Goal: Find specific page/section: Find specific page/section

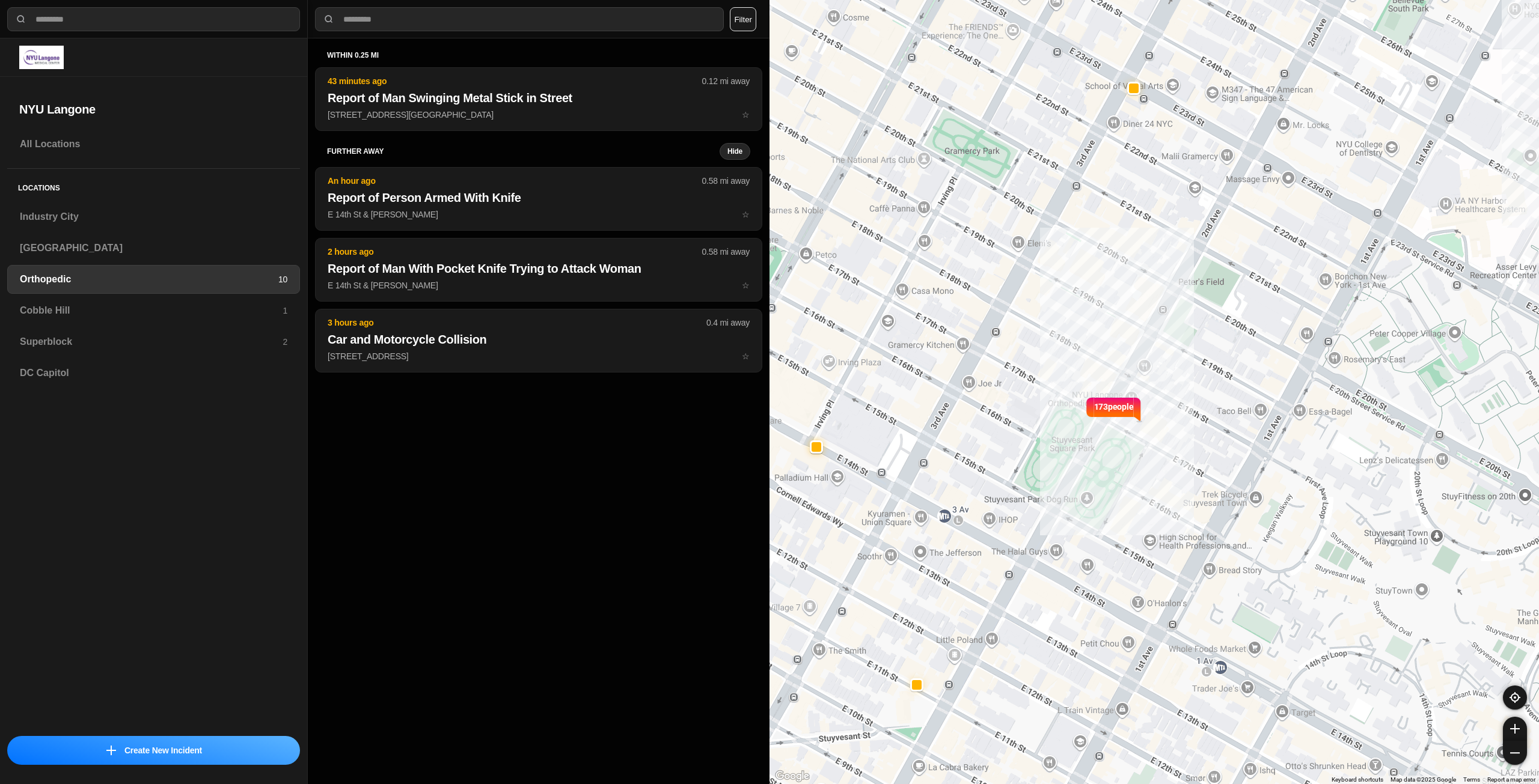
select select "*"
click at [95, 206] on div "Industry City" at bounding box center [153, 216] width 293 height 28
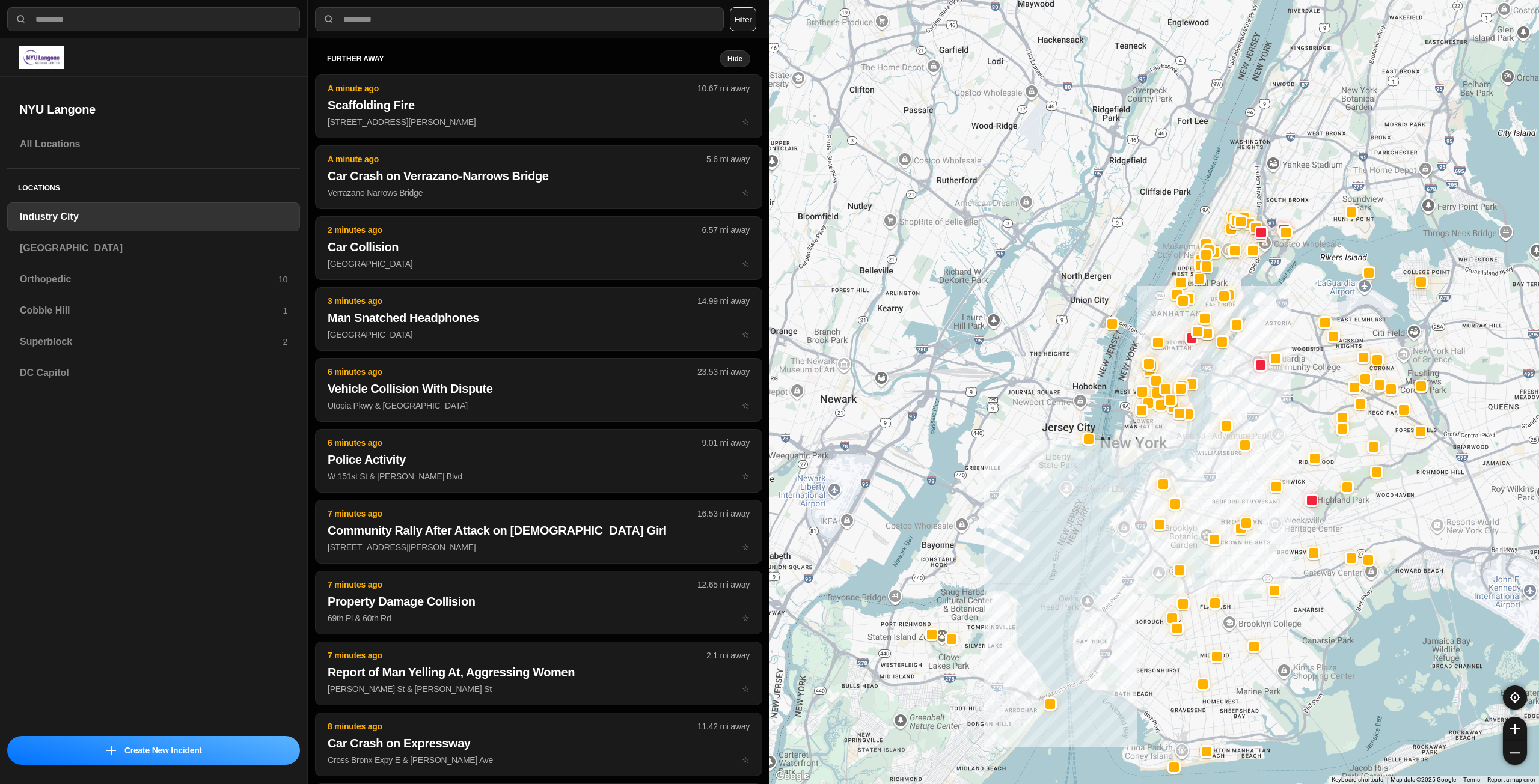
drag, startPoint x: 1336, startPoint y: 277, endPoint x: 1227, endPoint y: 418, distance: 178.2
click at [1227, 479] on div at bounding box center [1154, 392] width 770 height 784
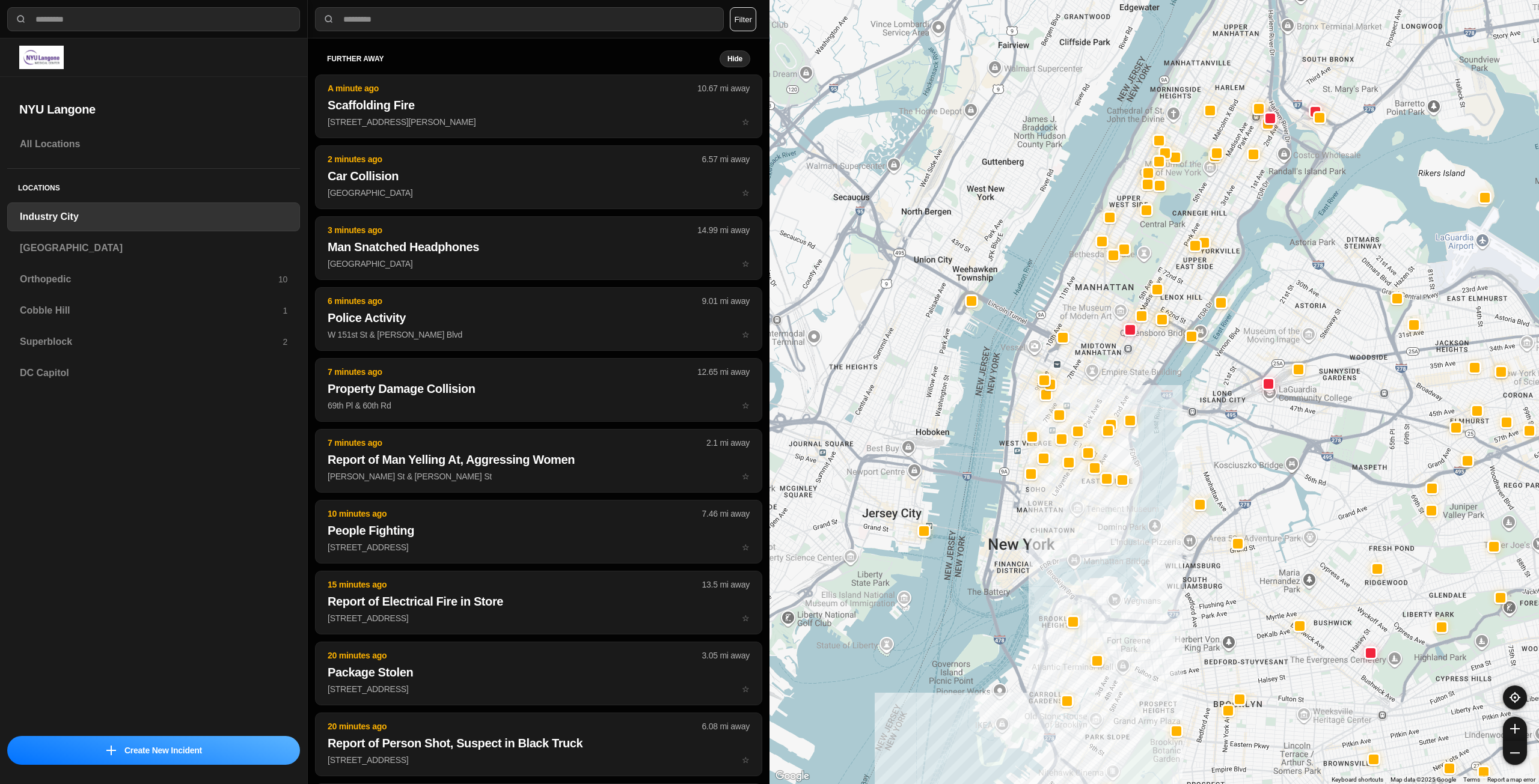
drag, startPoint x: 1072, startPoint y: 508, endPoint x: 1074, endPoint y: 524, distance: 16.1
click at [1074, 524] on div at bounding box center [1154, 392] width 770 height 784
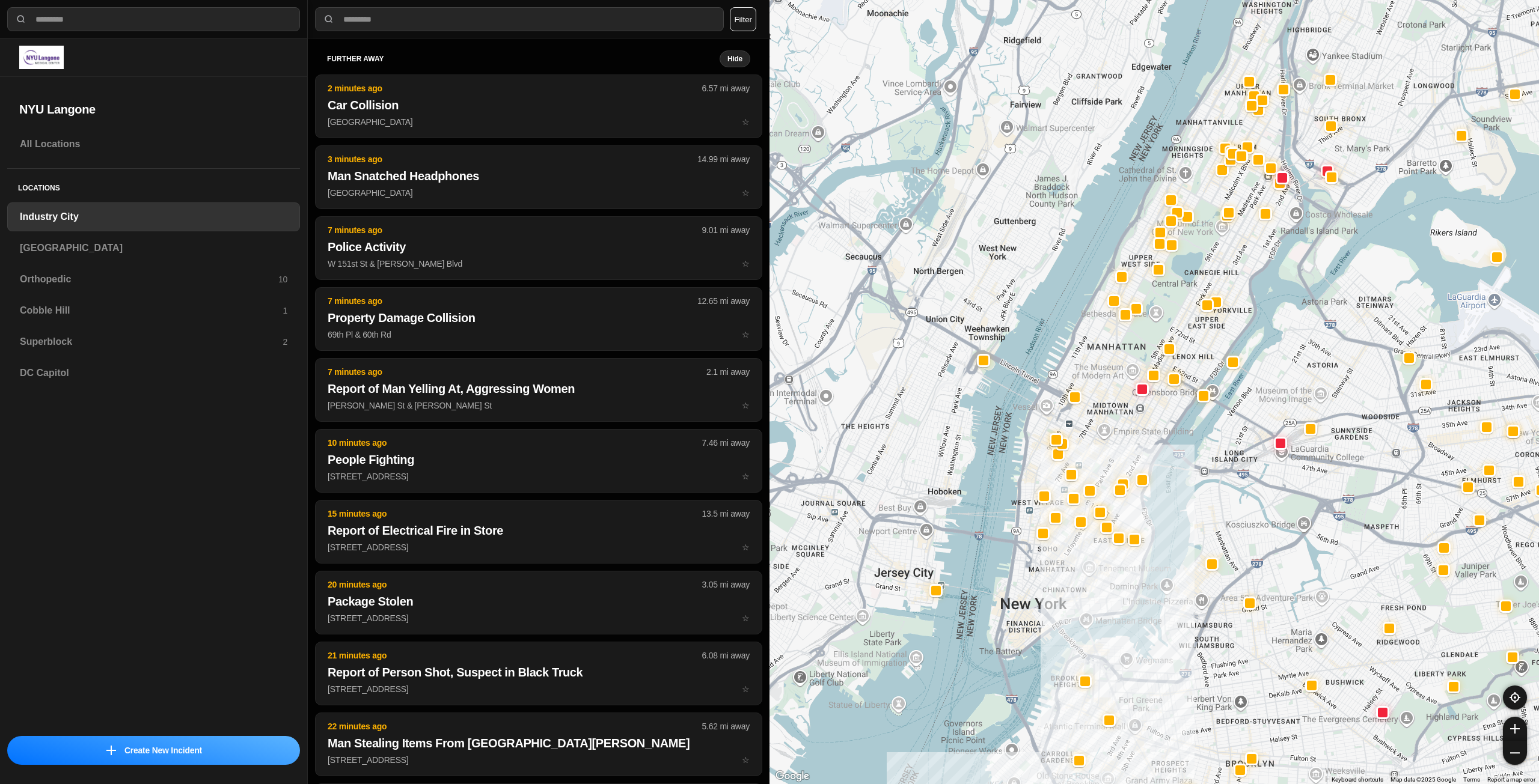
drag, startPoint x: 1098, startPoint y: 392, endPoint x: 1109, endPoint y: 437, distance: 46.3
click at [1109, 450] on div at bounding box center [1154, 392] width 770 height 784
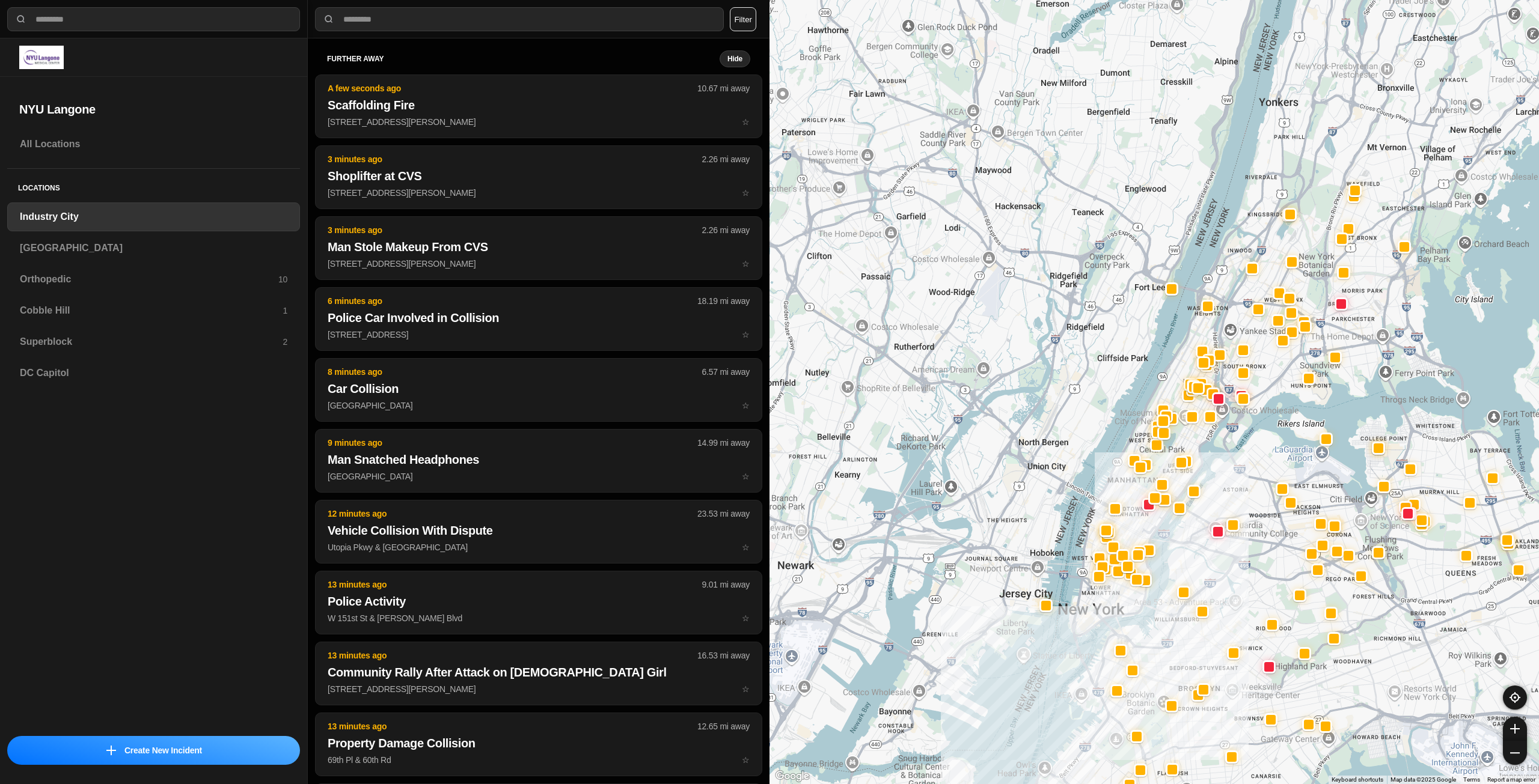
drag, startPoint x: 1156, startPoint y: 432, endPoint x: 1139, endPoint y: 516, distance: 85.7
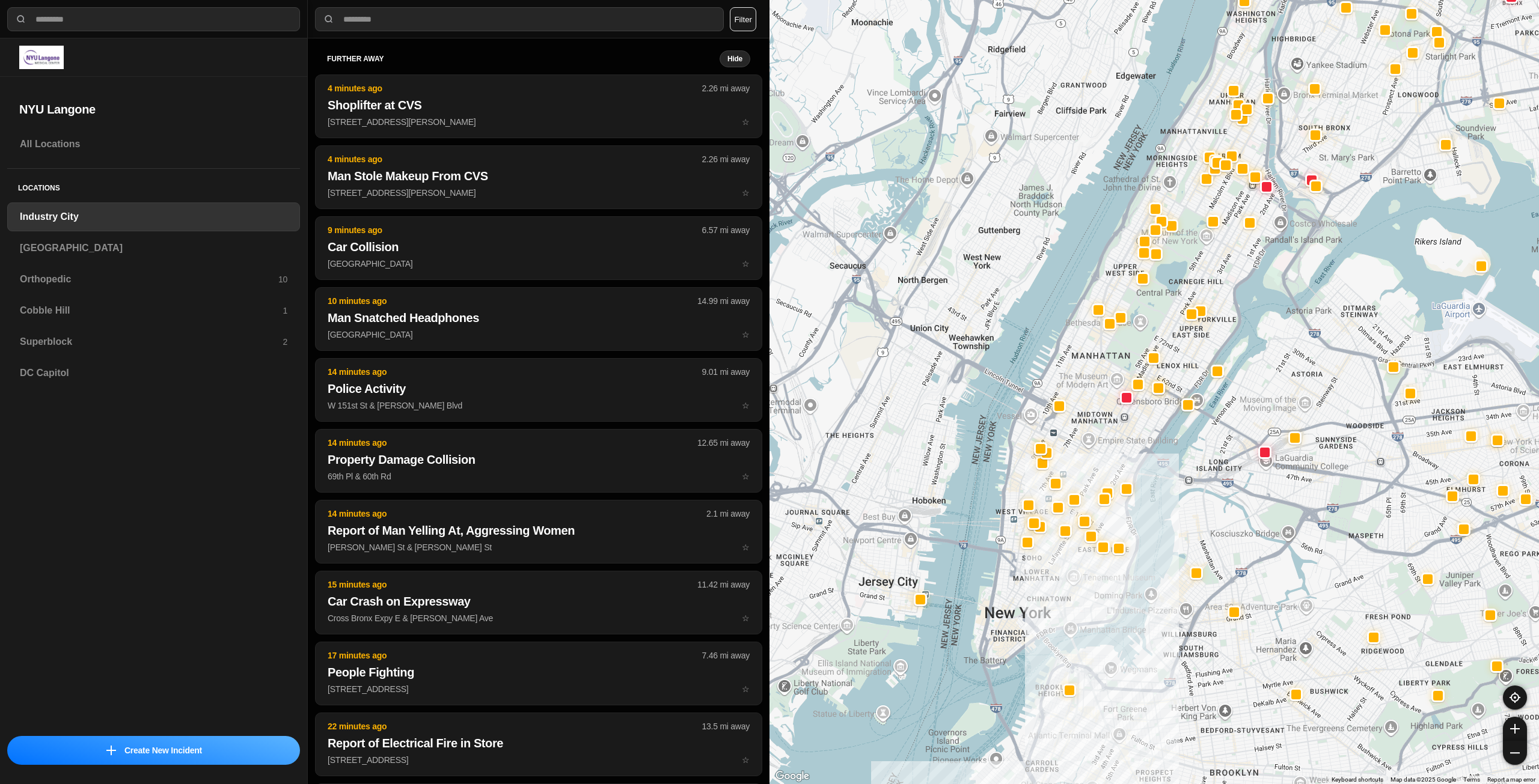
drag, startPoint x: 1067, startPoint y: 552, endPoint x: 1135, endPoint y: 471, distance: 105.8
click at [1135, 471] on div at bounding box center [1154, 392] width 770 height 784
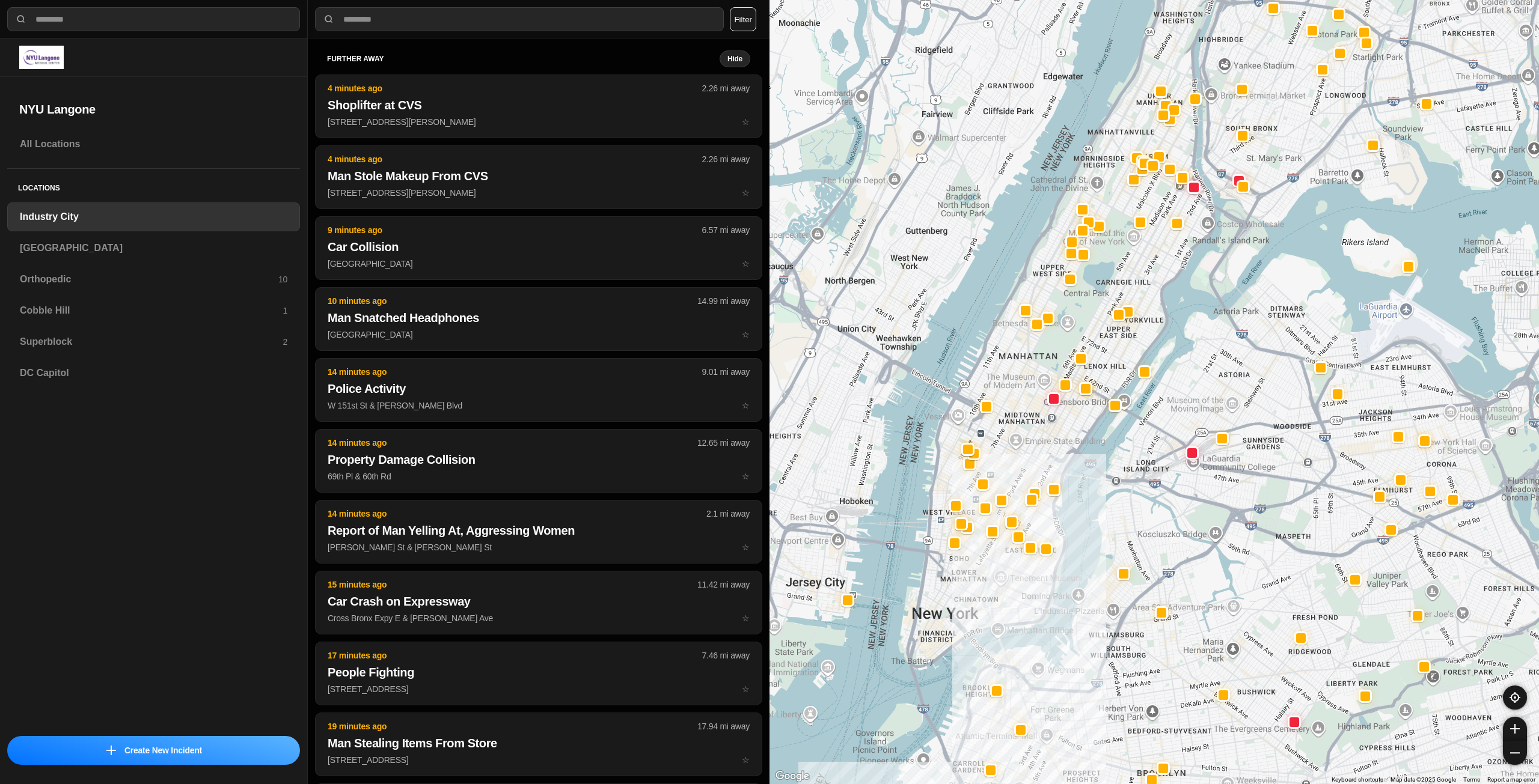
drag, startPoint x: 1347, startPoint y: 557, endPoint x: 1186, endPoint y: 555, distance: 161.0
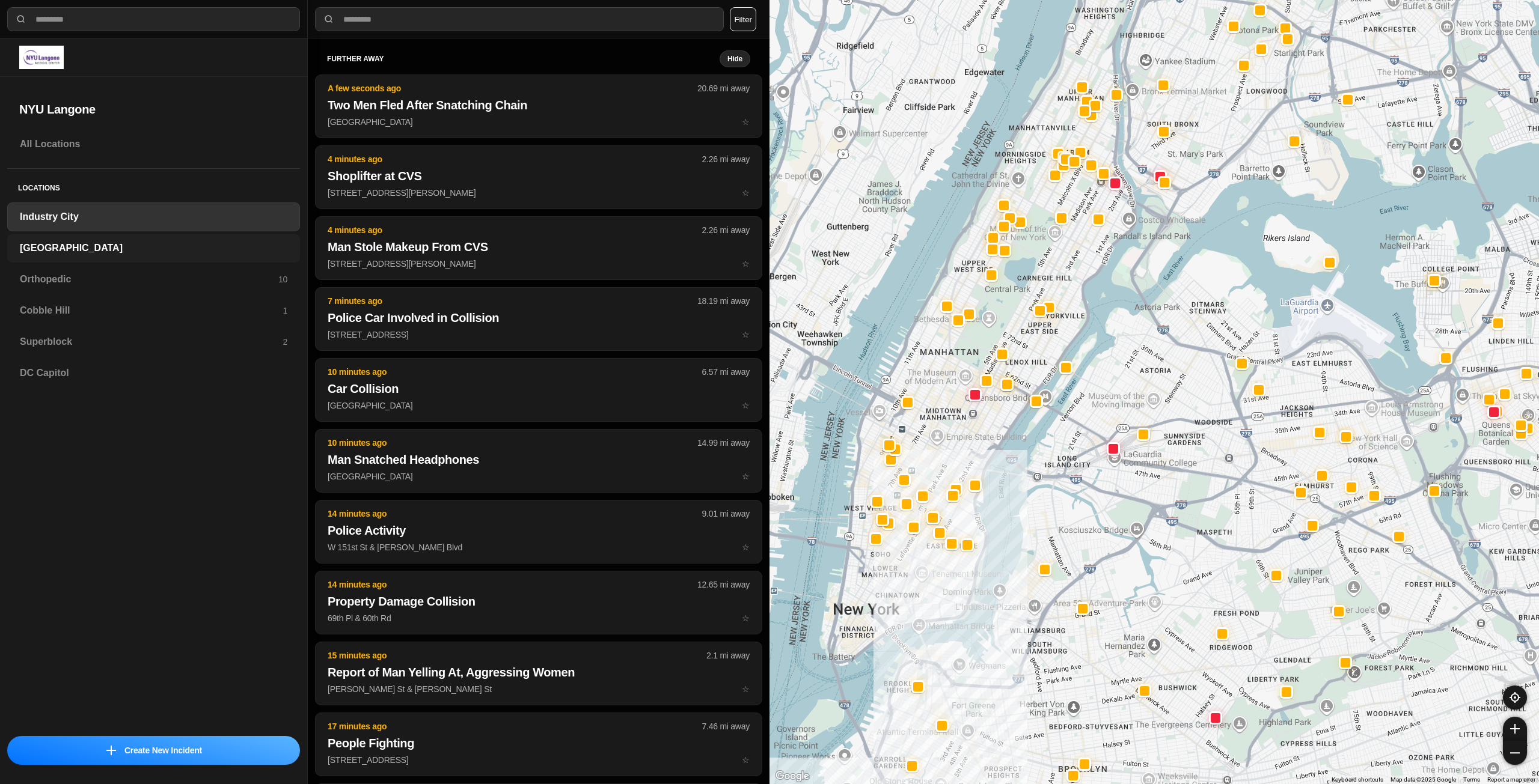
click at [126, 246] on h3 "[GEOGRAPHIC_DATA]" at bounding box center [153, 248] width 267 height 14
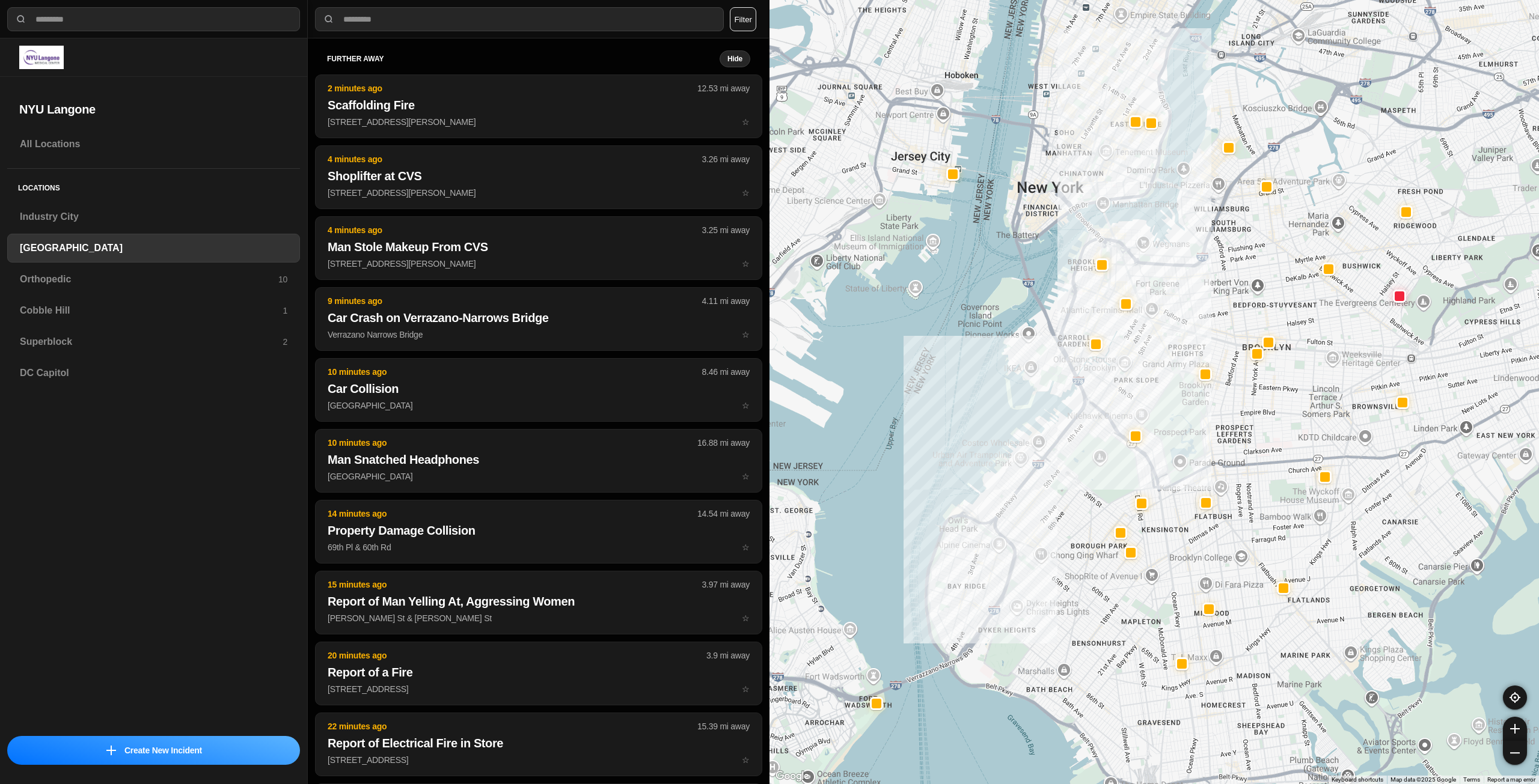
drag, startPoint x: 1290, startPoint y: 341, endPoint x: 1184, endPoint y: 454, distance: 154.9
click at [1184, 454] on div at bounding box center [1154, 392] width 770 height 784
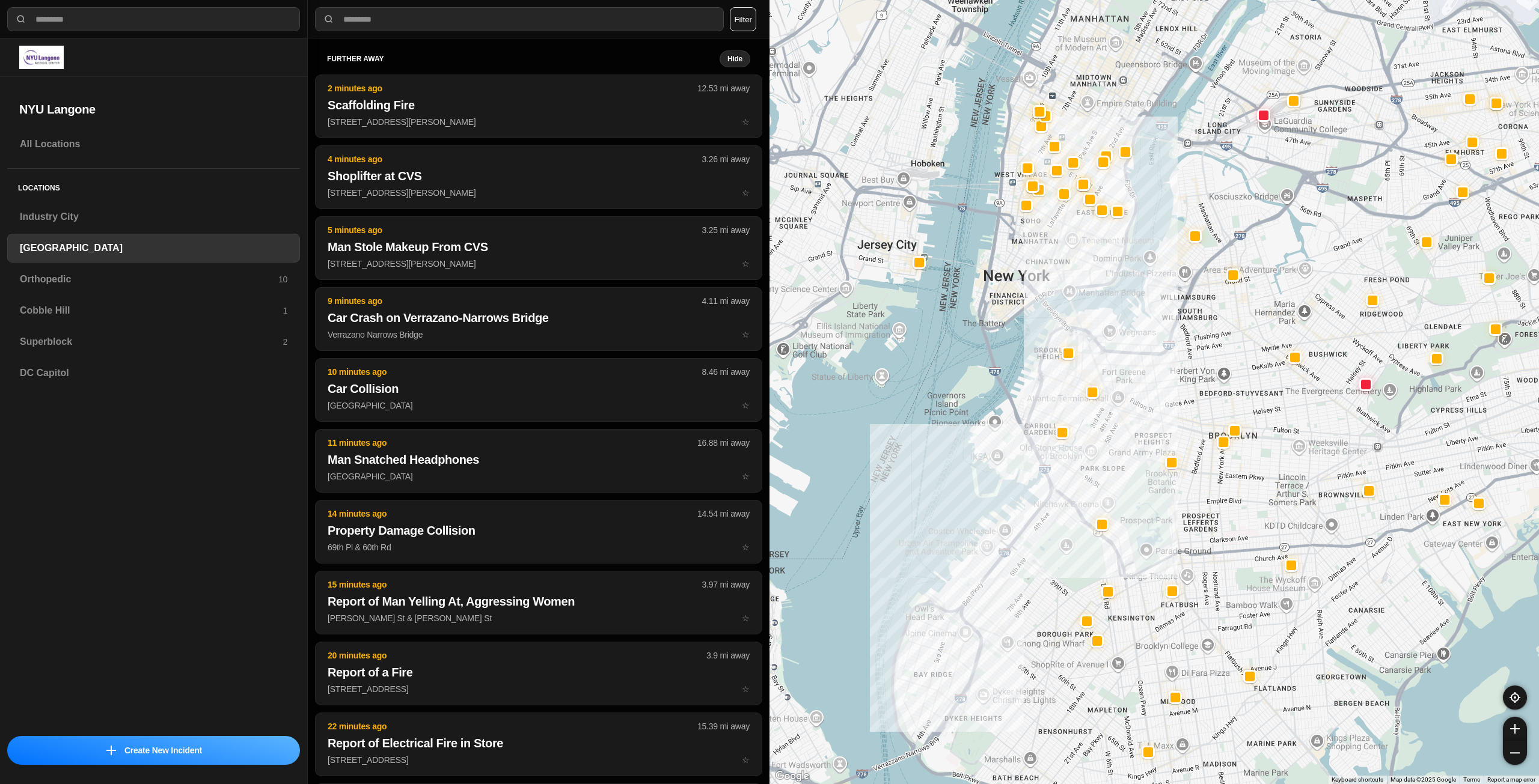
drag, startPoint x: 1240, startPoint y: 410, endPoint x: 1203, endPoint y: 506, distance: 102.9
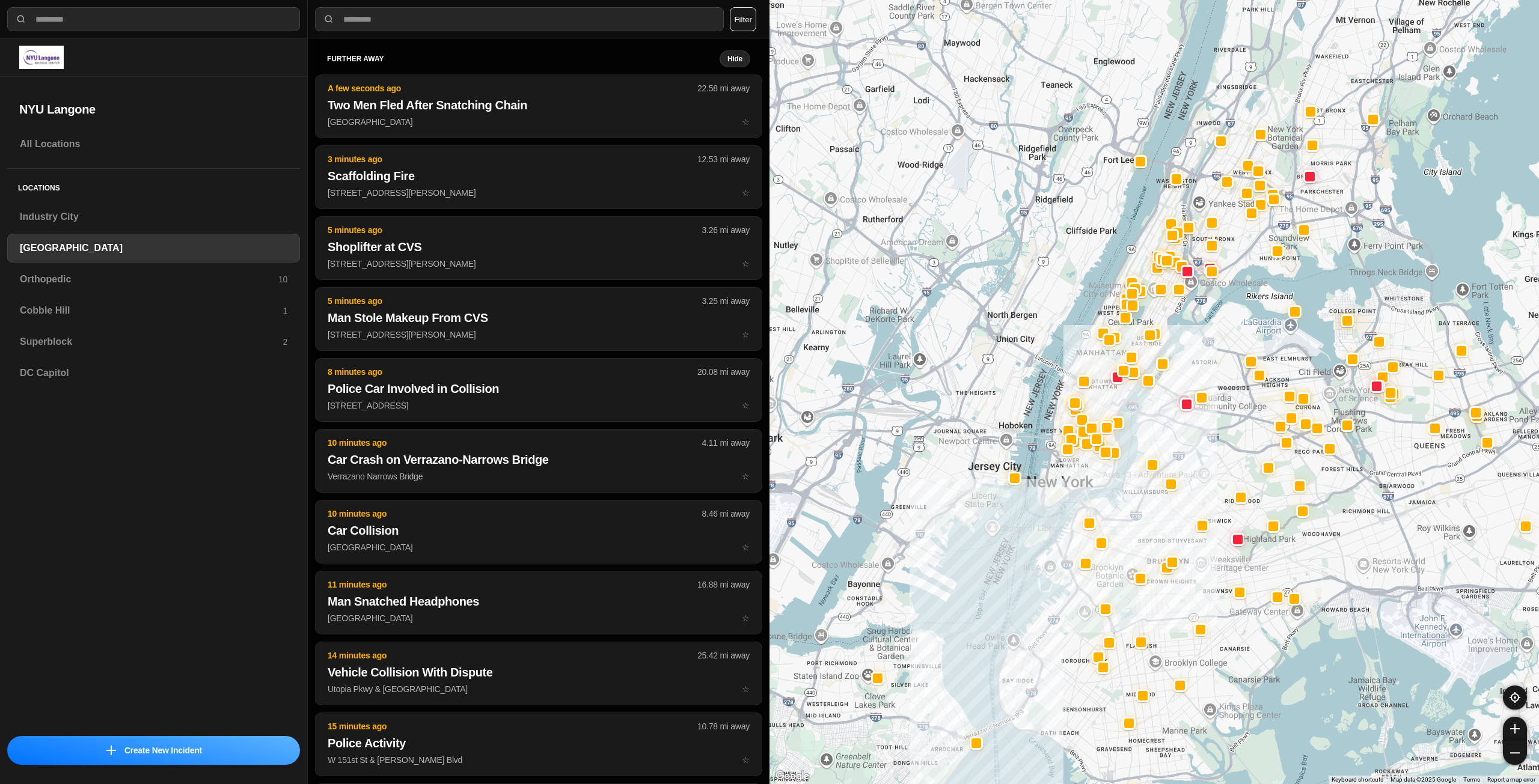
drag, startPoint x: 1160, startPoint y: 424, endPoint x: 1148, endPoint y: 503, distance: 79.9
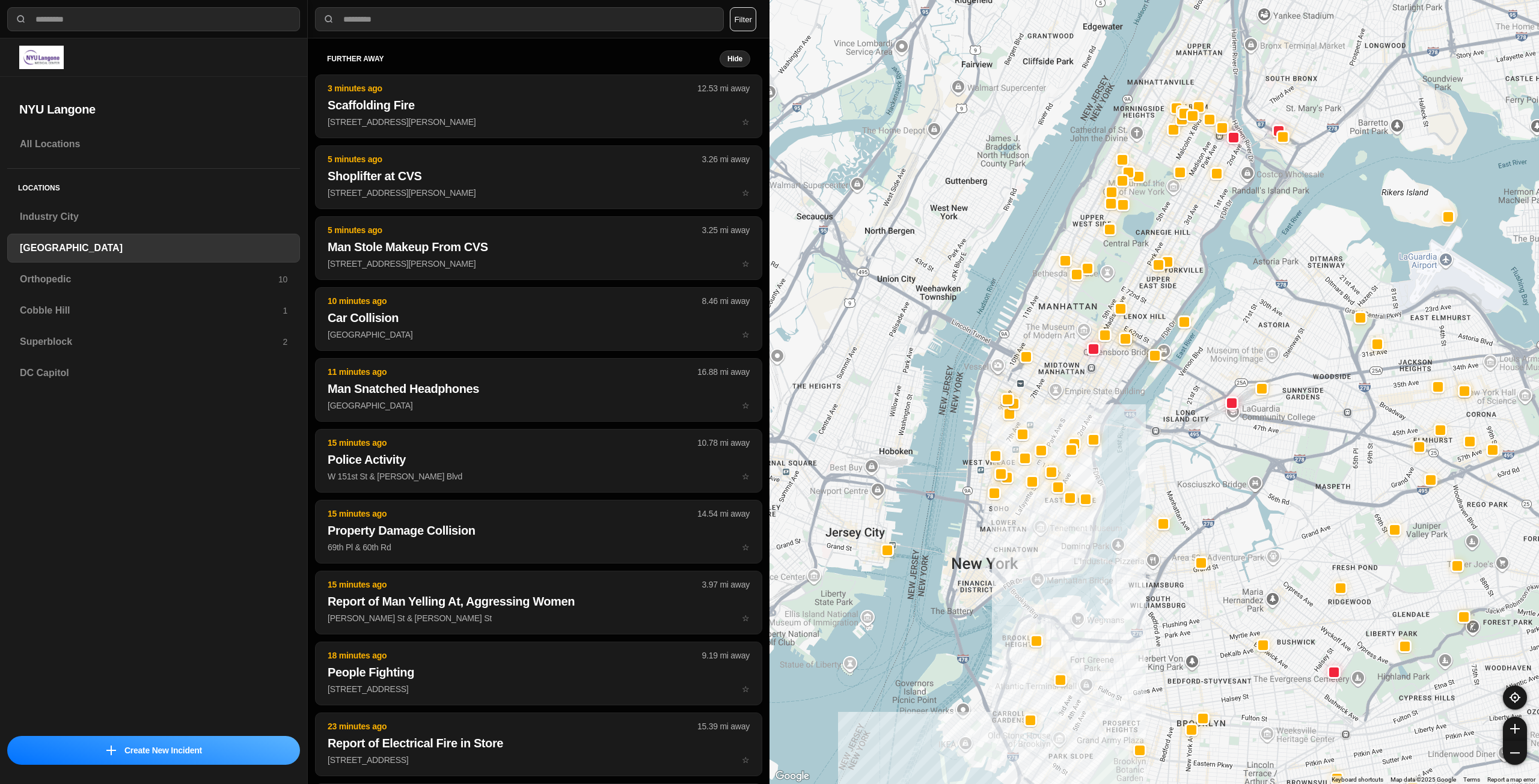
drag, startPoint x: 1054, startPoint y: 448, endPoint x: 1011, endPoint y: 538, distance: 99.7
click at [1011, 538] on div at bounding box center [1154, 392] width 770 height 784
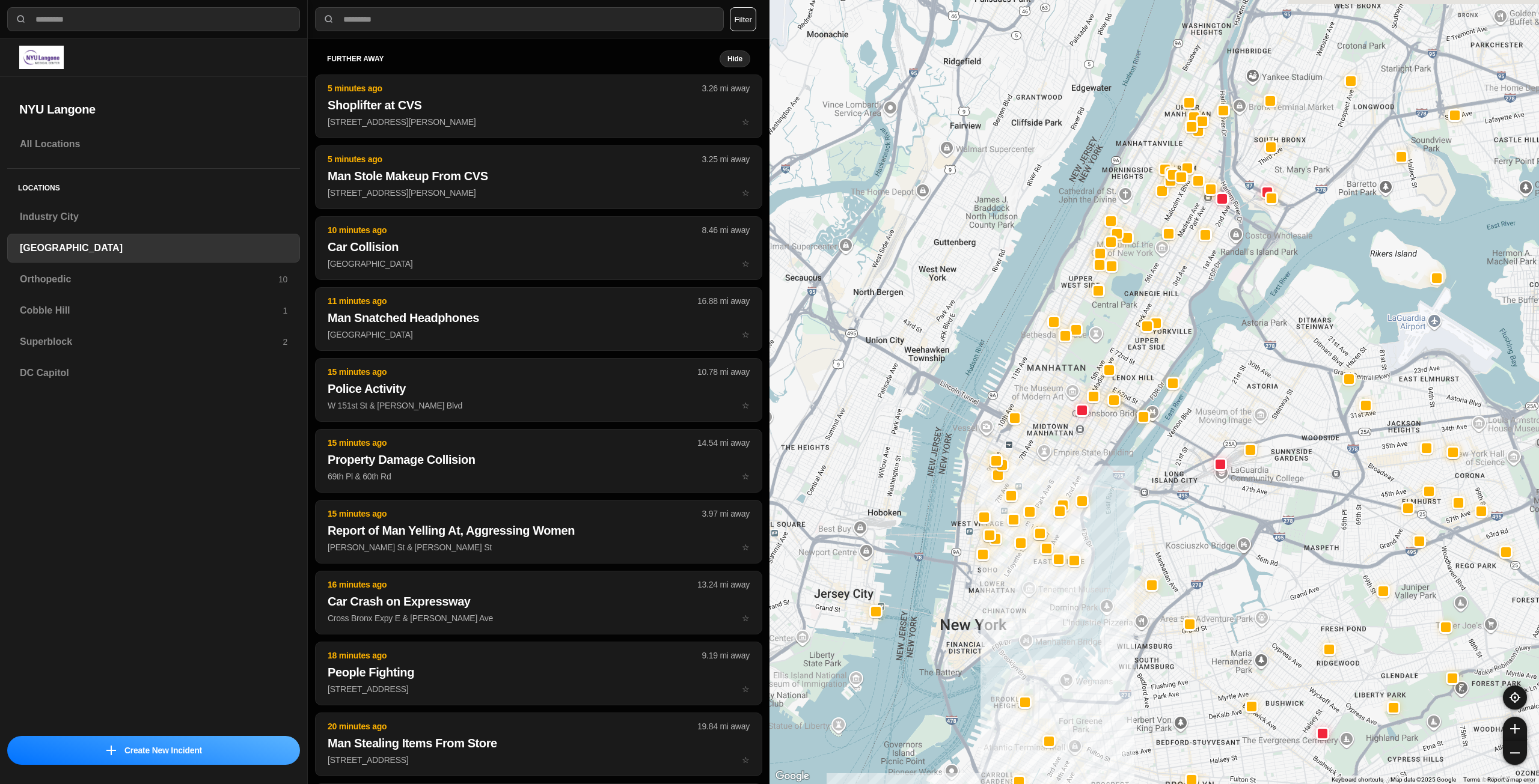
drag, startPoint x: 1074, startPoint y: 380, endPoint x: 1064, endPoint y: 438, distance: 58.9
click at [1064, 438] on div at bounding box center [1154, 392] width 770 height 784
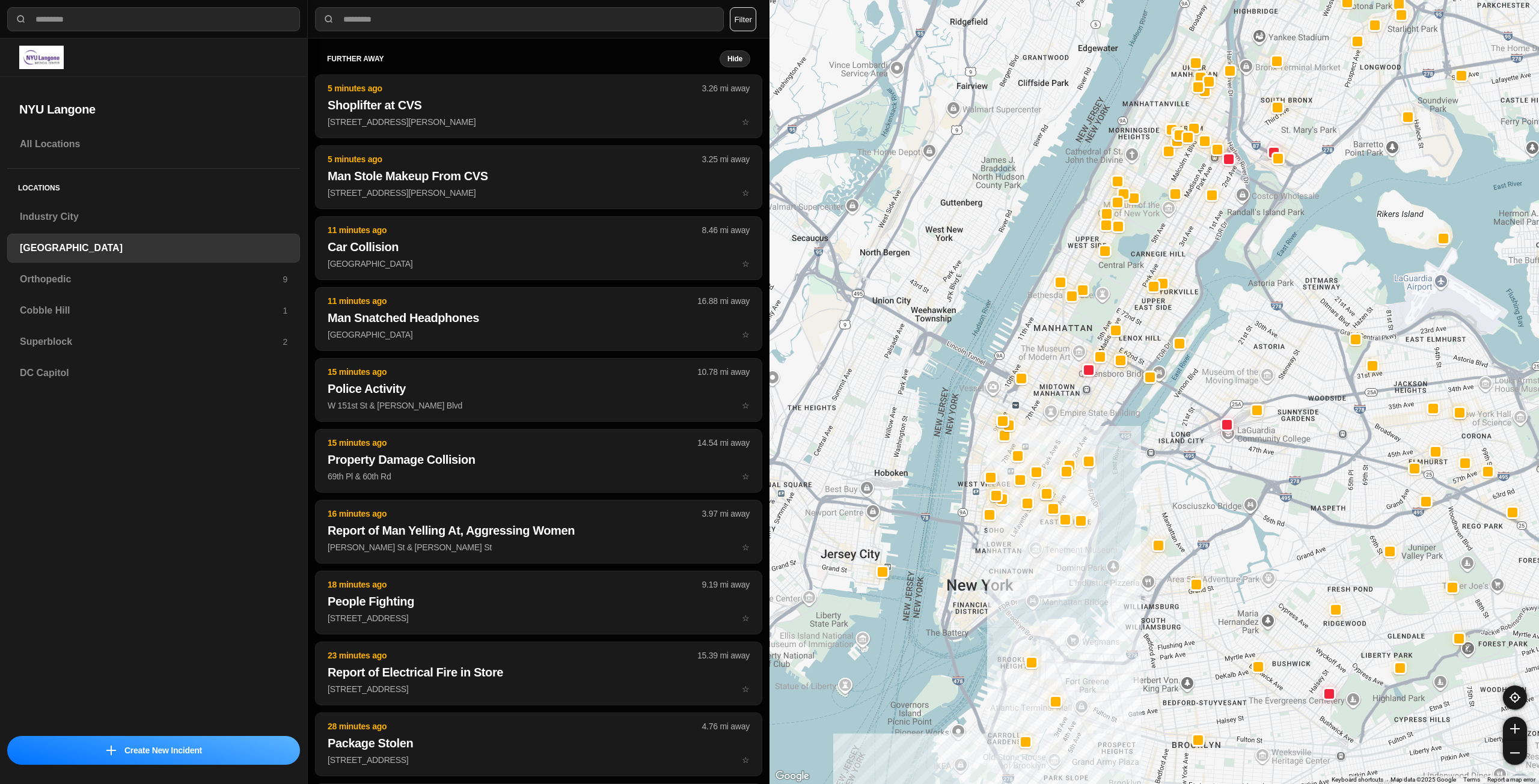
drag, startPoint x: 1059, startPoint y: 484, endPoint x: 1066, endPoint y: 434, distance: 50.5
click at [1066, 434] on div at bounding box center [1154, 392] width 770 height 784
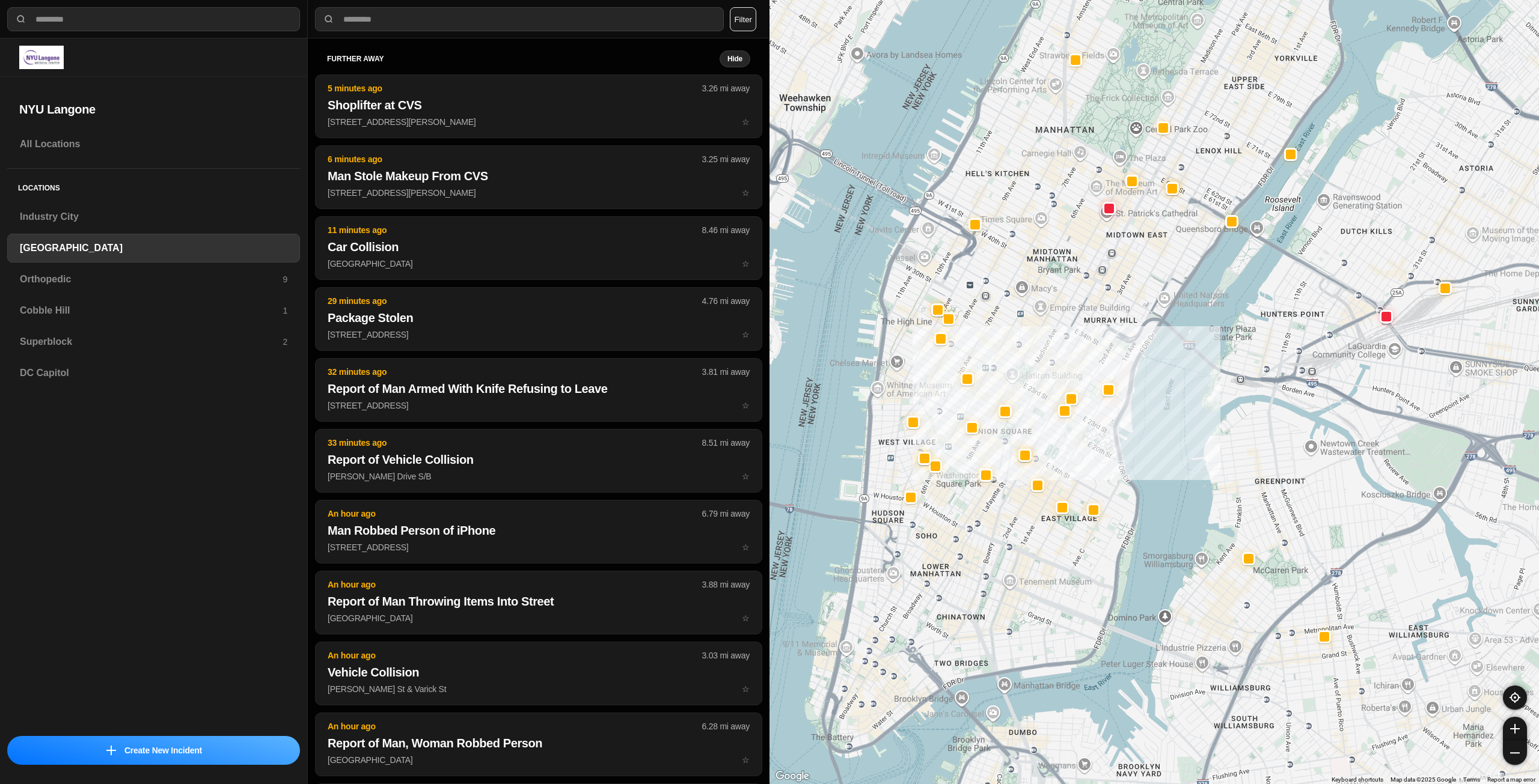
drag, startPoint x: 1013, startPoint y: 474, endPoint x: 993, endPoint y: 524, distance: 53.9
click at [993, 524] on div "421 people" at bounding box center [1154, 392] width 770 height 784
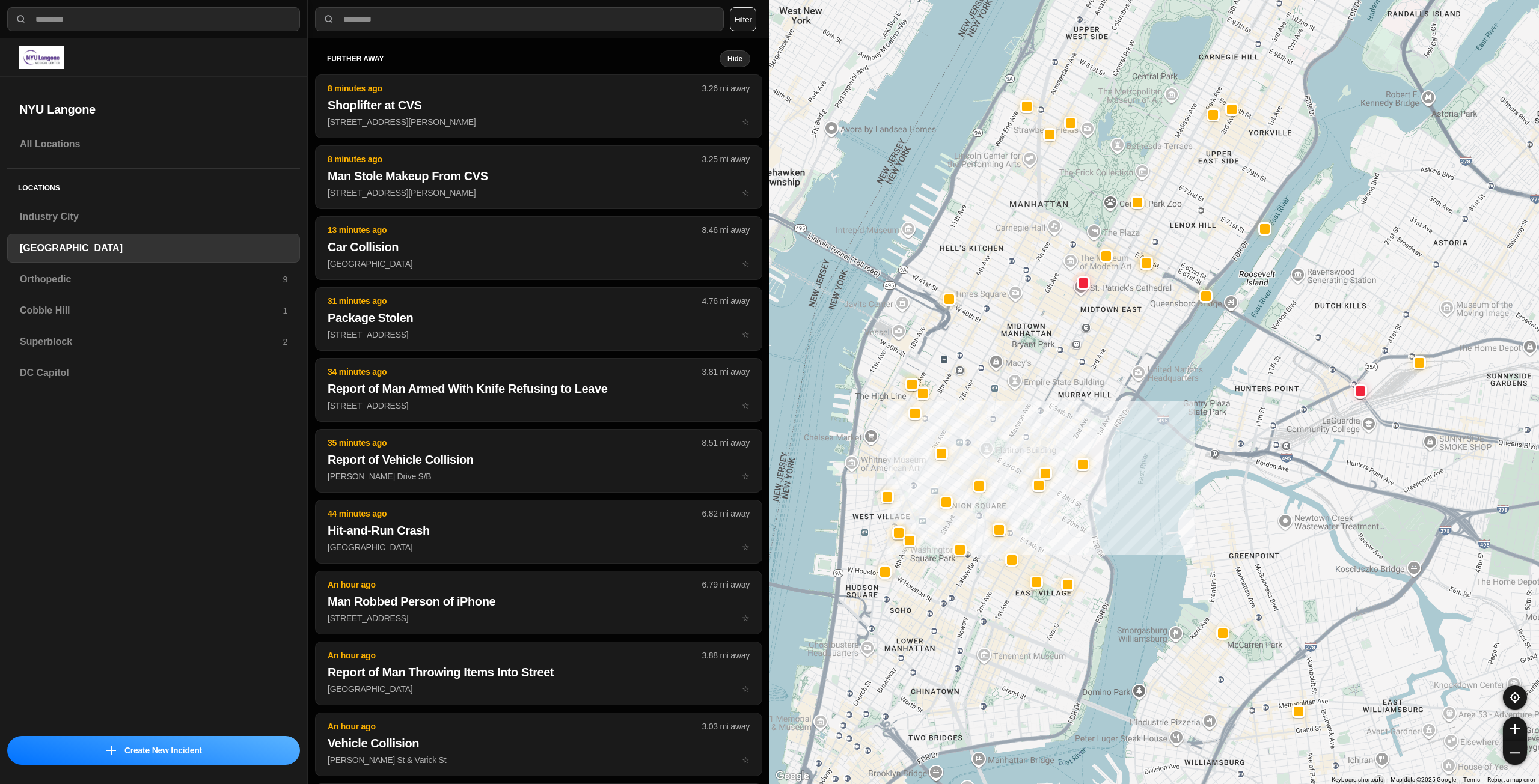
drag, startPoint x: 1020, startPoint y: 439, endPoint x: 1020, endPoint y: 449, distance: 10.0
click at [1020, 449] on div "421 people" at bounding box center [1154, 392] width 770 height 784
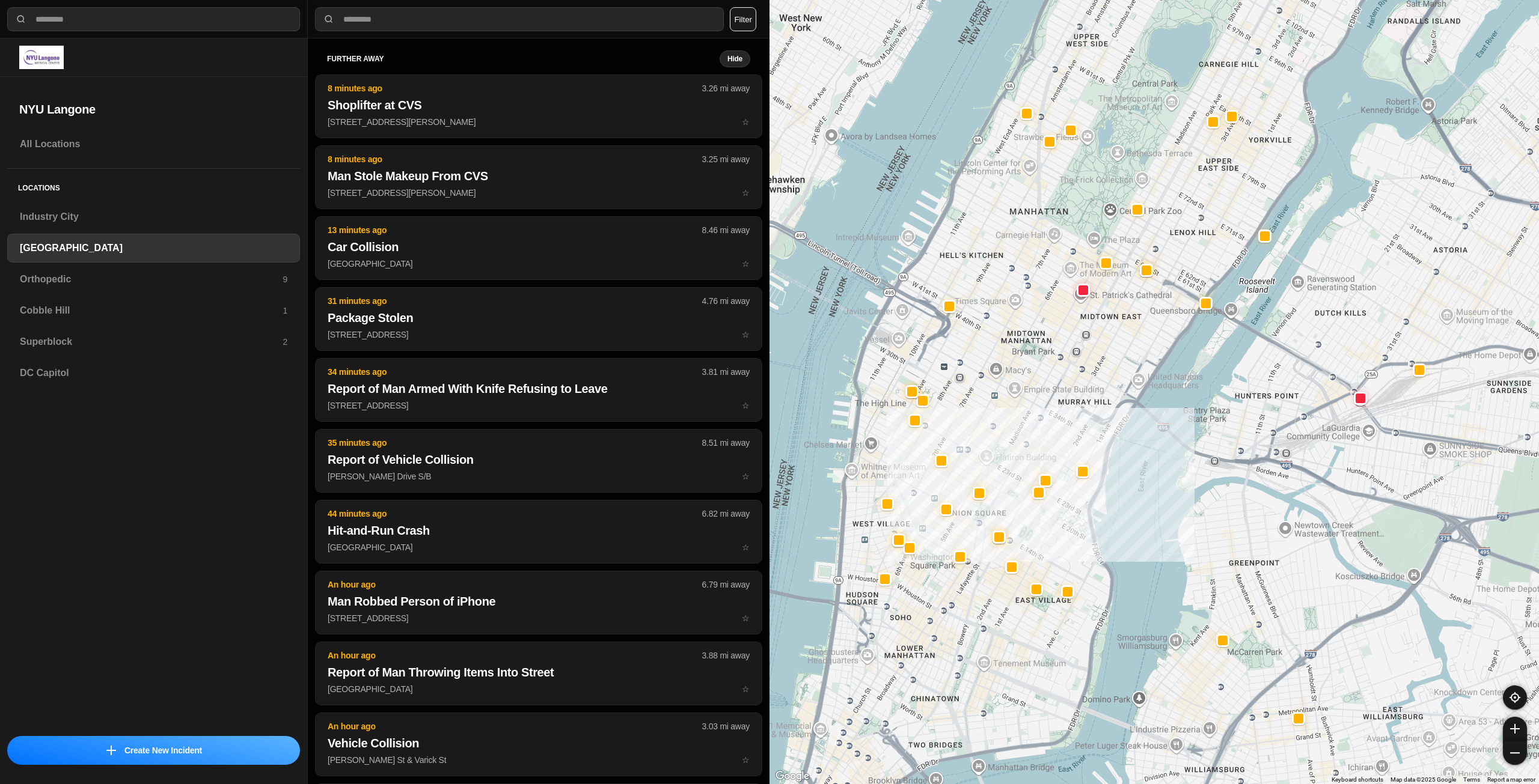
drag, startPoint x: 1017, startPoint y: 355, endPoint x: 1013, endPoint y: 377, distance: 22.4
click at [1013, 377] on div "421 people" at bounding box center [1154, 392] width 770 height 784
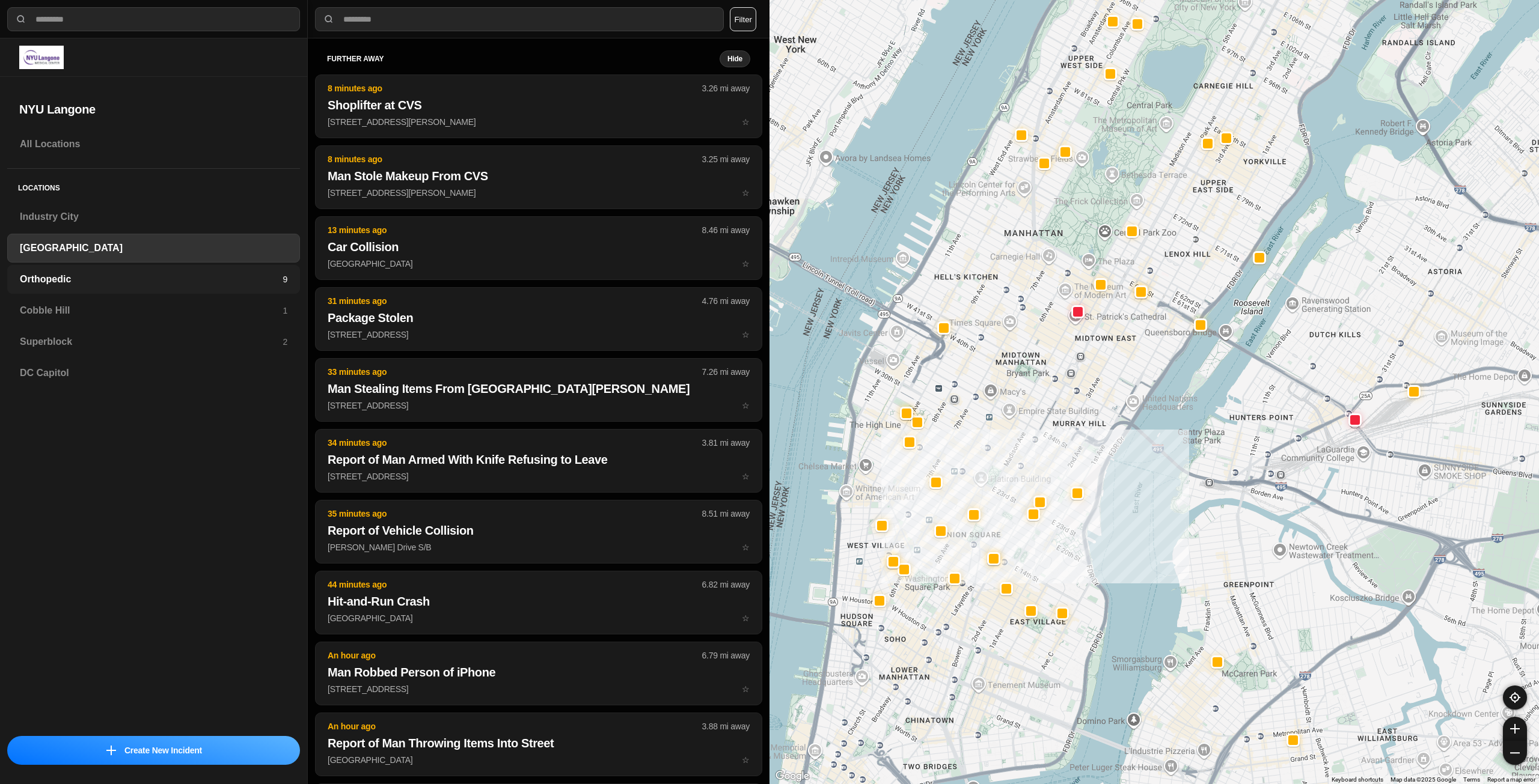
click at [71, 273] on h3 "Orthopedic" at bounding box center [151, 279] width 263 height 14
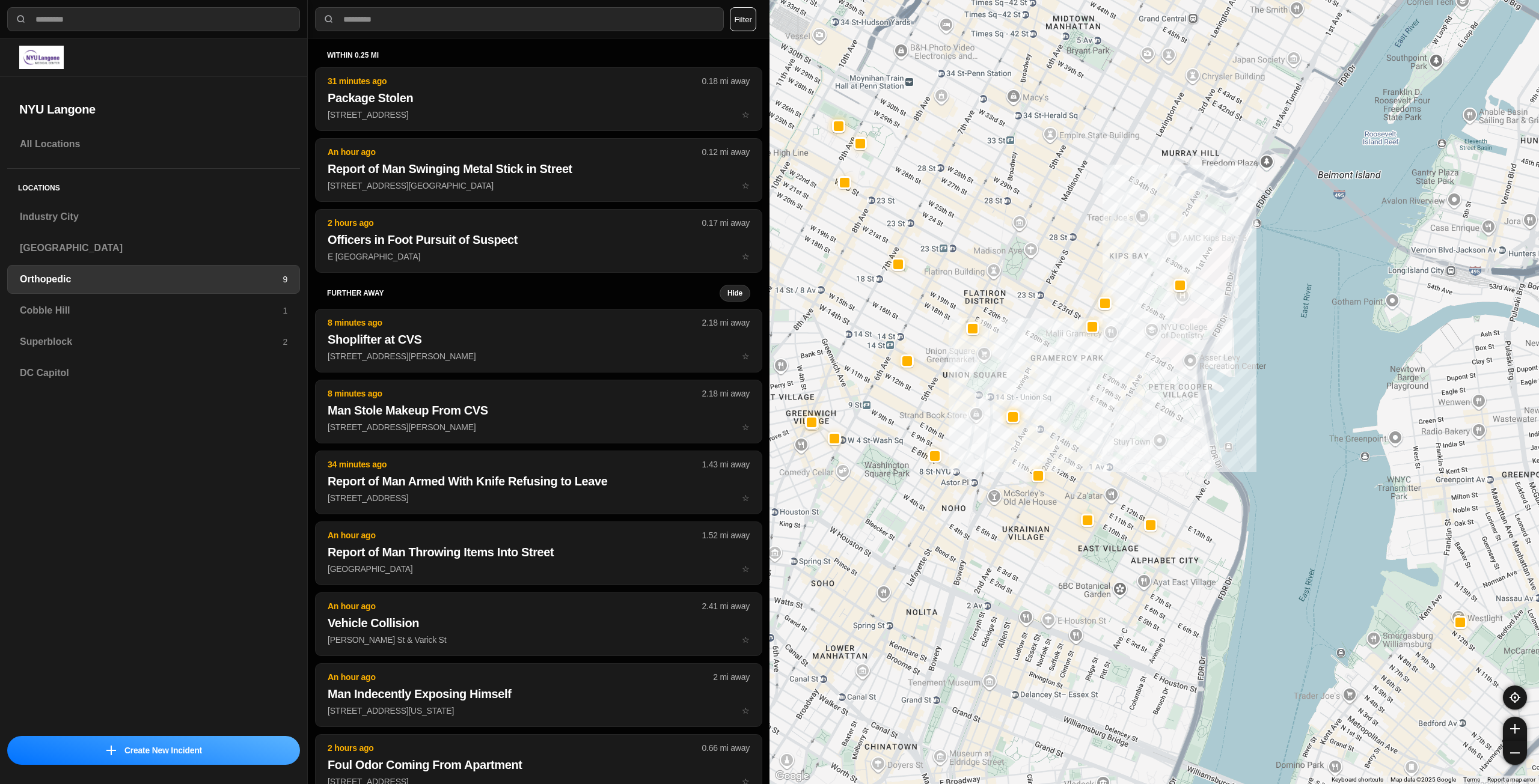
drag, startPoint x: 1019, startPoint y: 343, endPoint x: 1040, endPoint y: 378, distance: 40.8
click at [1040, 378] on div at bounding box center [1154, 392] width 770 height 784
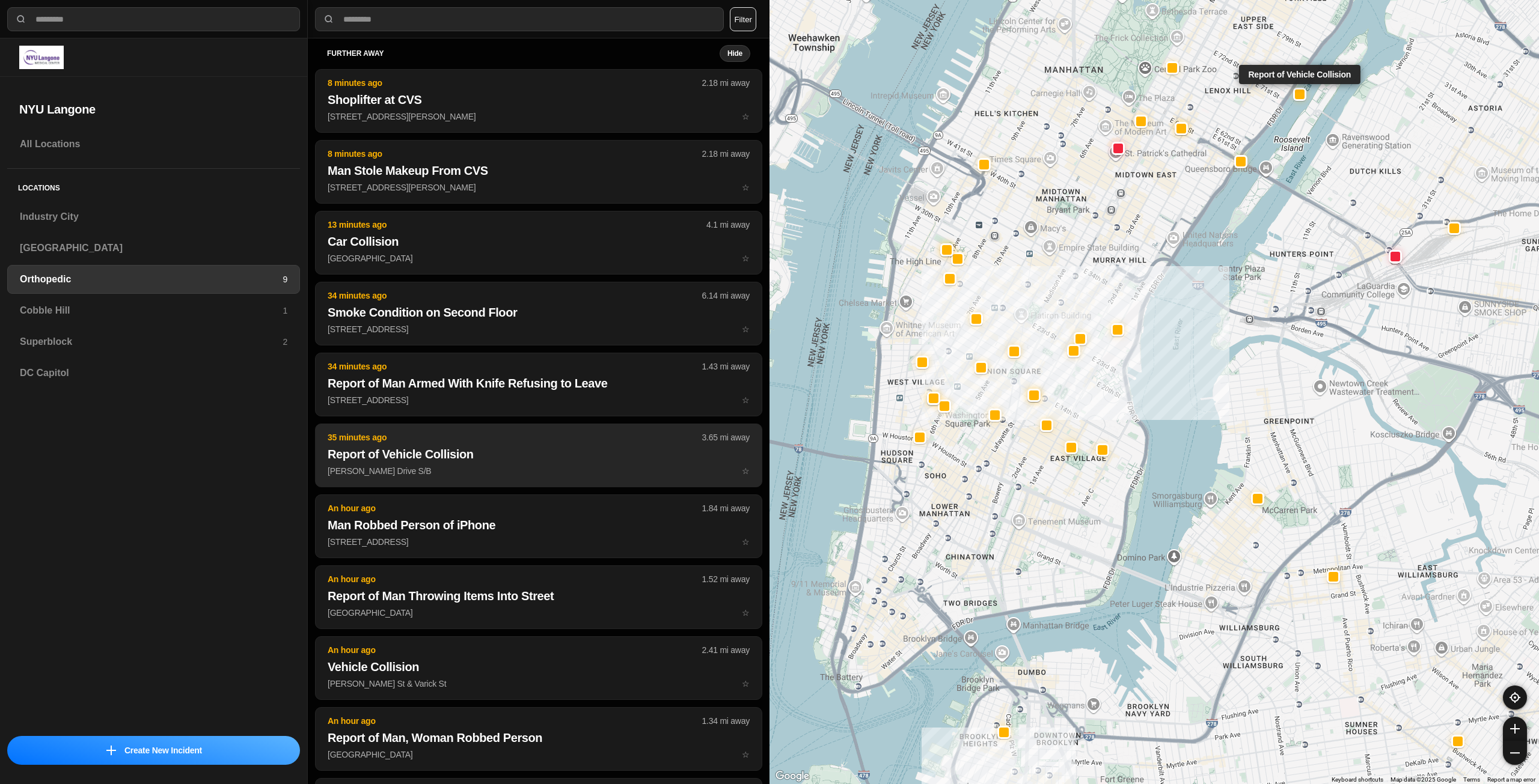
scroll to position [240, 0]
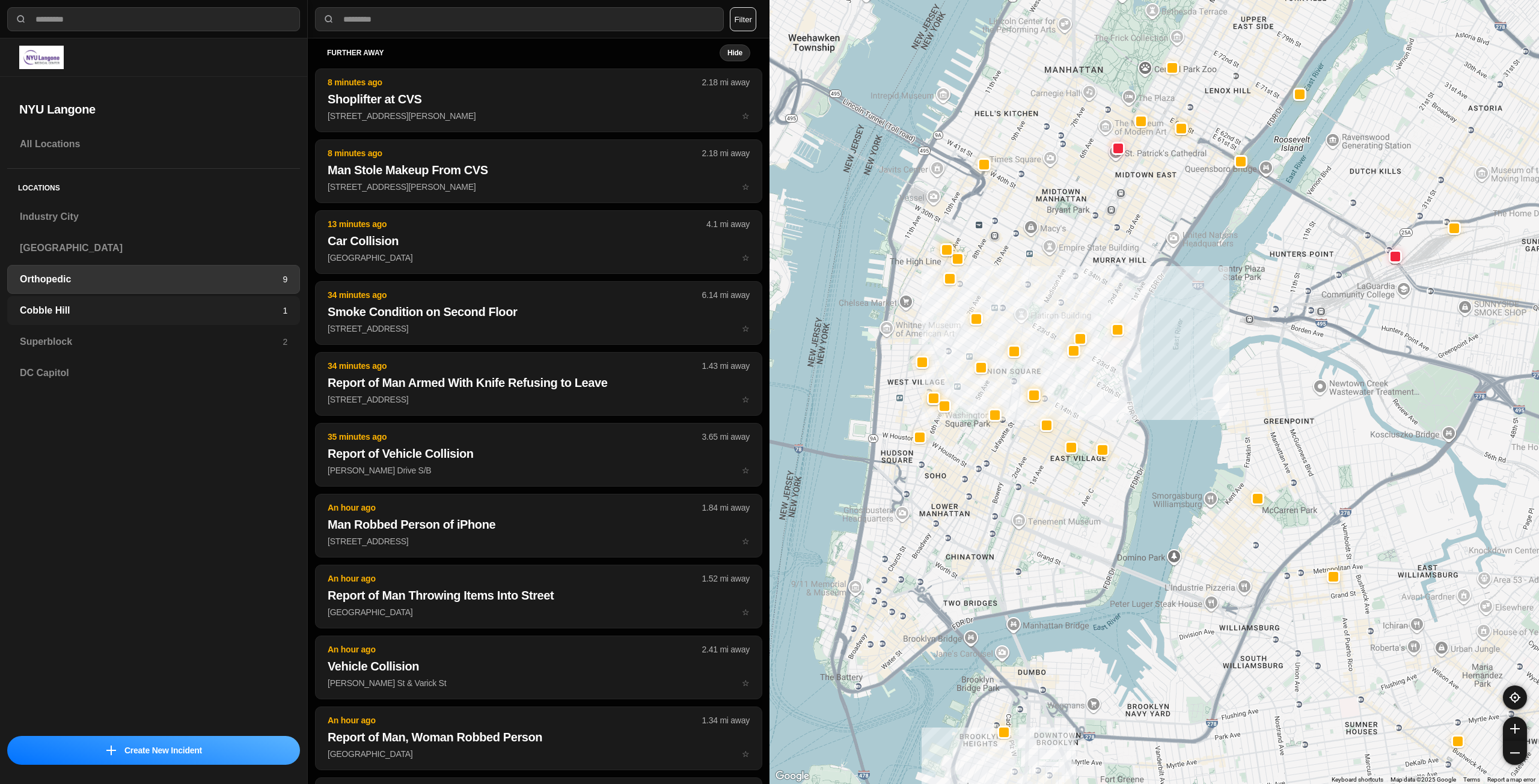
click at [247, 313] on h3 "Cobble Hill" at bounding box center [151, 310] width 263 height 14
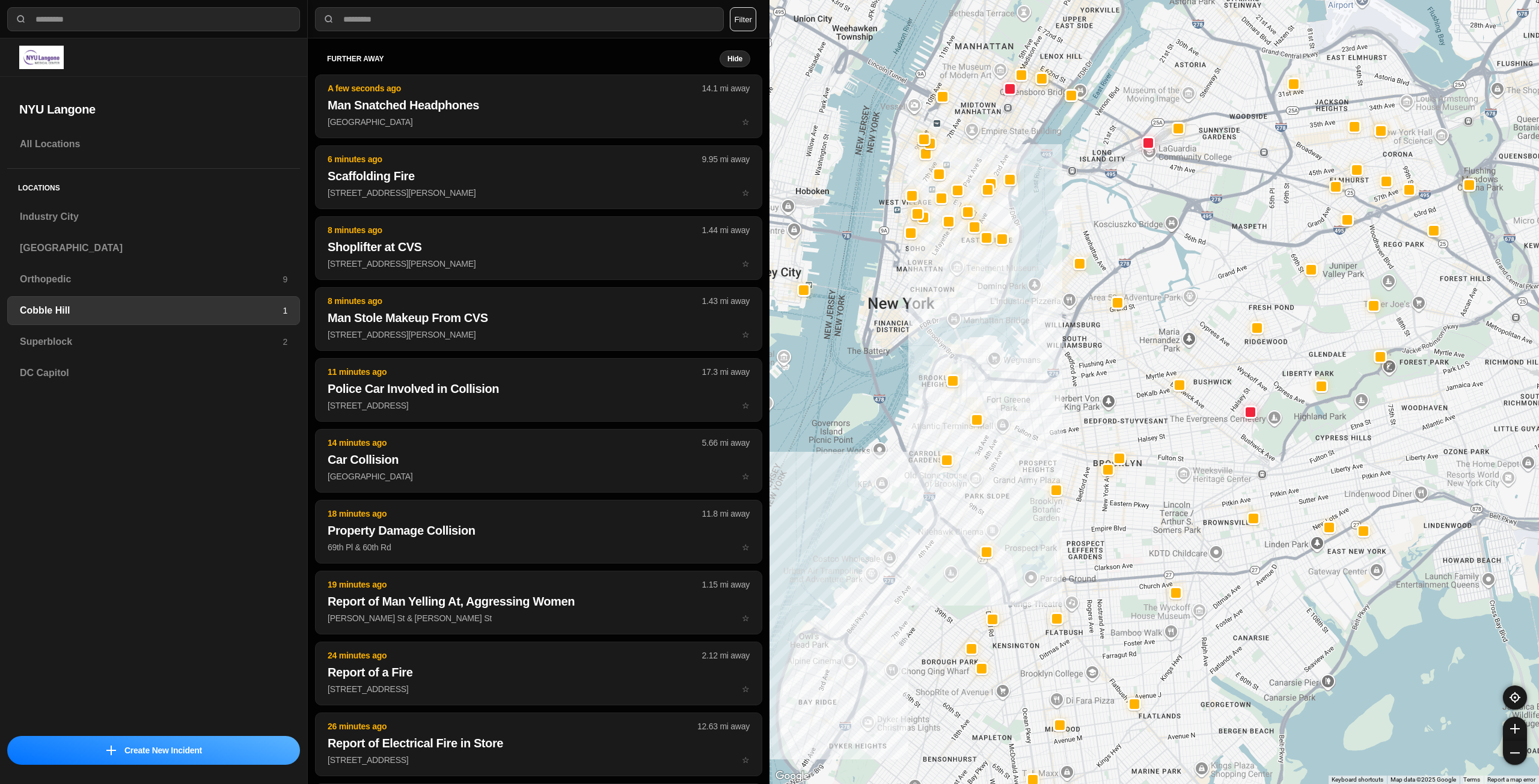
drag, startPoint x: 1106, startPoint y: 373, endPoint x: 1049, endPoint y: 432, distance: 82.0
click at [1049, 432] on div at bounding box center [1154, 392] width 770 height 784
click at [167, 341] on h3 "Superblock" at bounding box center [151, 342] width 263 height 14
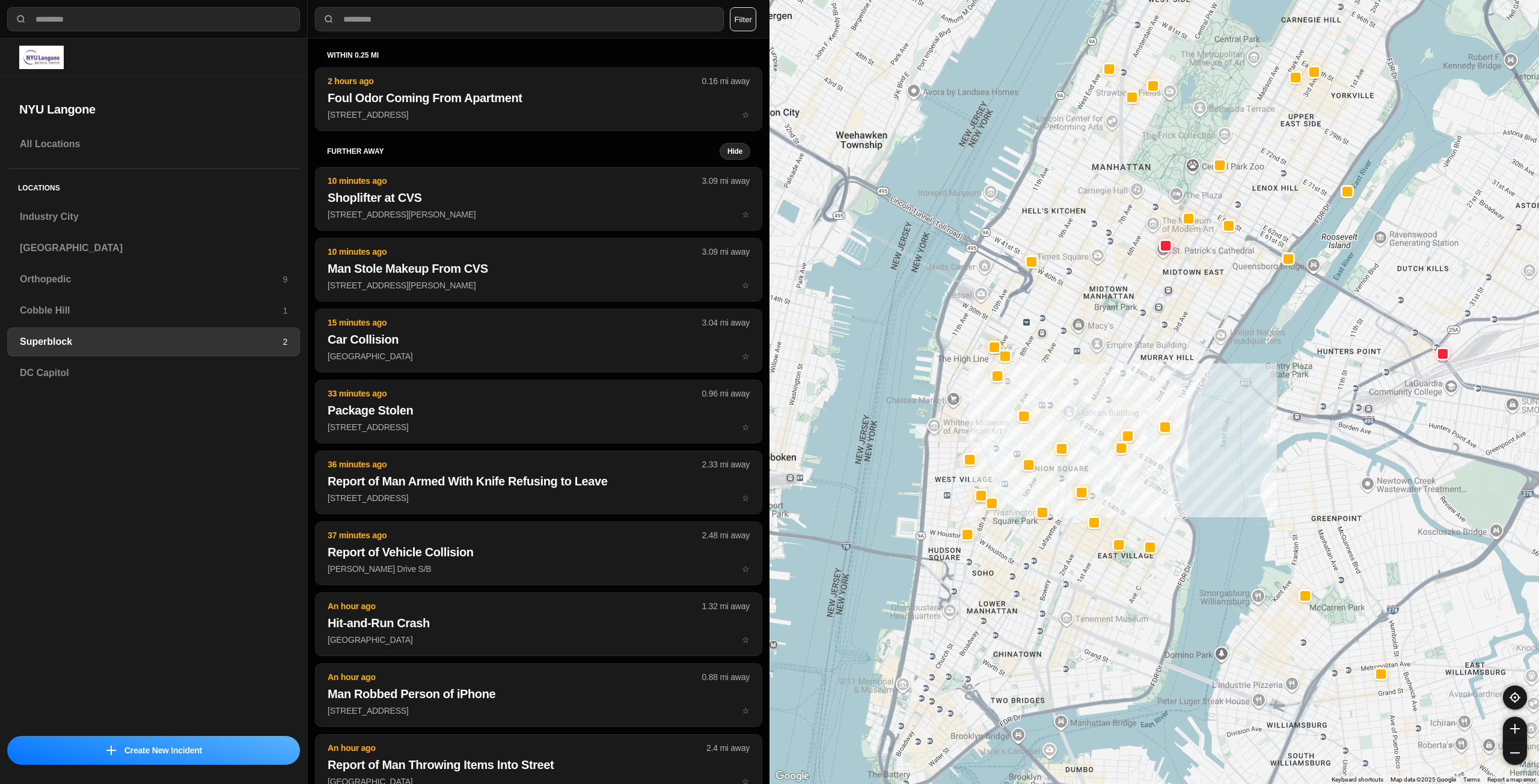
drag, startPoint x: 1134, startPoint y: 374, endPoint x: 1130, endPoint y: 379, distance: 6.4
click at [1130, 379] on div at bounding box center [1154, 392] width 770 height 784
click at [162, 275] on h3 "Orthopedic" at bounding box center [151, 279] width 263 height 14
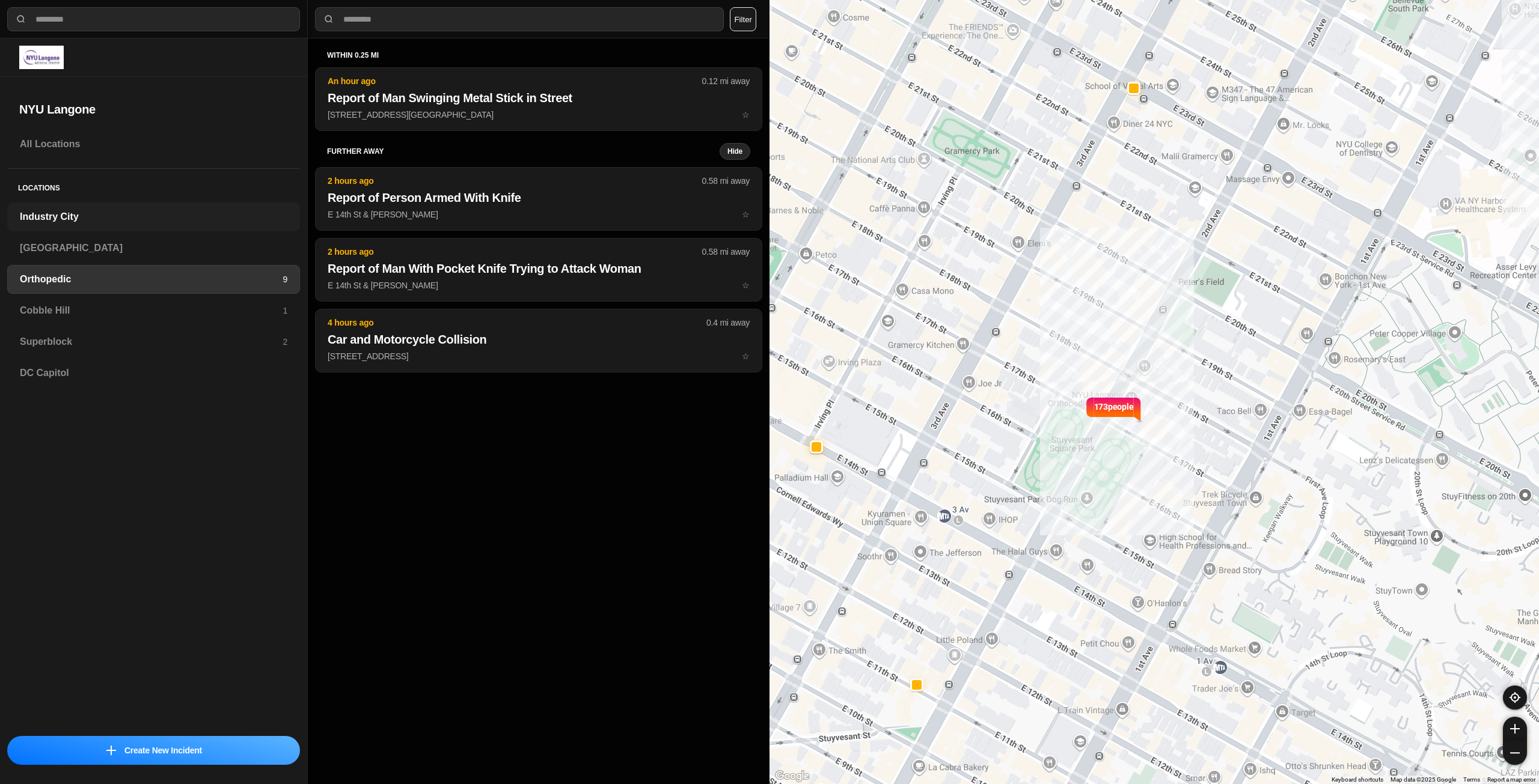
click at [125, 221] on h3 "Industry City" at bounding box center [153, 216] width 267 height 14
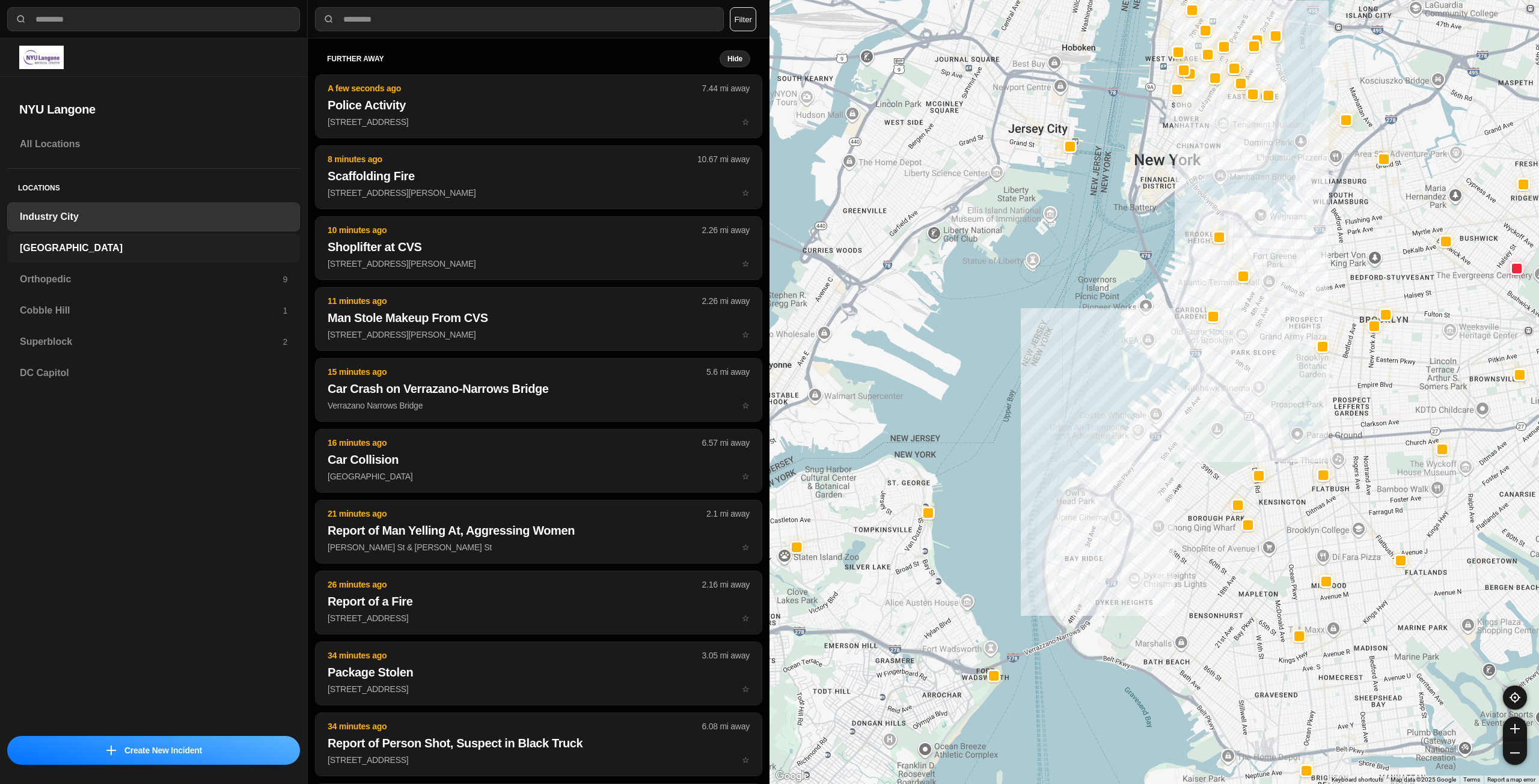
click at [100, 239] on div "[GEOGRAPHIC_DATA]" at bounding box center [153, 248] width 293 height 28
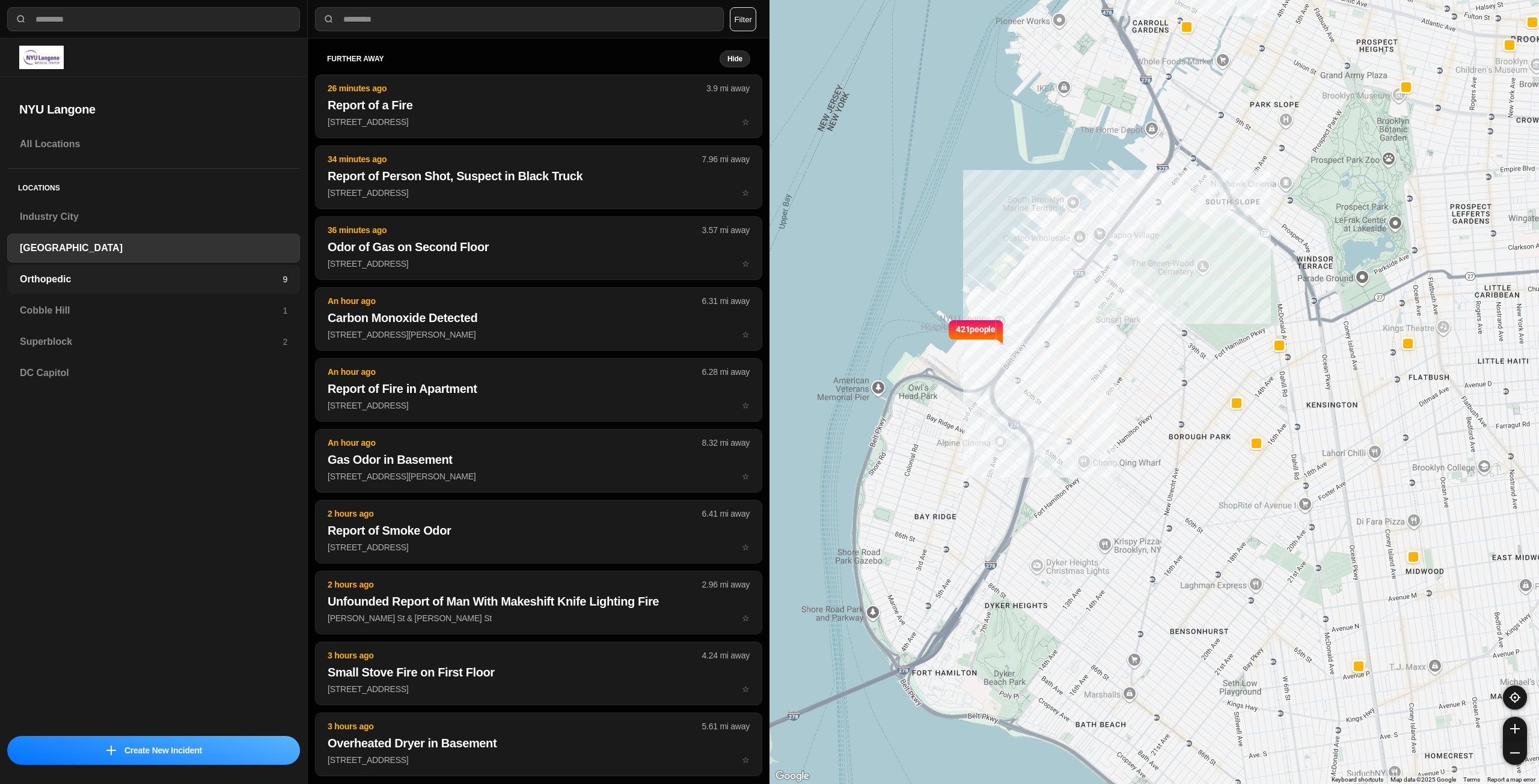
click at [152, 285] on h3 "Orthopedic" at bounding box center [151, 279] width 263 height 14
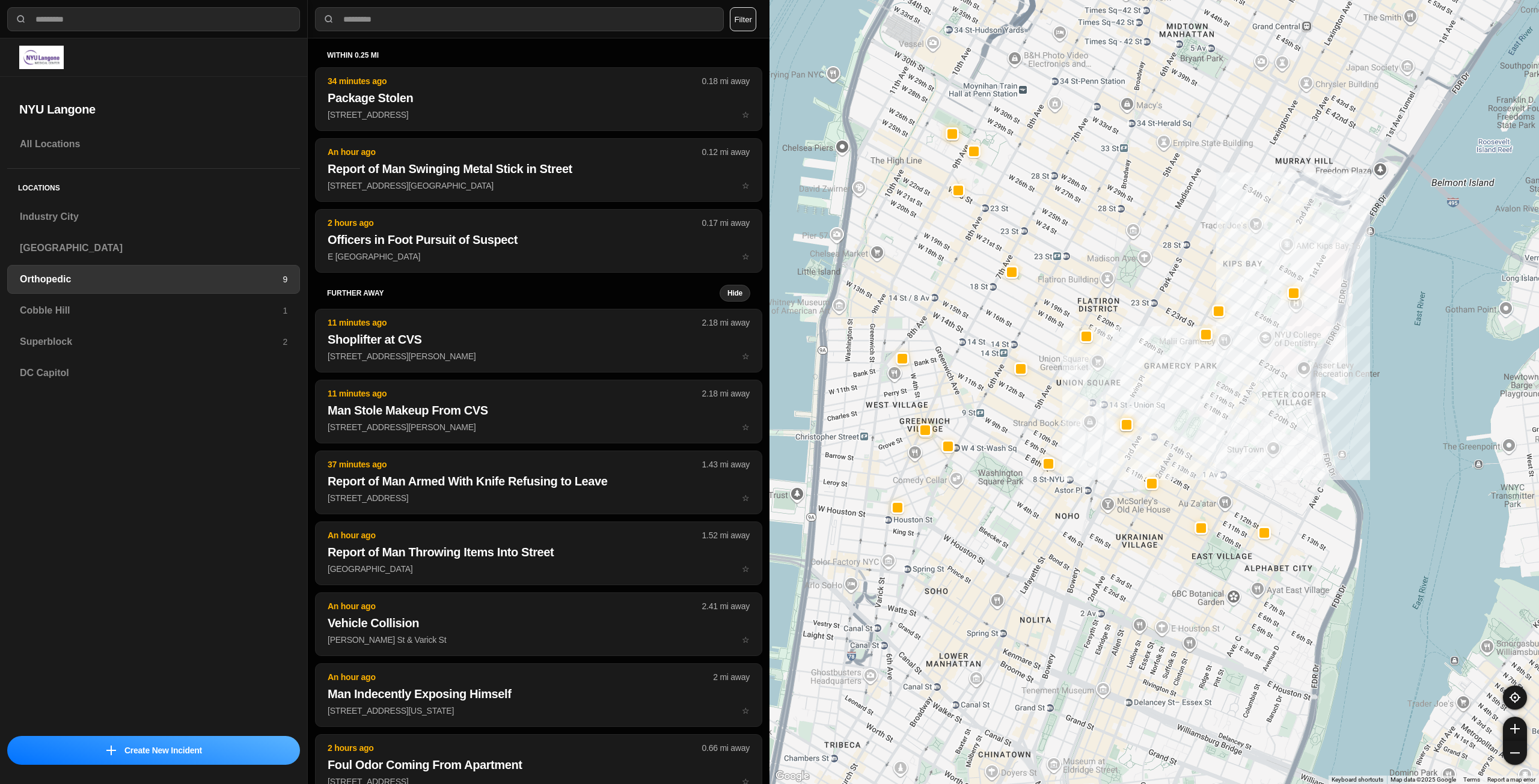
drag, startPoint x: 991, startPoint y: 298, endPoint x: 1050, endPoint y: 367, distance: 90.8
click at [1050, 367] on div at bounding box center [1154, 392] width 770 height 784
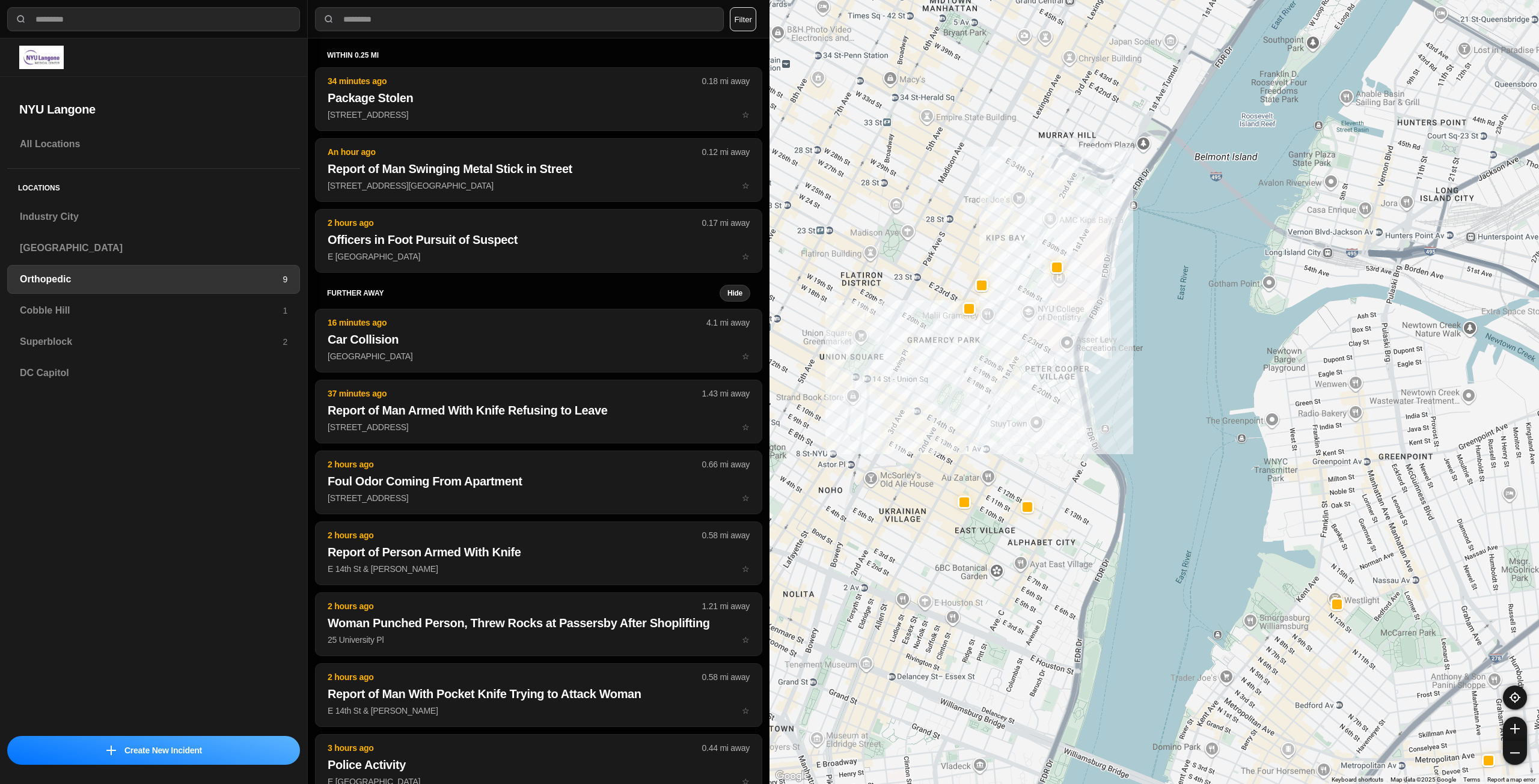
drag, startPoint x: 898, startPoint y: 405, endPoint x: 1050, endPoint y: 580, distance: 231.8
click at [1050, 581] on div at bounding box center [1154, 392] width 770 height 784
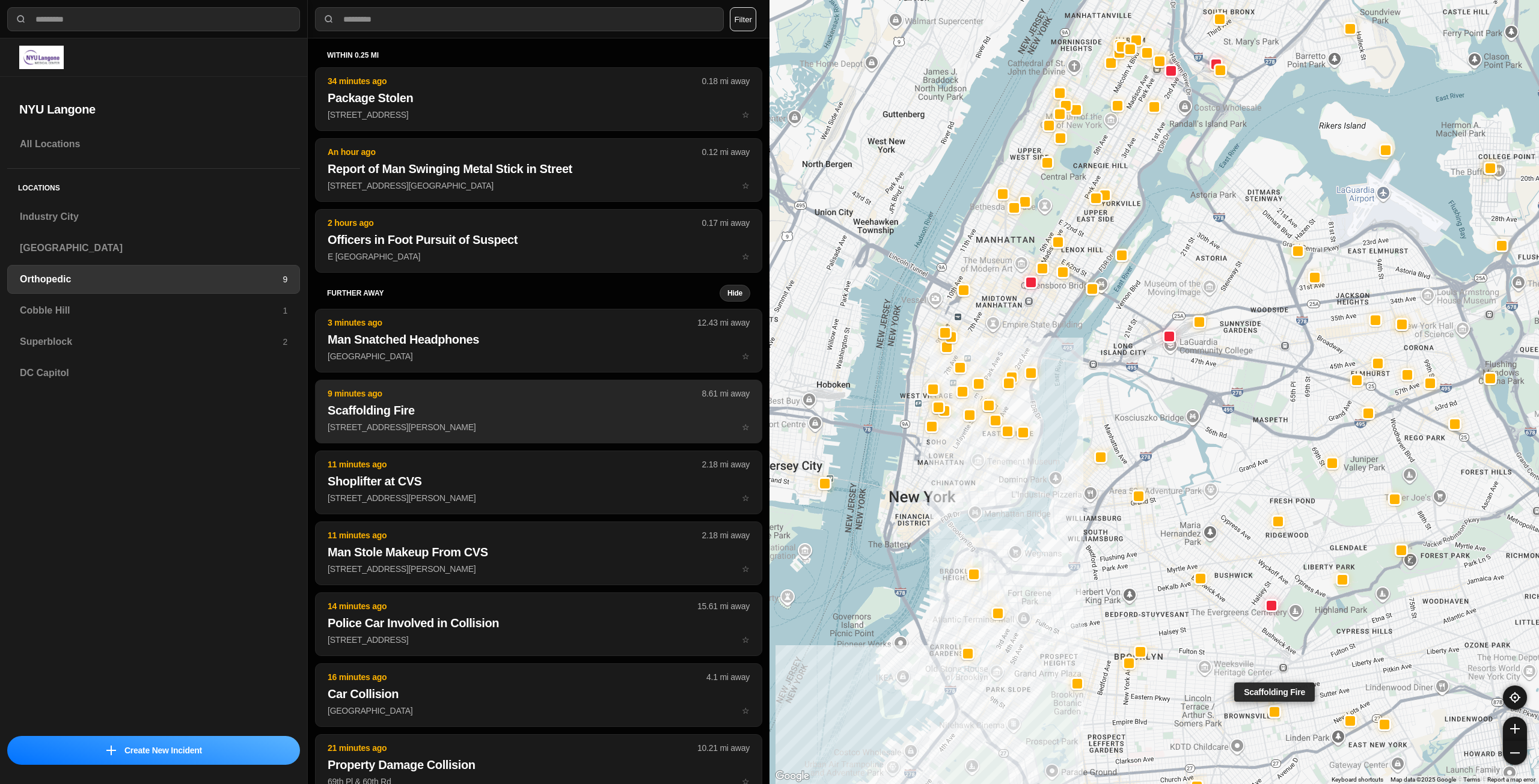
scroll to position [60, 0]
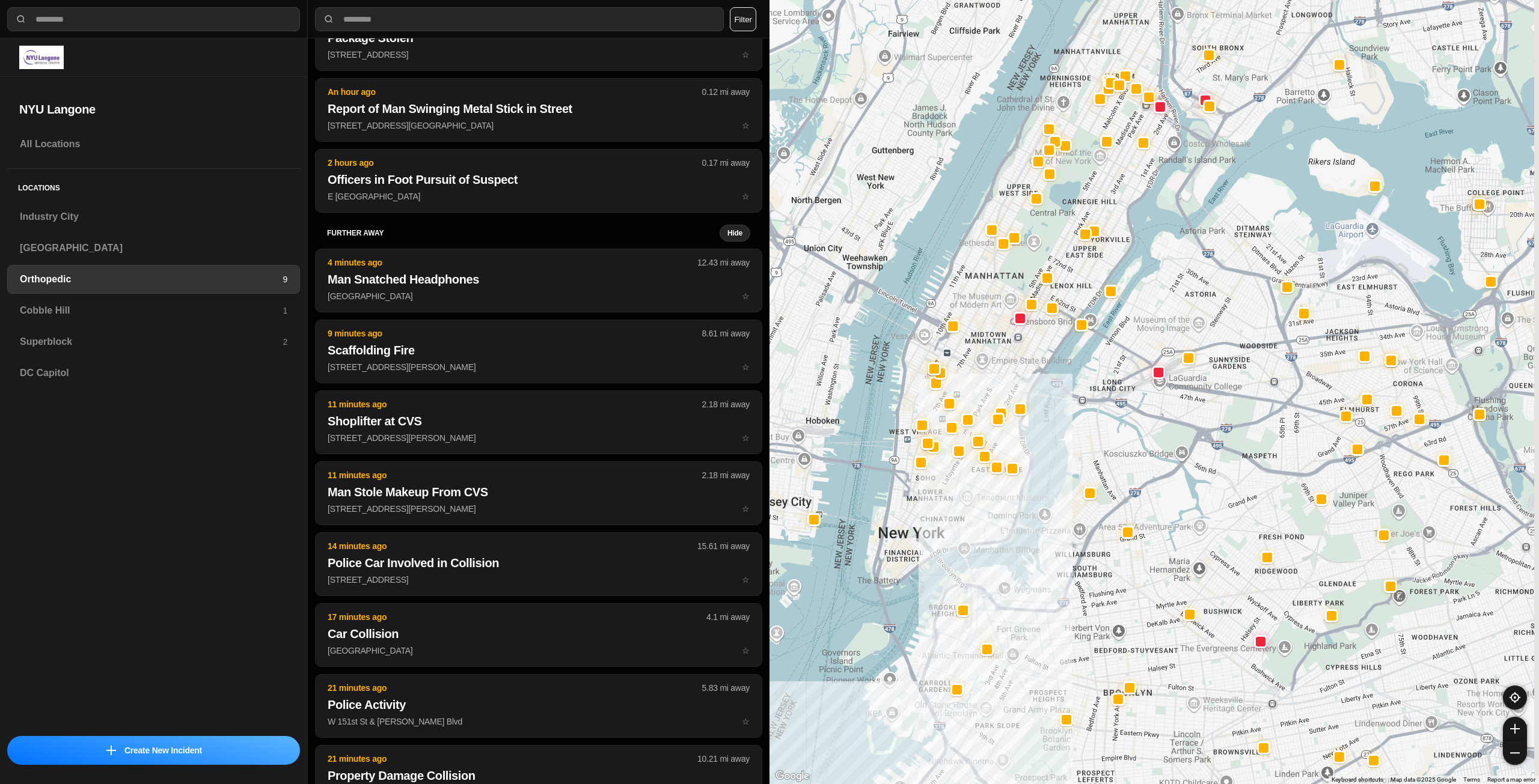
drag, startPoint x: 989, startPoint y: 466, endPoint x: 978, endPoint y: 498, distance: 33.8
click at [978, 498] on div at bounding box center [1154, 392] width 770 height 784
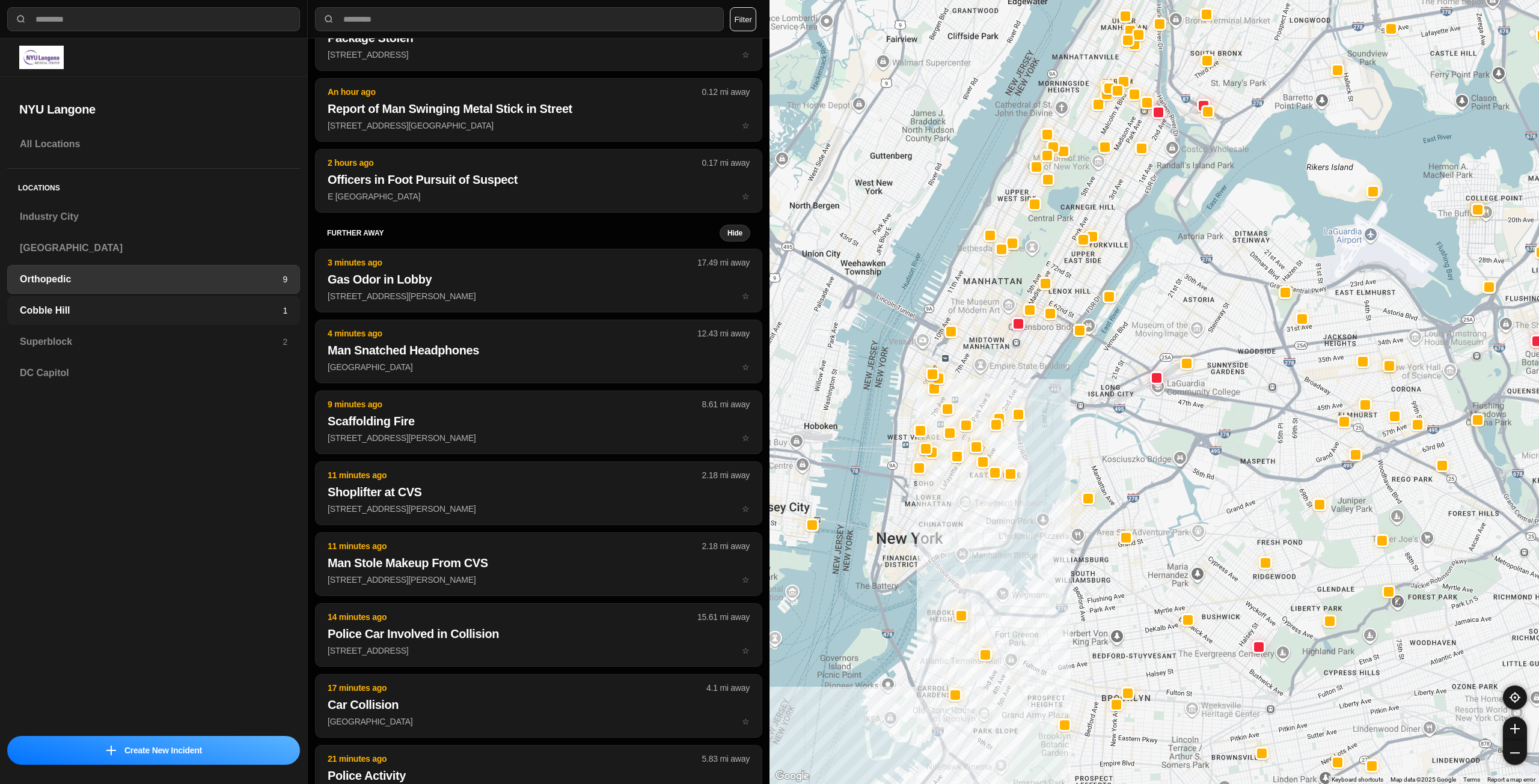
click at [263, 303] on div "Cobble Hill 1" at bounding box center [153, 310] width 293 height 28
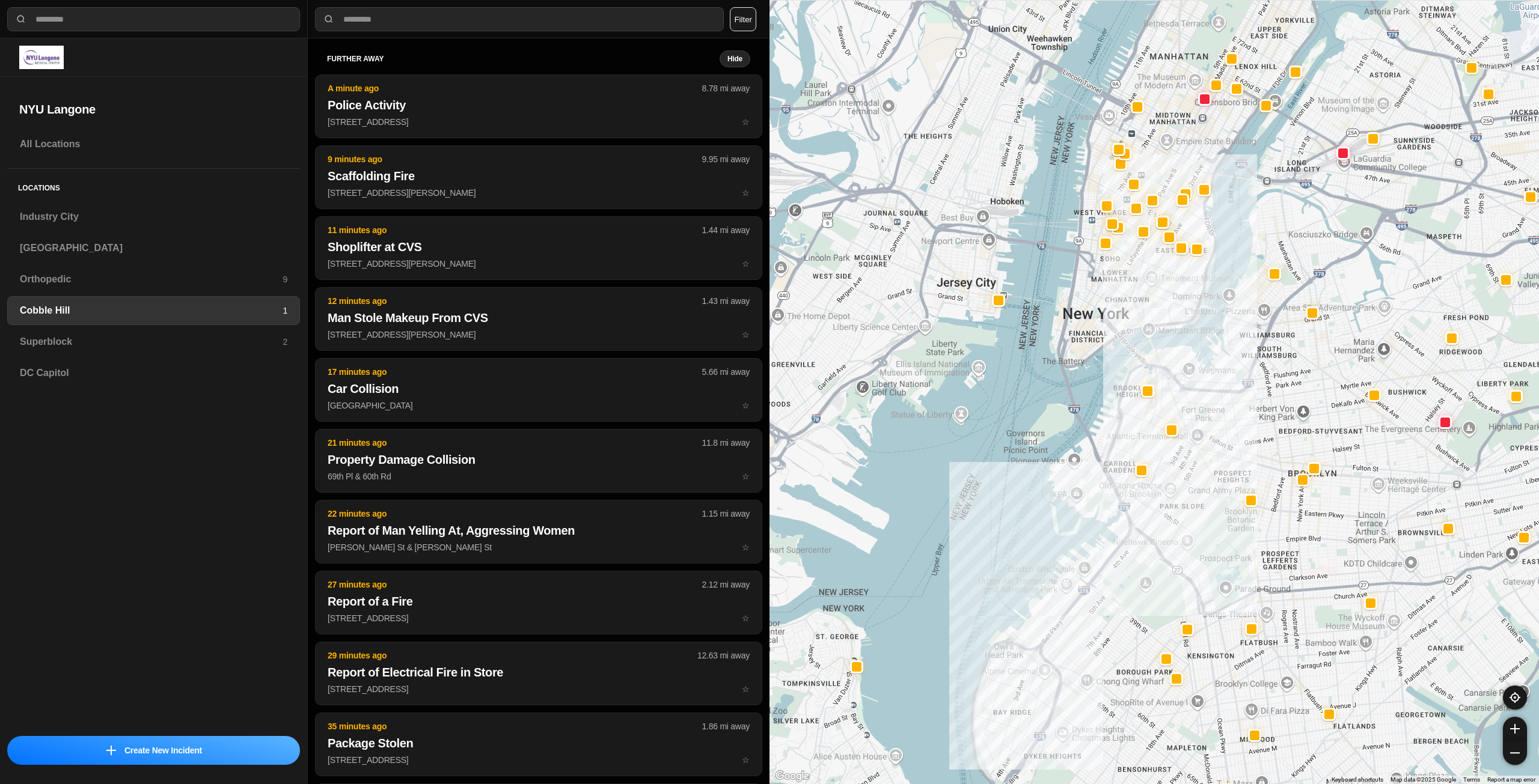
drag, startPoint x: 1121, startPoint y: 300, endPoint x: 1110, endPoint y: 345, distance: 46.3
click at [1110, 345] on div at bounding box center [1154, 392] width 770 height 784
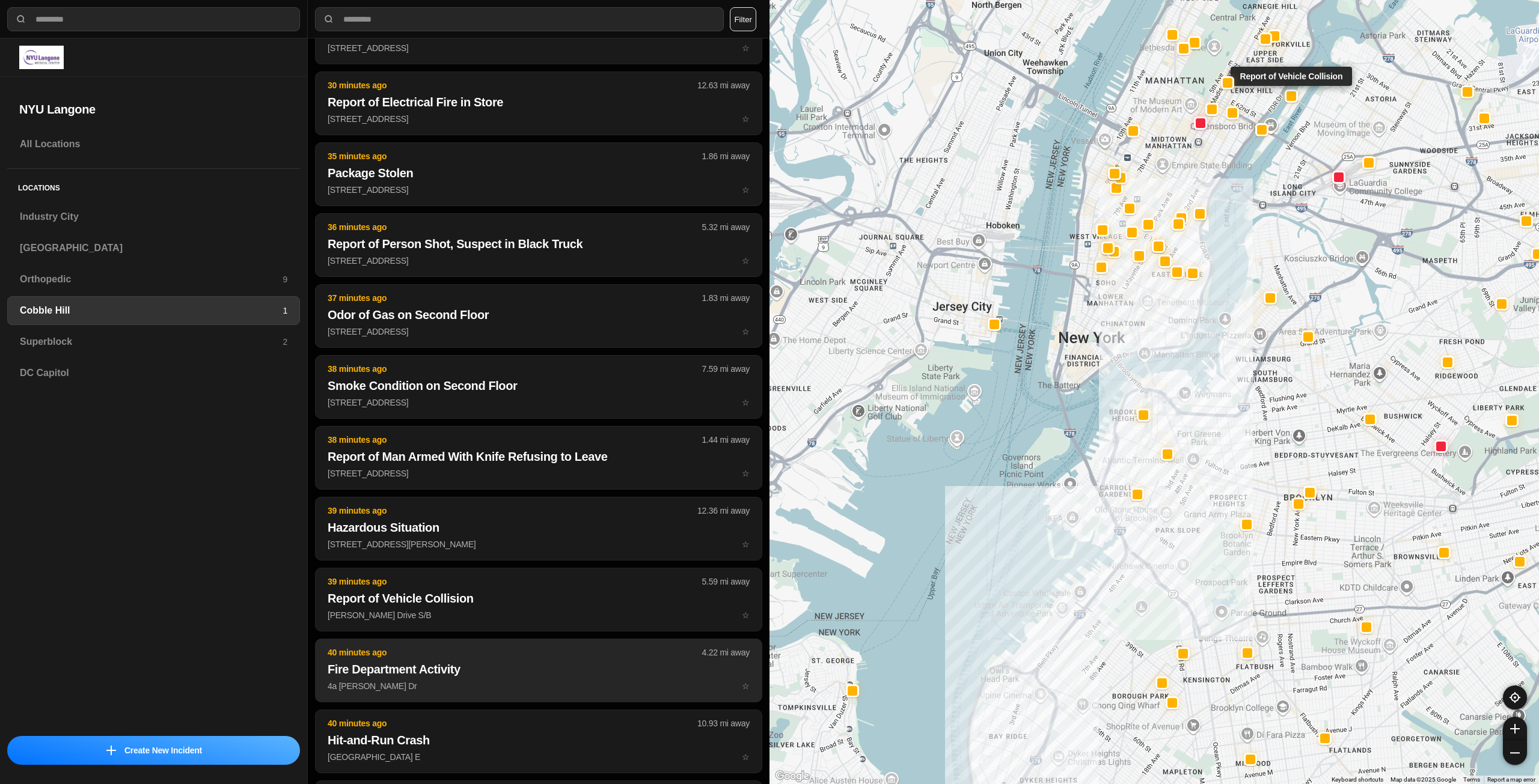
scroll to position [601, 0]
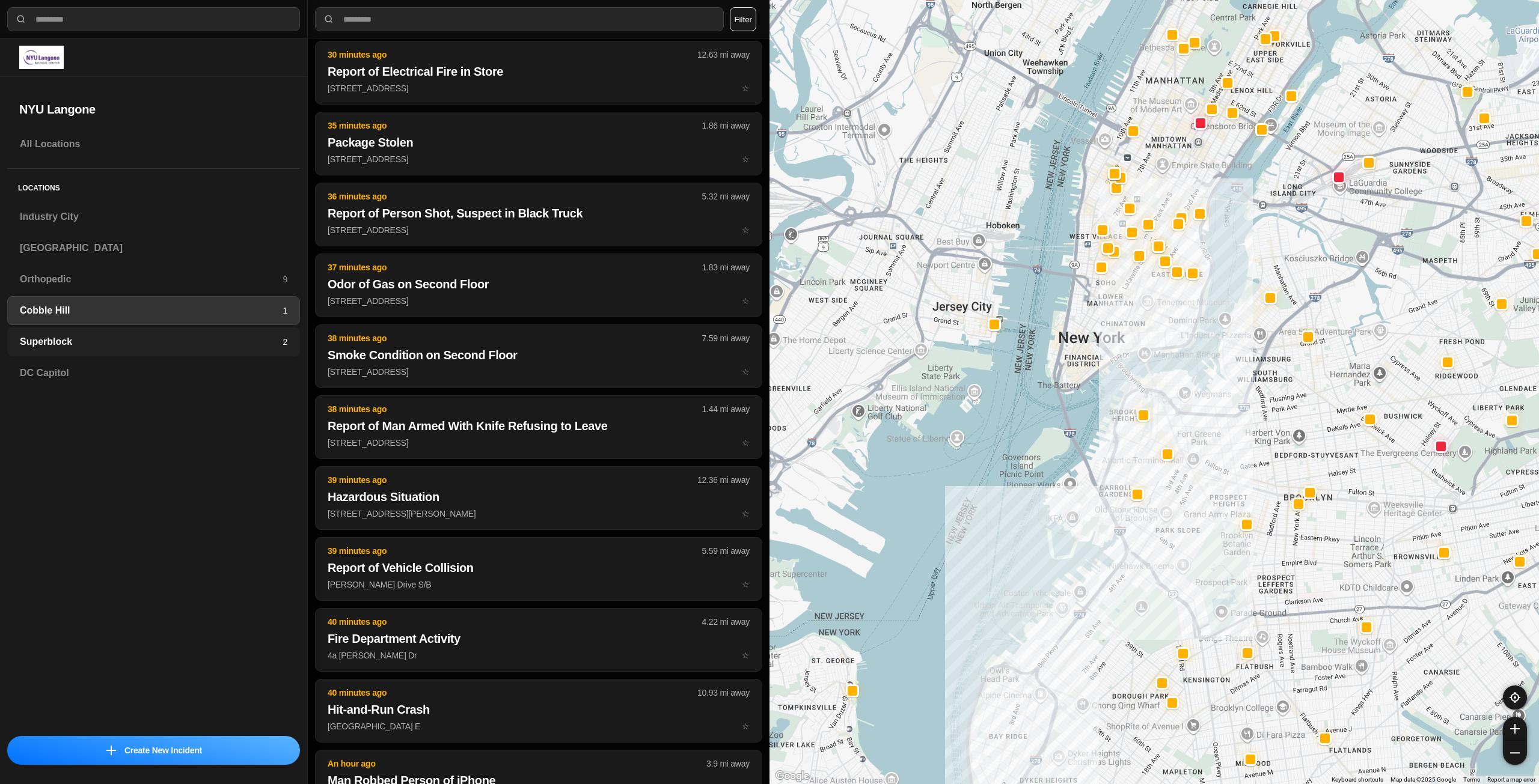
click at [150, 344] on h3 "Superblock" at bounding box center [151, 342] width 263 height 14
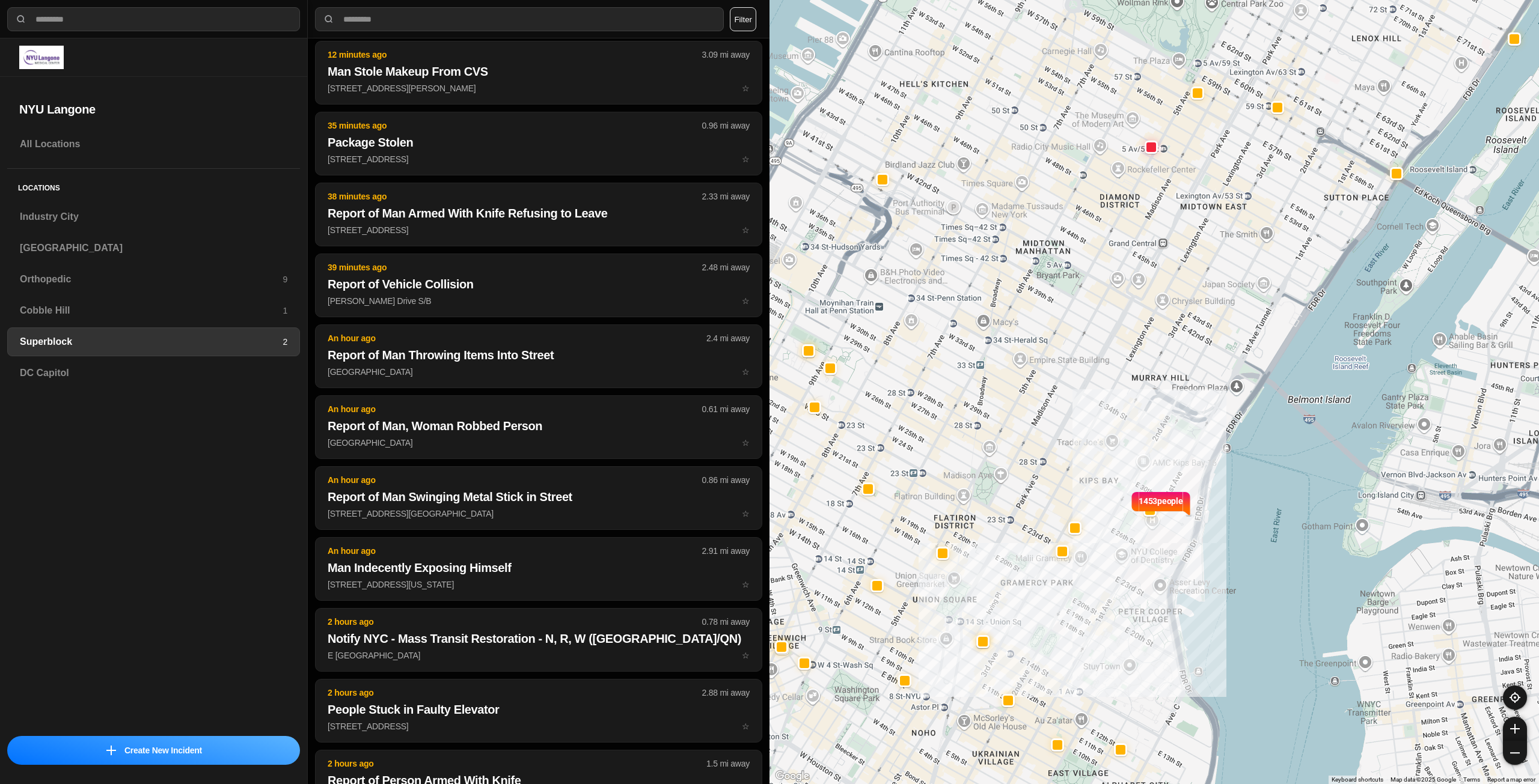
scroll to position [268, 0]
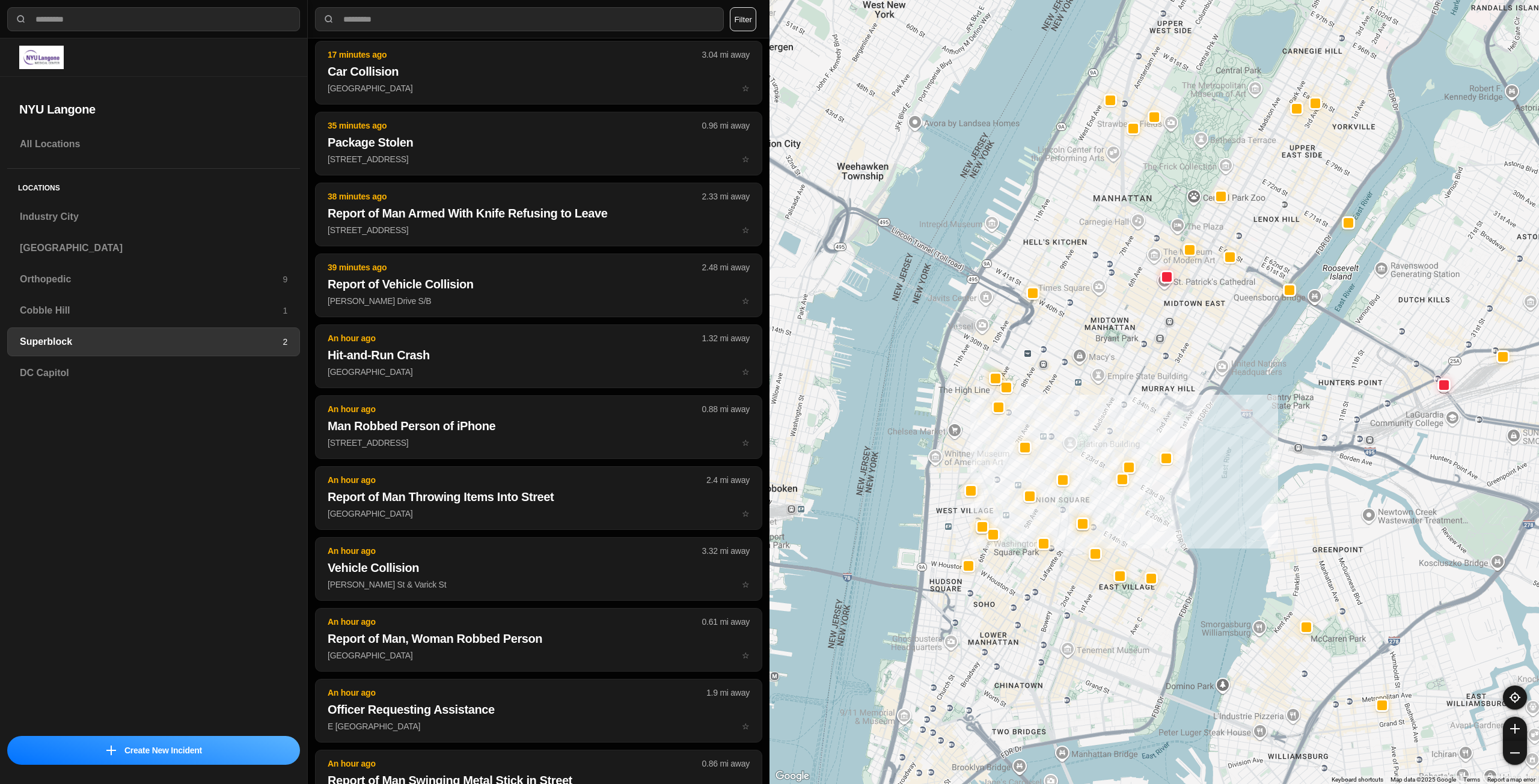
drag, startPoint x: 1139, startPoint y: 312, endPoint x: 1135, endPoint y: 366, distance: 54.1
click at [1135, 366] on div at bounding box center [1154, 392] width 770 height 784
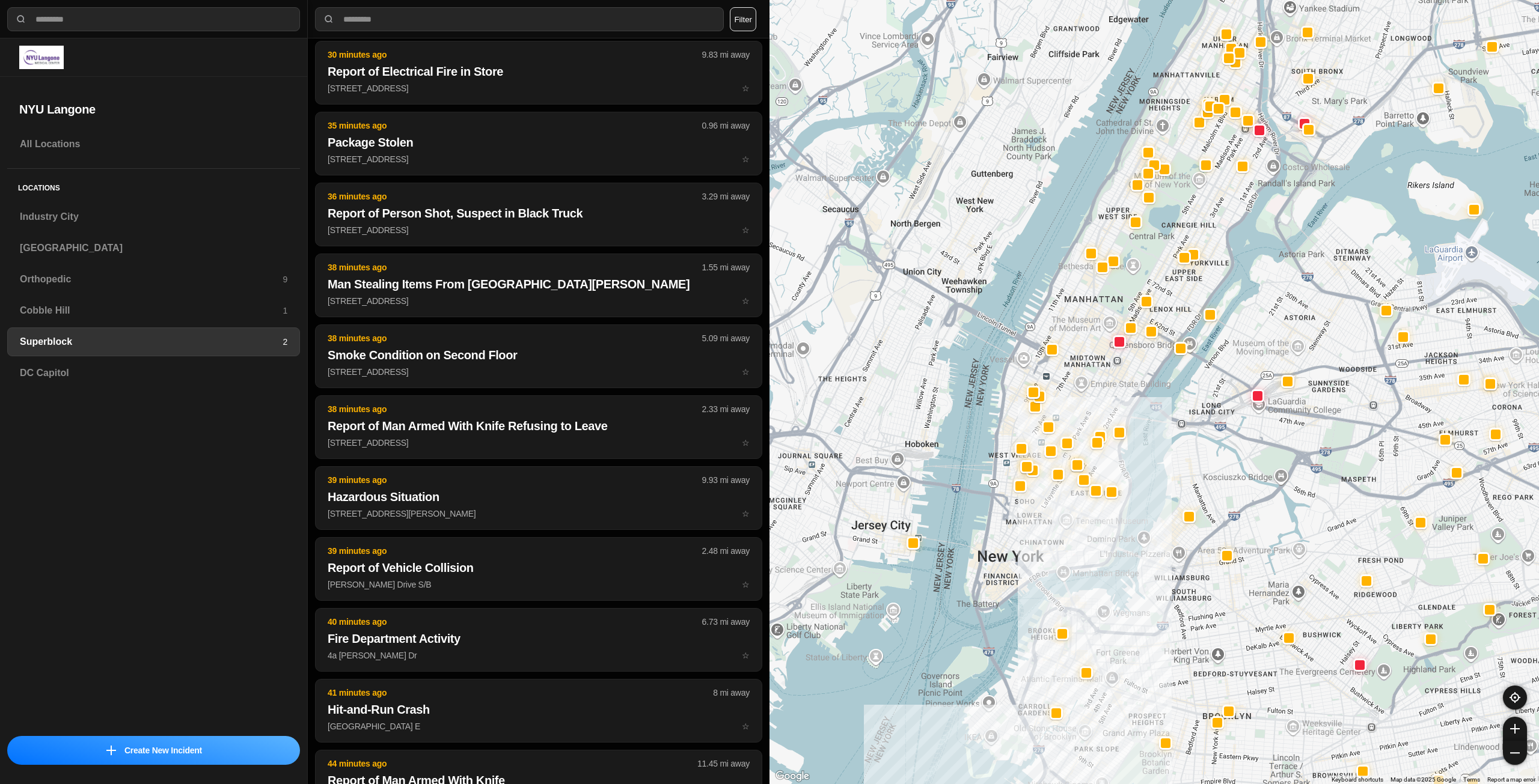
drag, startPoint x: 1120, startPoint y: 495, endPoint x: 1082, endPoint y: 513, distance: 42.0
click at [1082, 513] on div at bounding box center [1154, 392] width 770 height 784
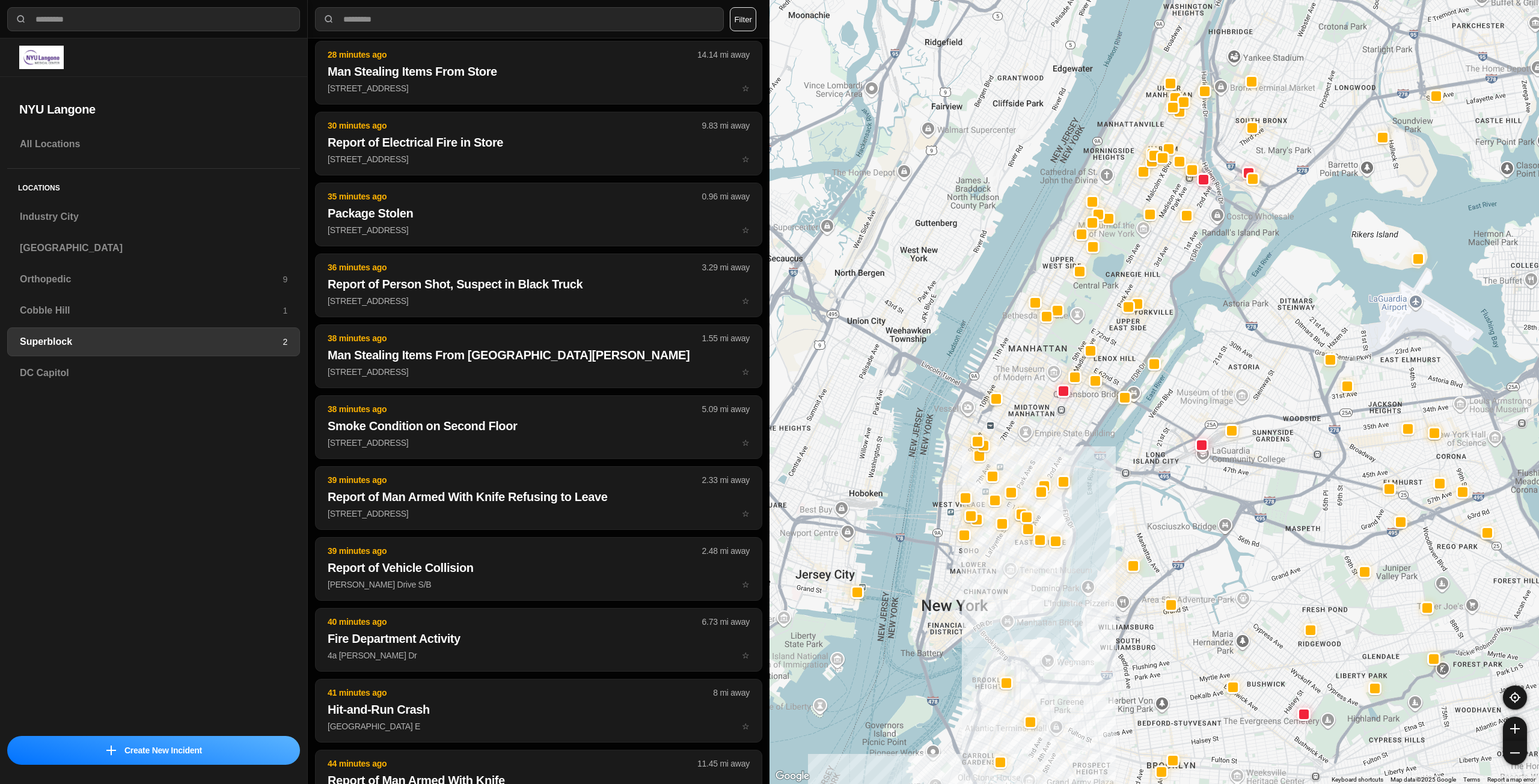
scroll to position [906, 0]
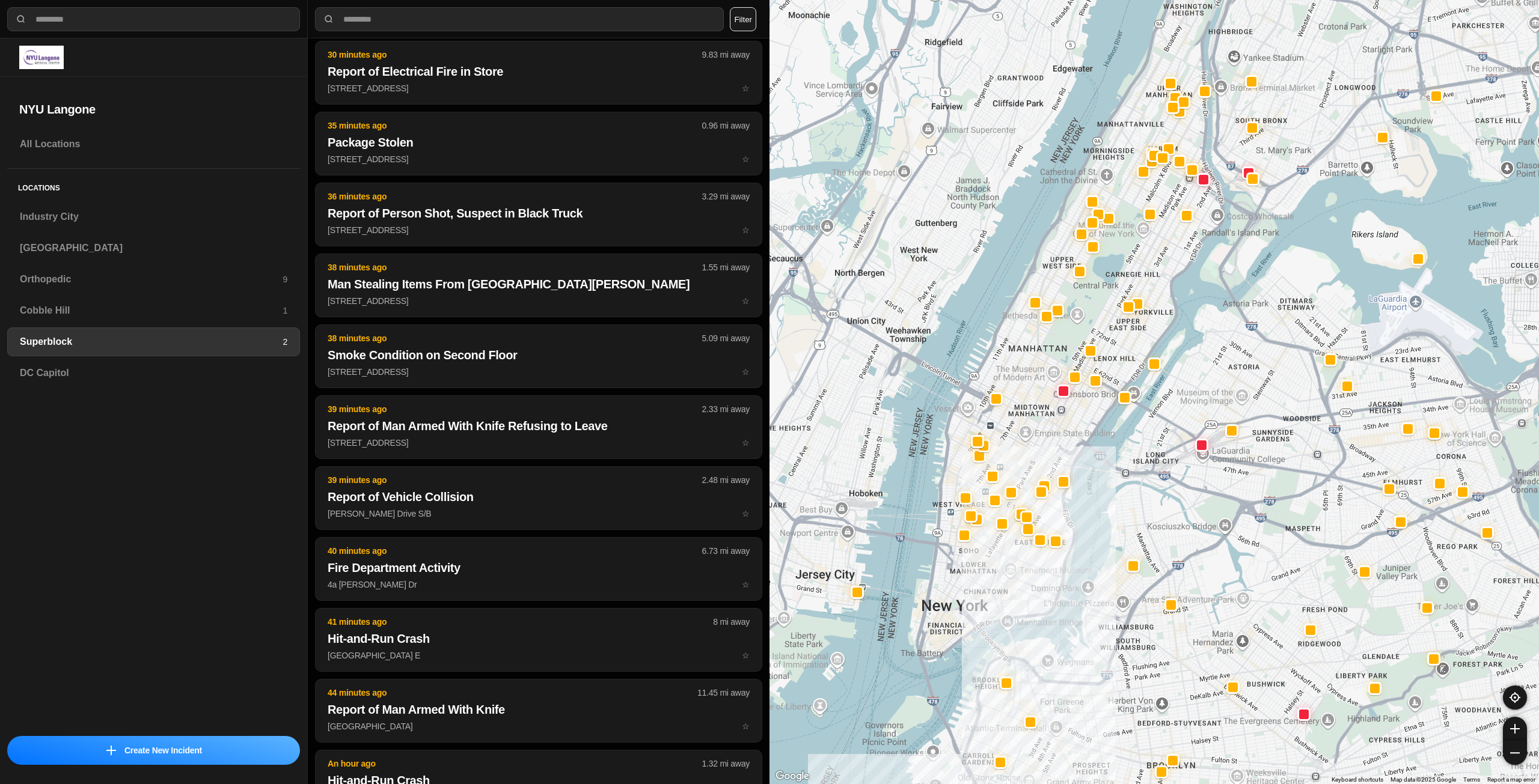
drag, startPoint x: 1073, startPoint y: 526, endPoint x: 1012, endPoint y: 581, distance: 82.1
click at [1012, 581] on div at bounding box center [1154, 392] width 770 height 784
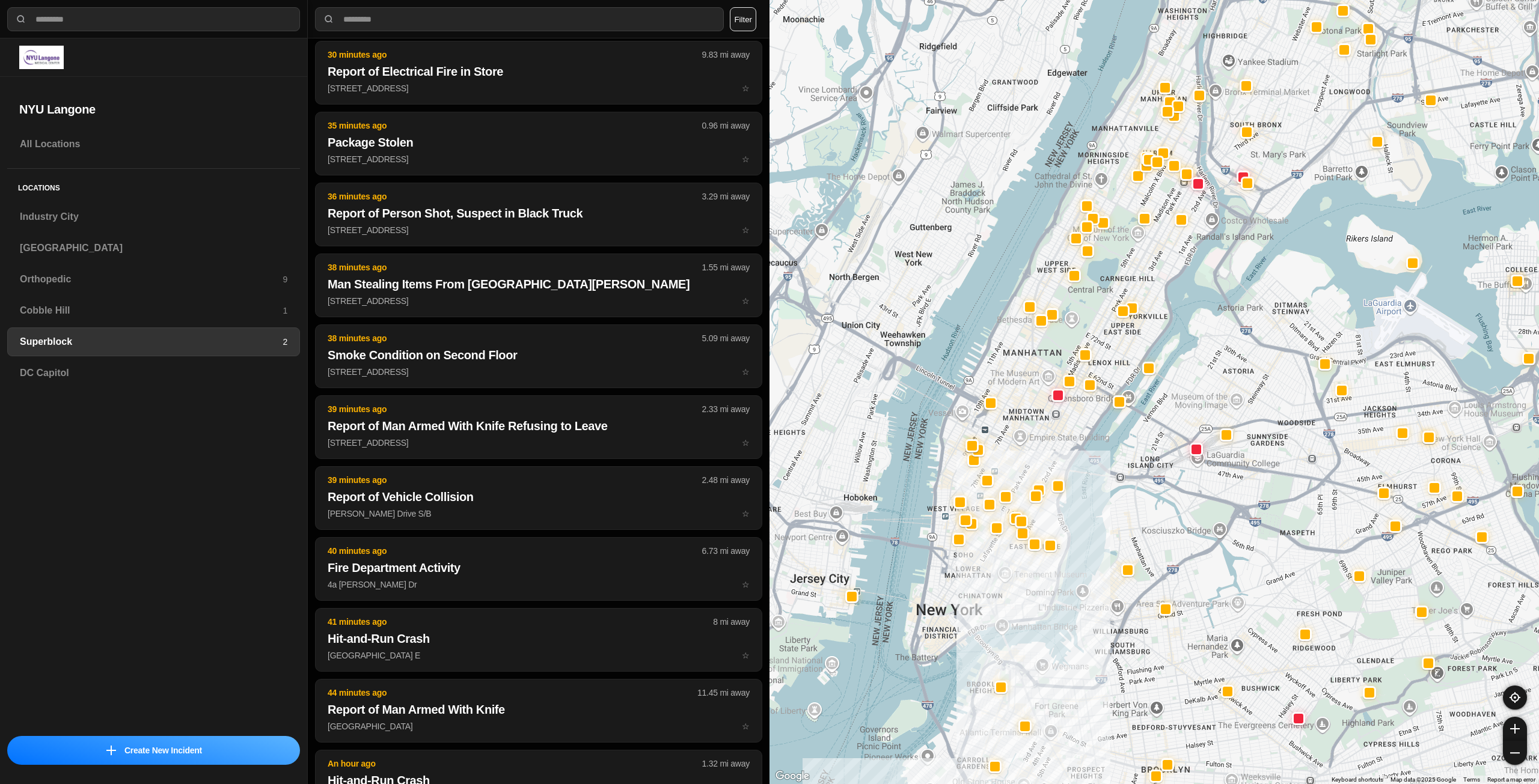
scroll to position [1047, 0]
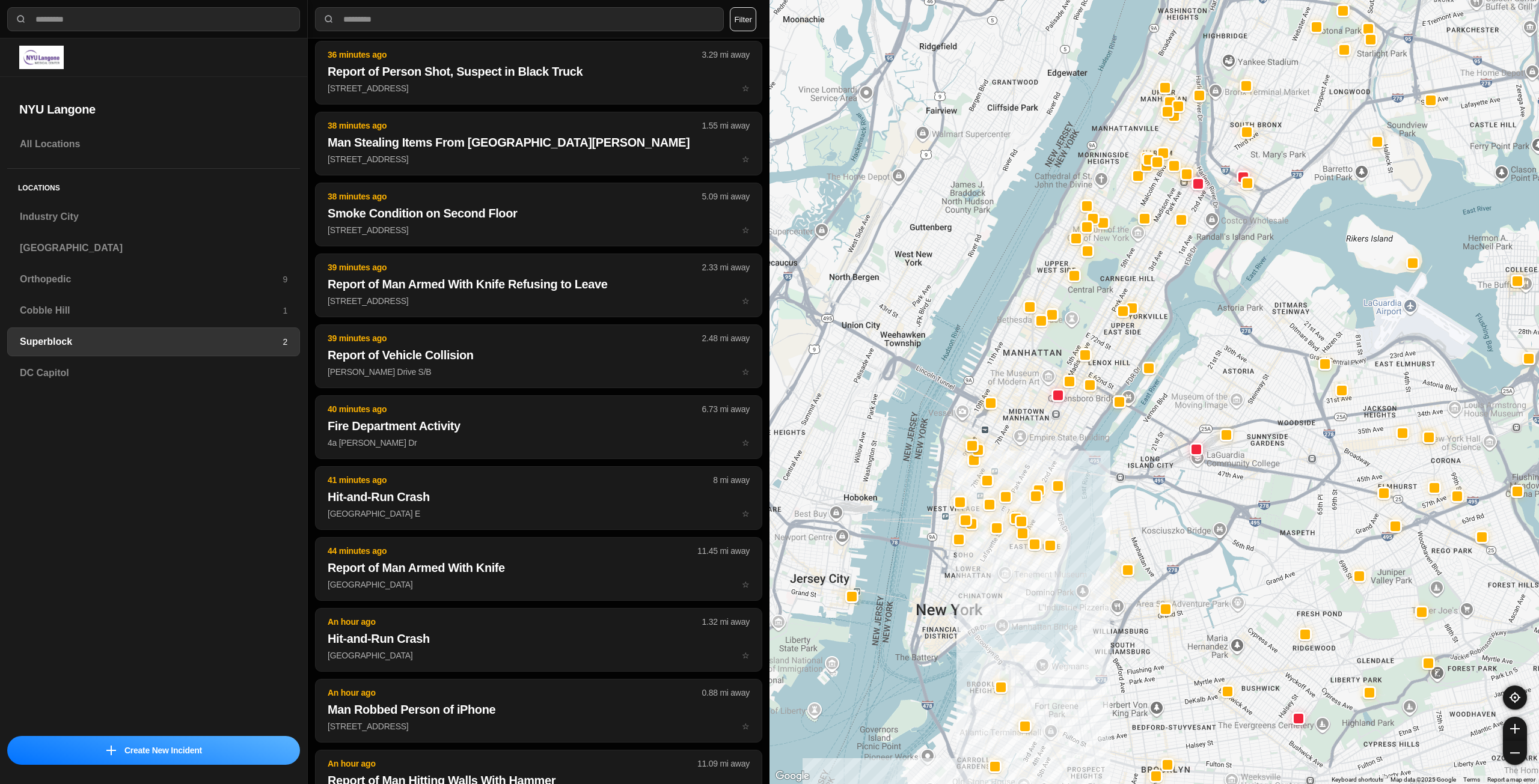
drag, startPoint x: 1059, startPoint y: 431, endPoint x: 1037, endPoint y: 484, distance: 57.4
click at [1037, 484] on div at bounding box center [1154, 392] width 770 height 784
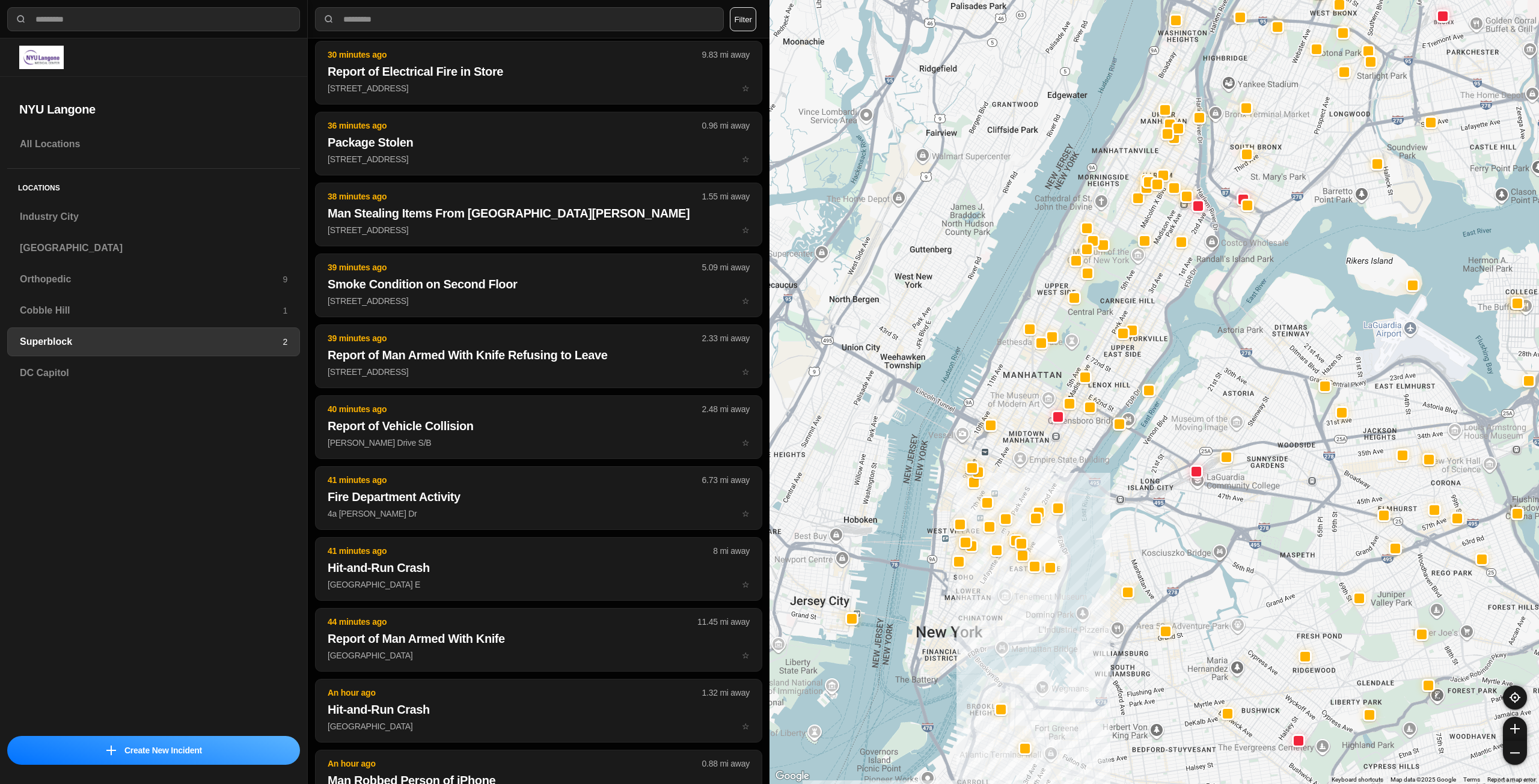
drag, startPoint x: 993, startPoint y: 631, endPoint x: 1017, endPoint y: 599, distance: 40.0
click at [1017, 599] on div at bounding box center [1154, 392] width 770 height 784
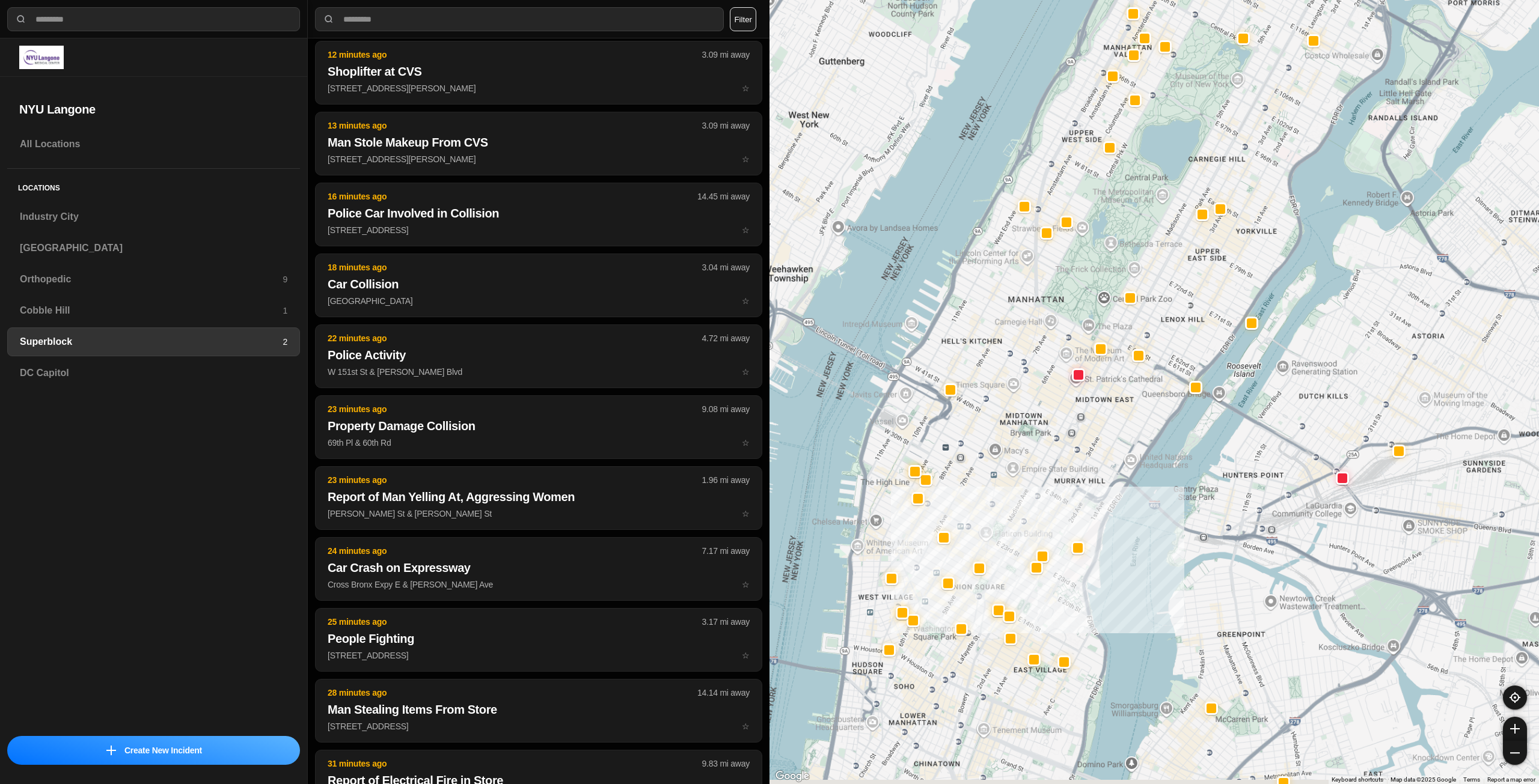
scroll to position [977, 0]
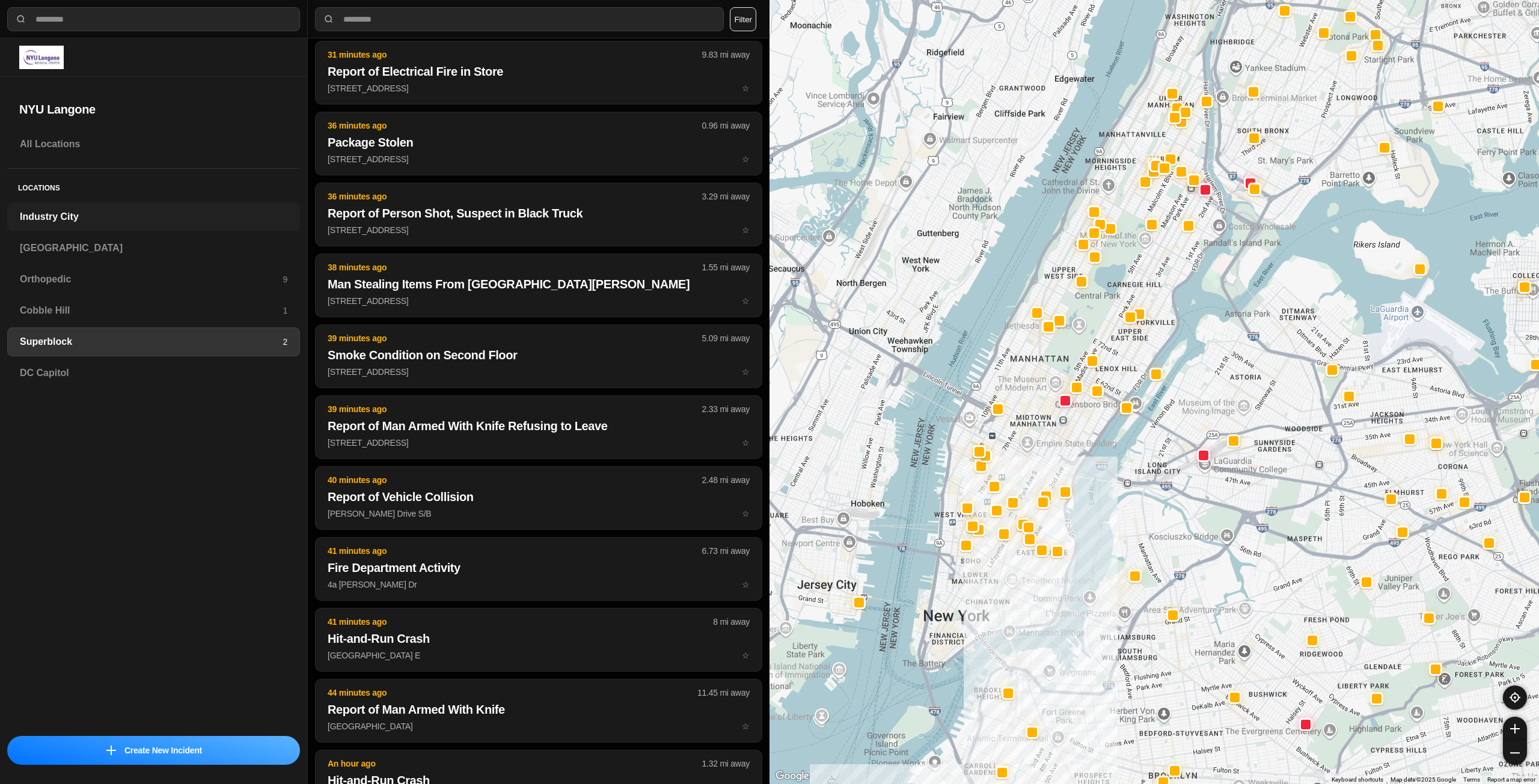
click at [148, 216] on h3 "Industry City" at bounding box center [153, 216] width 267 height 14
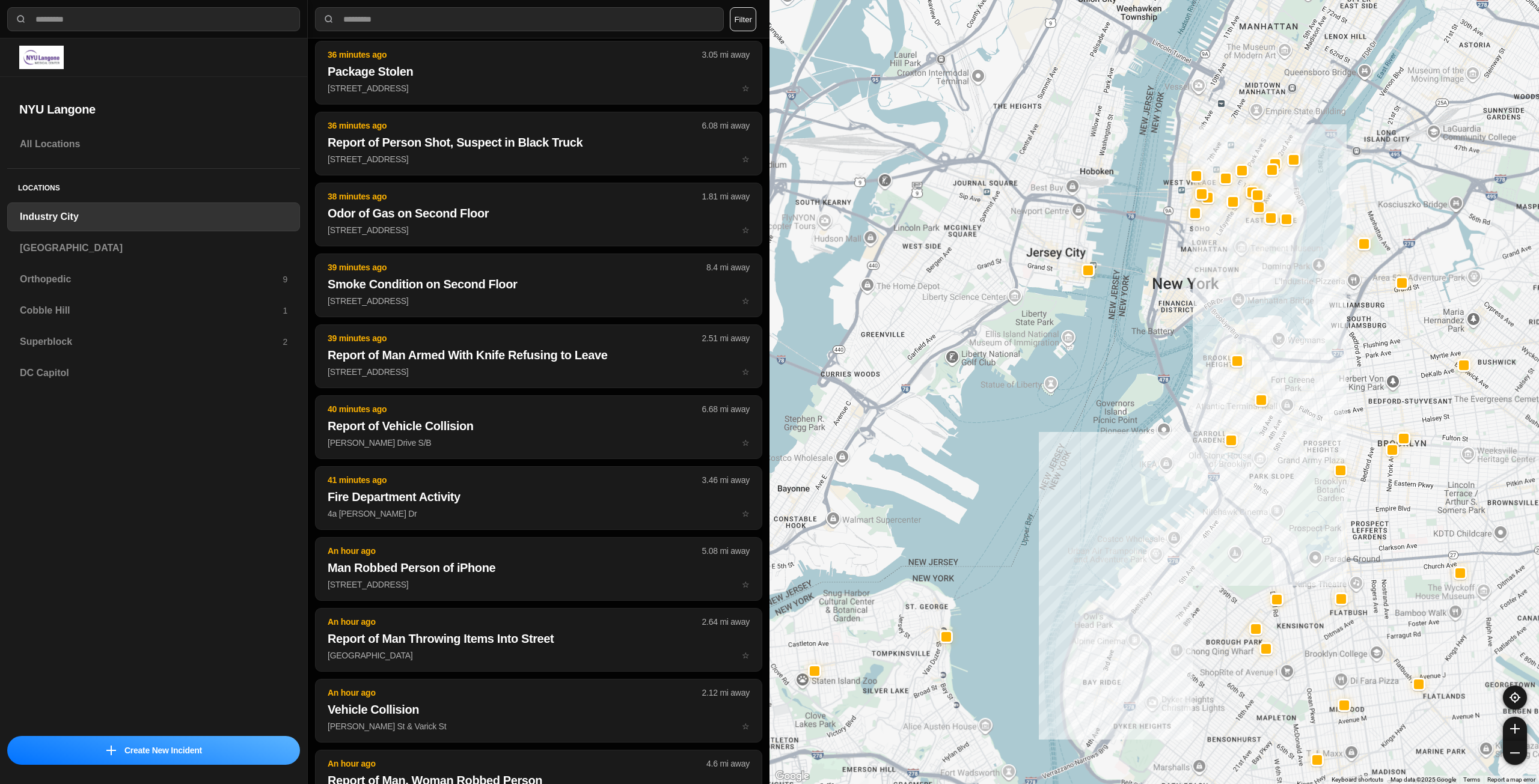
scroll to position [530, 0]
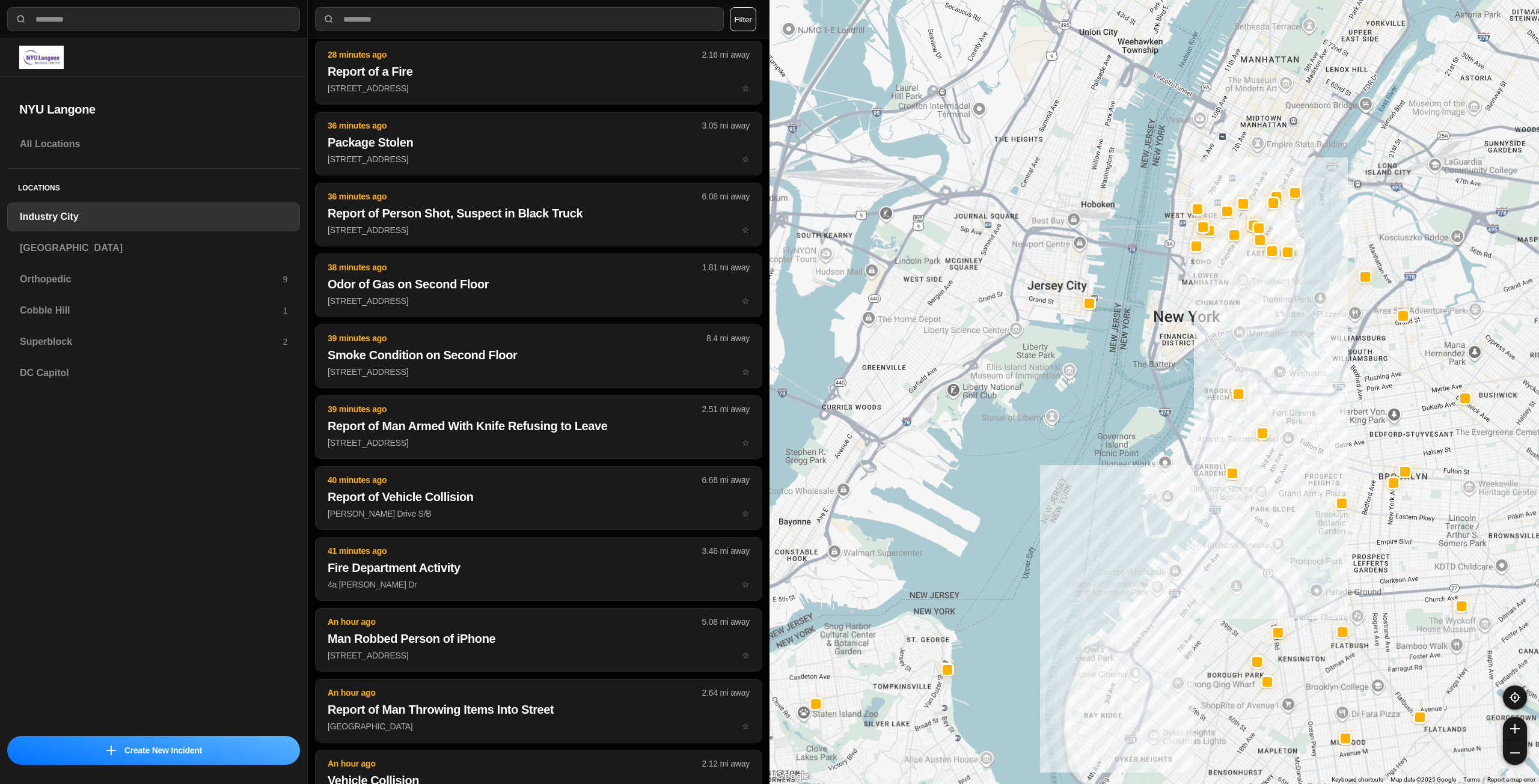
drag, startPoint x: 1220, startPoint y: 131, endPoint x: 1201, endPoint y: 317, distance: 187.0
click at [1201, 317] on div at bounding box center [1154, 392] width 770 height 784
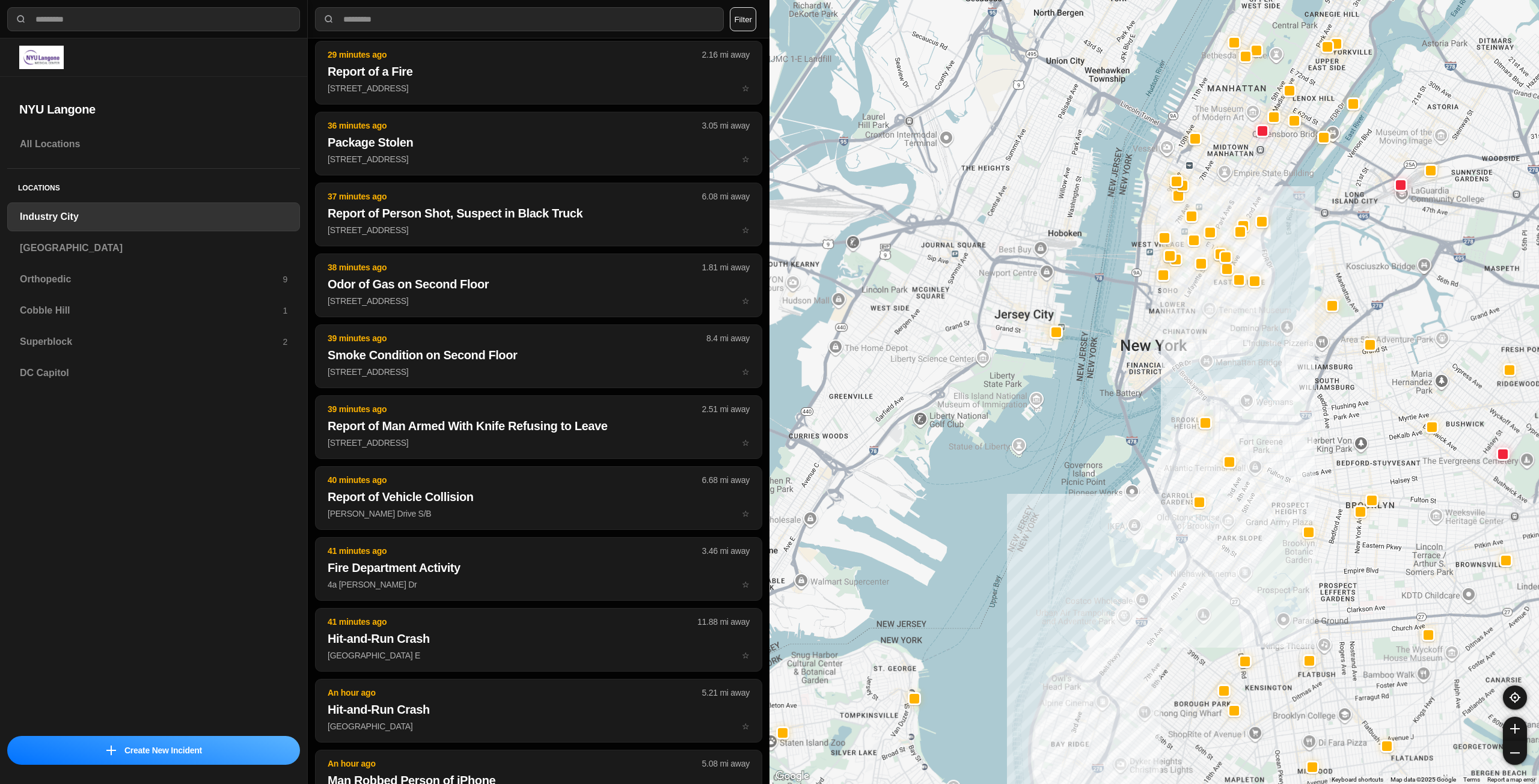
drag, startPoint x: 1230, startPoint y: 290, endPoint x: 1196, endPoint y: 321, distance: 46.0
click at [1196, 321] on div at bounding box center [1154, 392] width 770 height 784
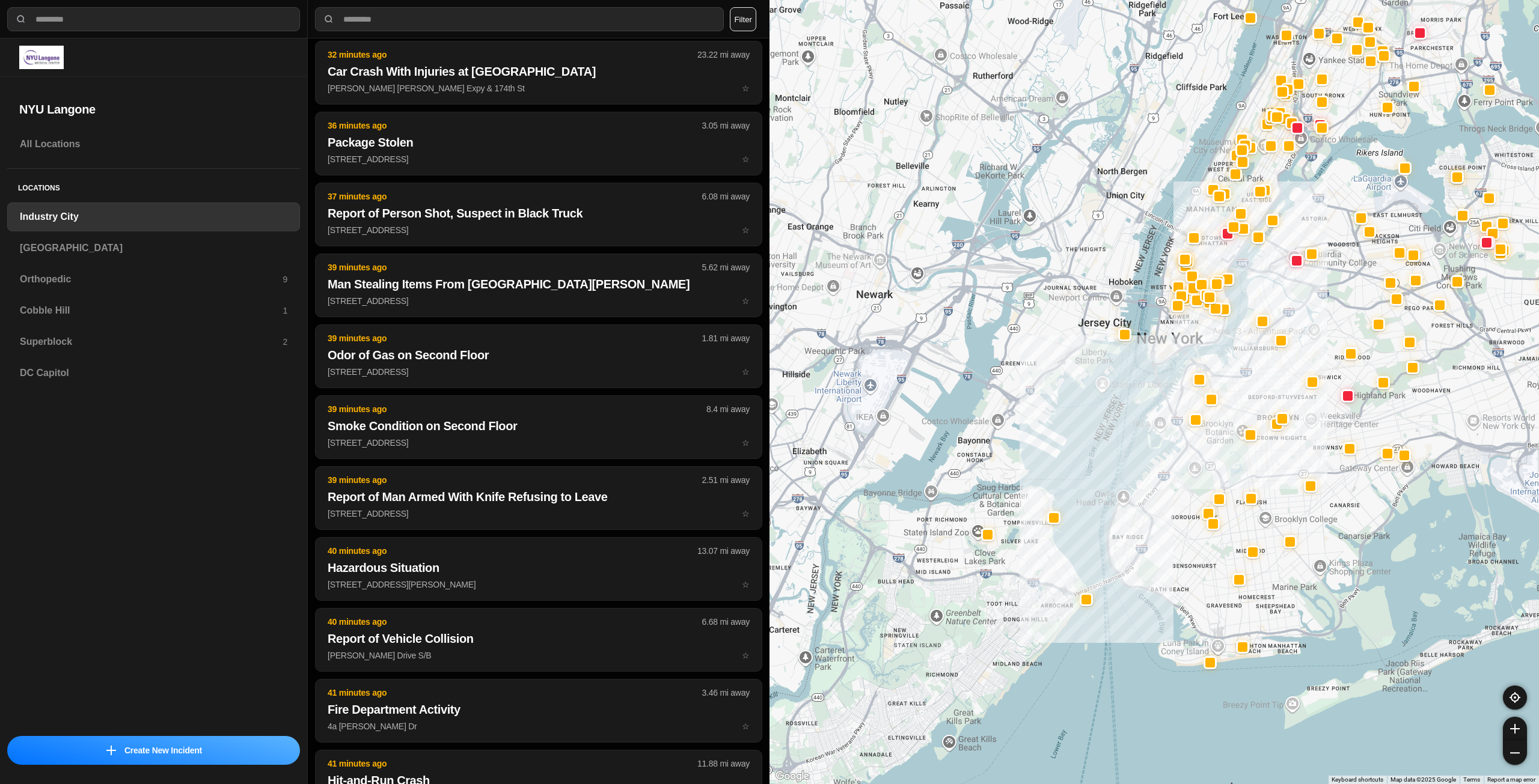
scroll to position [1735, 0]
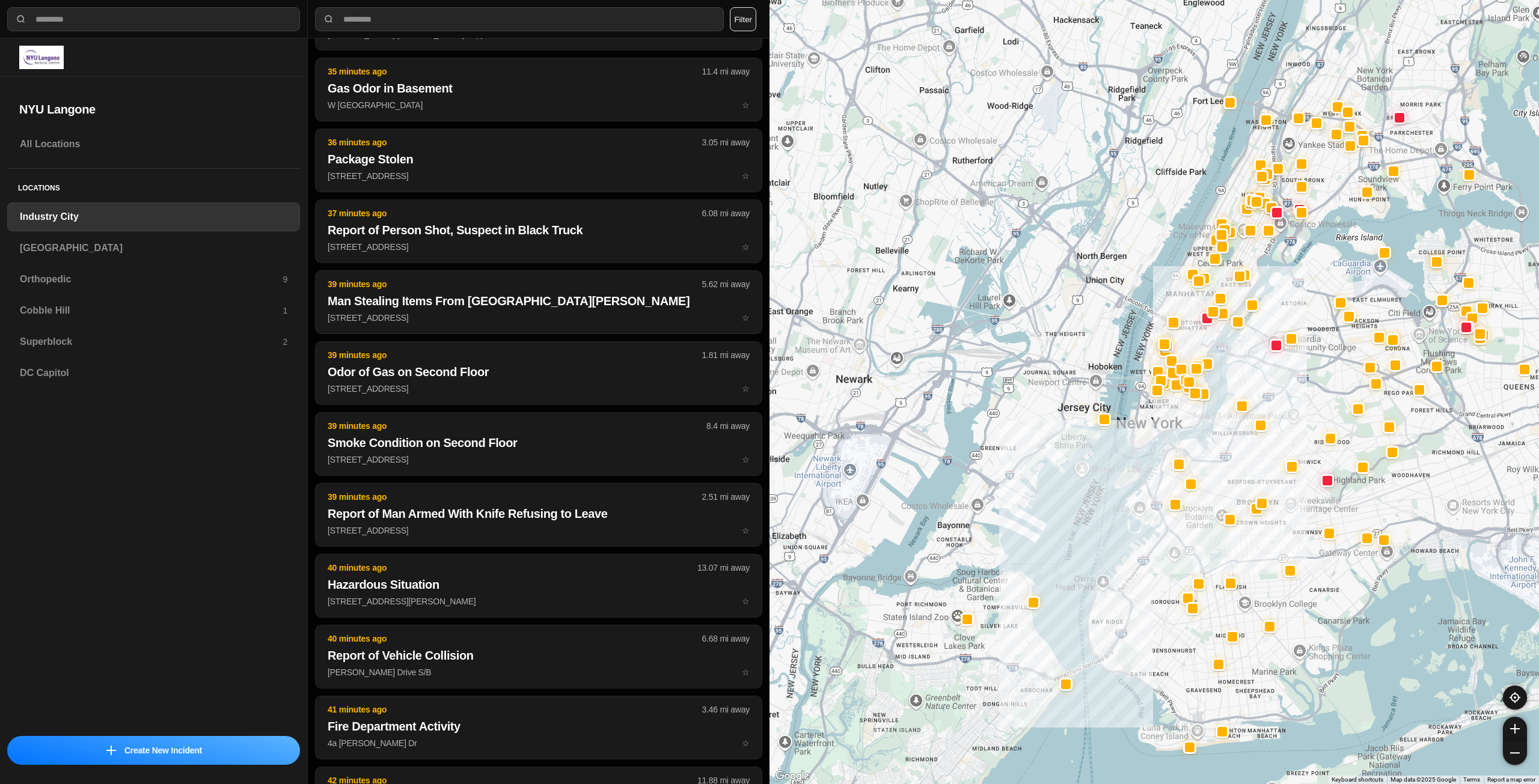
drag, startPoint x: 1193, startPoint y: 331, endPoint x: 1172, endPoint y: 417, distance: 88.5
click at [1172, 417] on div at bounding box center [1154, 392] width 770 height 784
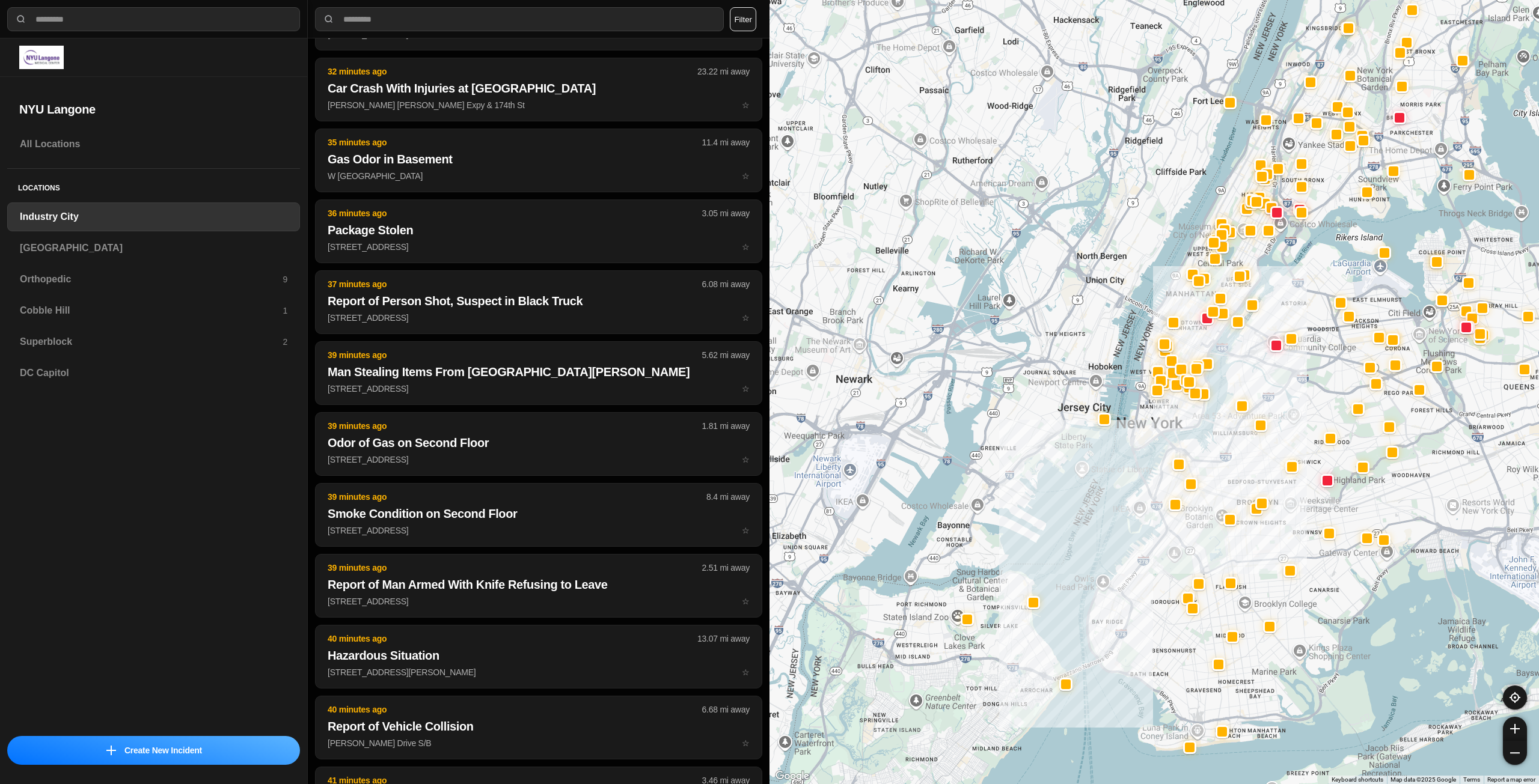
scroll to position [1806, 0]
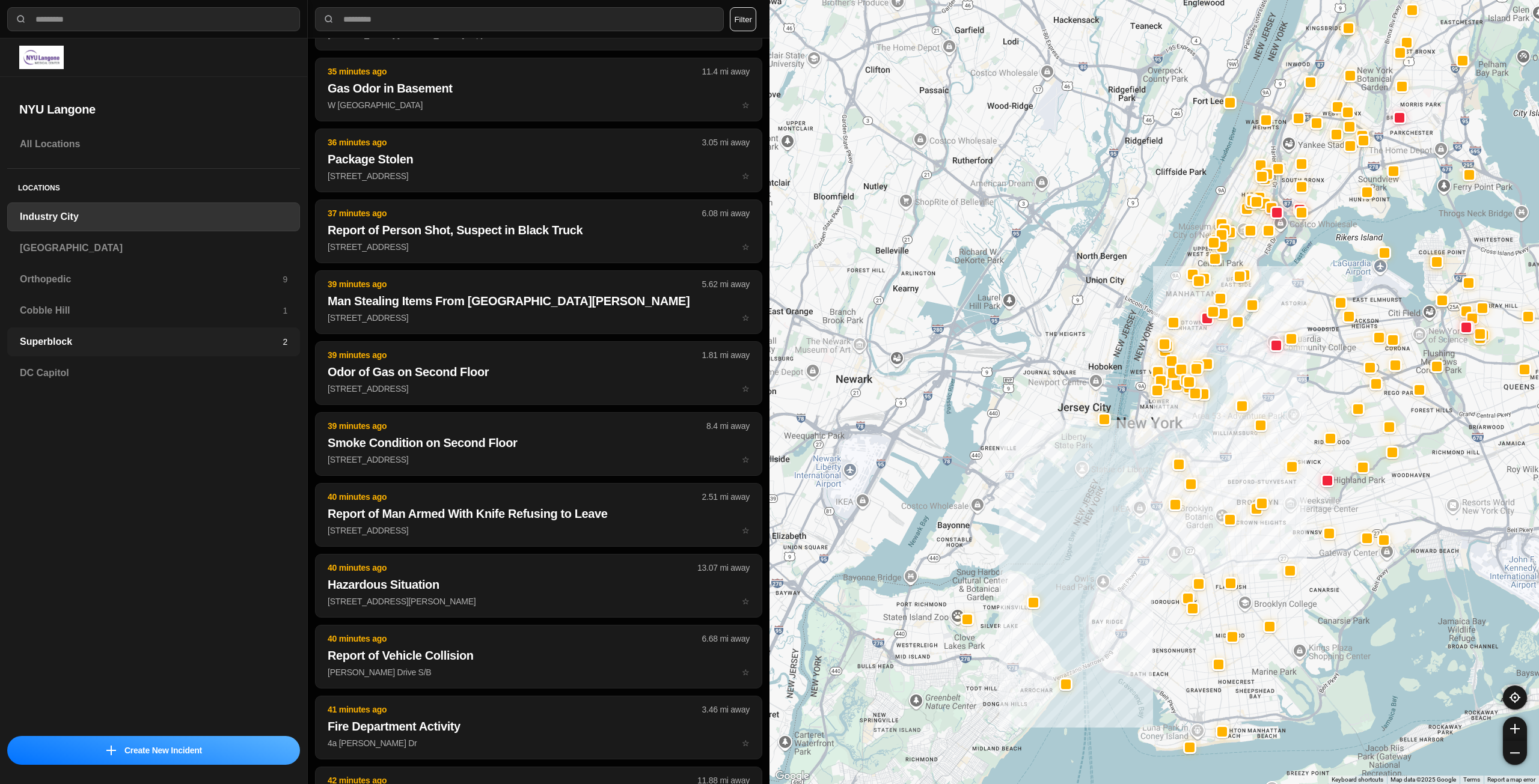
click at [115, 343] on h3 "Superblock" at bounding box center [151, 342] width 263 height 14
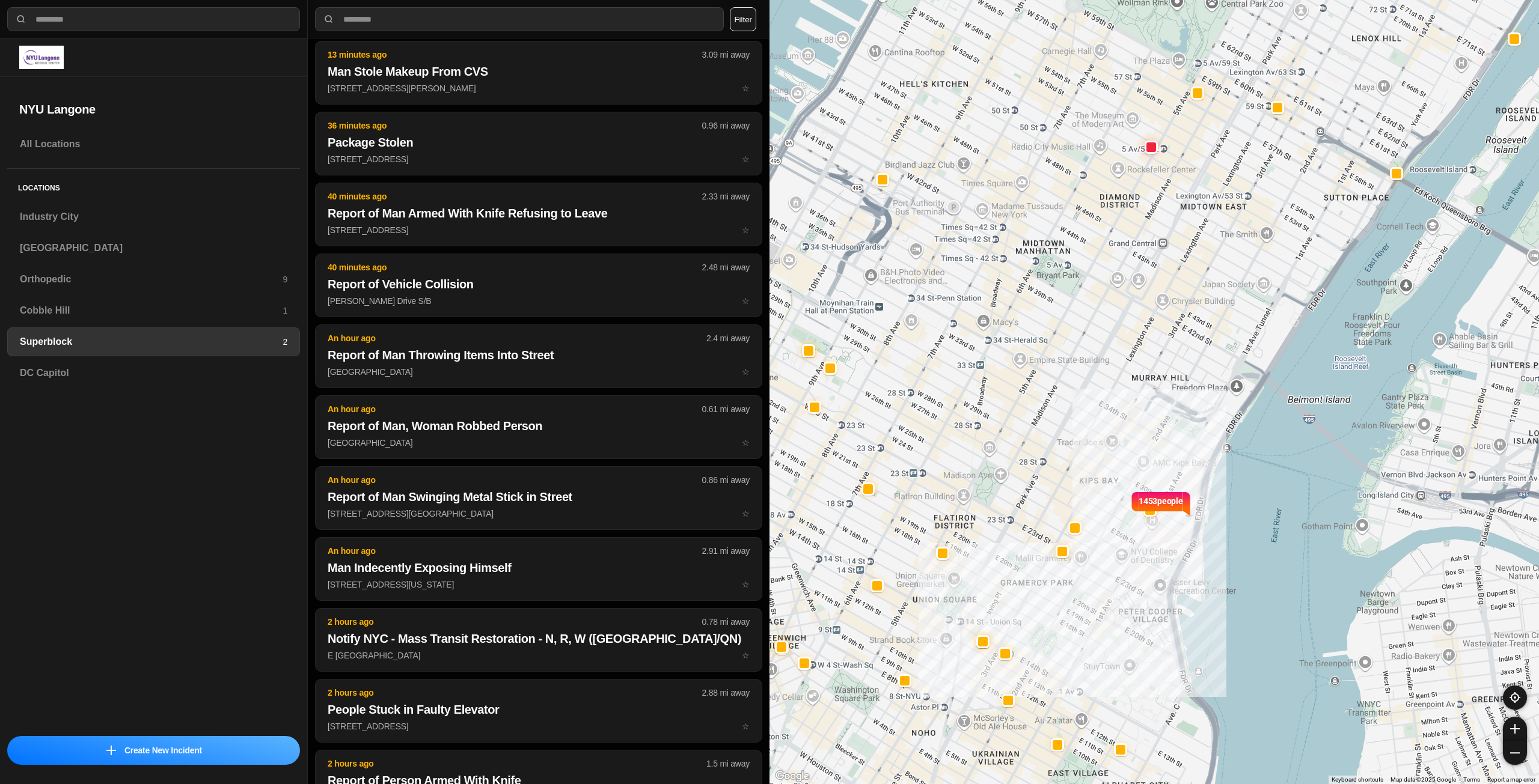
scroll to position [339, 0]
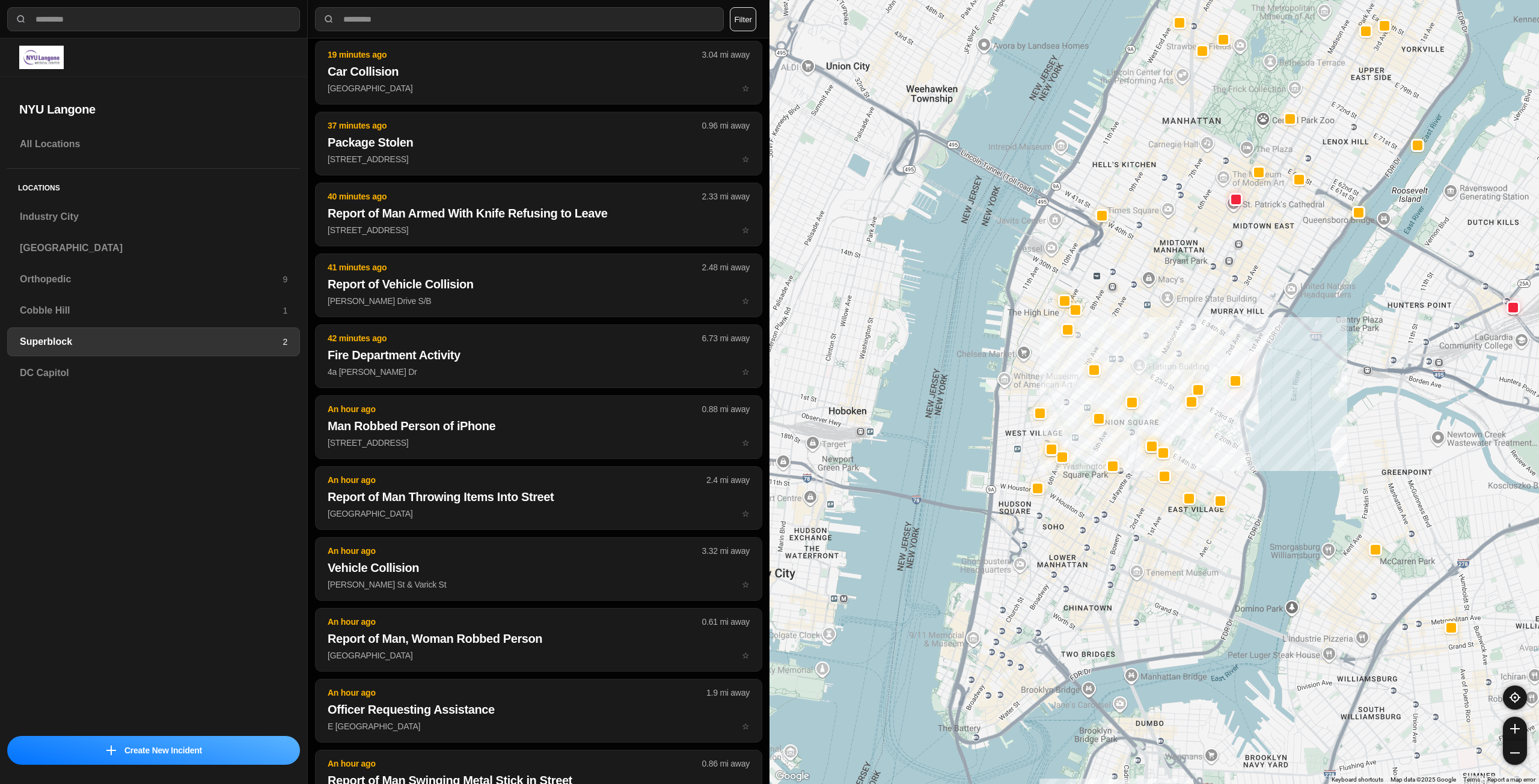
drag, startPoint x: 1107, startPoint y: 636, endPoint x: 1144, endPoint y: 590, distance: 59.0
click at [1144, 590] on div at bounding box center [1154, 392] width 770 height 784
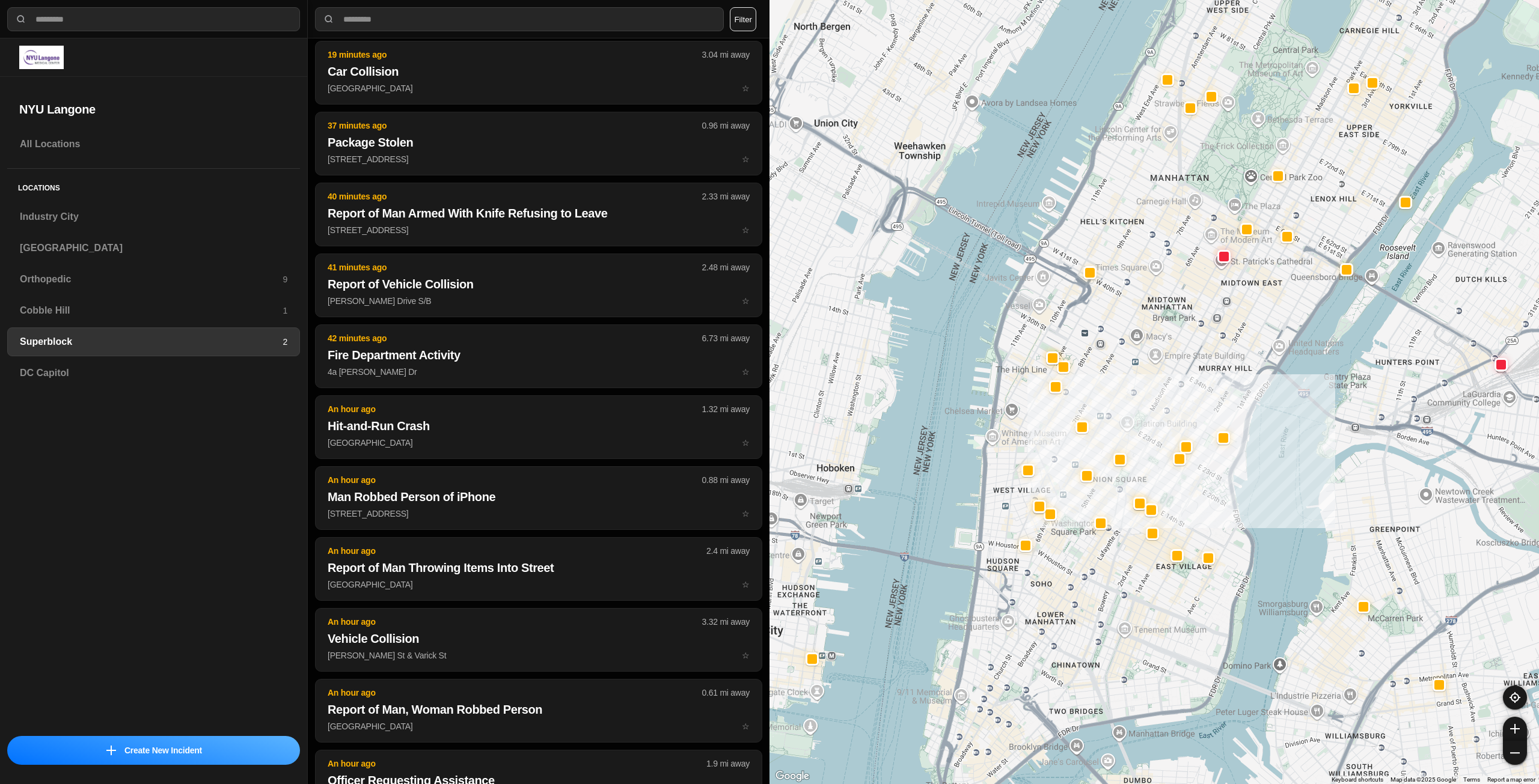
drag, startPoint x: 1156, startPoint y: 333, endPoint x: 1141, endPoint y: 377, distance: 46.5
click at [1143, 380] on div at bounding box center [1154, 392] width 770 height 784
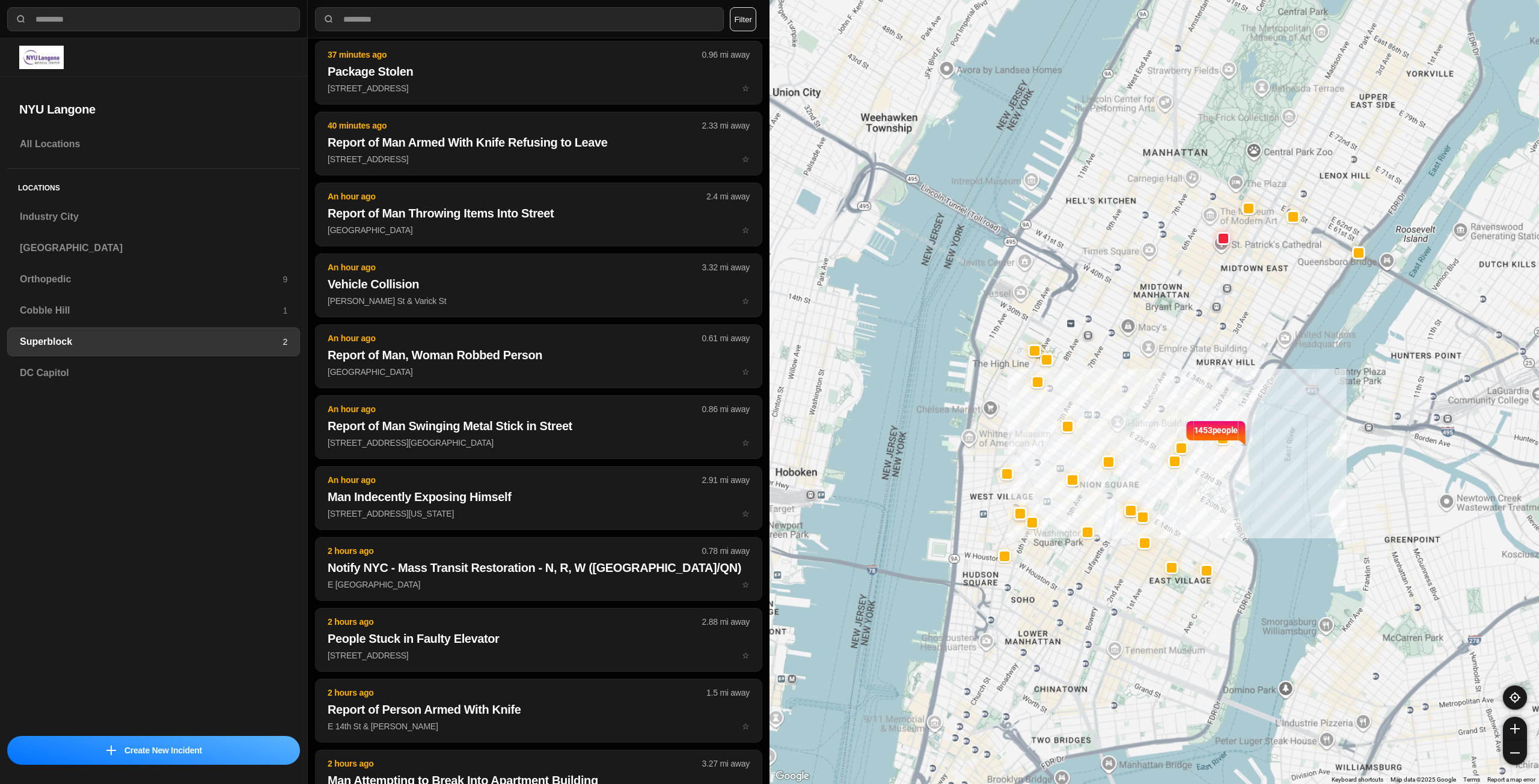
scroll to position [268, 0]
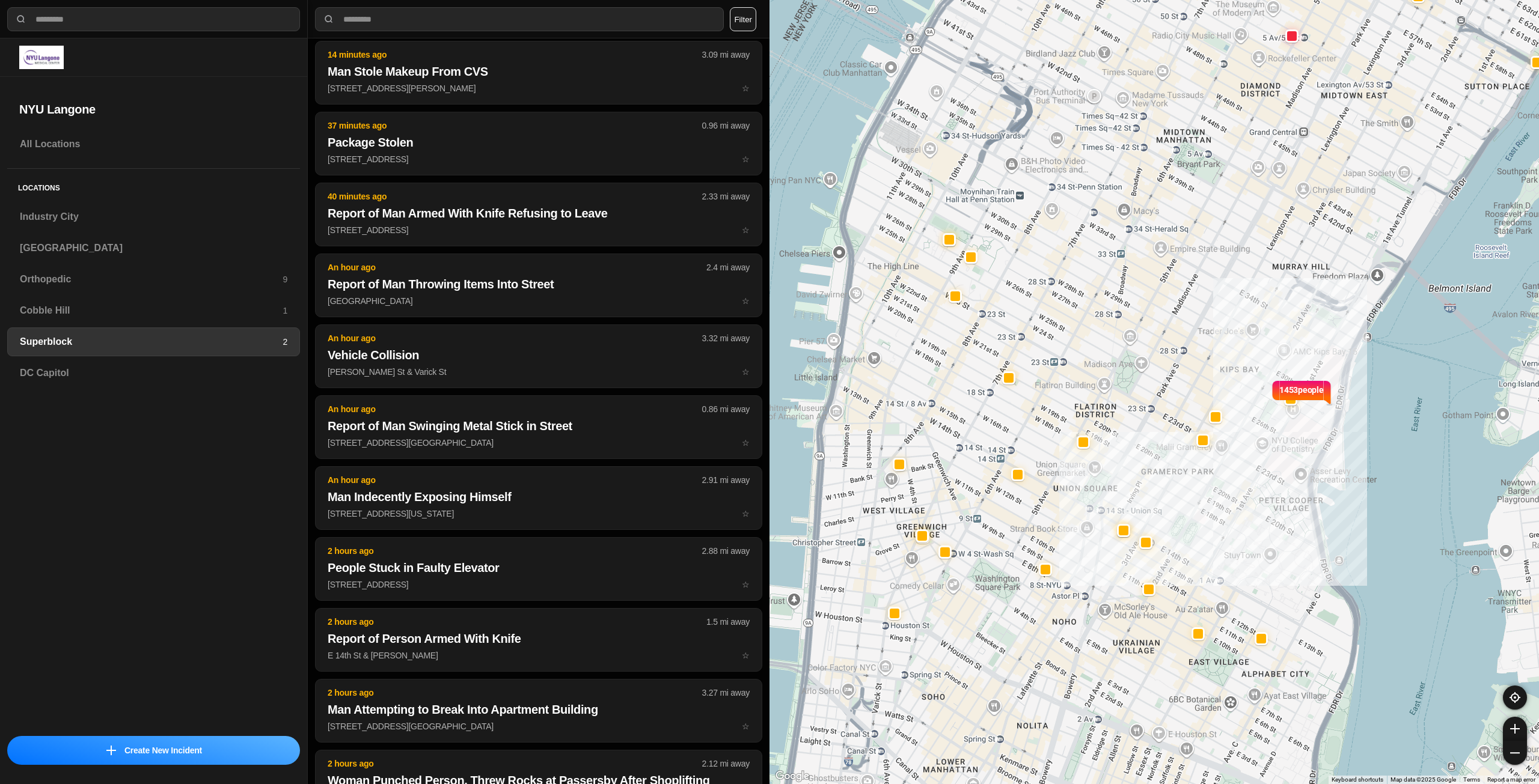
drag, startPoint x: 1155, startPoint y: 437, endPoint x: 1195, endPoint y: 379, distance: 70.5
click at [1195, 379] on div "1453 people" at bounding box center [1154, 392] width 770 height 784
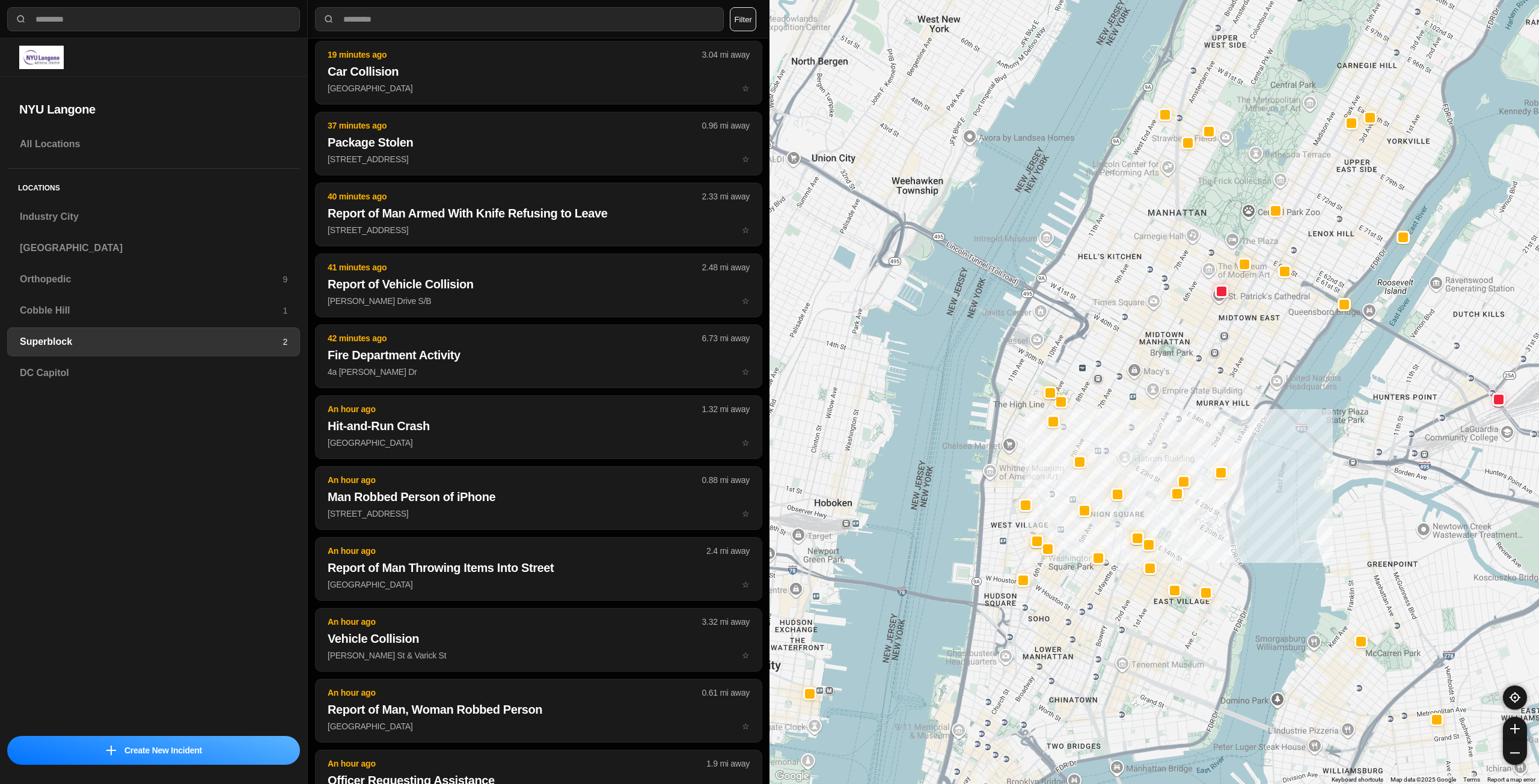
drag, startPoint x: 1221, startPoint y: 456, endPoint x: 1213, endPoint y: 546, distance: 90.4
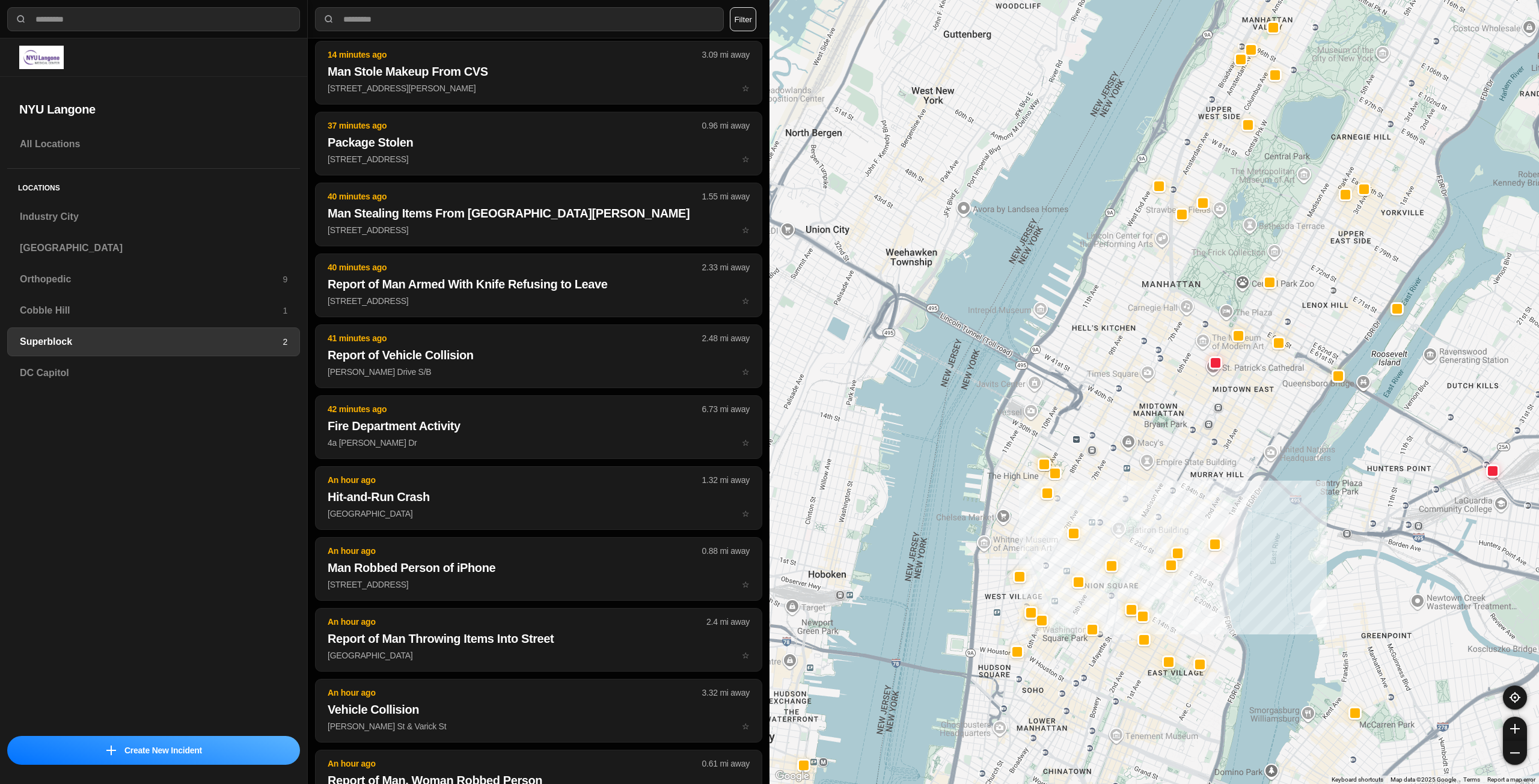
drag, startPoint x: 1159, startPoint y: 418, endPoint x: 1156, endPoint y: 446, distance: 28.2
click at [1156, 446] on div at bounding box center [1154, 392] width 770 height 784
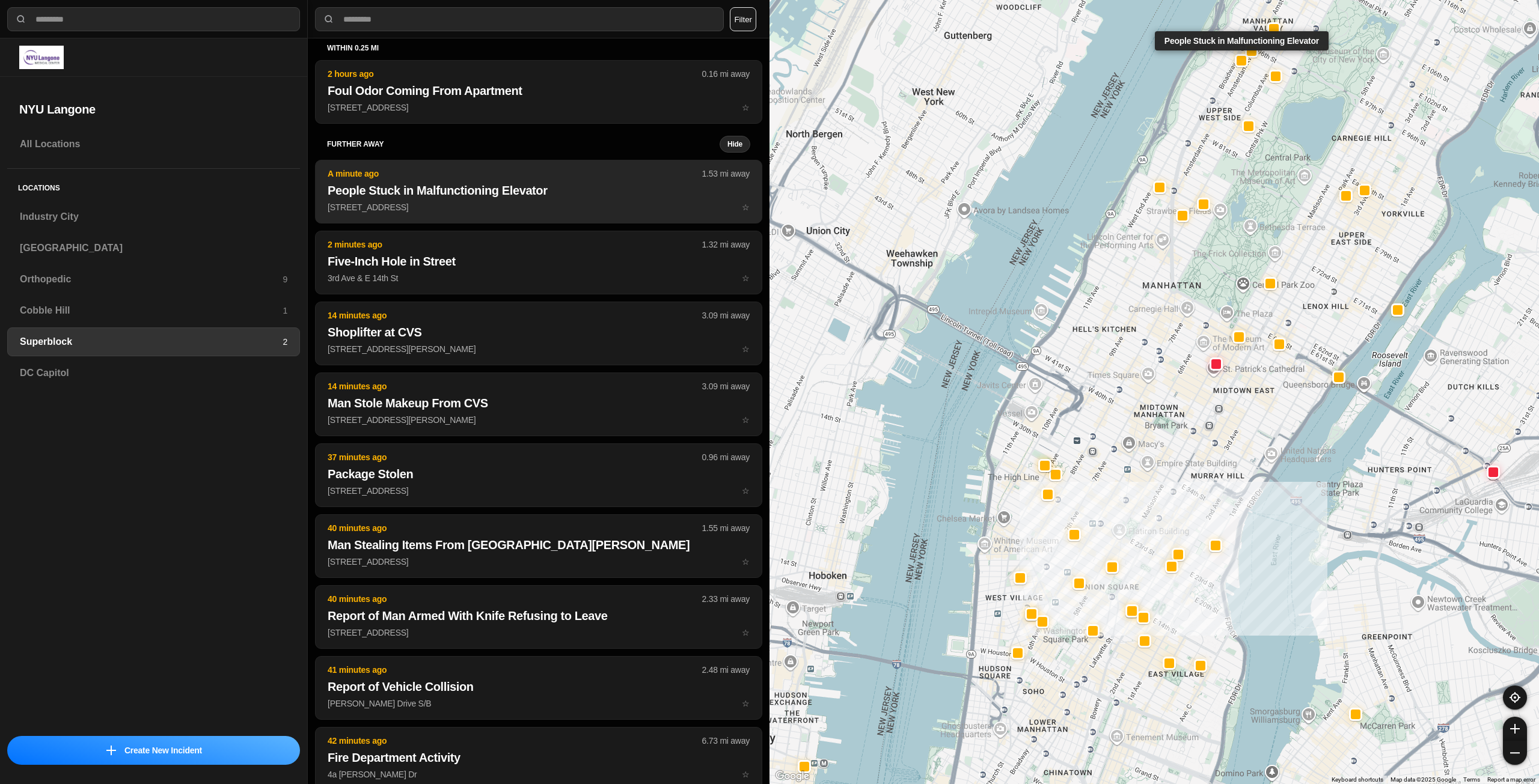
scroll to position [0, 0]
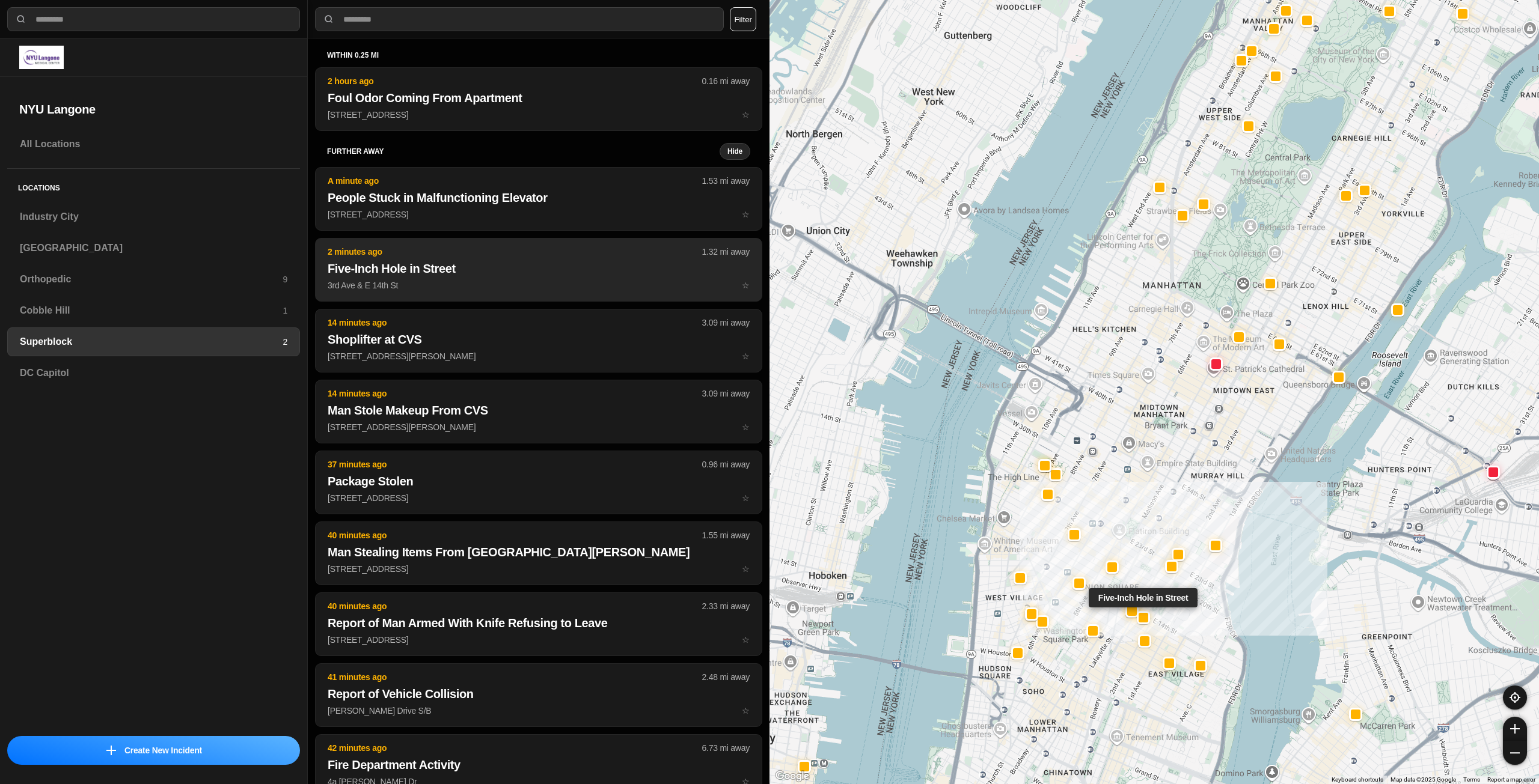
click at [566, 271] on h2 "Five-Inch Hole in Street" at bounding box center [539, 268] width 422 height 17
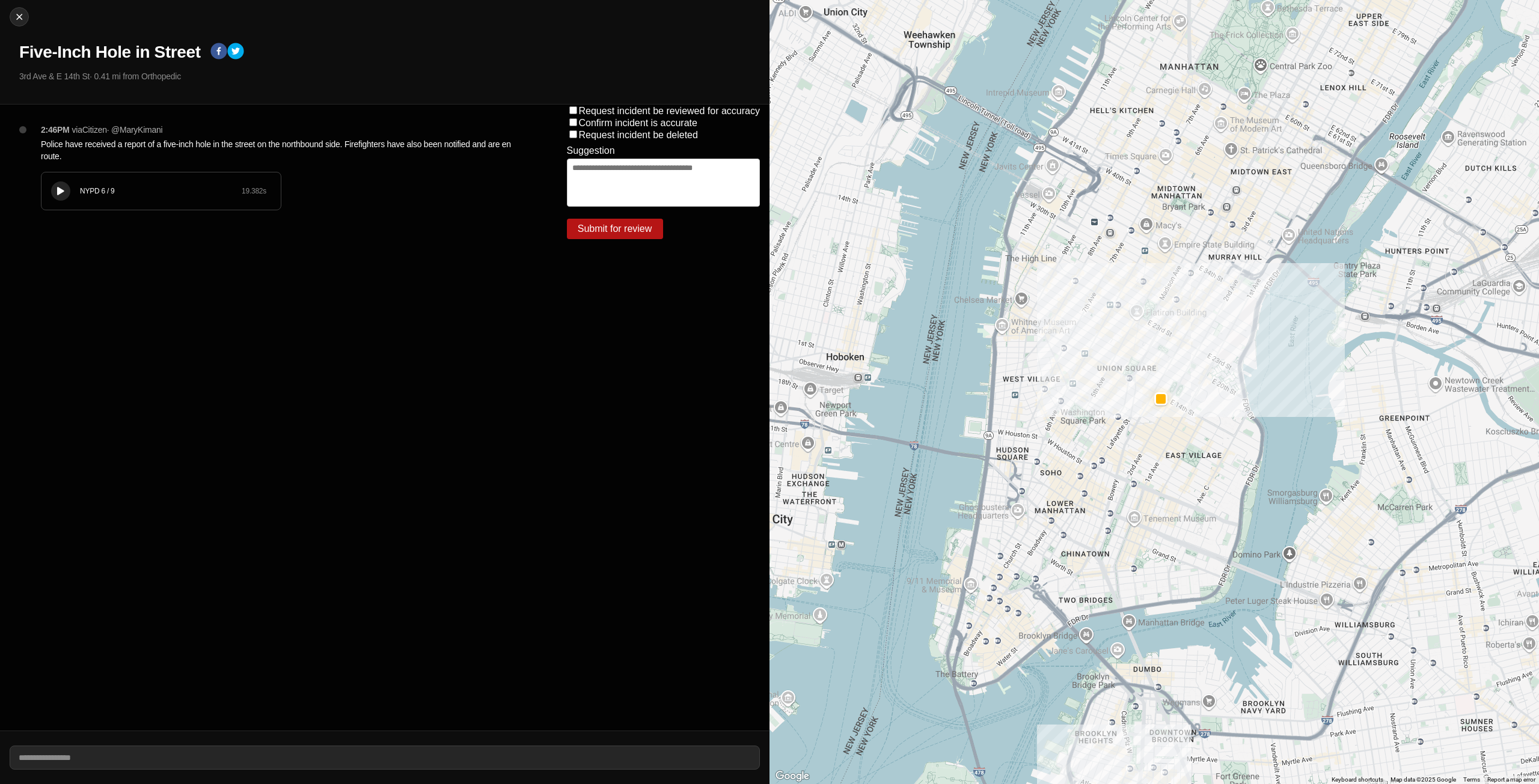
click at [63, 193] on icon at bounding box center [61, 191] width 7 height 8
click at [11, 17] on div at bounding box center [19, 16] width 18 height 12
select select "*"
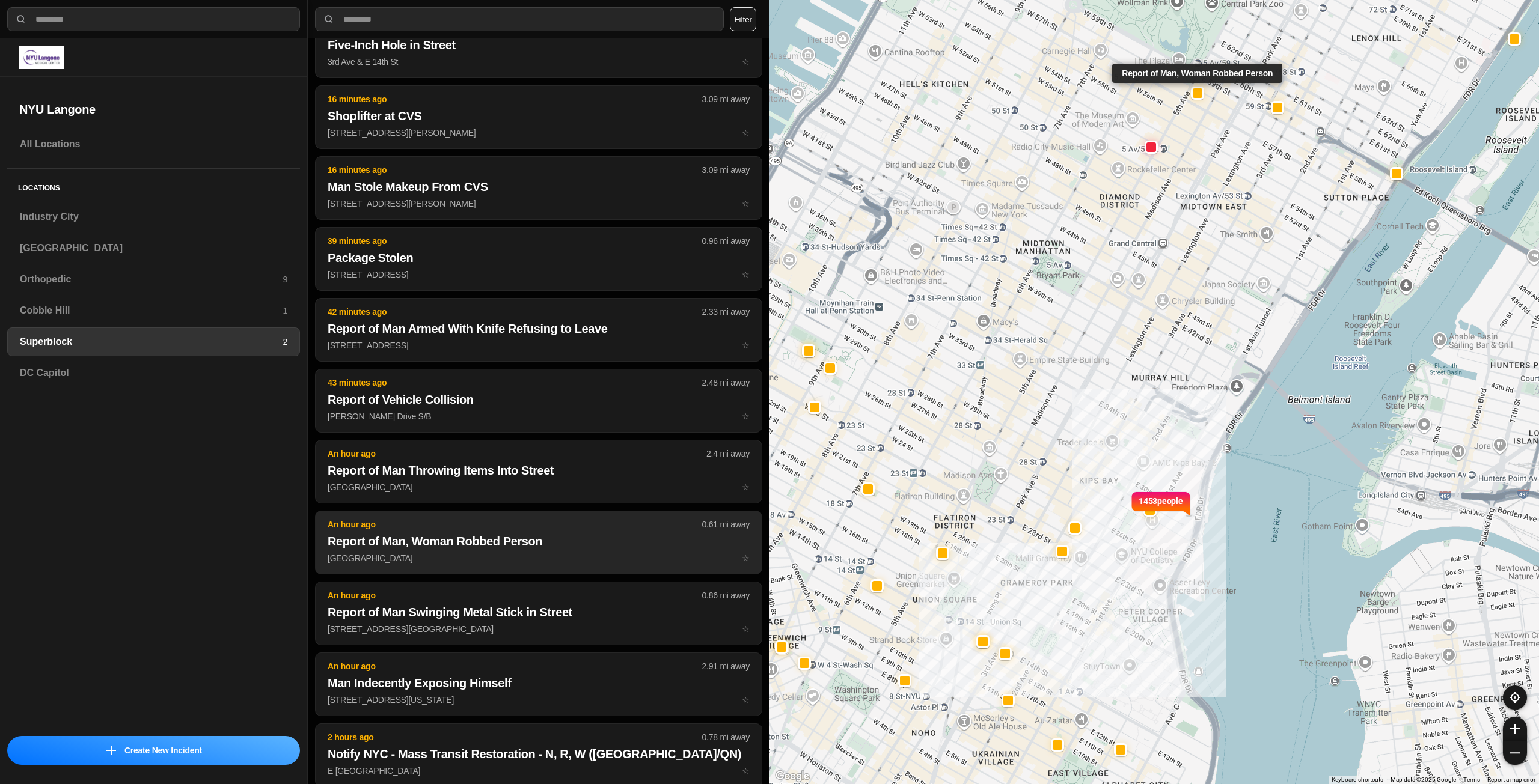
scroll to position [180, 0]
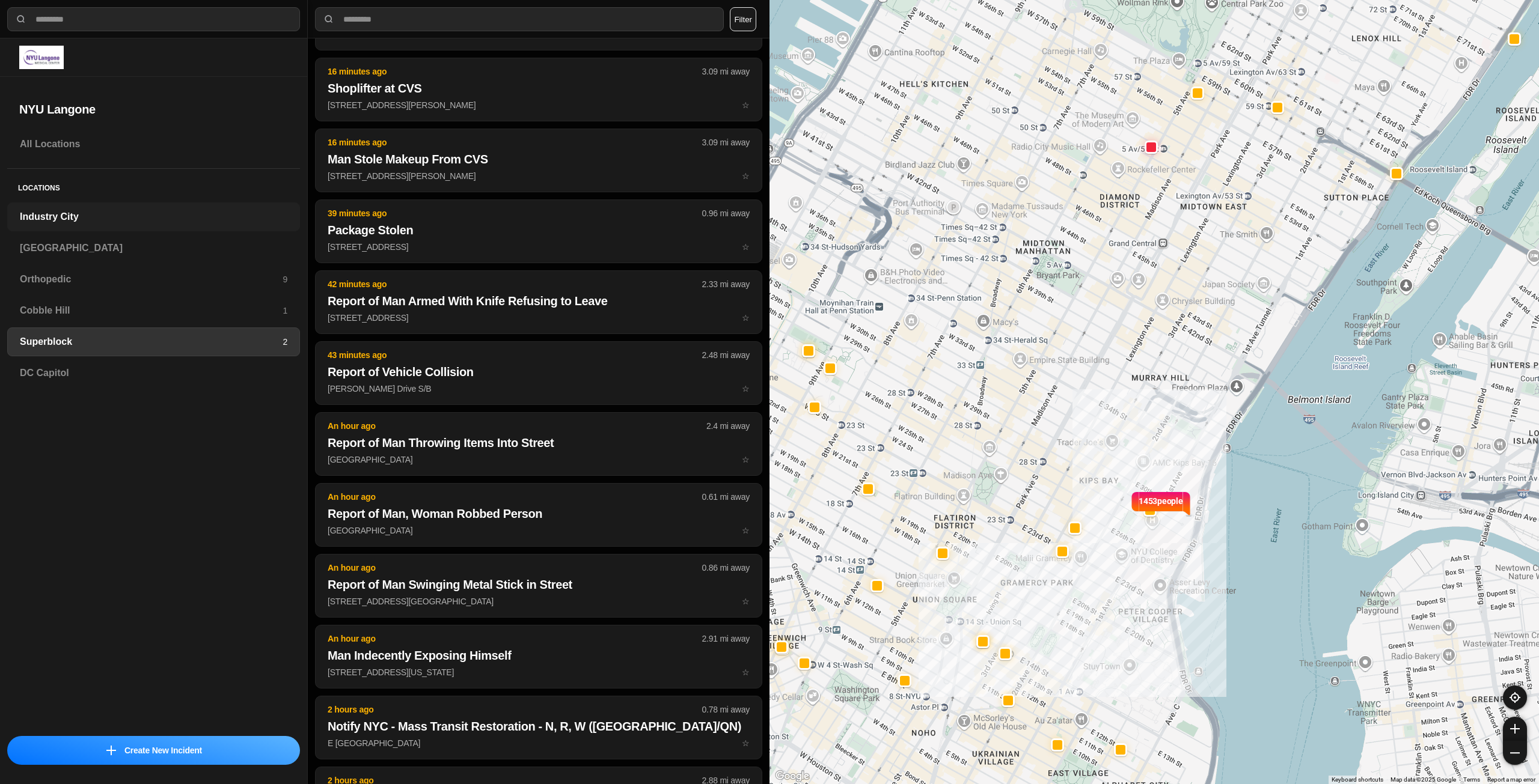
click at [36, 225] on div "Industry City" at bounding box center [153, 216] width 293 height 28
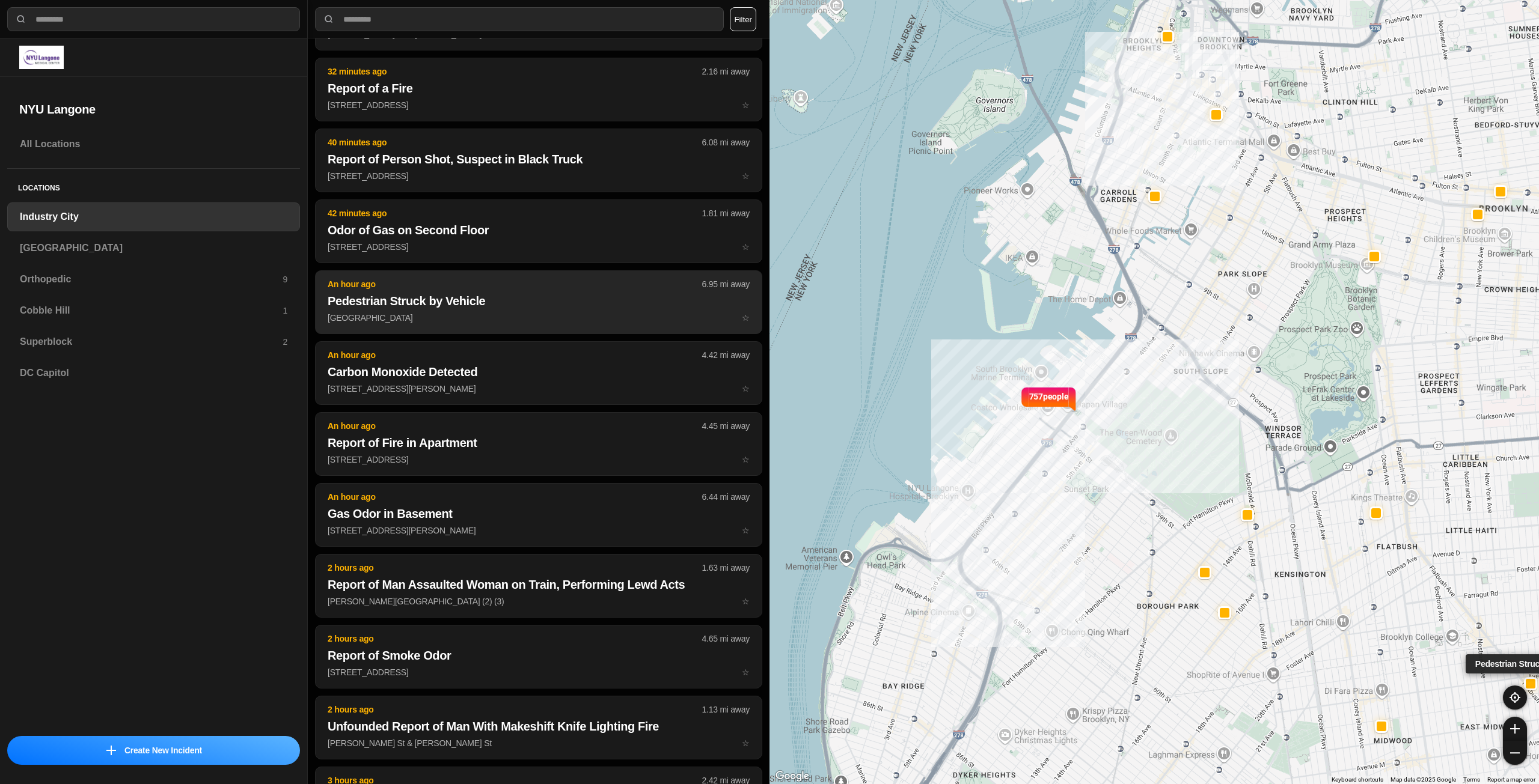
click at [504, 314] on p "[GEOGRAPHIC_DATA] J ☆" at bounding box center [539, 318] width 422 height 12
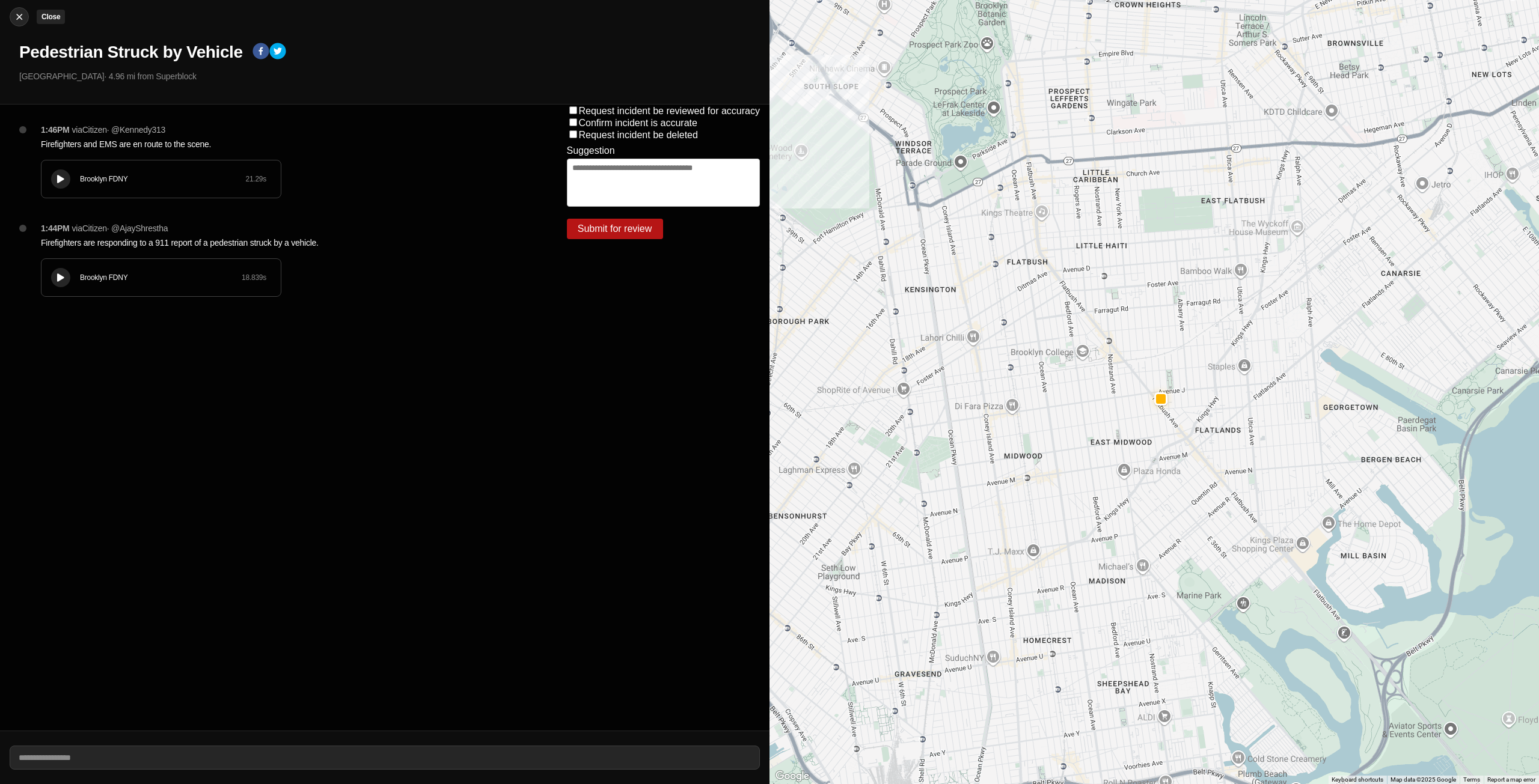
click at [16, 14] on img at bounding box center [19, 16] width 12 height 12
select select "*"
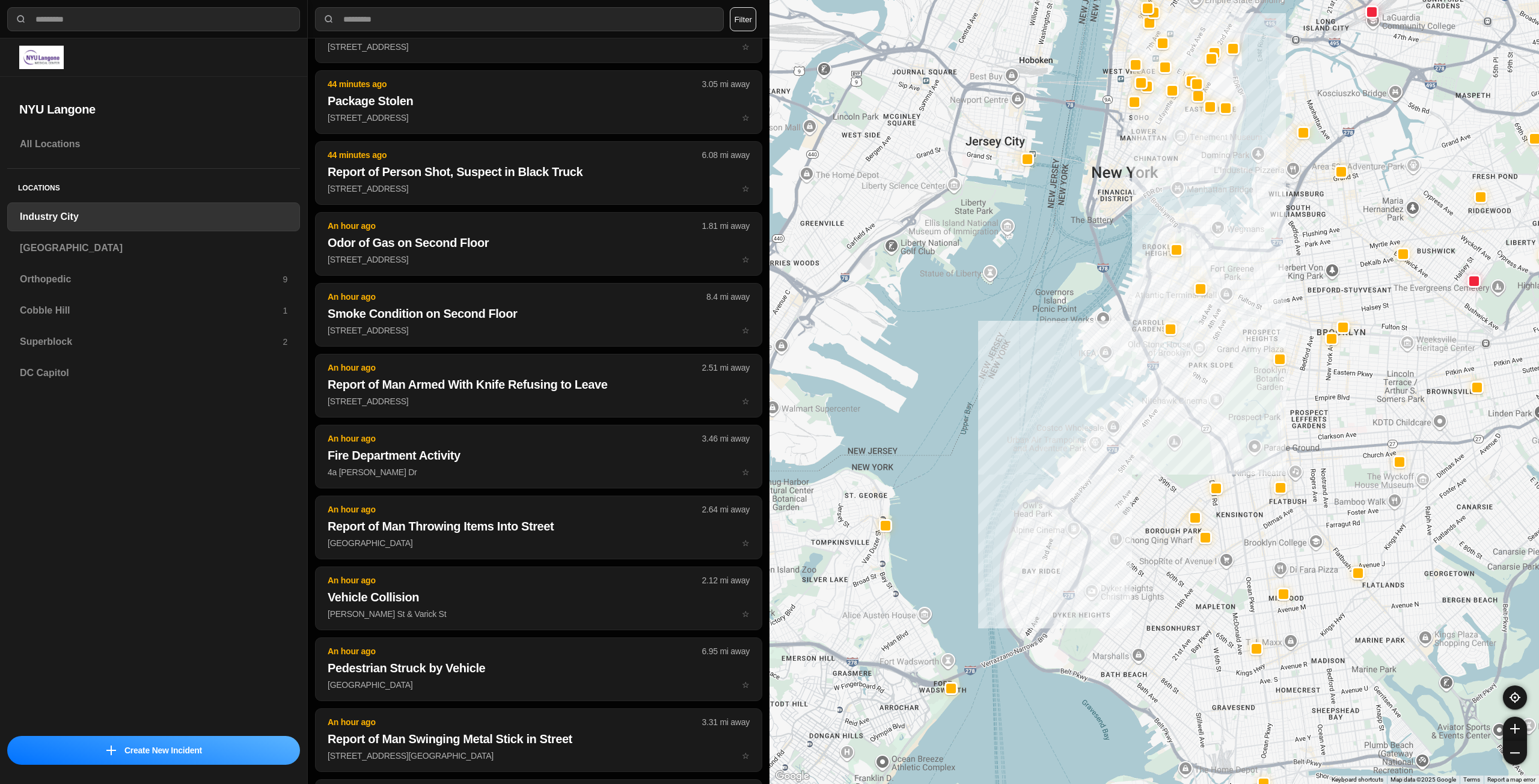
scroll to position [642, 0]
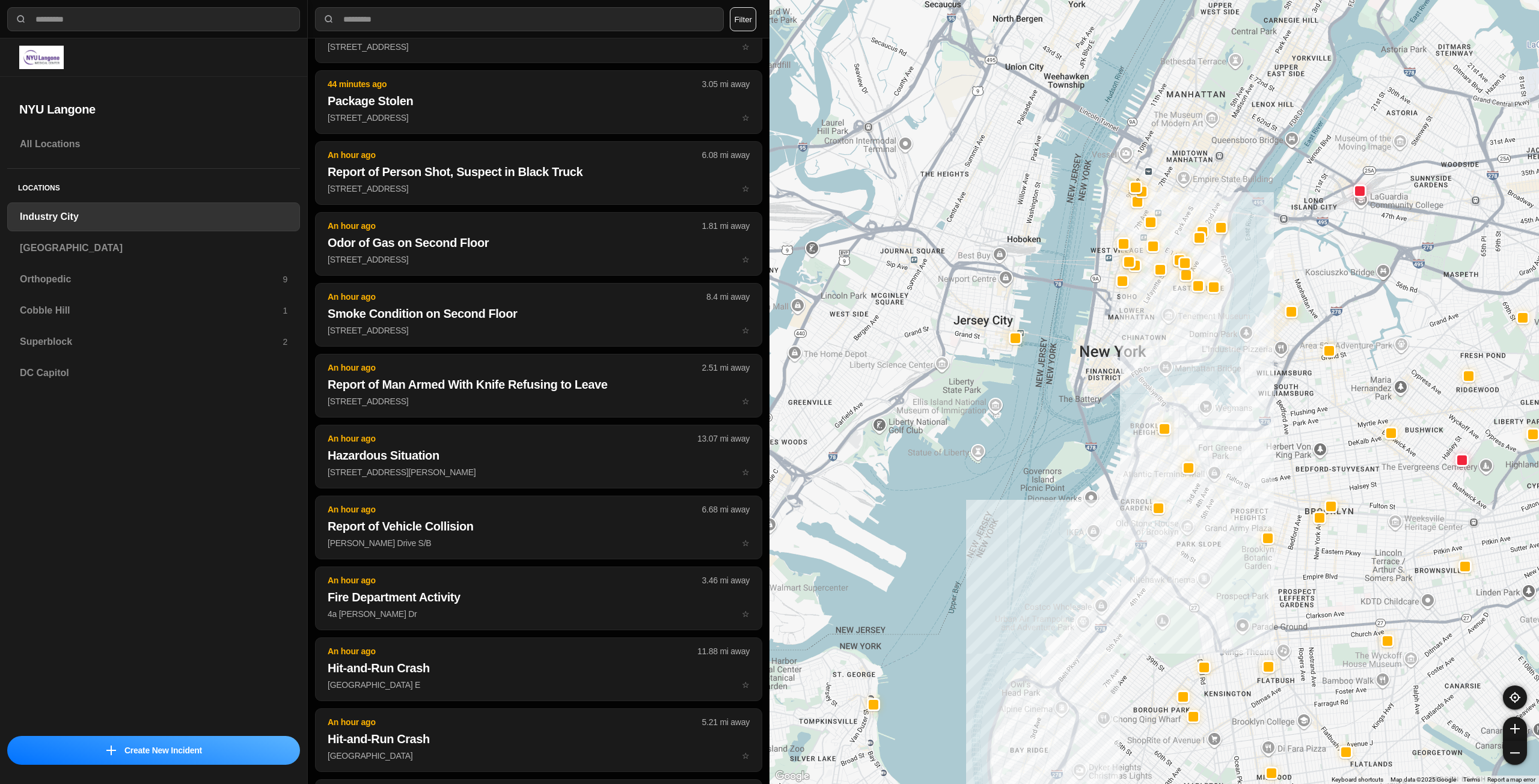
drag, startPoint x: 1161, startPoint y: 122, endPoint x: 1151, endPoint y: 302, distance: 180.3
click at [1151, 302] on div at bounding box center [1154, 392] width 770 height 784
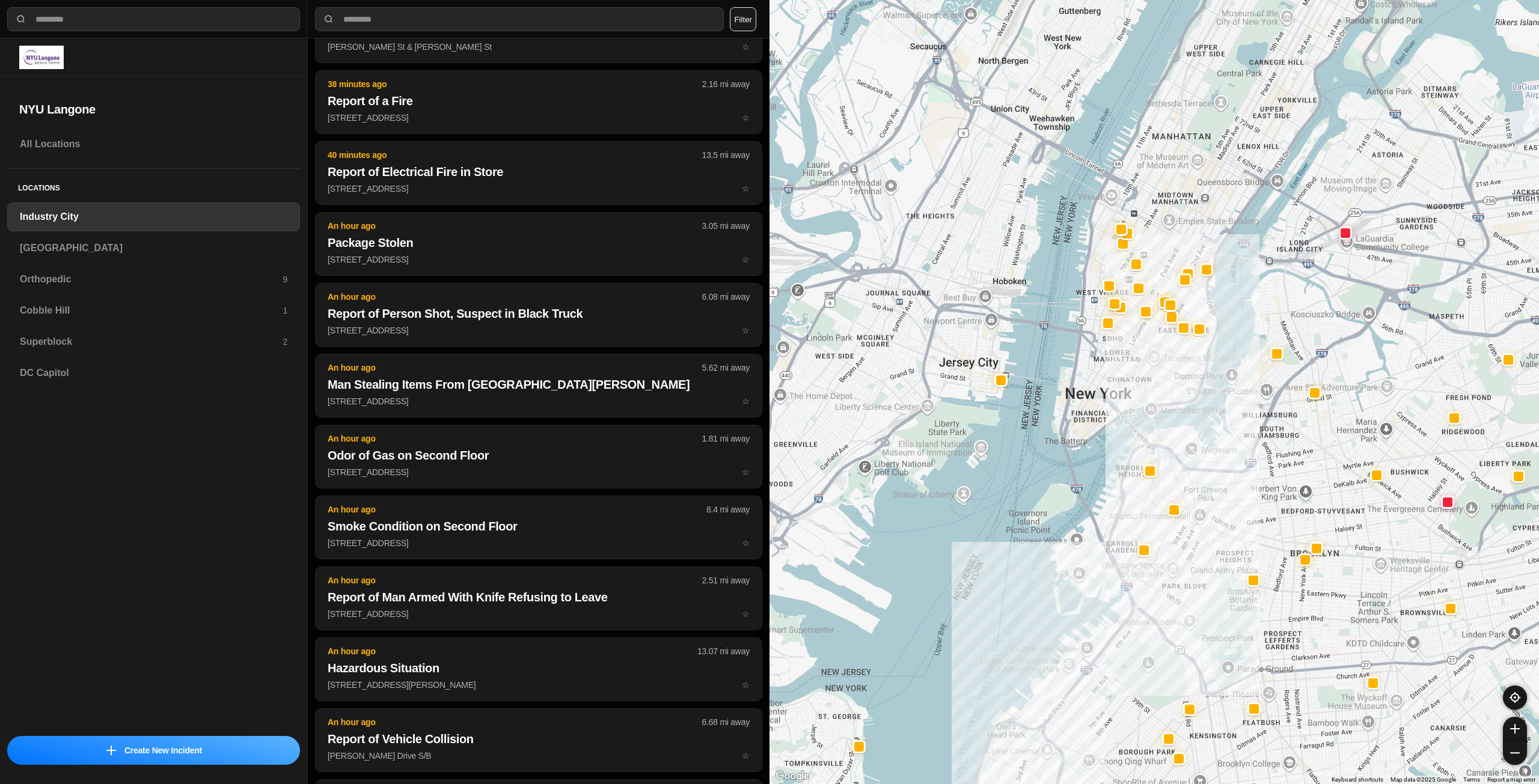
scroll to position [713, 0]
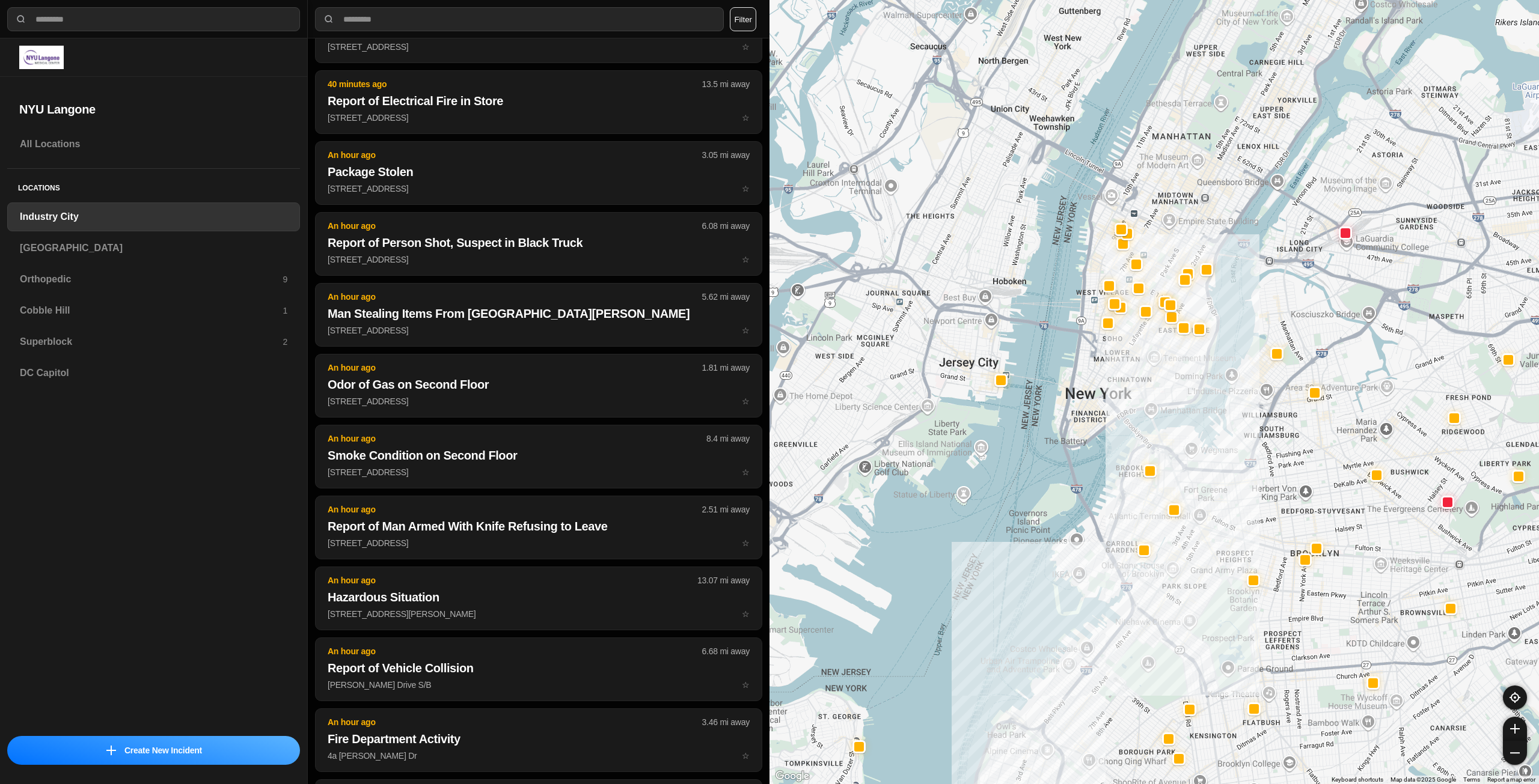
drag, startPoint x: 1158, startPoint y: 305, endPoint x: 1141, endPoint y: 355, distance: 52.8
click at [1141, 355] on div at bounding box center [1154, 392] width 770 height 784
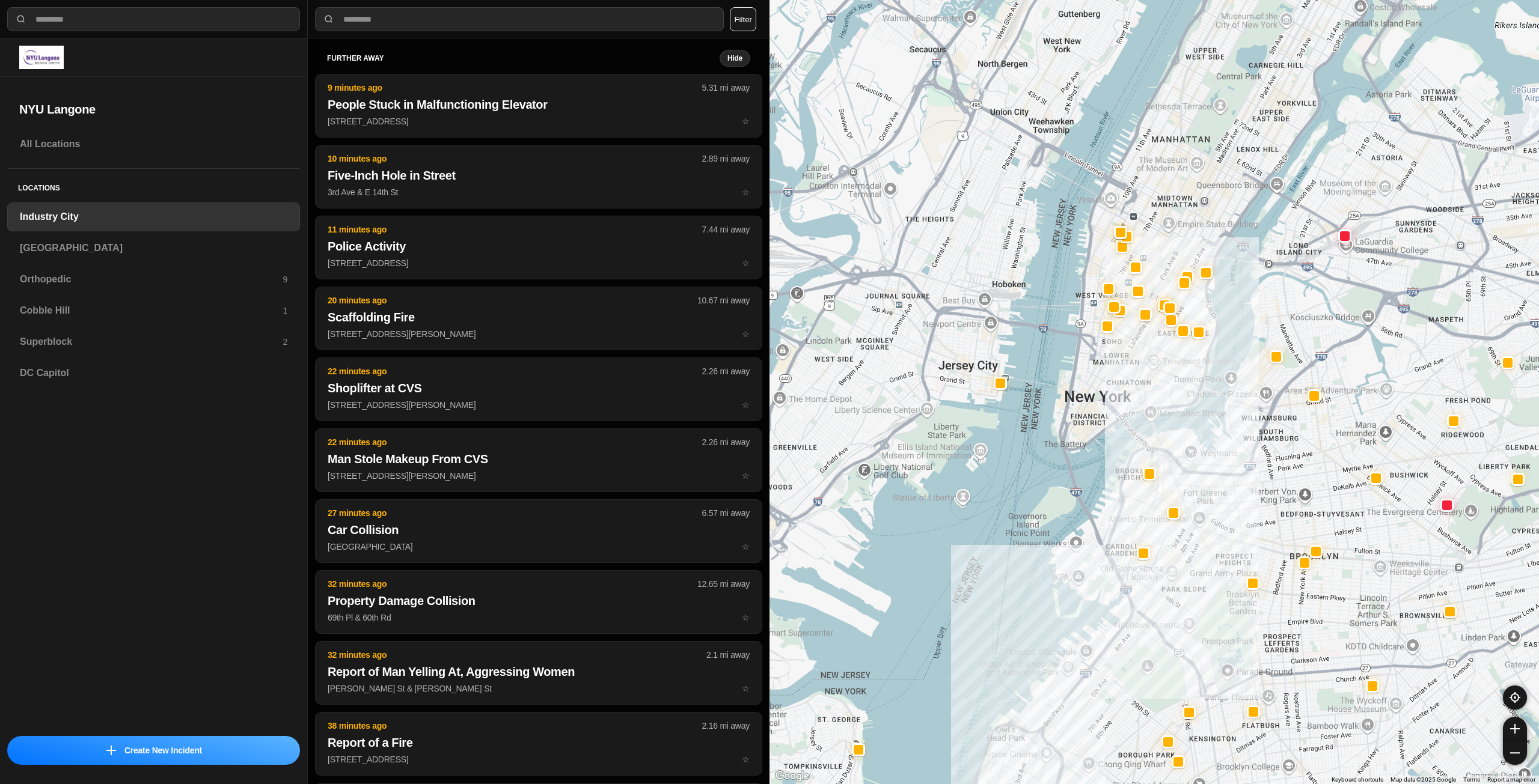
scroll to position [0, 0]
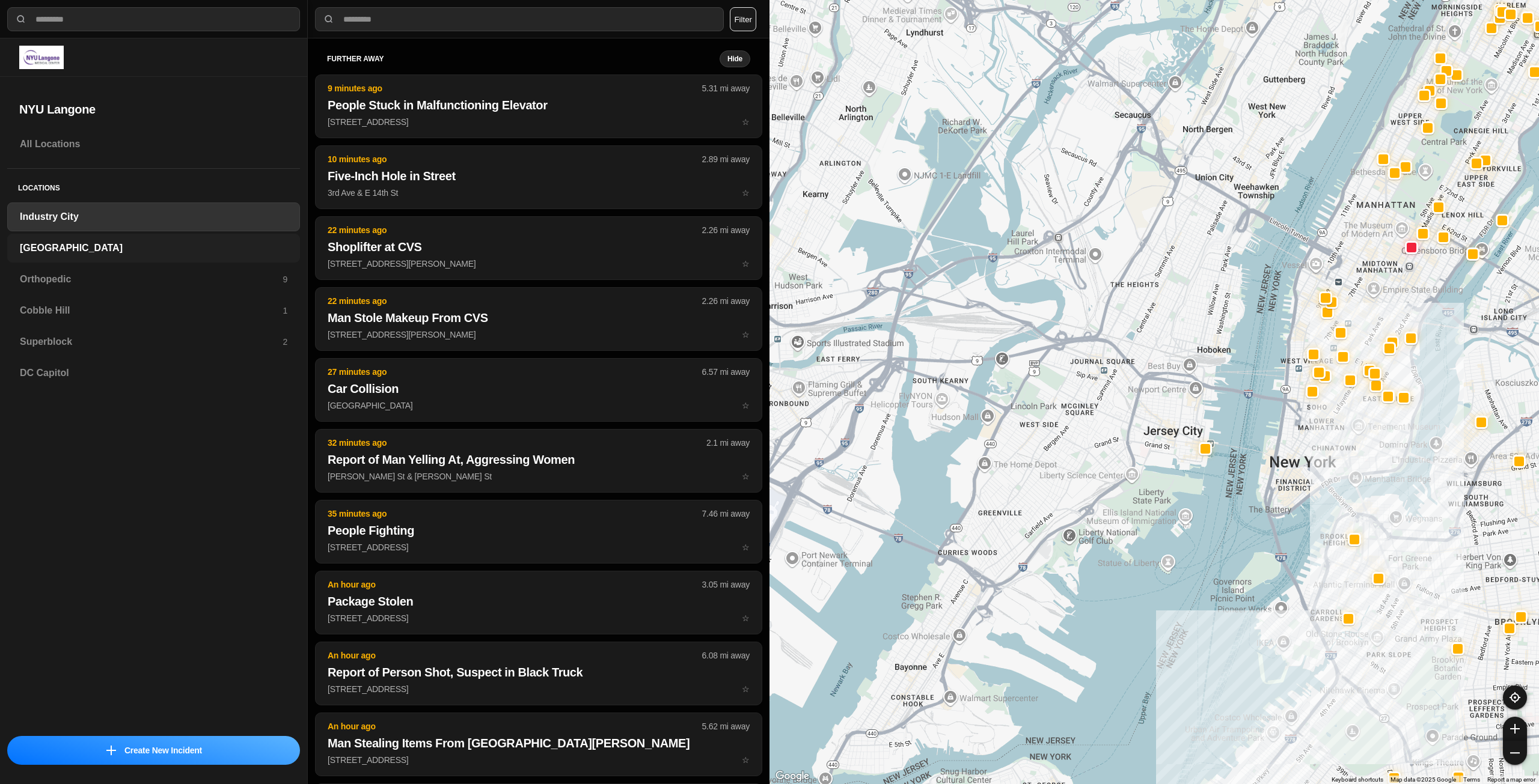
click at [69, 241] on h3 "[GEOGRAPHIC_DATA]" at bounding box center [153, 248] width 267 height 14
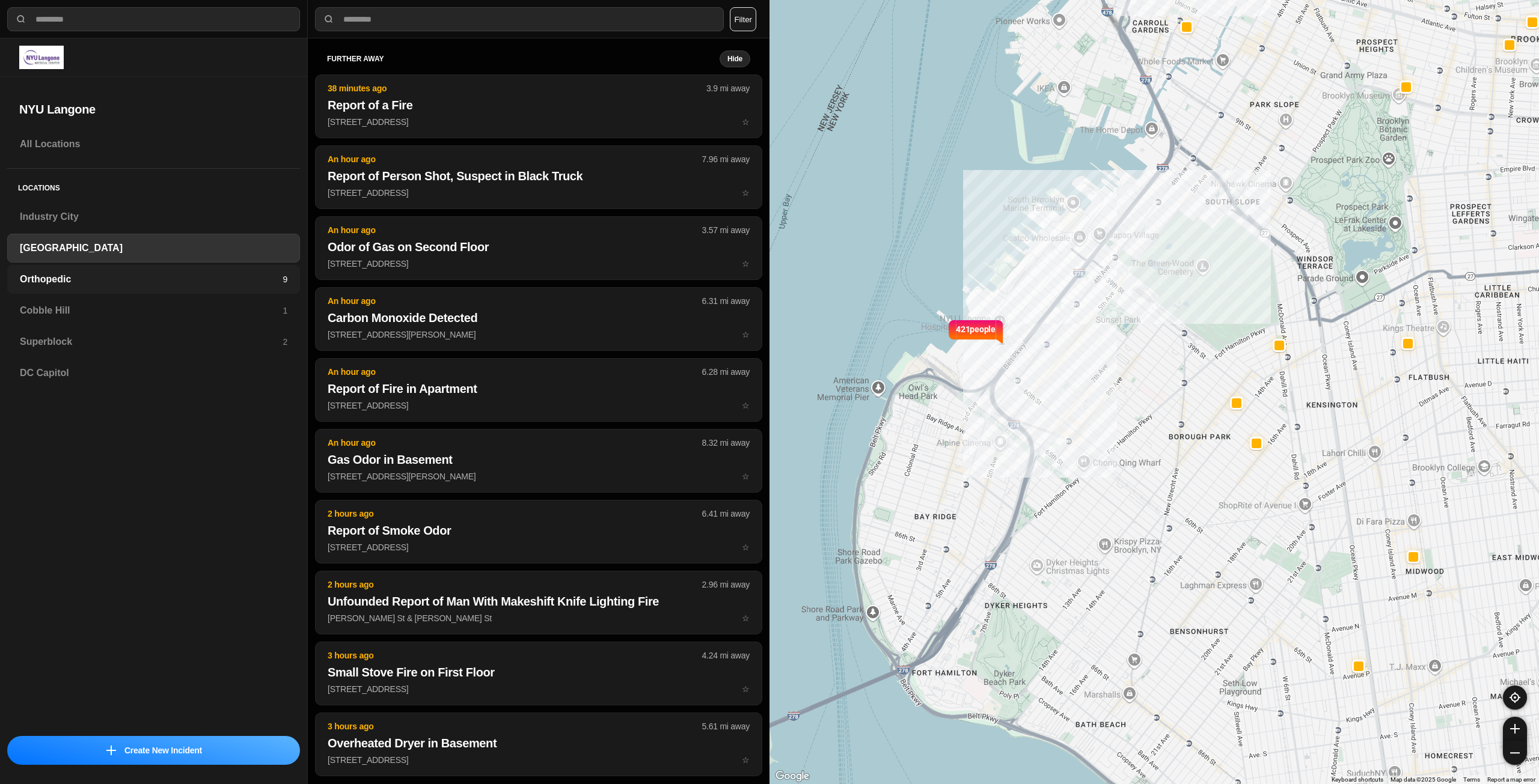
click at [174, 274] on h3 "Orthopedic" at bounding box center [151, 279] width 263 height 14
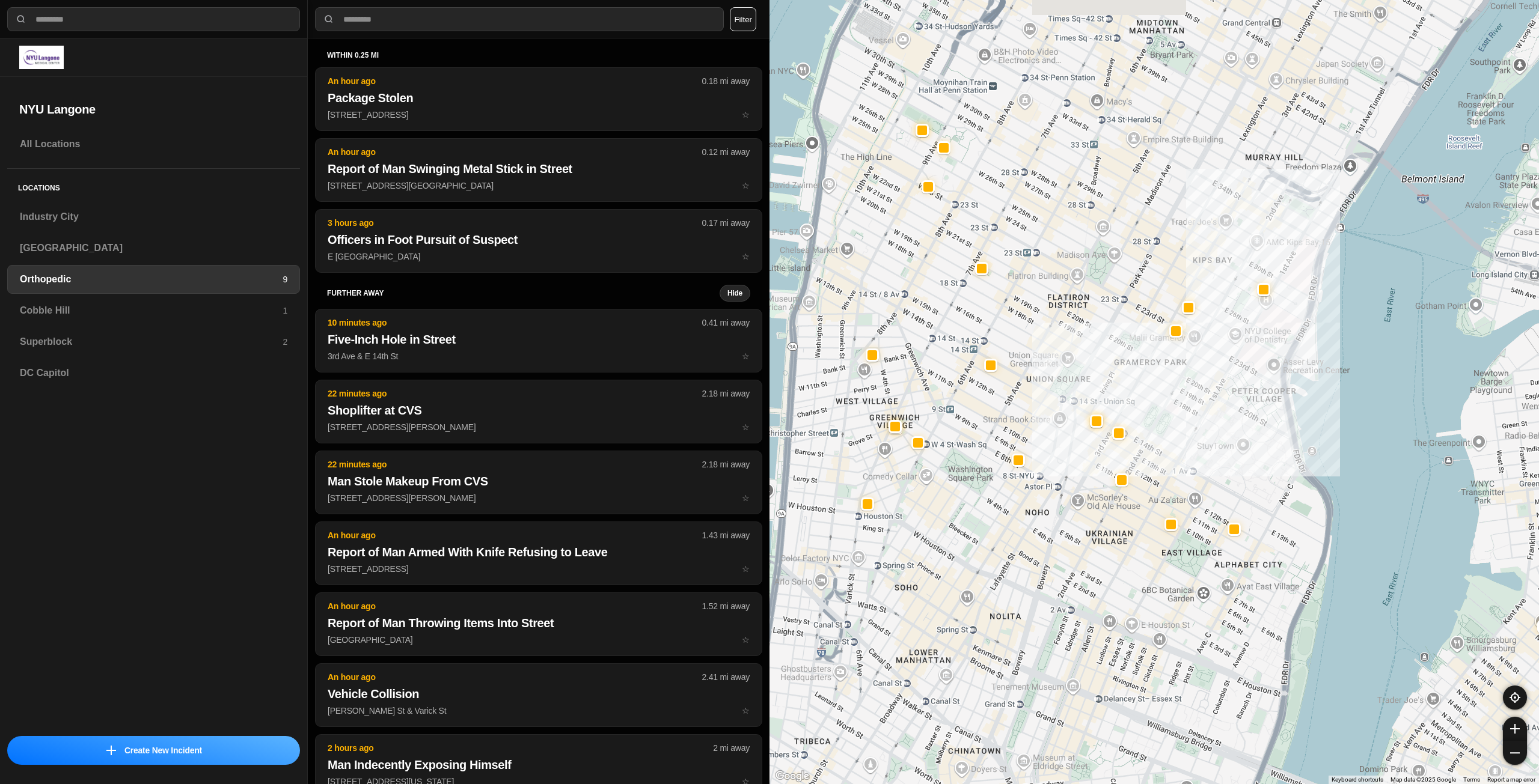
drag, startPoint x: 1087, startPoint y: 246, endPoint x: 1157, endPoint y: 352, distance: 127.0
click at [1157, 352] on div at bounding box center [1154, 392] width 770 height 784
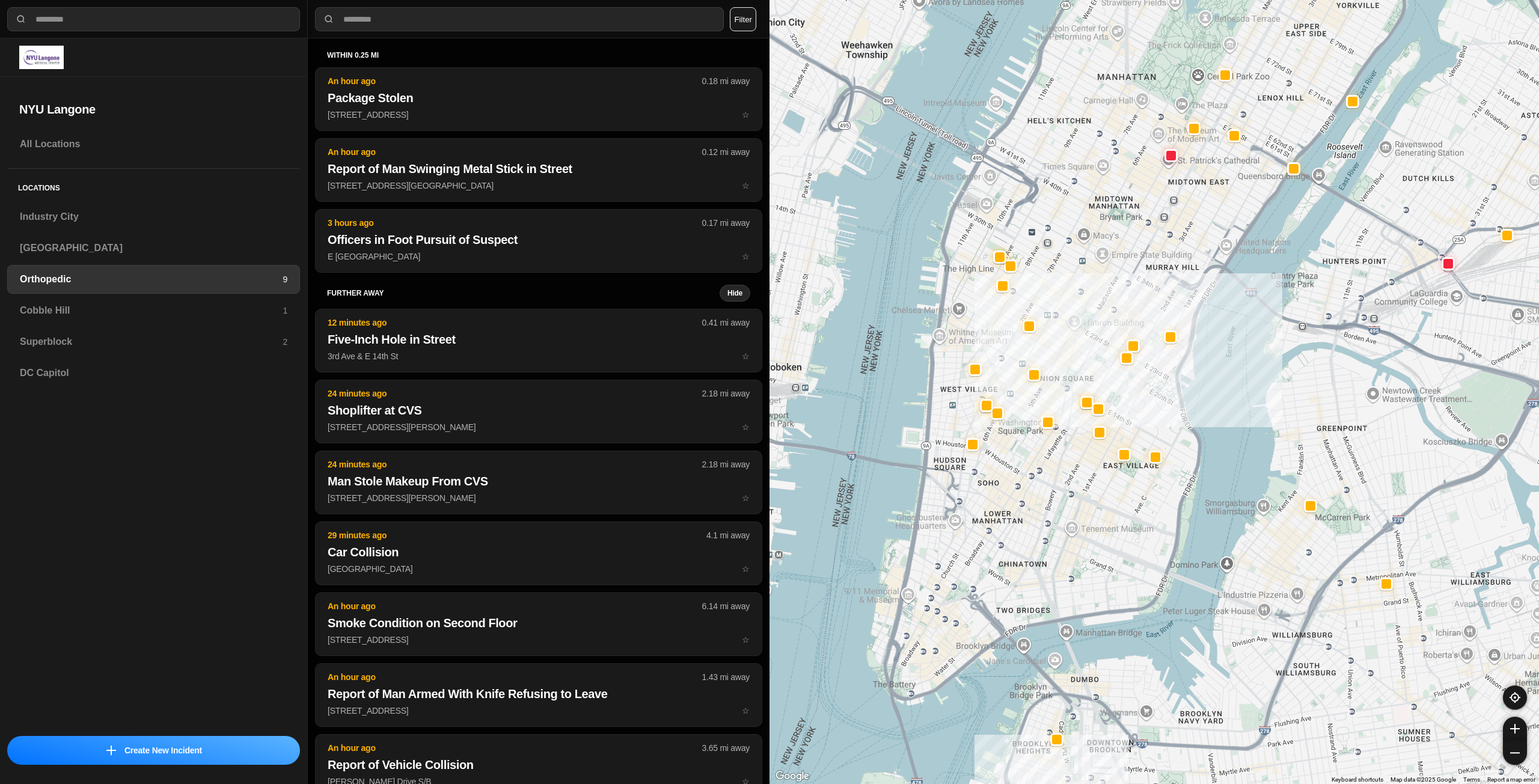
drag, startPoint x: 1102, startPoint y: 421, endPoint x: 1077, endPoint y: 490, distance: 73.4
click at [1077, 490] on div at bounding box center [1154, 392] width 770 height 784
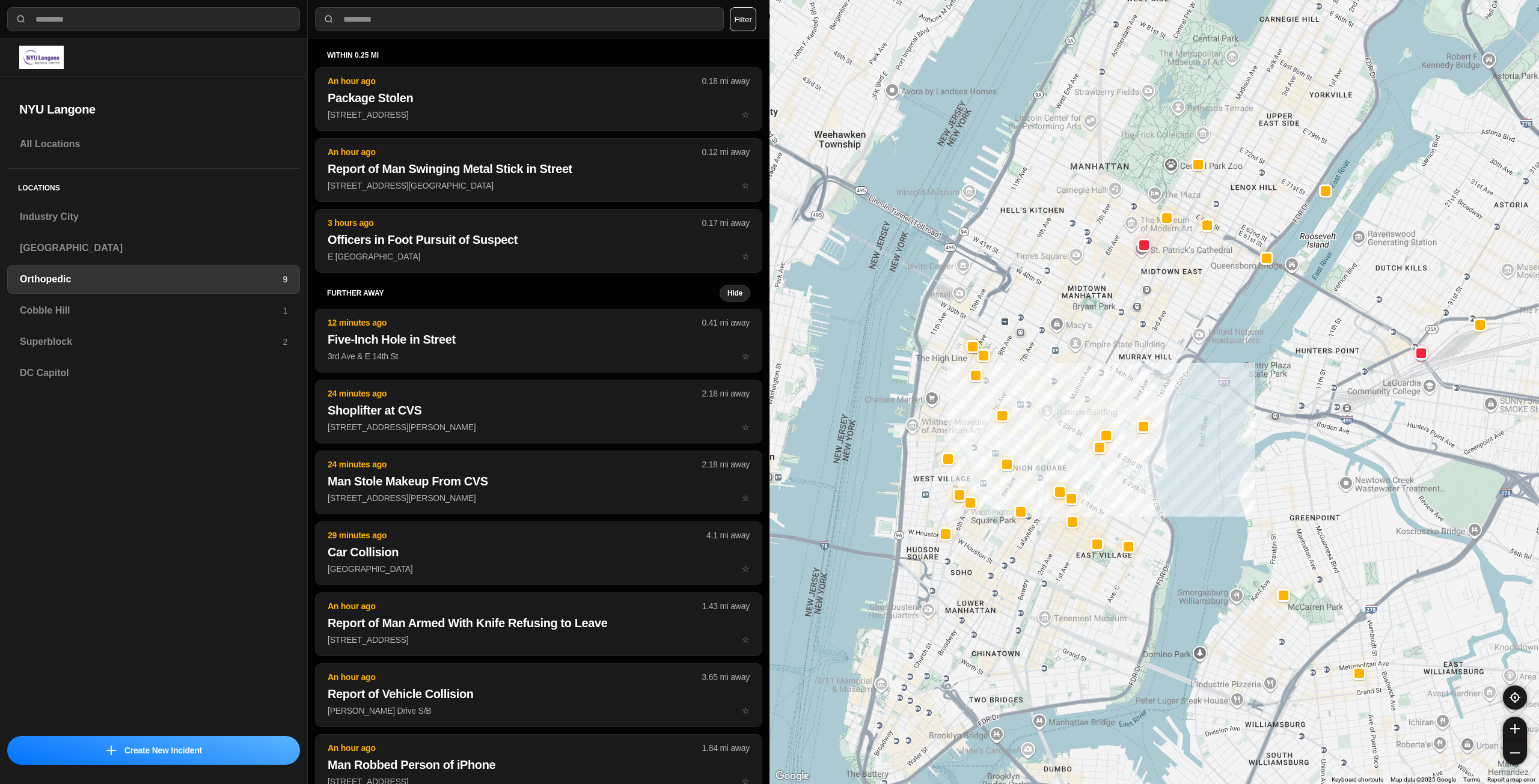
drag, startPoint x: 1129, startPoint y: 281, endPoint x: 1102, endPoint y: 371, distance: 94.0
click at [1102, 371] on div at bounding box center [1154, 392] width 770 height 784
click at [129, 338] on h3 "Superblock" at bounding box center [151, 342] width 263 height 14
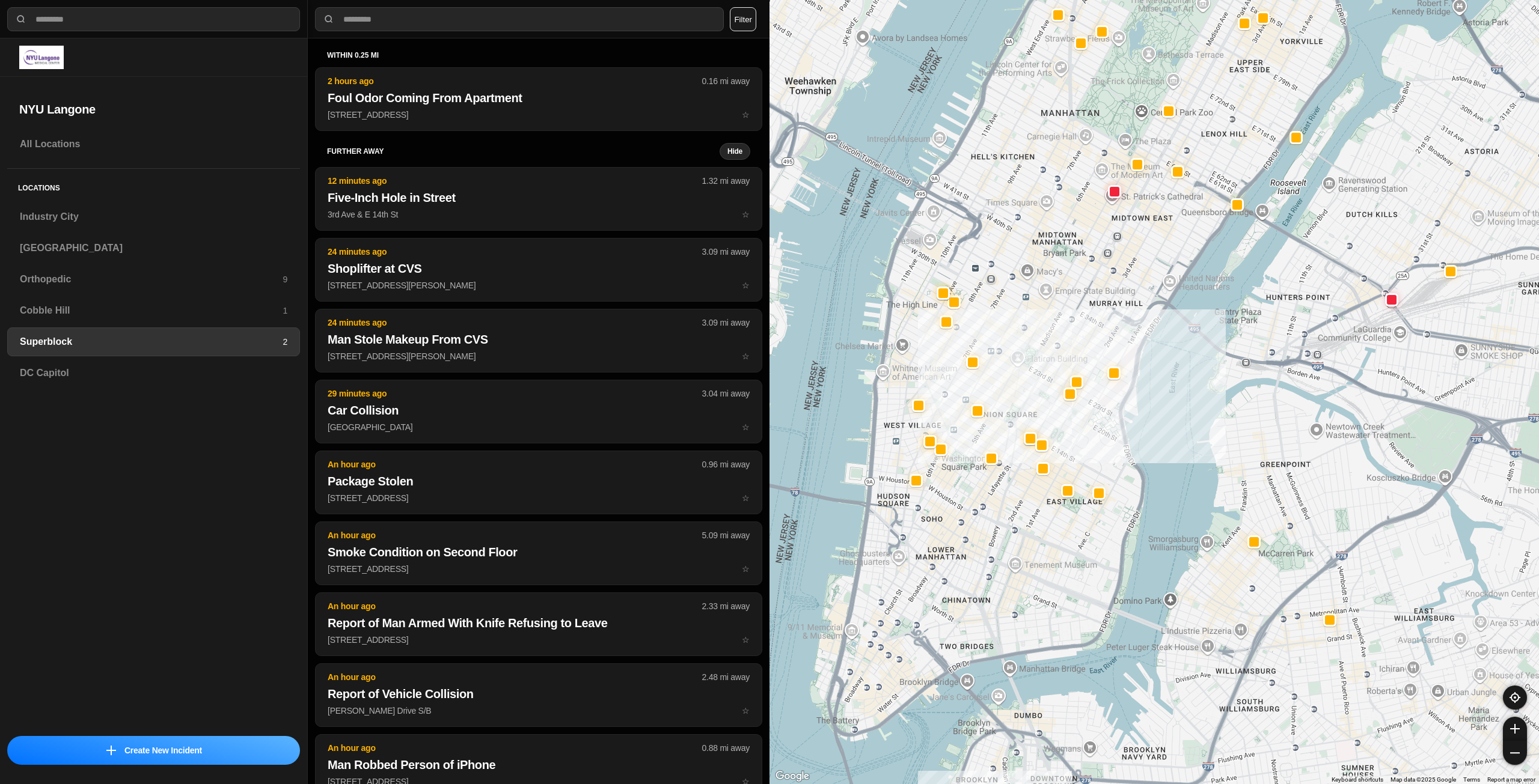
drag, startPoint x: 976, startPoint y: 377, endPoint x: 1023, endPoint y: 318, distance: 75.4
click at [1023, 318] on div at bounding box center [1154, 392] width 770 height 784
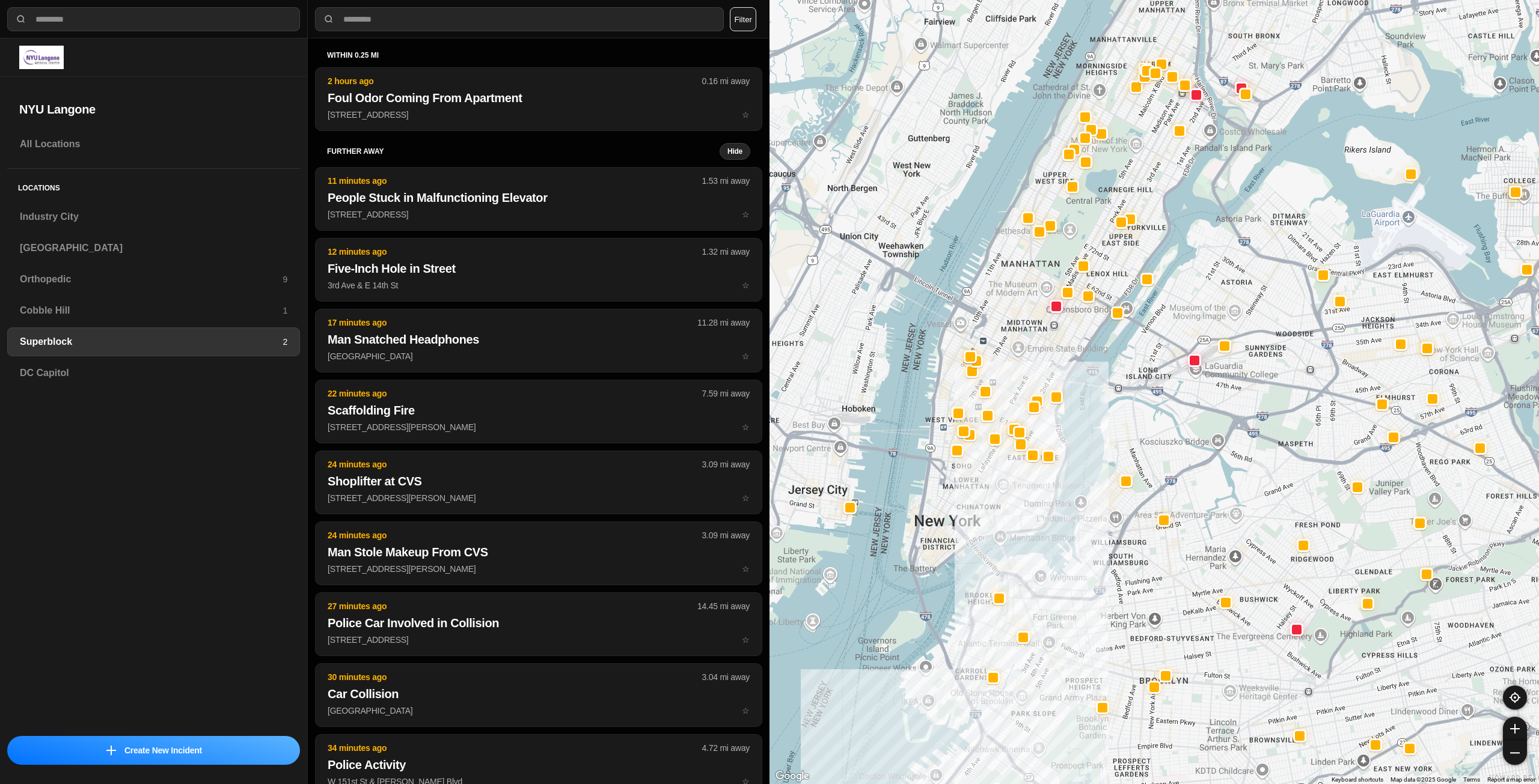
drag, startPoint x: 1054, startPoint y: 305, endPoint x: 1036, endPoint y: 355, distance: 53.1
click at [1036, 355] on div at bounding box center [1154, 392] width 770 height 784
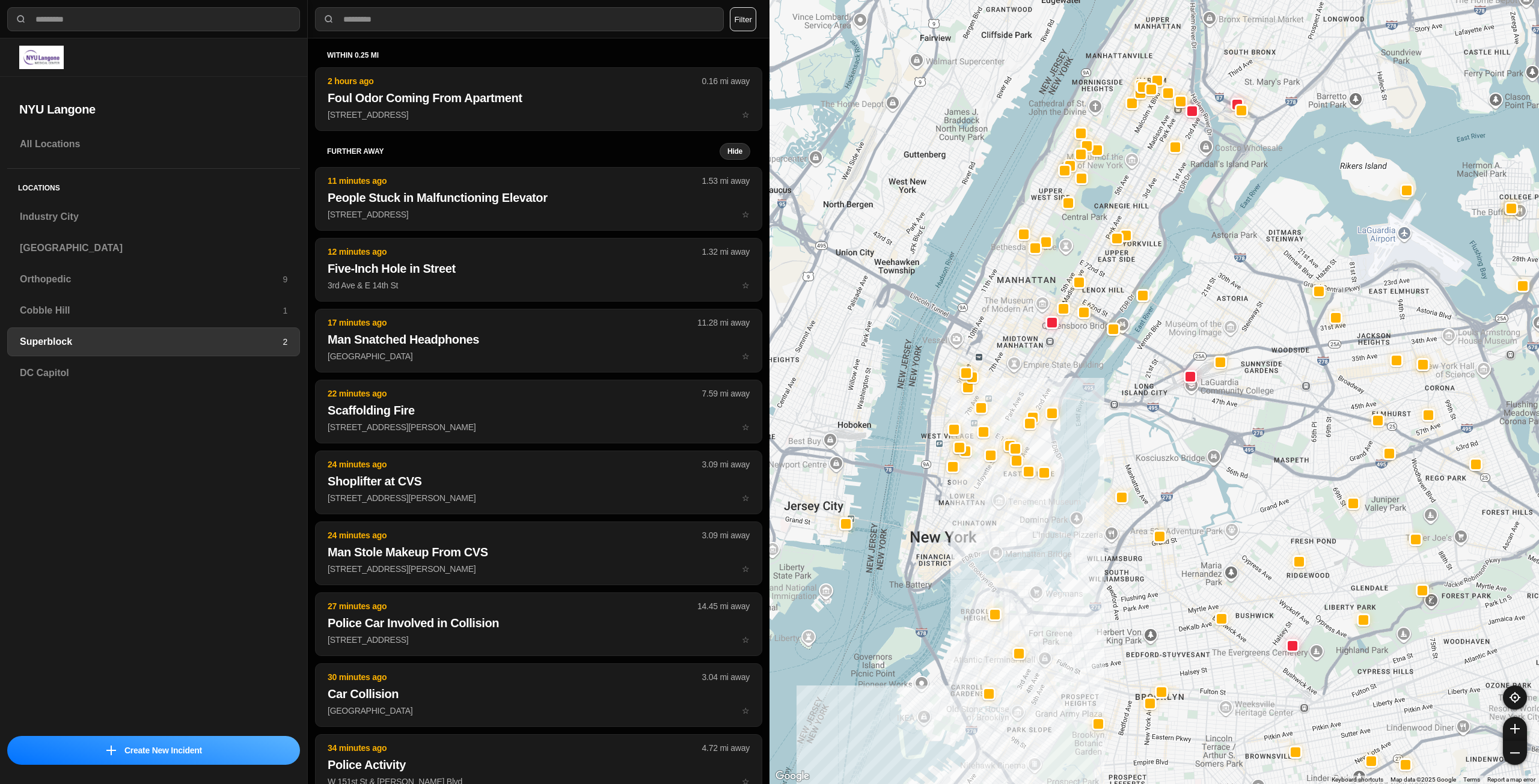
drag, startPoint x: 1032, startPoint y: 340, endPoint x: 1029, endPoint y: 357, distance: 17.3
click at [1029, 357] on div at bounding box center [1154, 392] width 770 height 784
click at [124, 303] on div "Cobble Hill 1" at bounding box center [153, 310] width 293 height 28
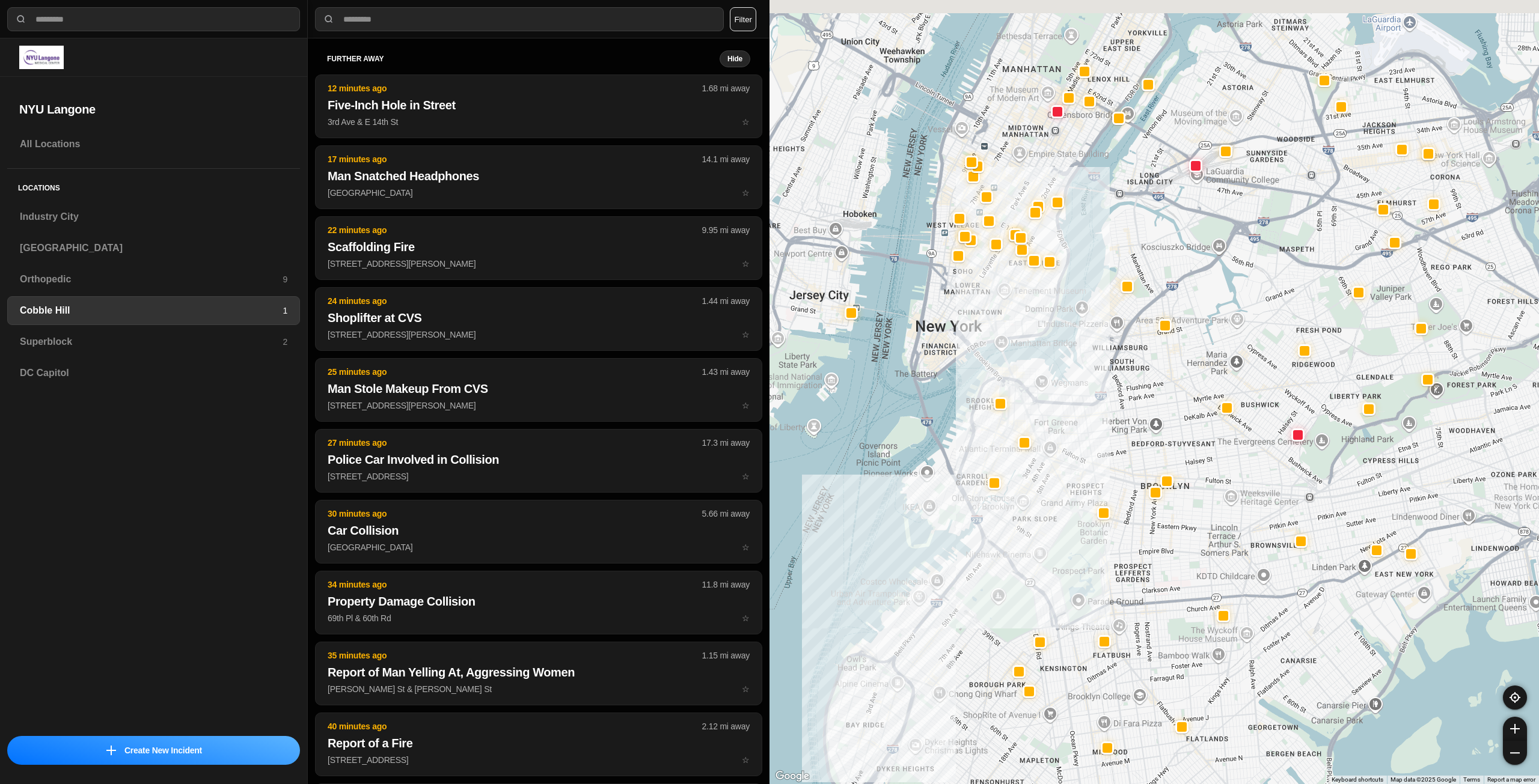
drag, startPoint x: 1156, startPoint y: 436, endPoint x: 1145, endPoint y: 444, distance: 13.6
click at [1145, 444] on div at bounding box center [1154, 392] width 770 height 784
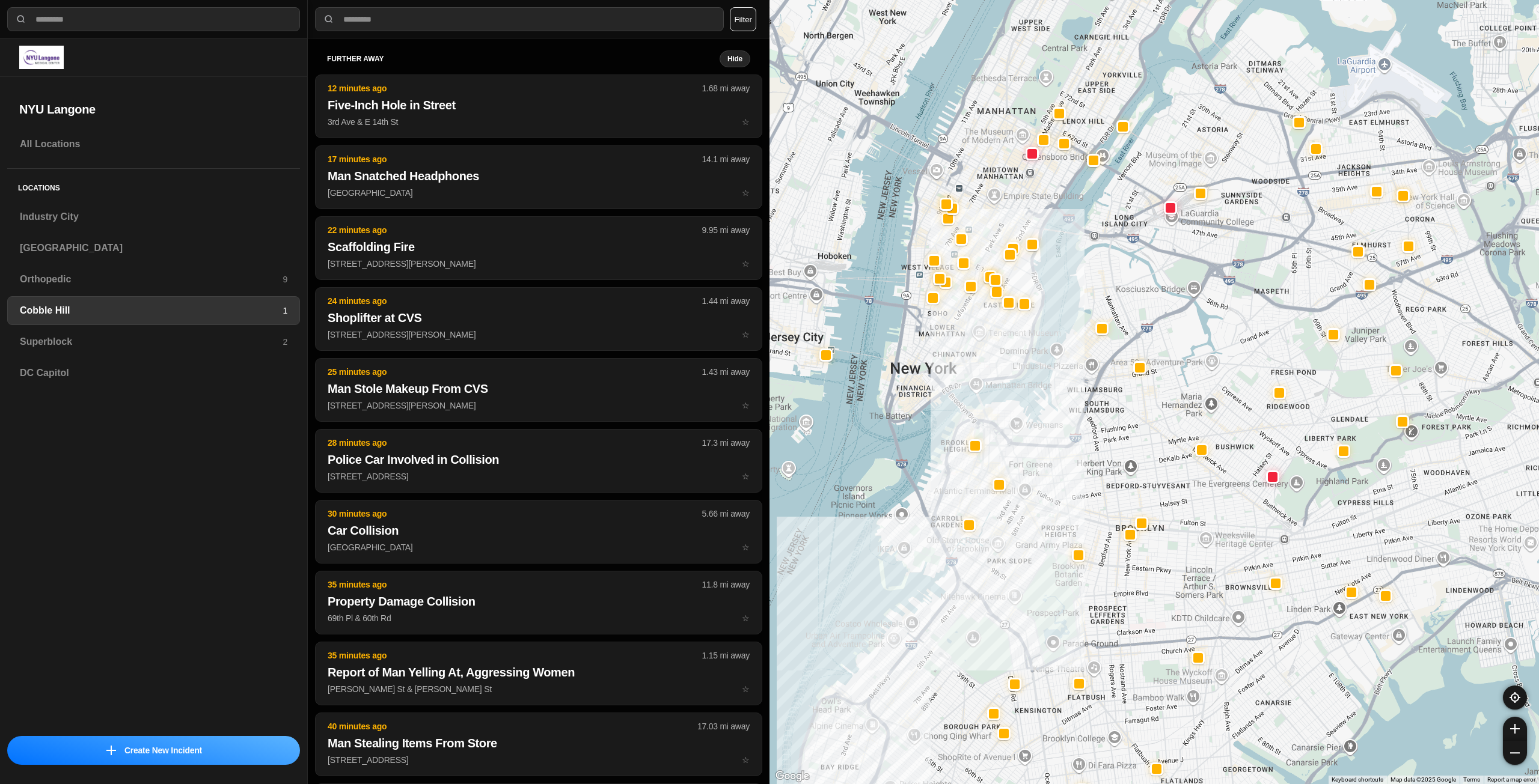
drag, startPoint x: 1181, startPoint y: 407, endPoint x: 1159, endPoint y: 444, distance: 43.0
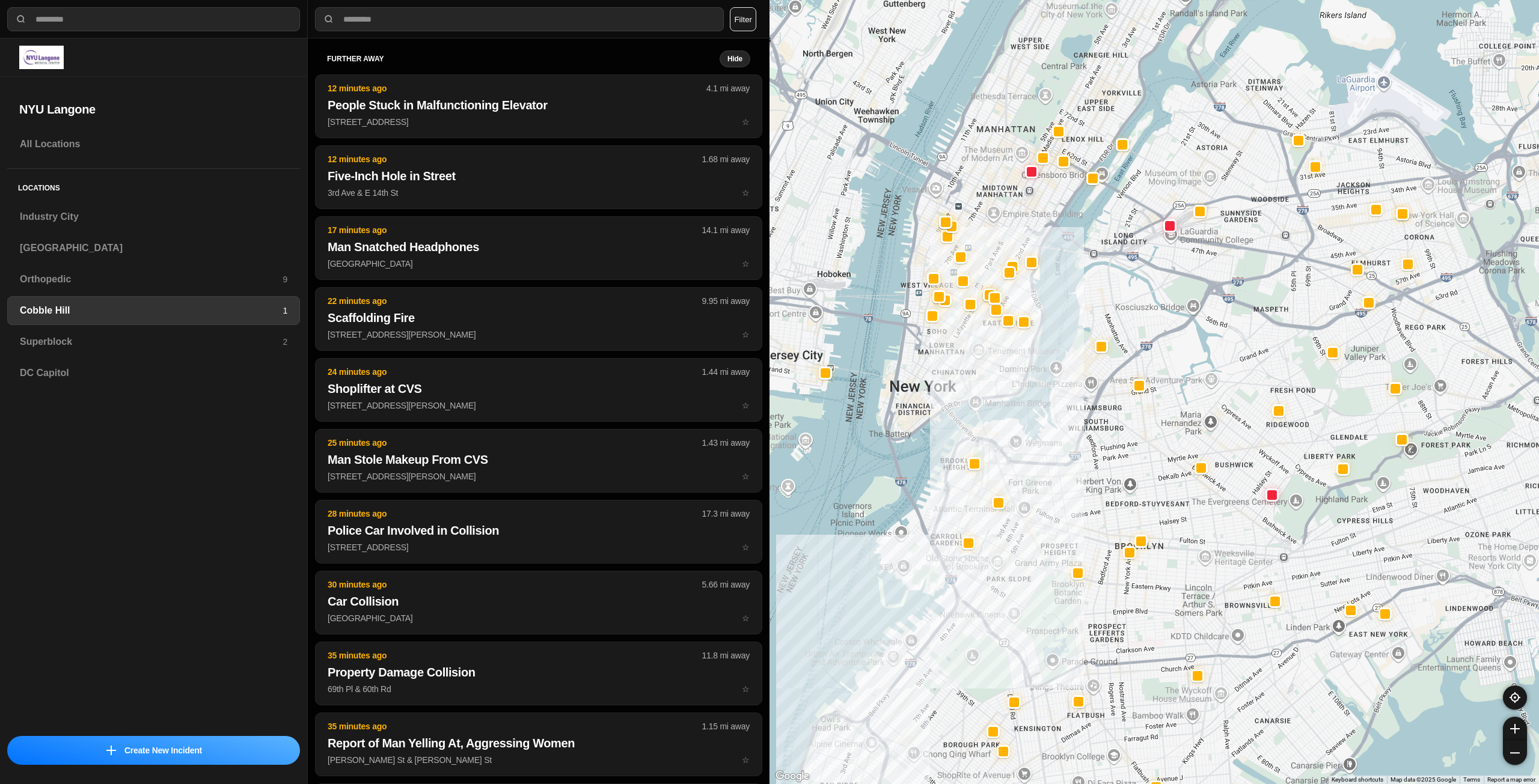
drag, startPoint x: 956, startPoint y: 352, endPoint x: 955, endPoint y: 365, distance: 13.0
click at [955, 365] on div at bounding box center [1154, 392] width 770 height 784
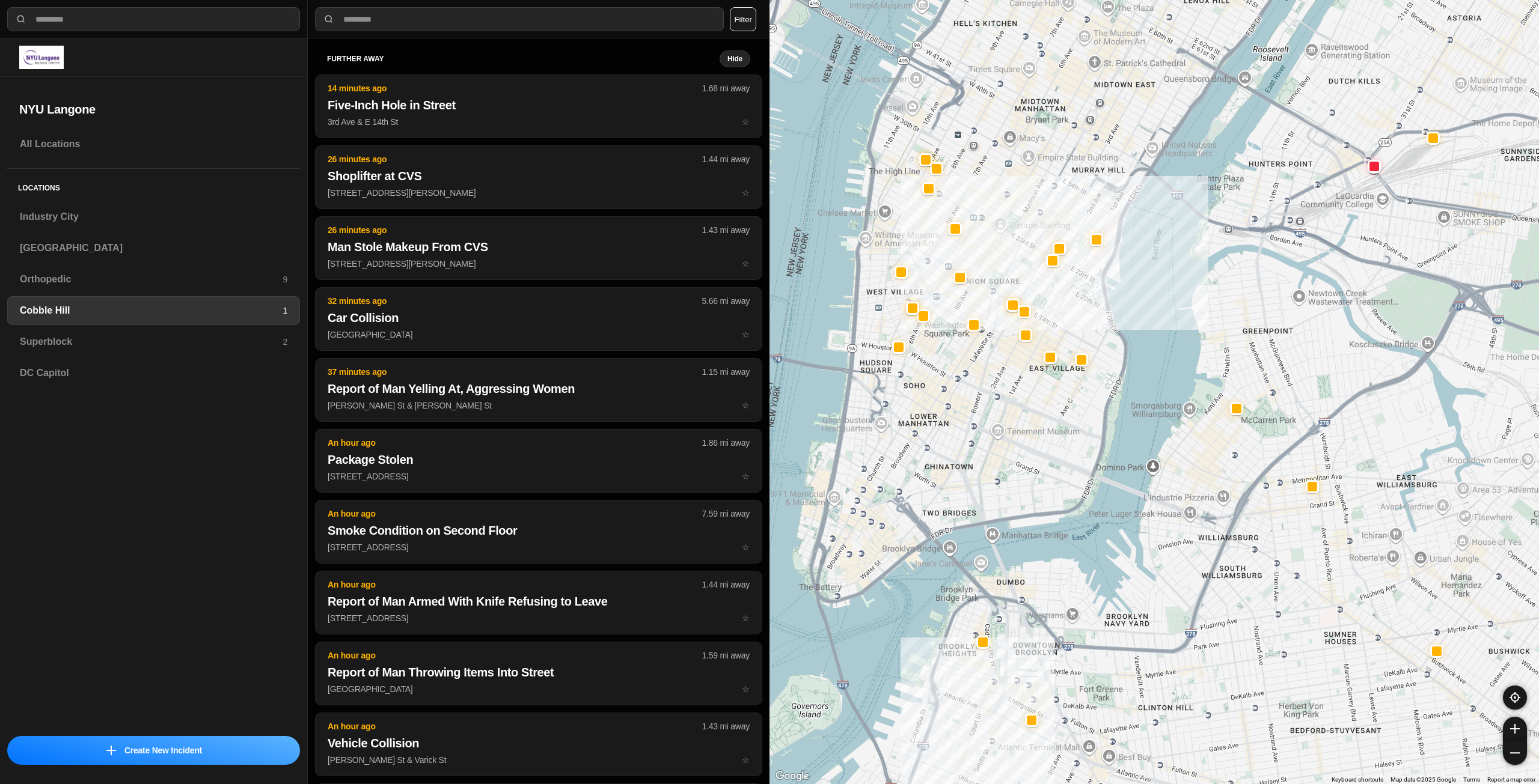
drag, startPoint x: 948, startPoint y: 370, endPoint x: 941, endPoint y: 461, distance: 91.3
click at [942, 461] on div at bounding box center [1154, 392] width 770 height 784
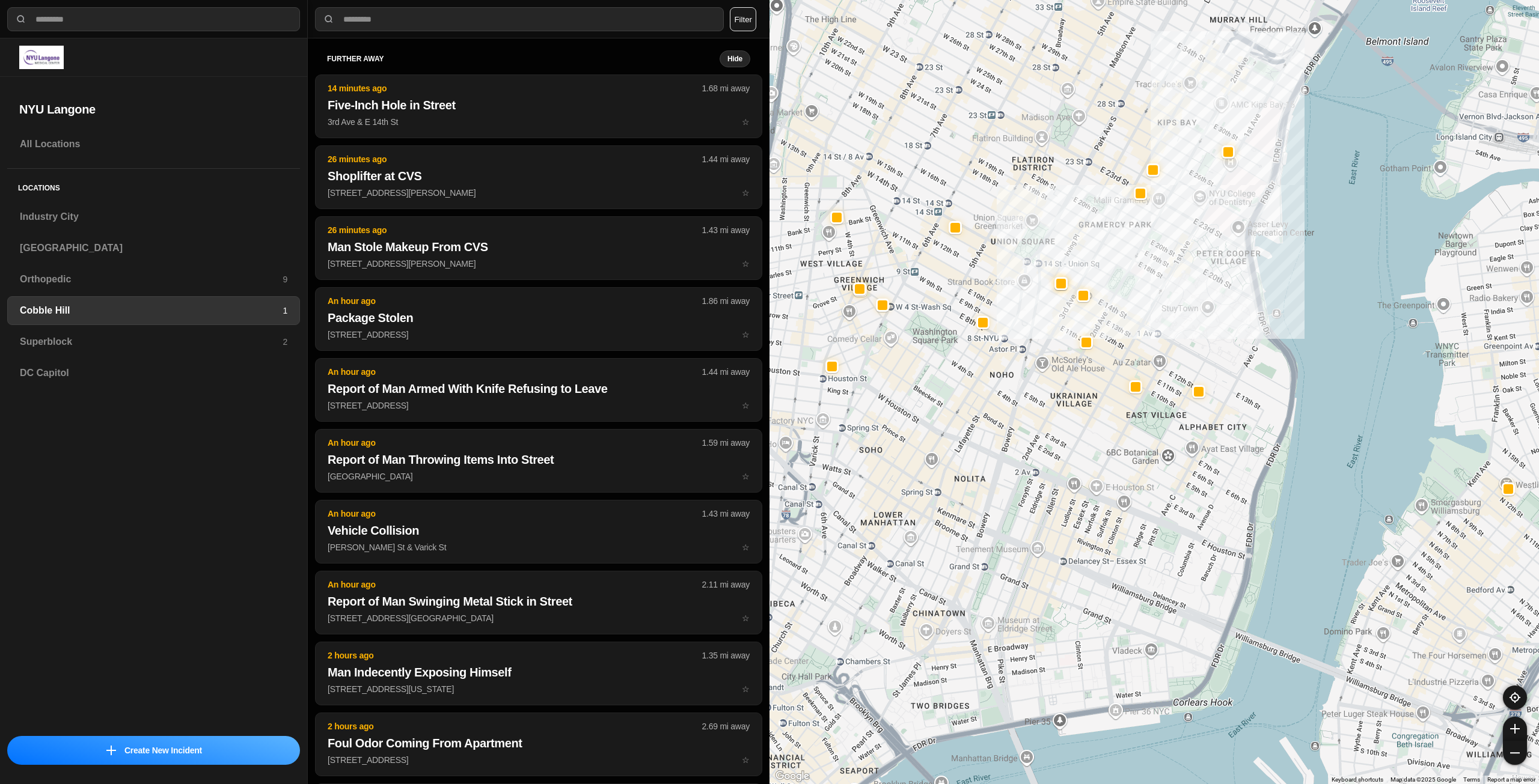
drag, startPoint x: 948, startPoint y: 421, endPoint x: 937, endPoint y: 530, distance: 109.6
click at [937, 530] on div "30 people" at bounding box center [1154, 392] width 770 height 784
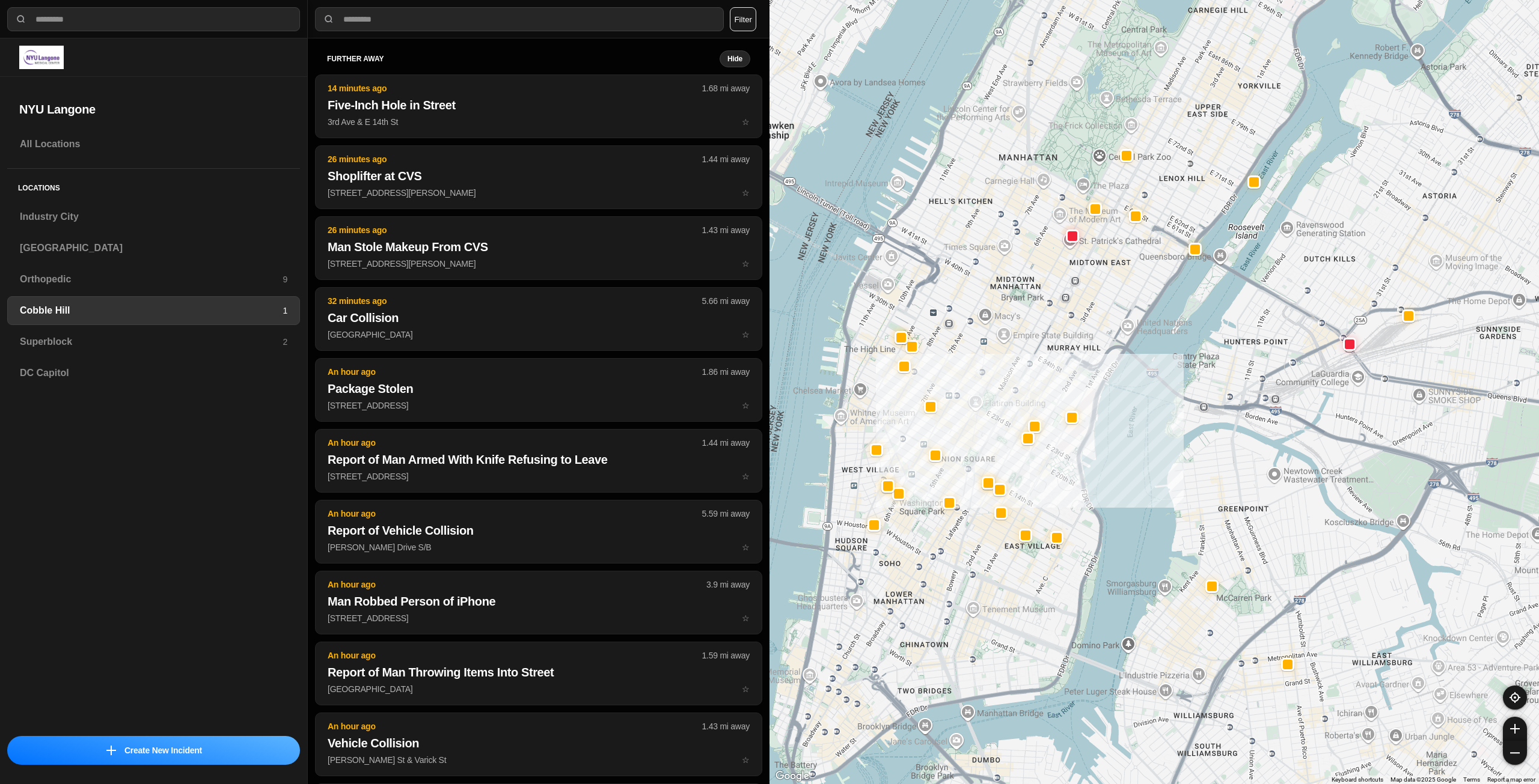
drag, startPoint x: 1018, startPoint y: 336, endPoint x: 1009, endPoint y: 415, distance: 79.5
click at [1009, 415] on div at bounding box center [1154, 392] width 770 height 784
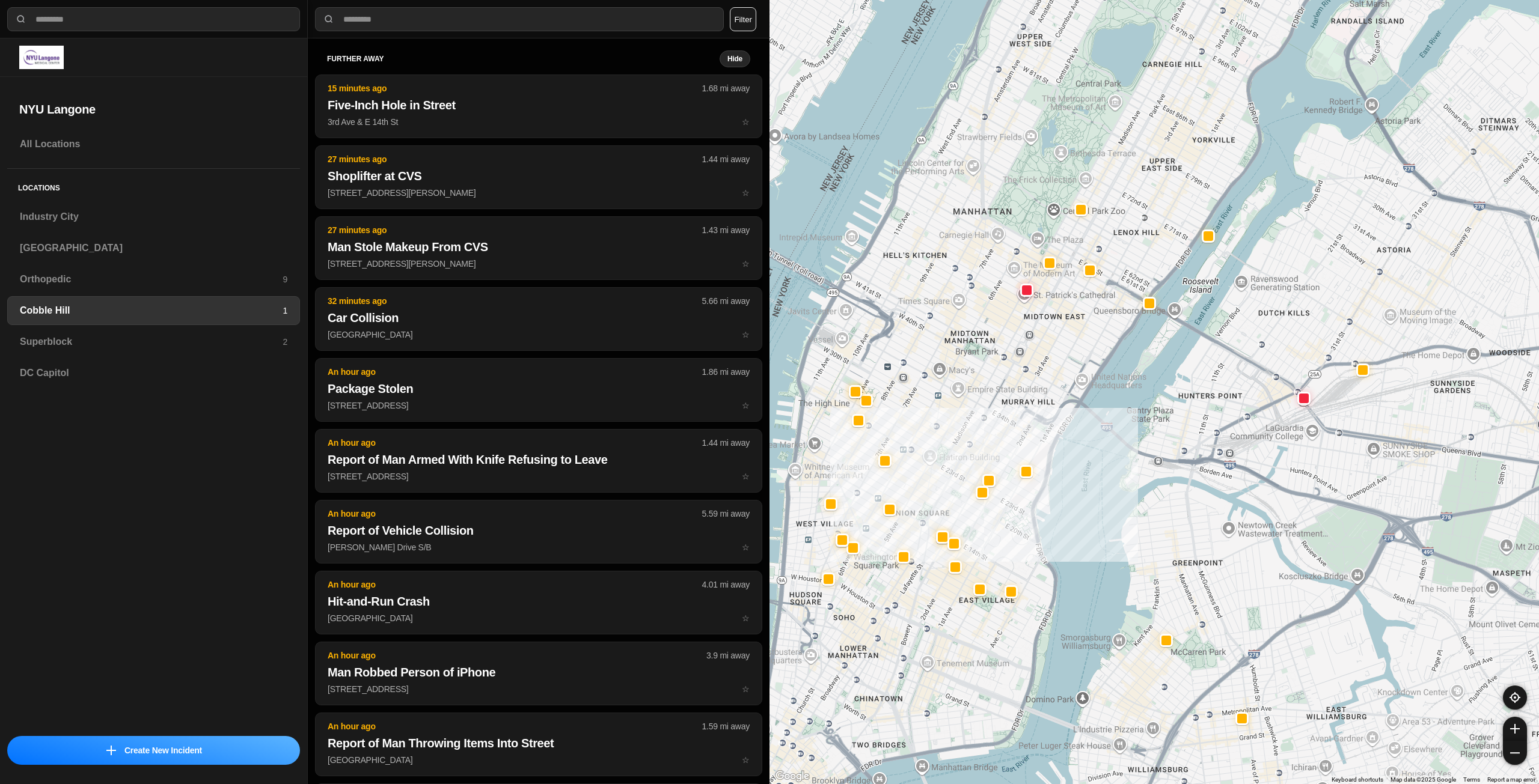
drag, startPoint x: 955, startPoint y: 607, endPoint x: 909, endPoint y: 663, distance: 72.5
click at [909, 663] on div at bounding box center [1154, 392] width 770 height 784
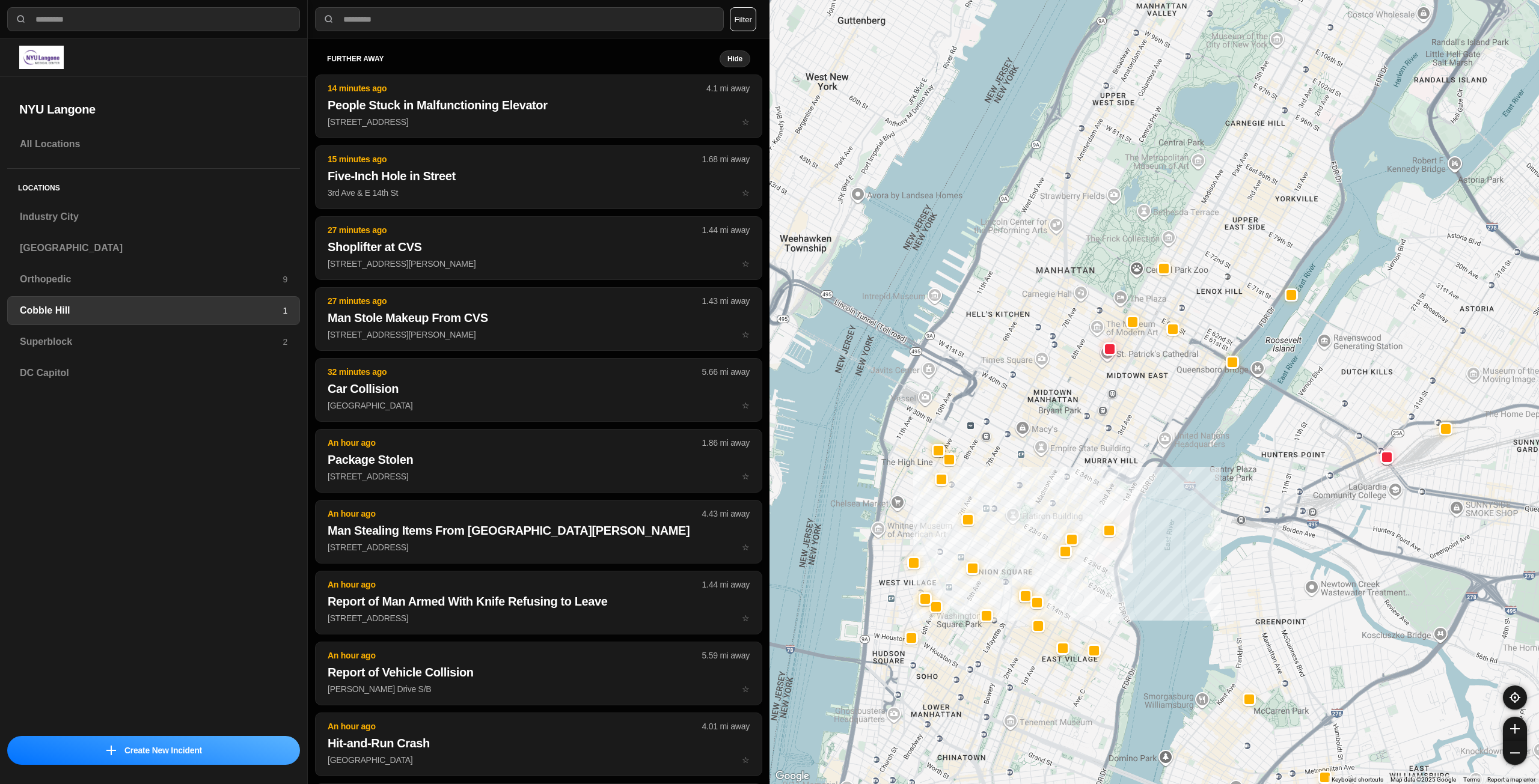
drag, startPoint x: 1005, startPoint y: 402, endPoint x: 1086, endPoint y: 459, distance: 99.0
click at [1086, 459] on div at bounding box center [1154, 392] width 770 height 784
click at [231, 343] on h3 "Superblock" at bounding box center [151, 342] width 263 height 14
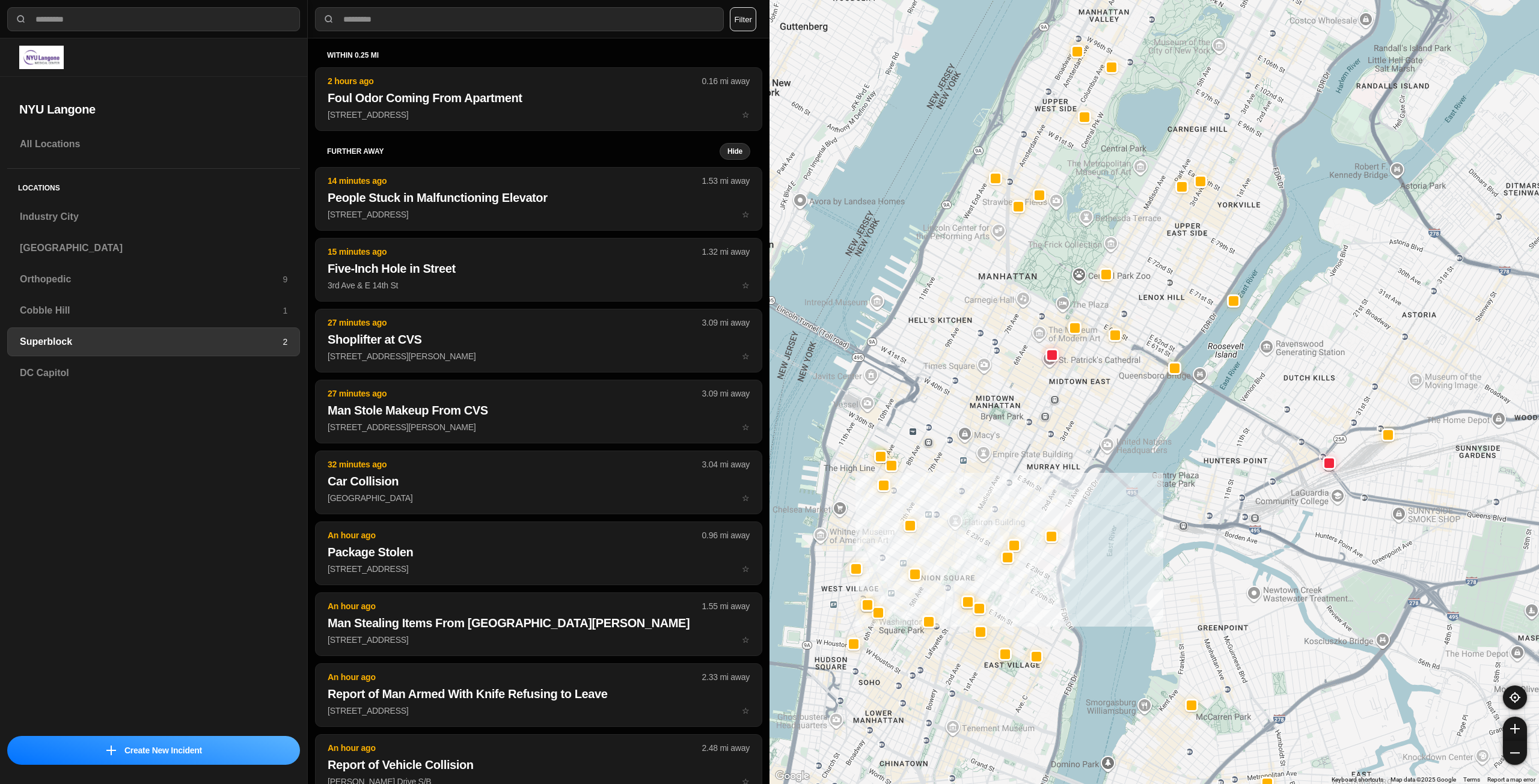
drag, startPoint x: 1063, startPoint y: 469, endPoint x: 996, endPoint y: 513, distance: 80.2
click at [996, 513] on div at bounding box center [1154, 392] width 770 height 784
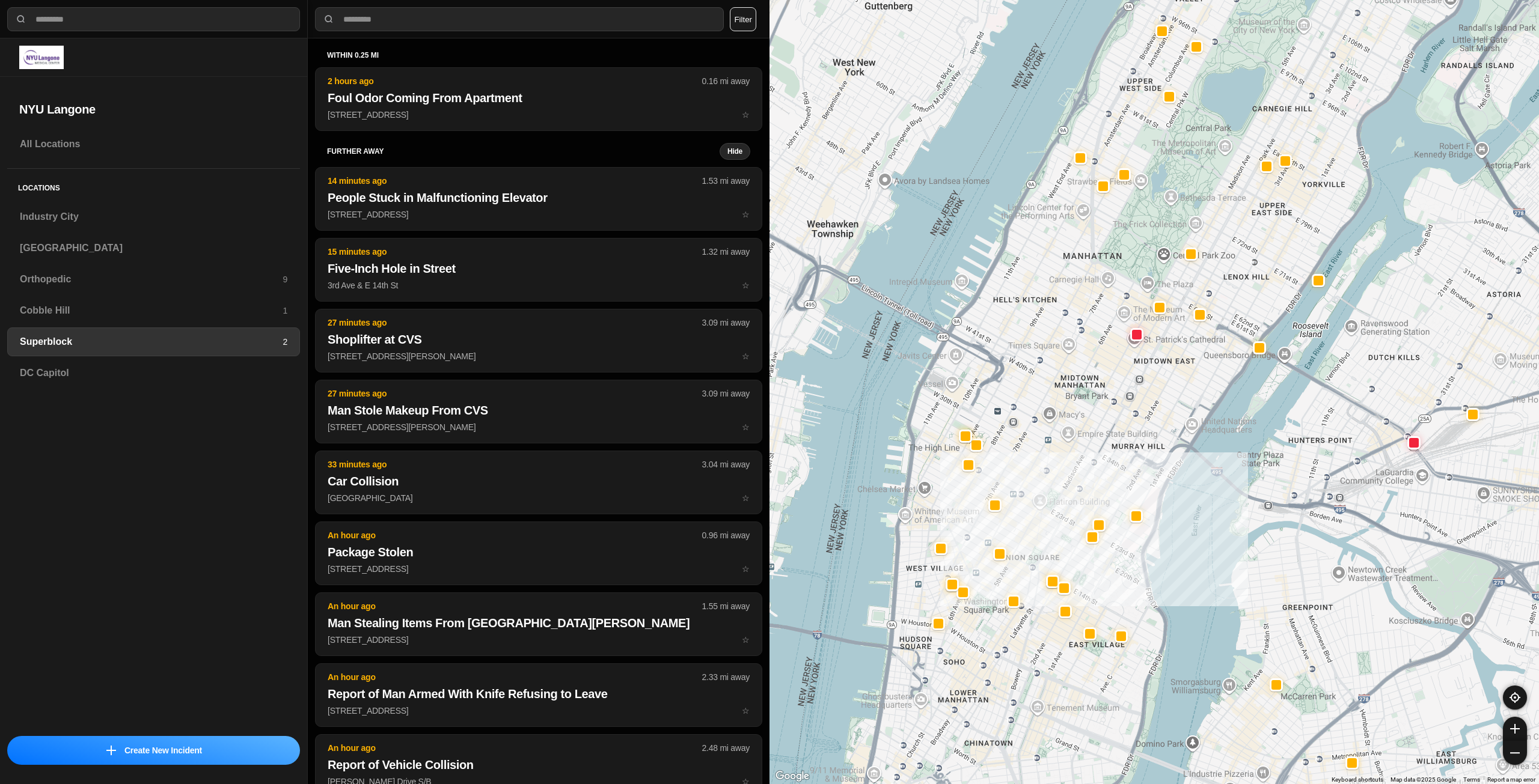
drag, startPoint x: 1005, startPoint y: 506, endPoint x: 1094, endPoint y: 482, distance: 92.2
click at [1094, 482] on div at bounding box center [1154, 392] width 770 height 784
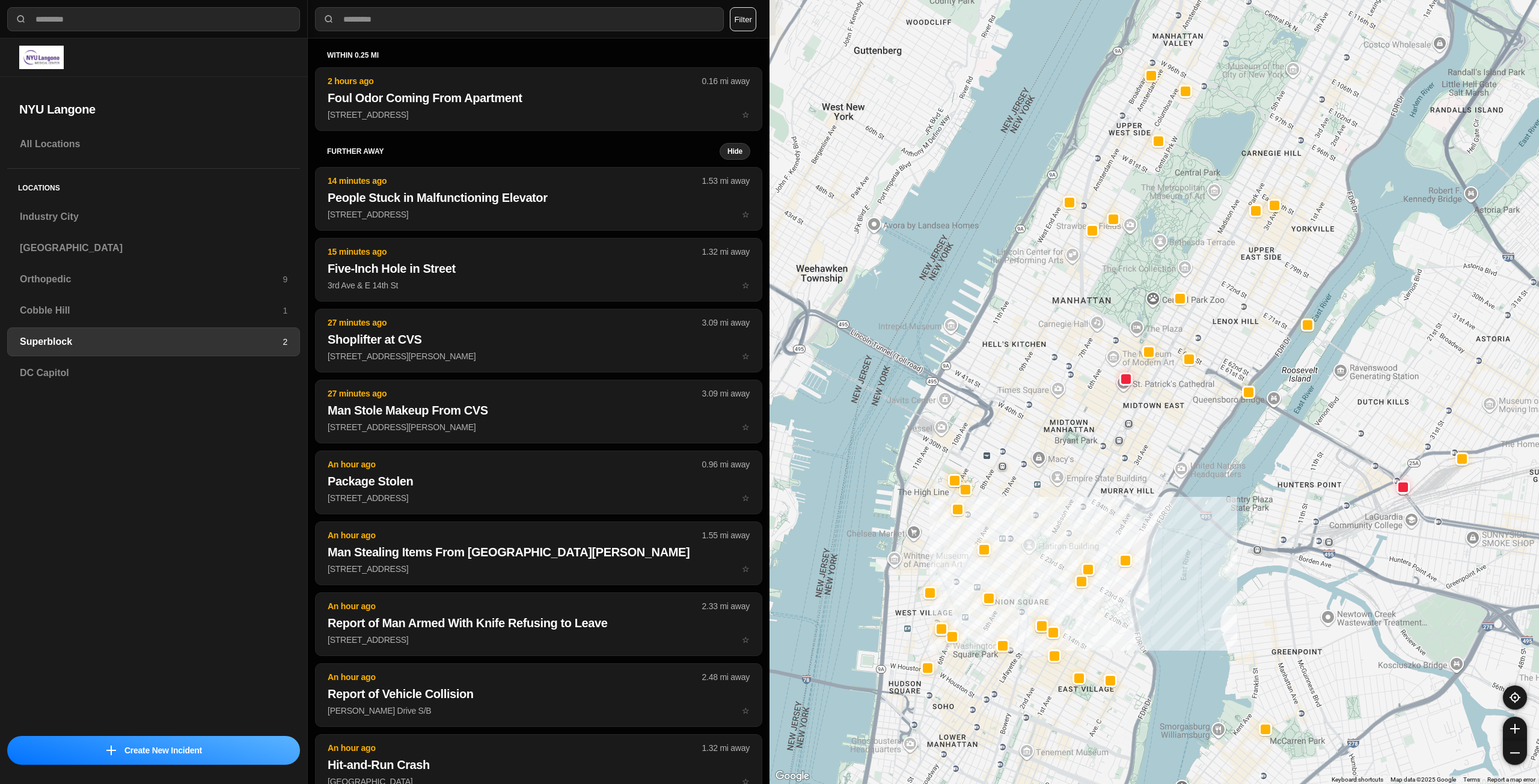
drag, startPoint x: 1094, startPoint y: 521, endPoint x: 1079, endPoint y: 544, distance: 27.5
click at [1079, 544] on div at bounding box center [1154, 392] width 770 height 784
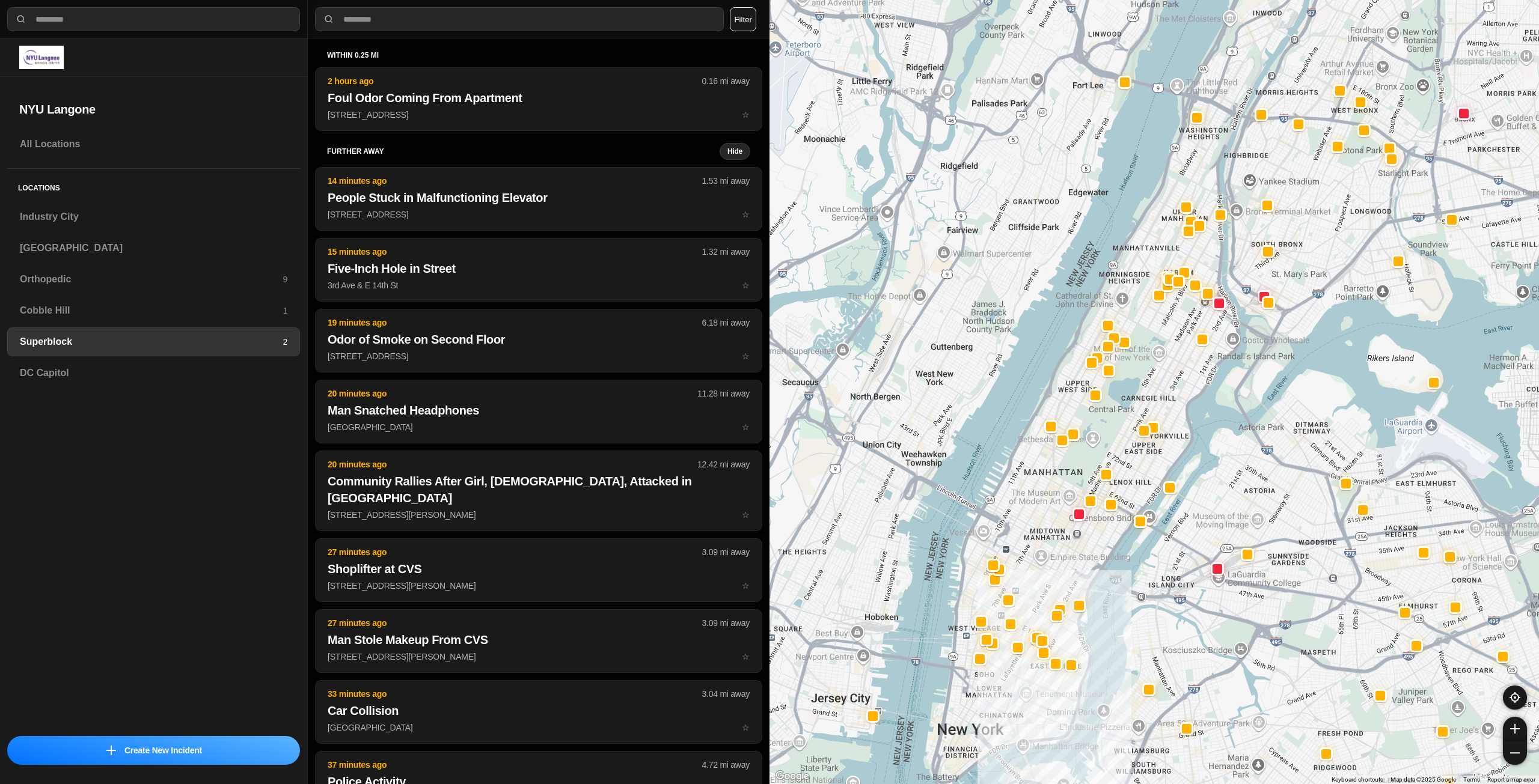
click at [1069, 569] on div at bounding box center [1154, 392] width 770 height 784
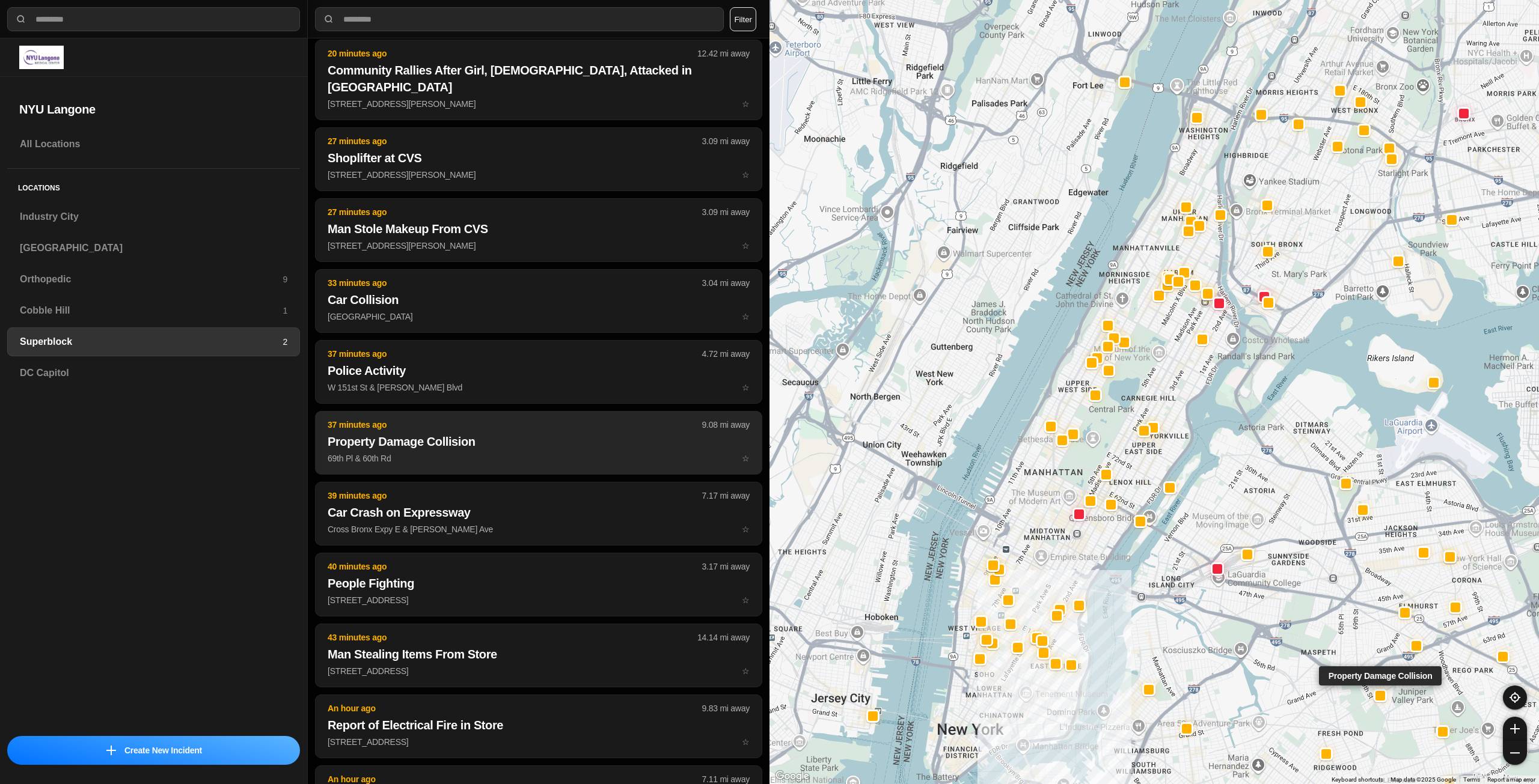
scroll to position [421, 0]
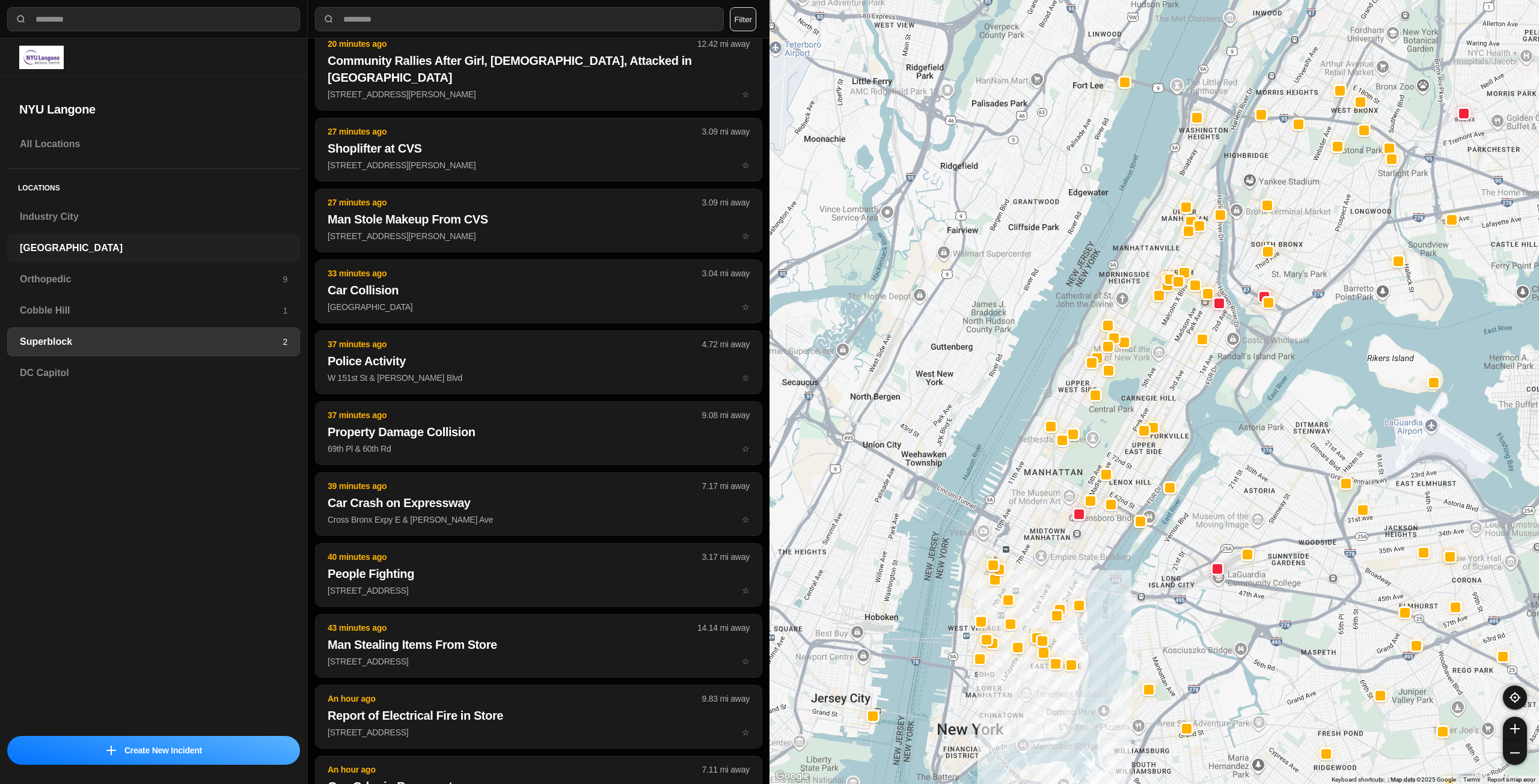
click at [121, 243] on h3 "[GEOGRAPHIC_DATA]" at bounding box center [153, 248] width 267 height 14
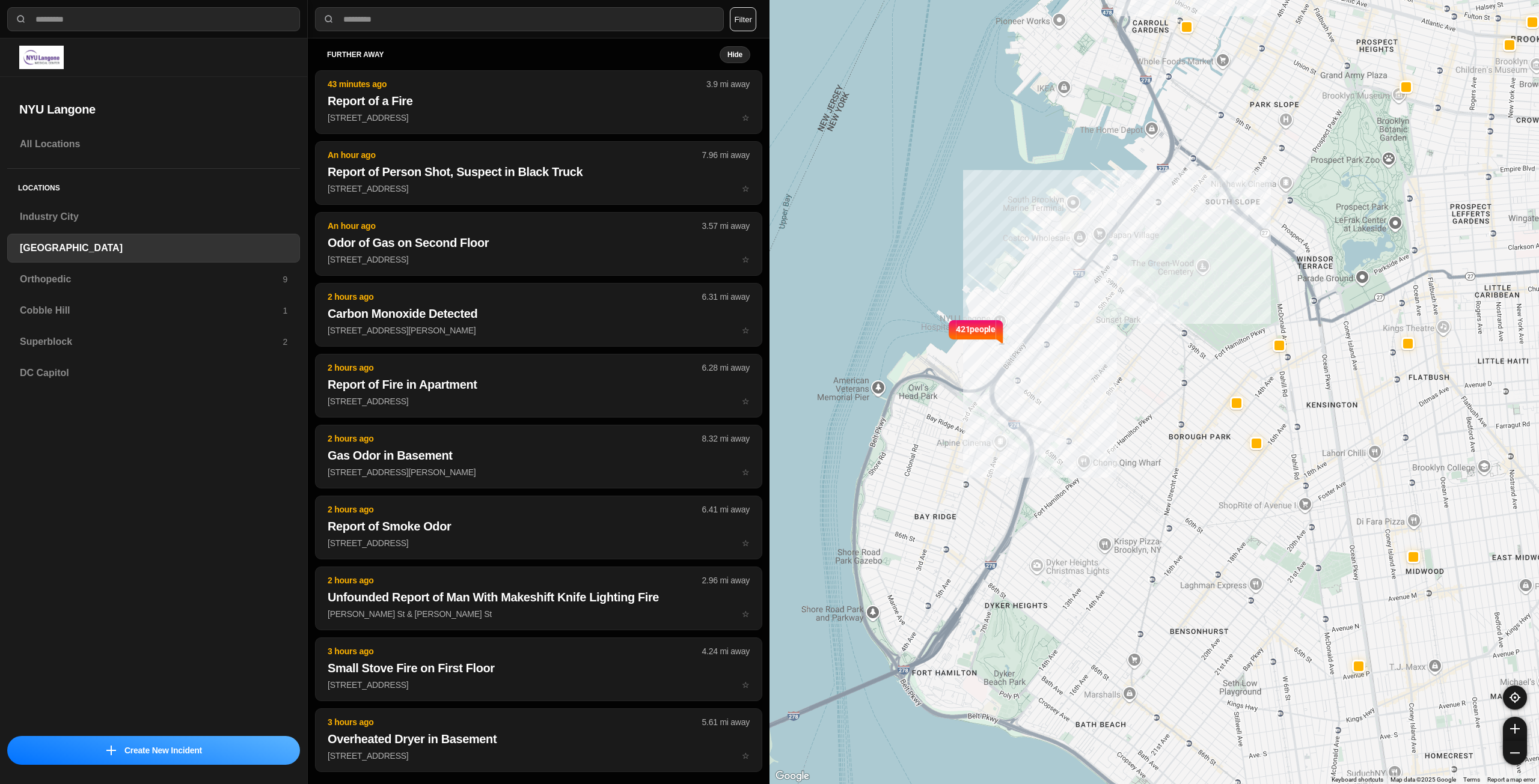
scroll to position [328, 0]
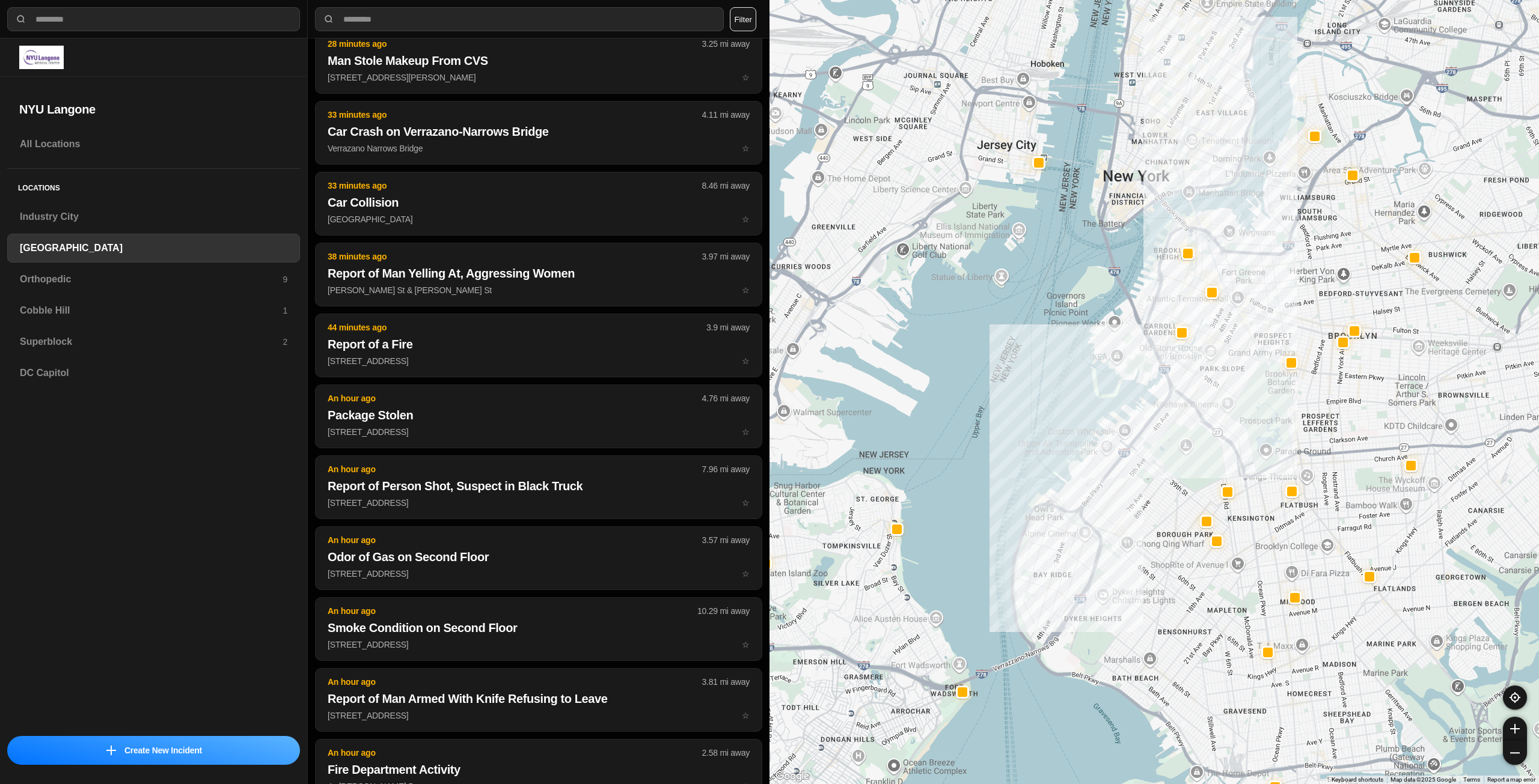
drag, startPoint x: 1422, startPoint y: 352, endPoint x: 1353, endPoint y: 469, distance: 135.8
click at [1353, 469] on div at bounding box center [1154, 392] width 770 height 784
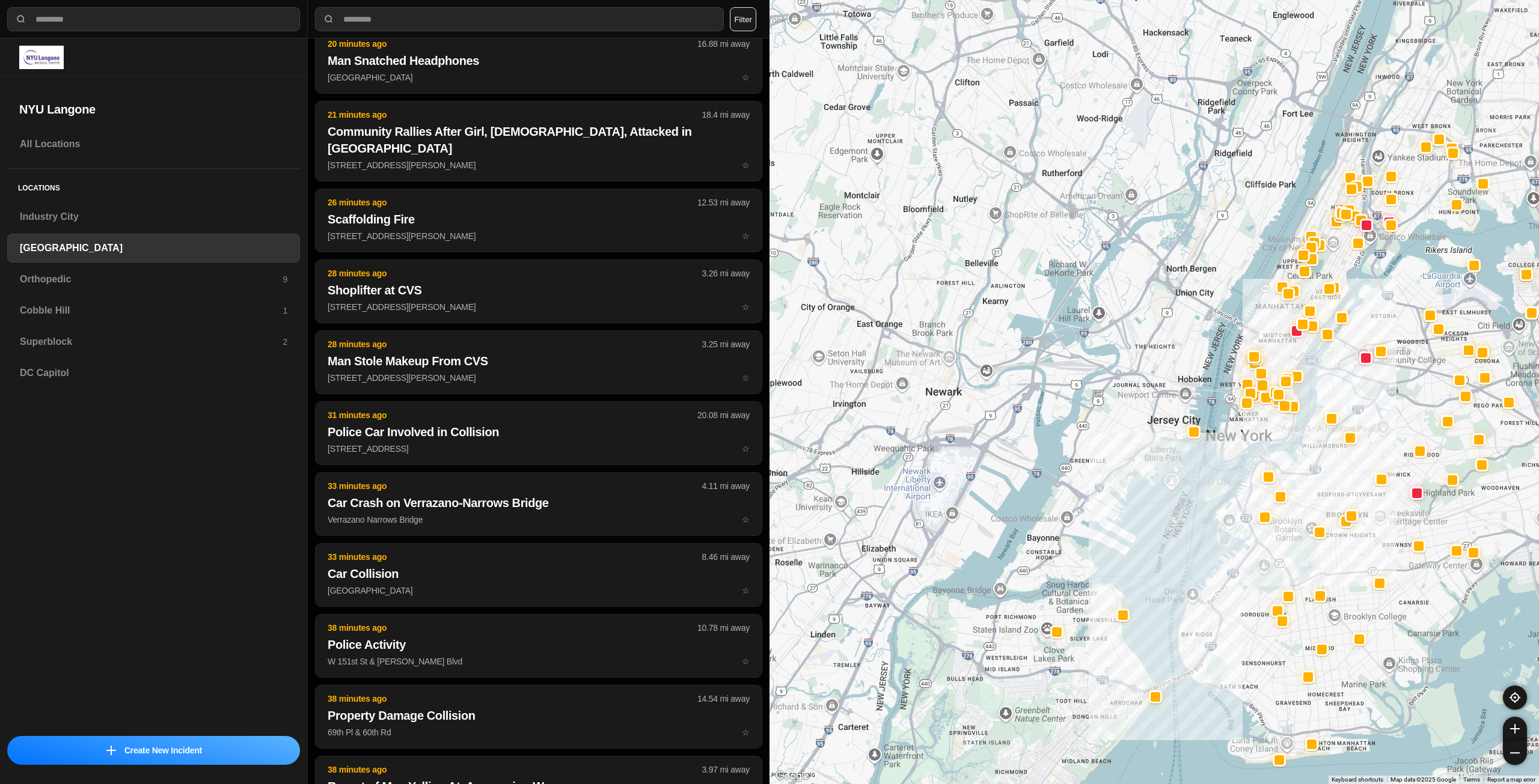
drag, startPoint x: 1312, startPoint y: 413, endPoint x: 1317, endPoint y: 545, distance: 132.1
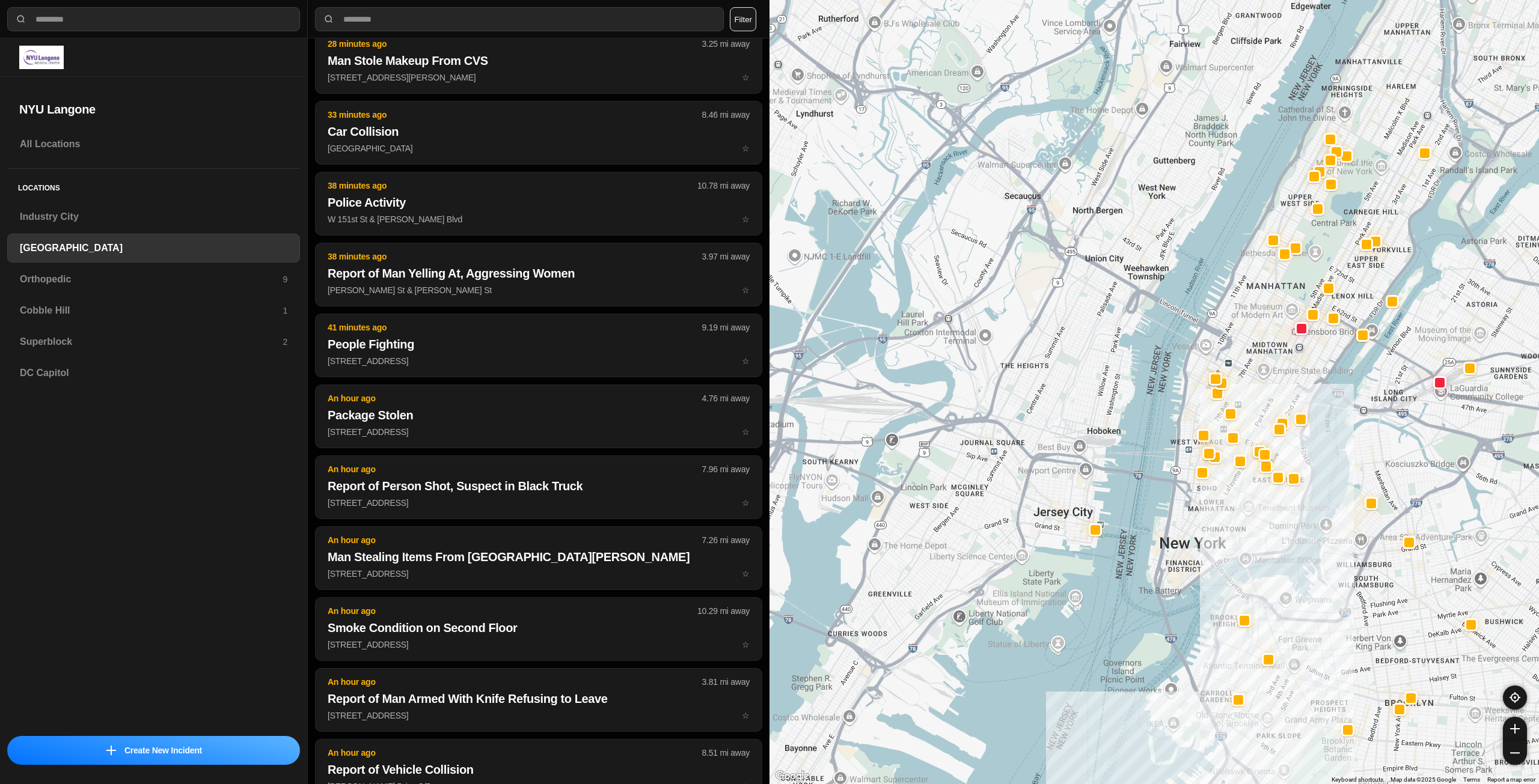
drag, startPoint x: 1238, startPoint y: 451, endPoint x: 1221, endPoint y: 511, distance: 62.4
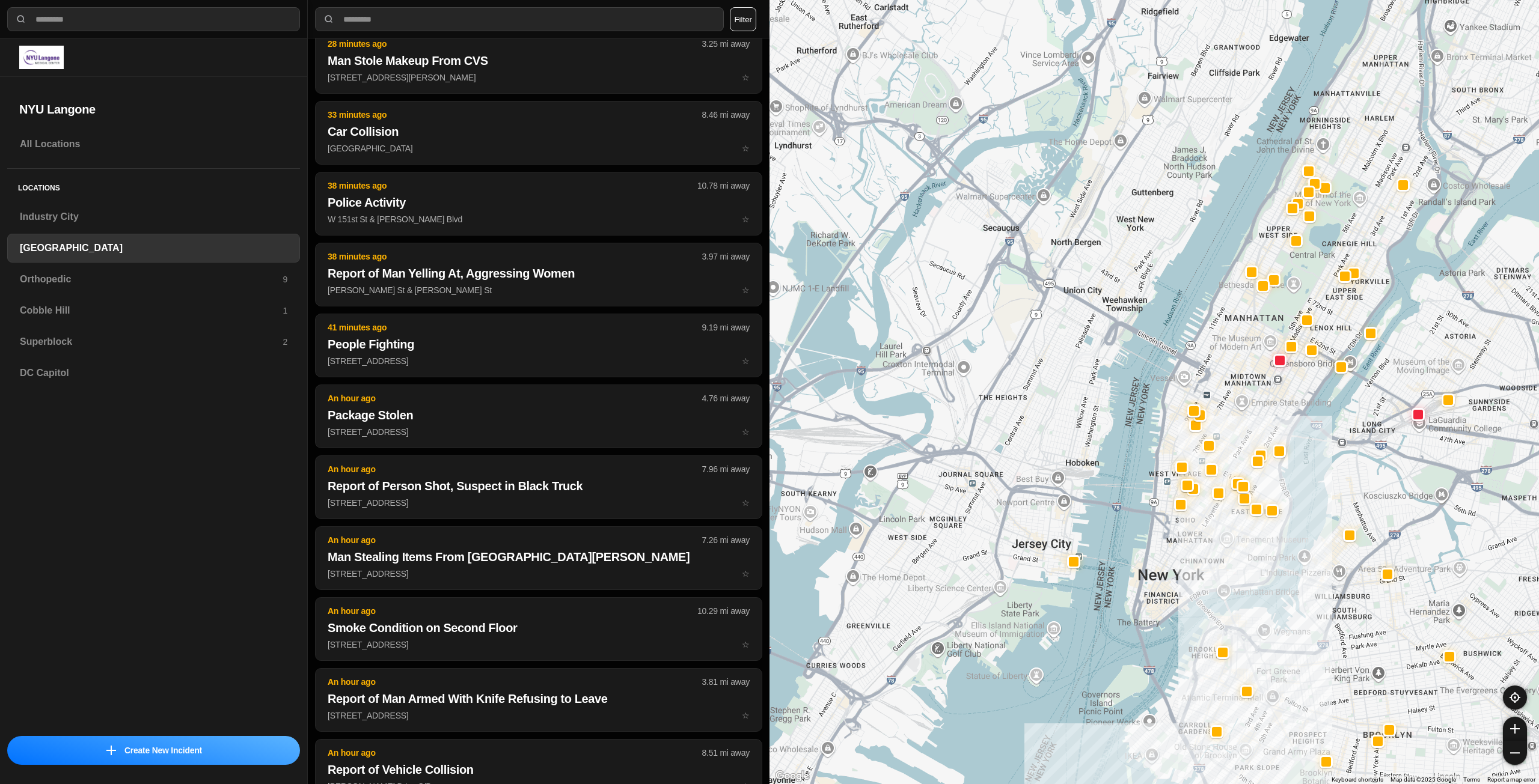
drag, startPoint x: 1267, startPoint y: 404, endPoint x: 1247, endPoint y: 427, distance: 30.5
click at [1247, 427] on div at bounding box center [1154, 392] width 770 height 784
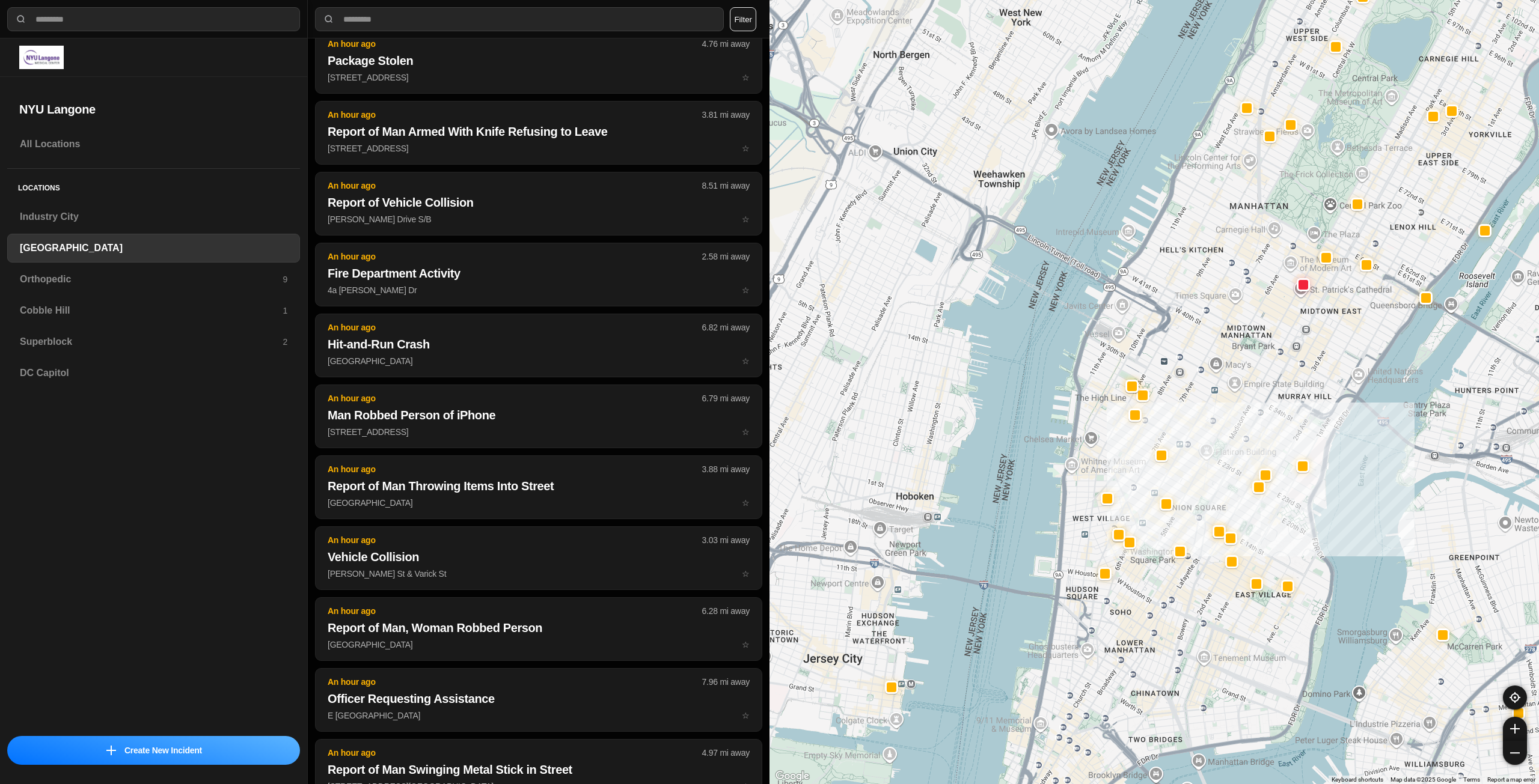
drag, startPoint x: 1245, startPoint y: 424, endPoint x: 1265, endPoint y: 397, distance: 33.6
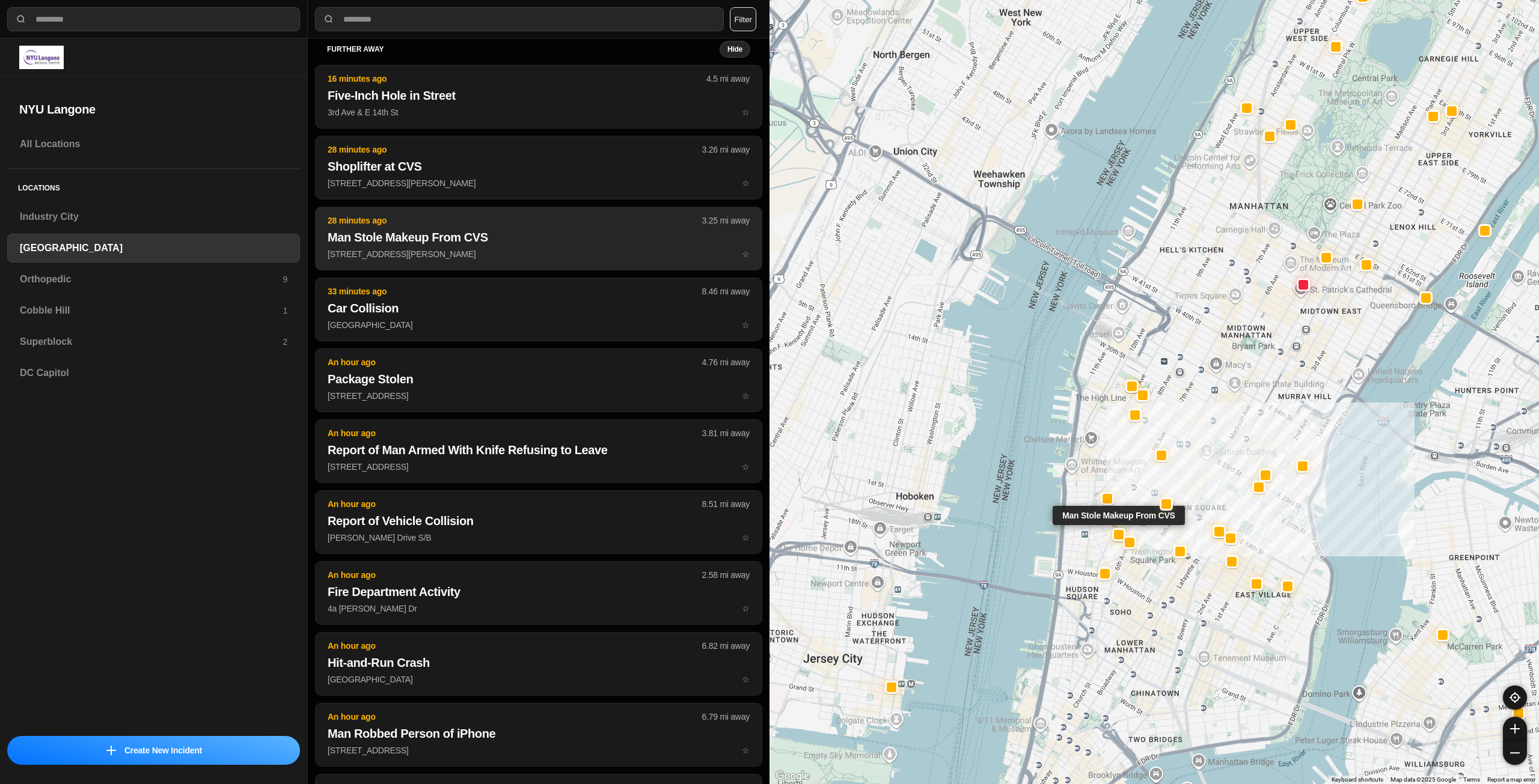
scroll to position [0, 0]
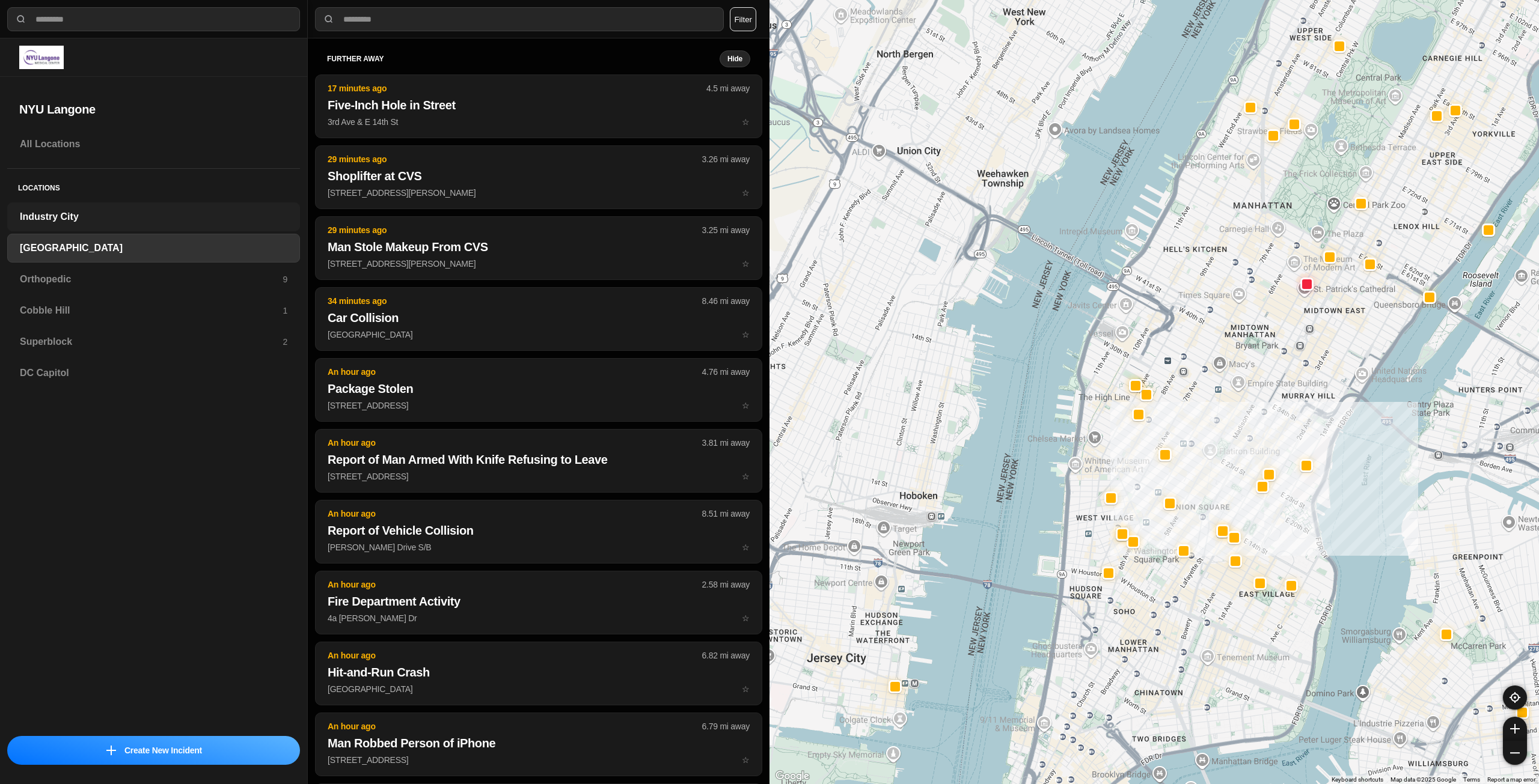
click at [148, 217] on h3 "Industry City" at bounding box center [153, 216] width 267 height 14
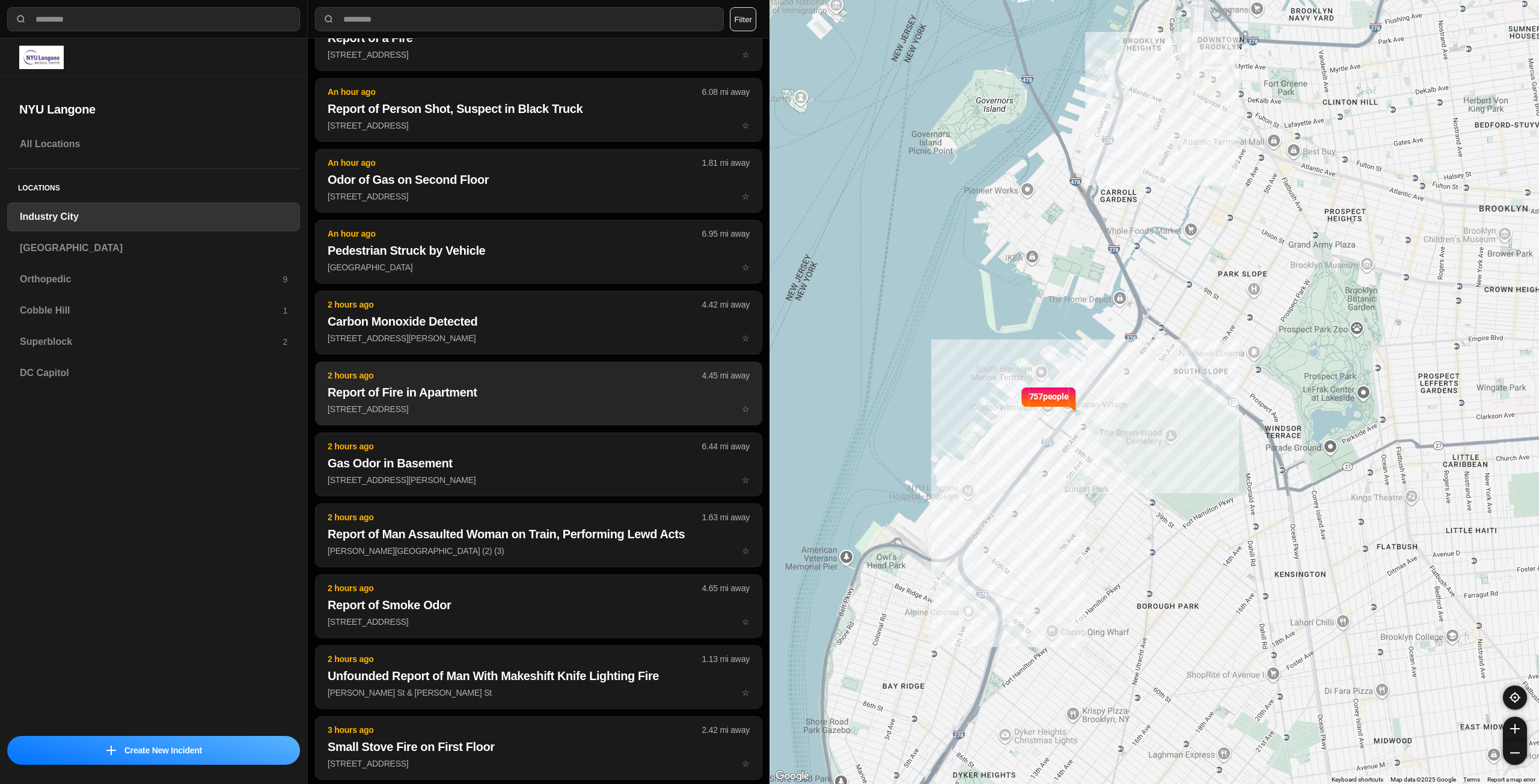
scroll to position [146, 0]
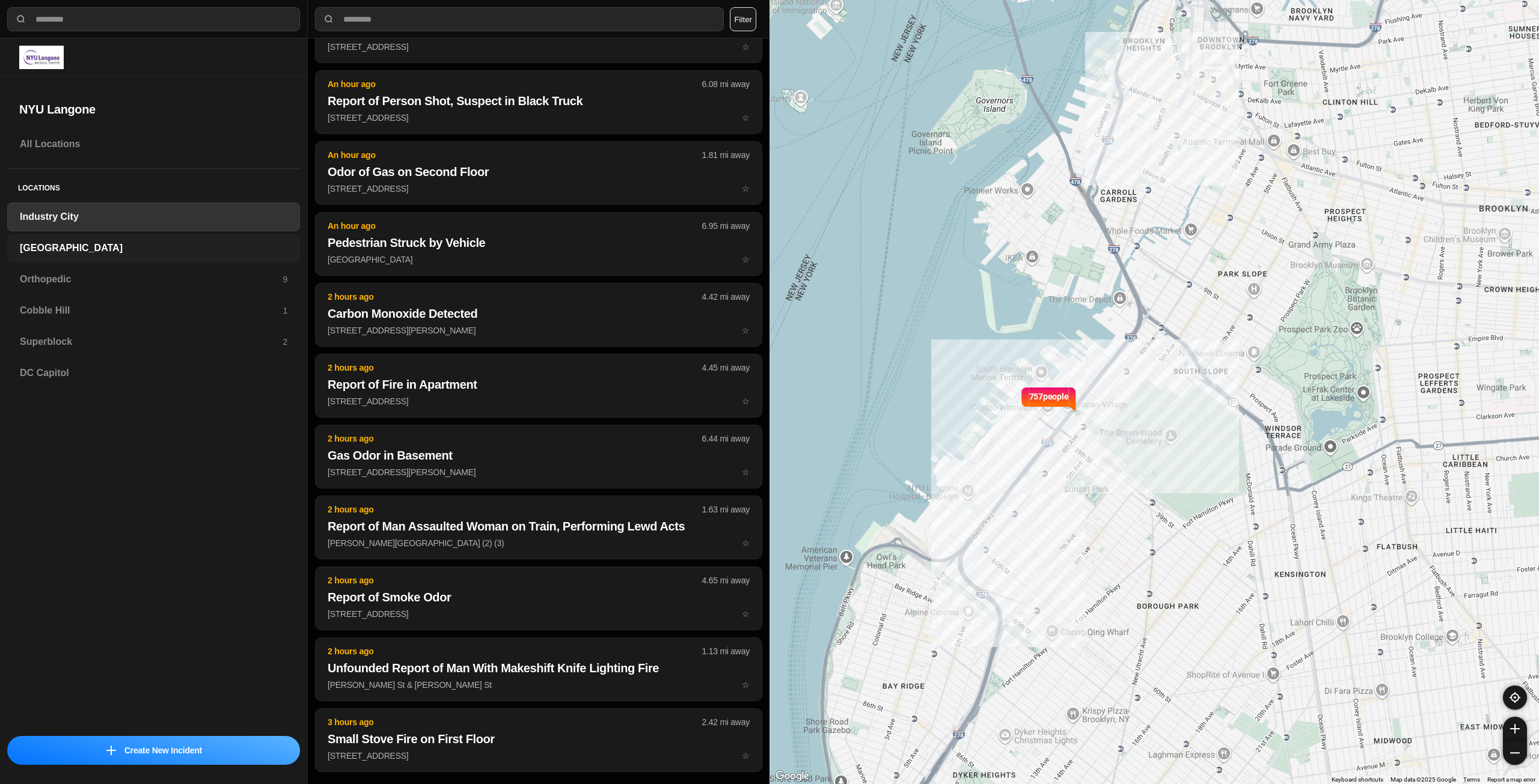
click at [179, 250] on h3 "[GEOGRAPHIC_DATA]" at bounding box center [153, 248] width 267 height 14
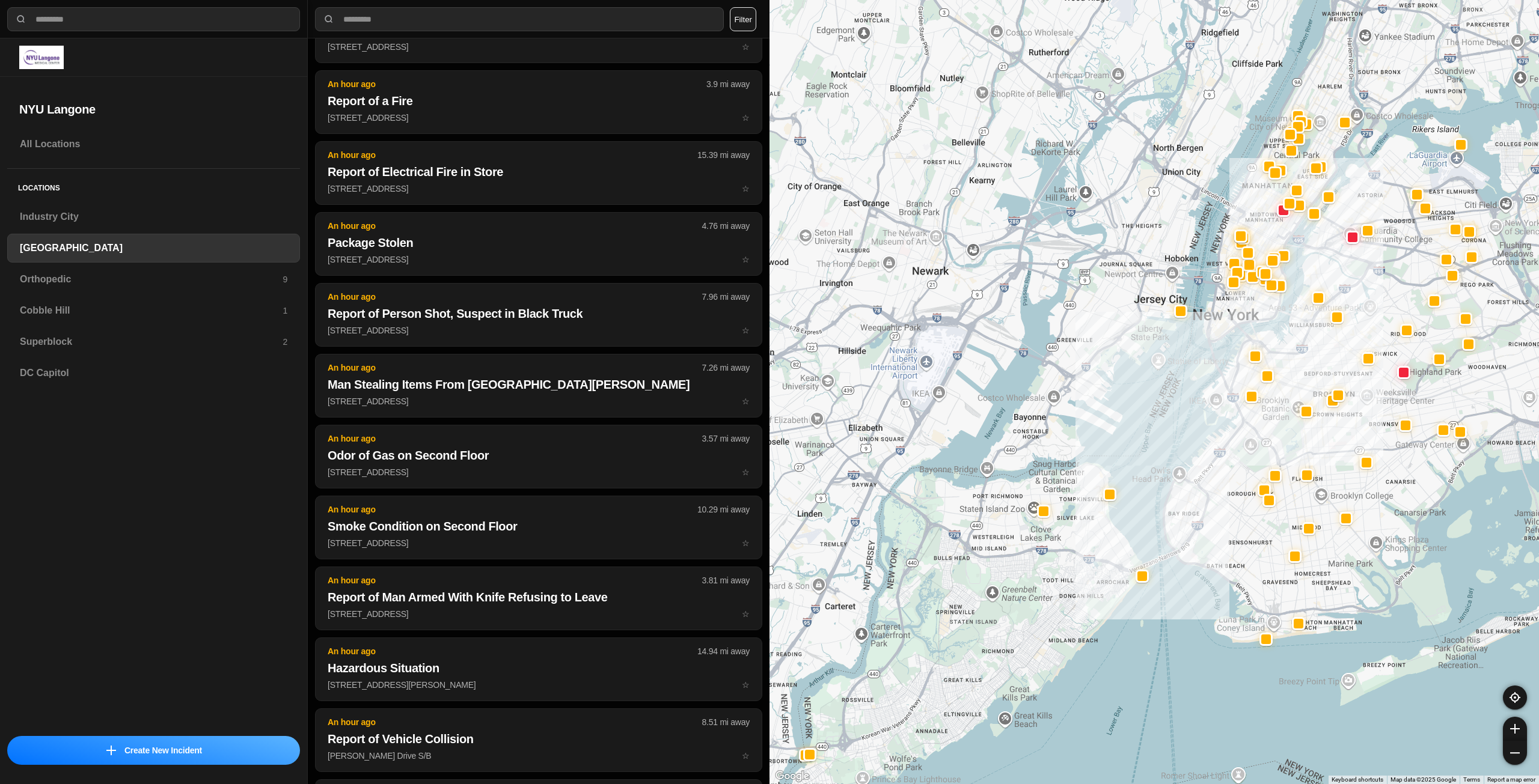
scroll to position [1280, 0]
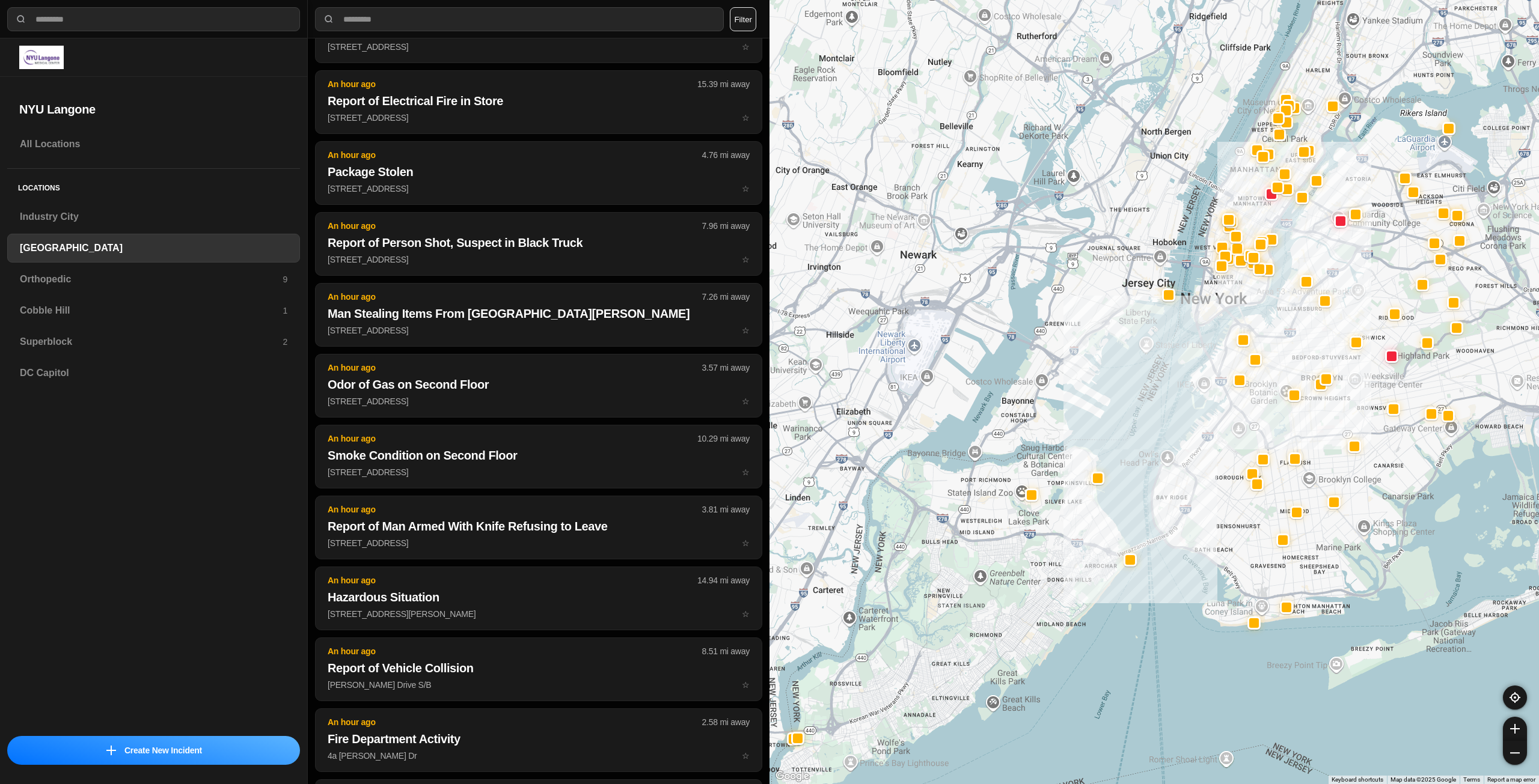
drag, startPoint x: 1336, startPoint y: 398, endPoint x: 1270, endPoint y: 436, distance: 76.2
click at [1270, 436] on div at bounding box center [1154, 392] width 770 height 784
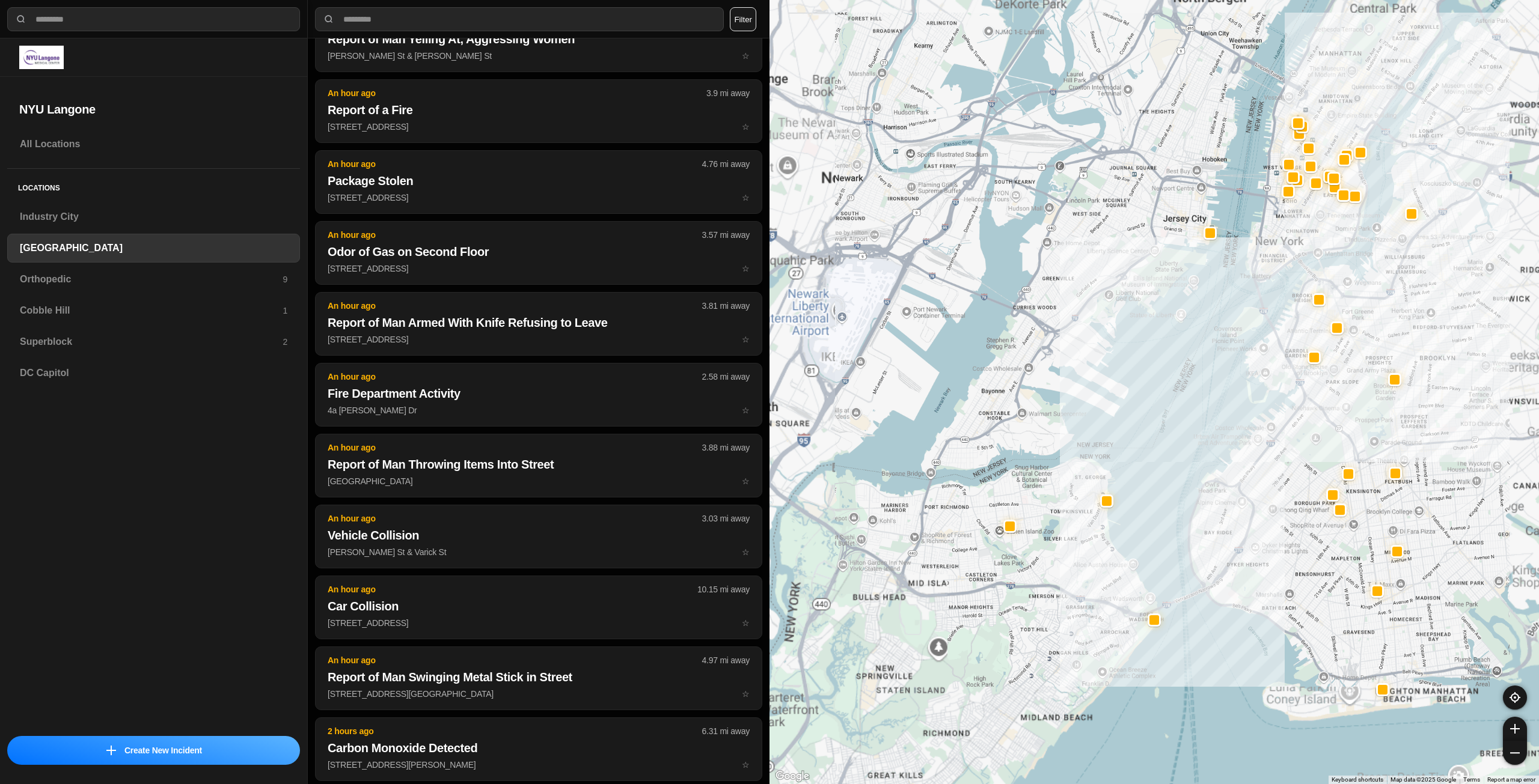
scroll to position [66, 0]
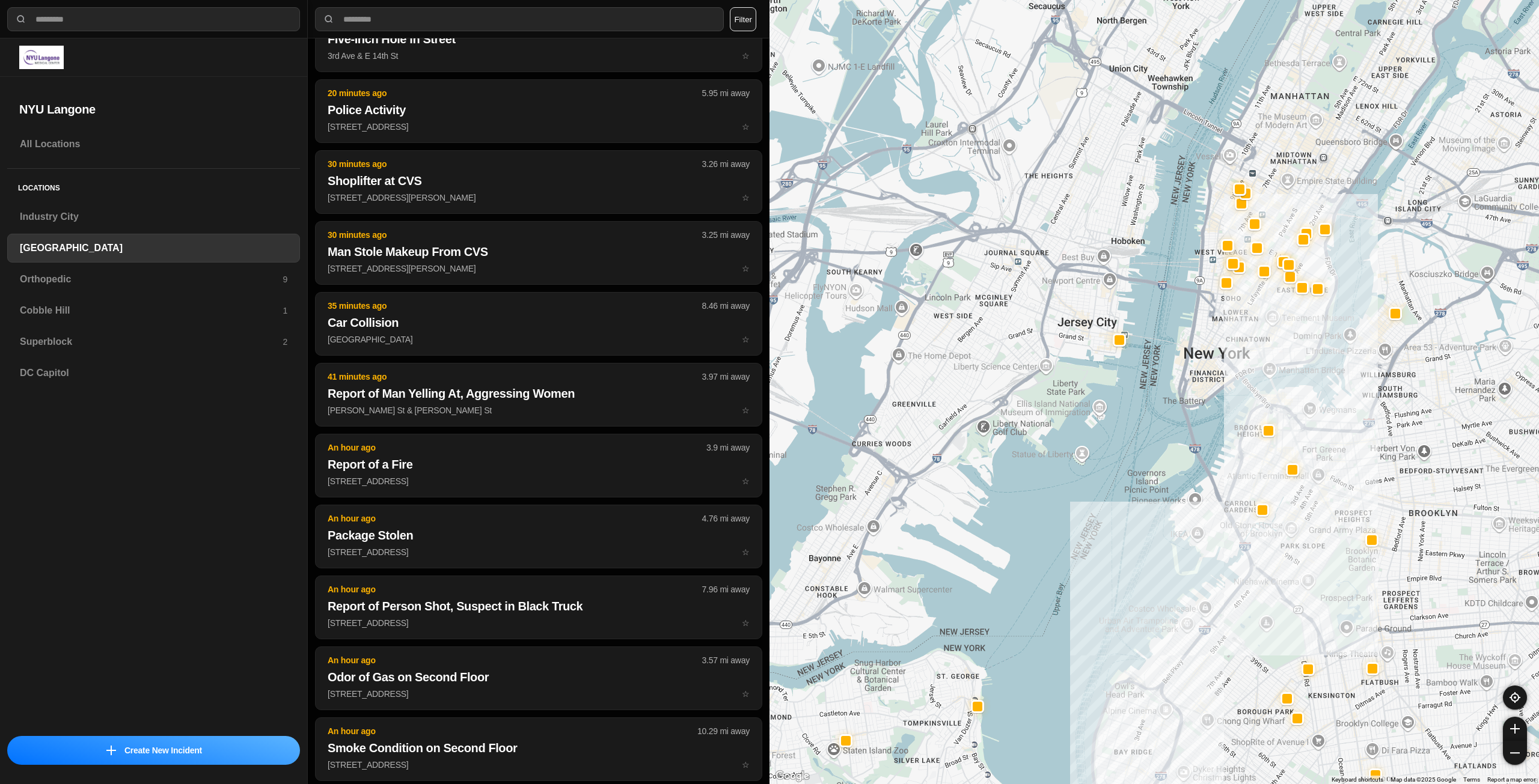
drag, startPoint x: 1380, startPoint y: 187, endPoint x: 1236, endPoint y: 372, distance: 234.4
click at [1236, 372] on div at bounding box center [1154, 392] width 770 height 784
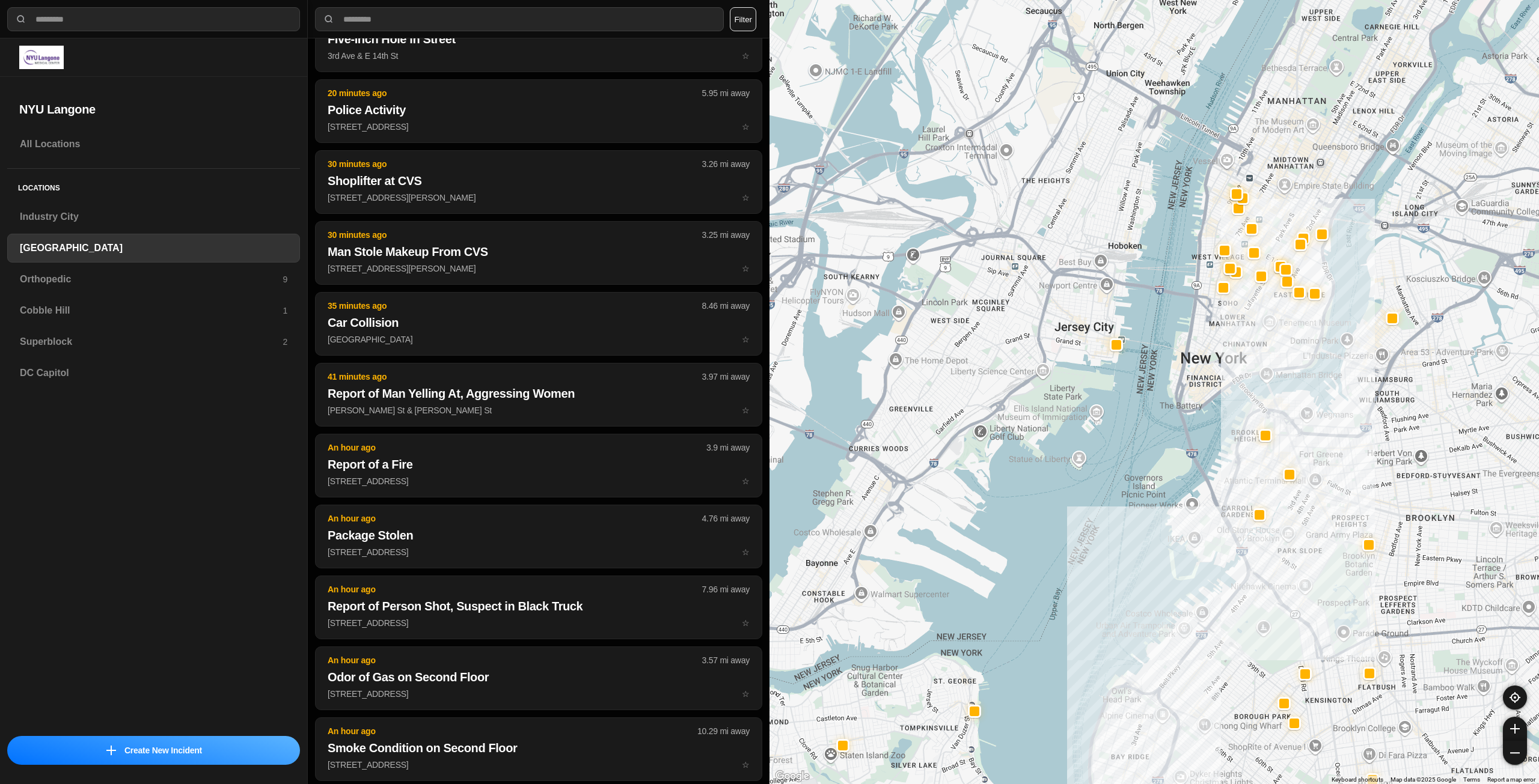
scroll to position [208, 0]
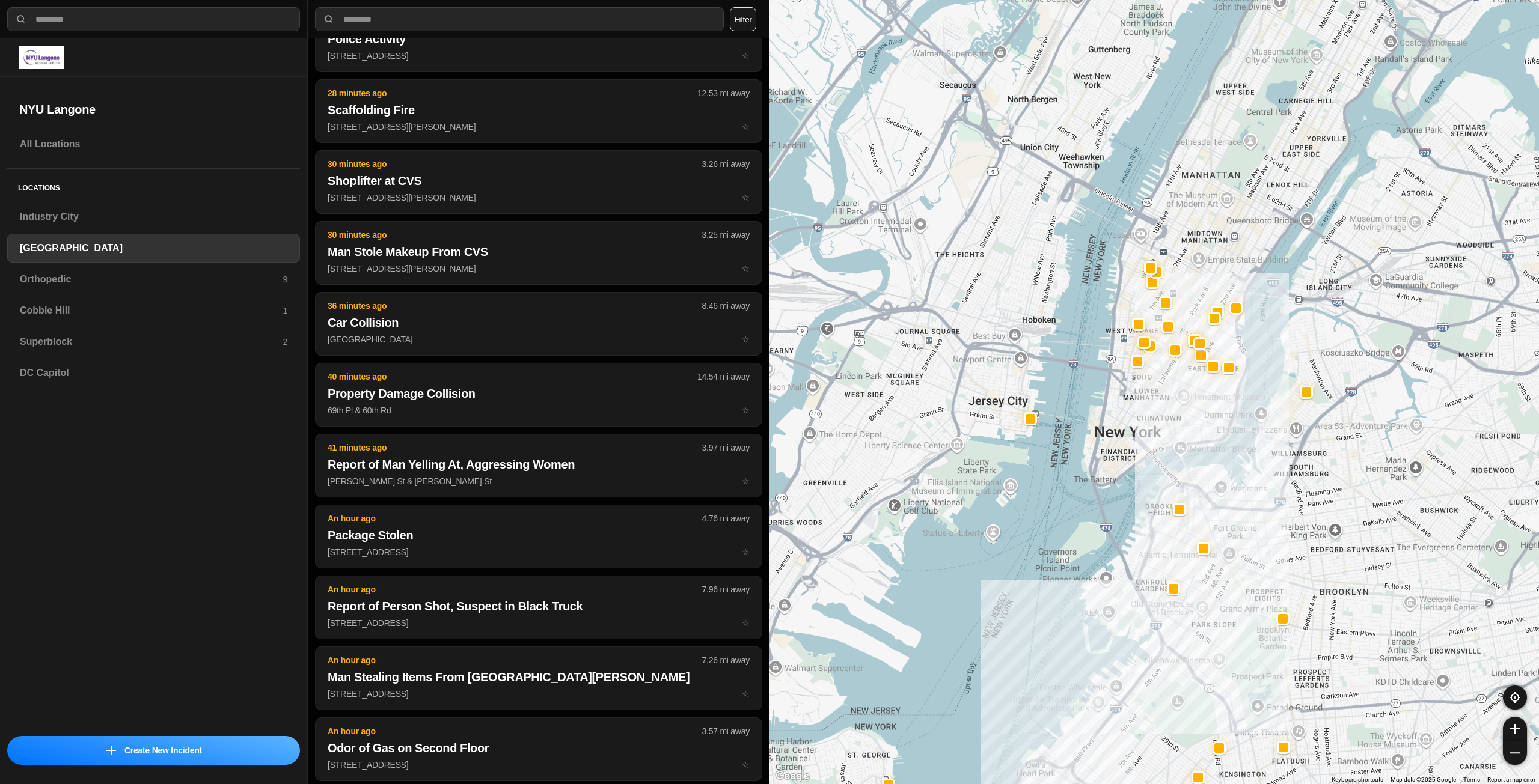
drag, startPoint x: 1255, startPoint y: 304, endPoint x: 1168, endPoint y: 379, distance: 114.9
click at [1168, 379] on div at bounding box center [1154, 392] width 770 height 784
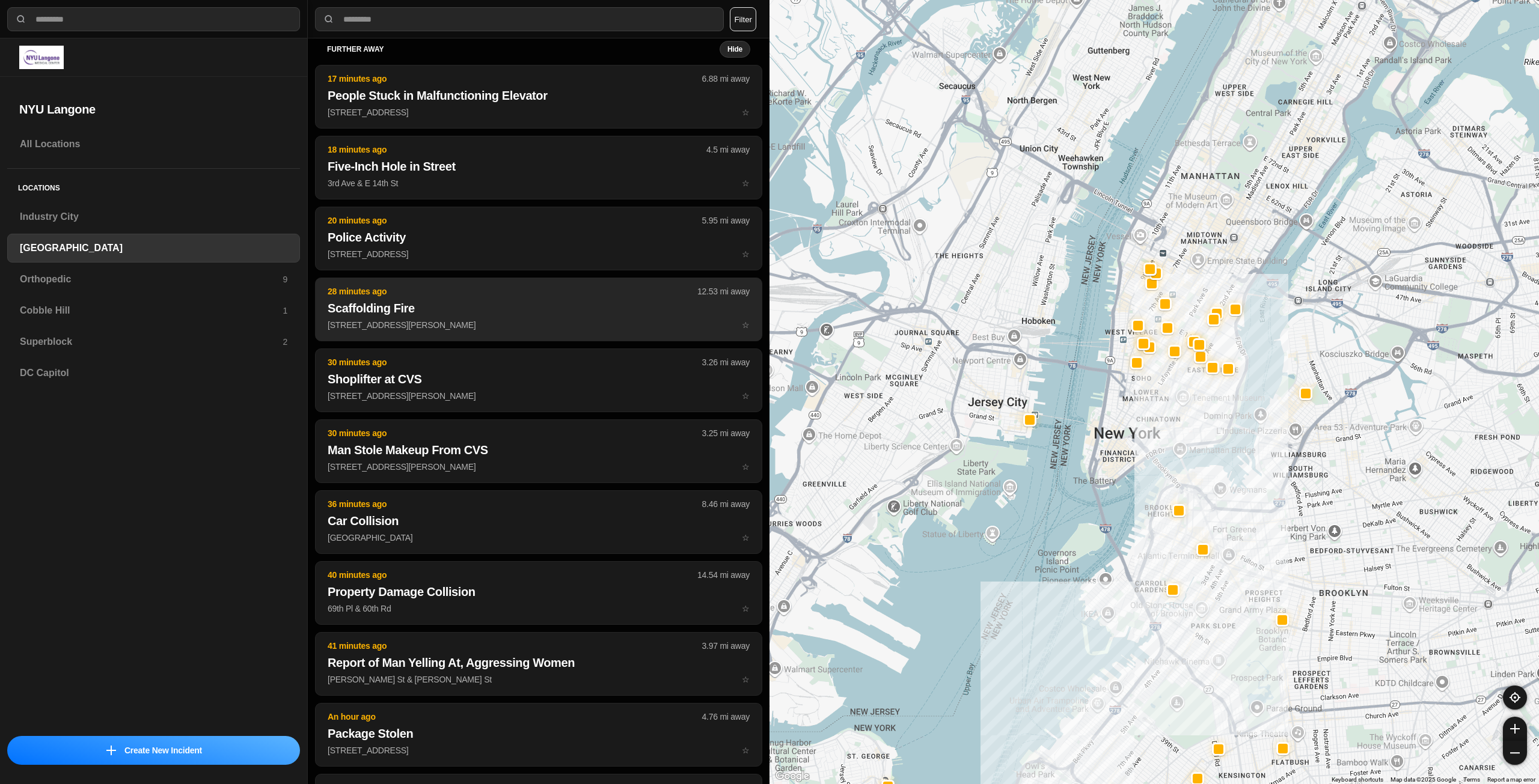
scroll to position [0, 0]
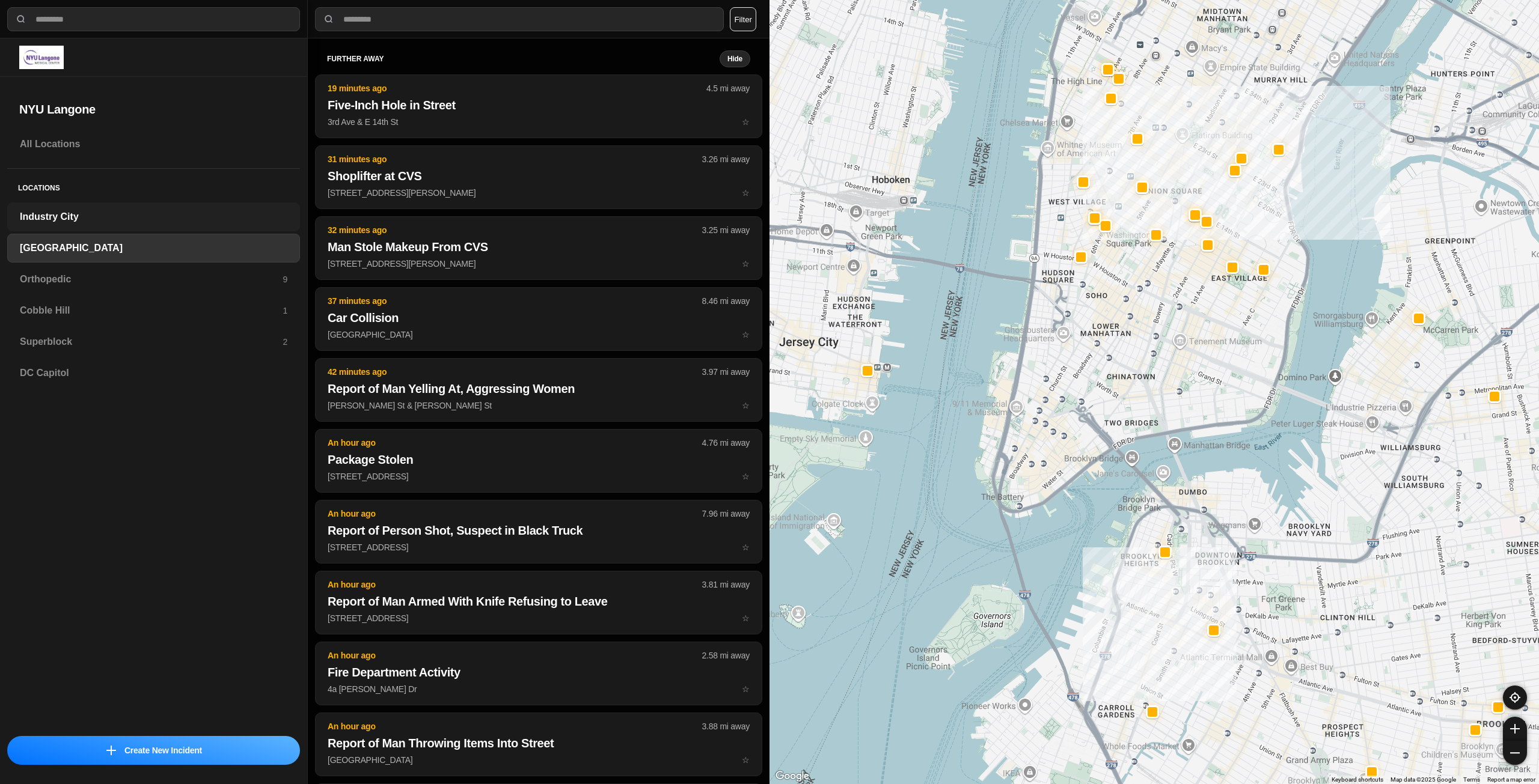
click at [150, 218] on h3 "Industry City" at bounding box center [153, 216] width 267 height 14
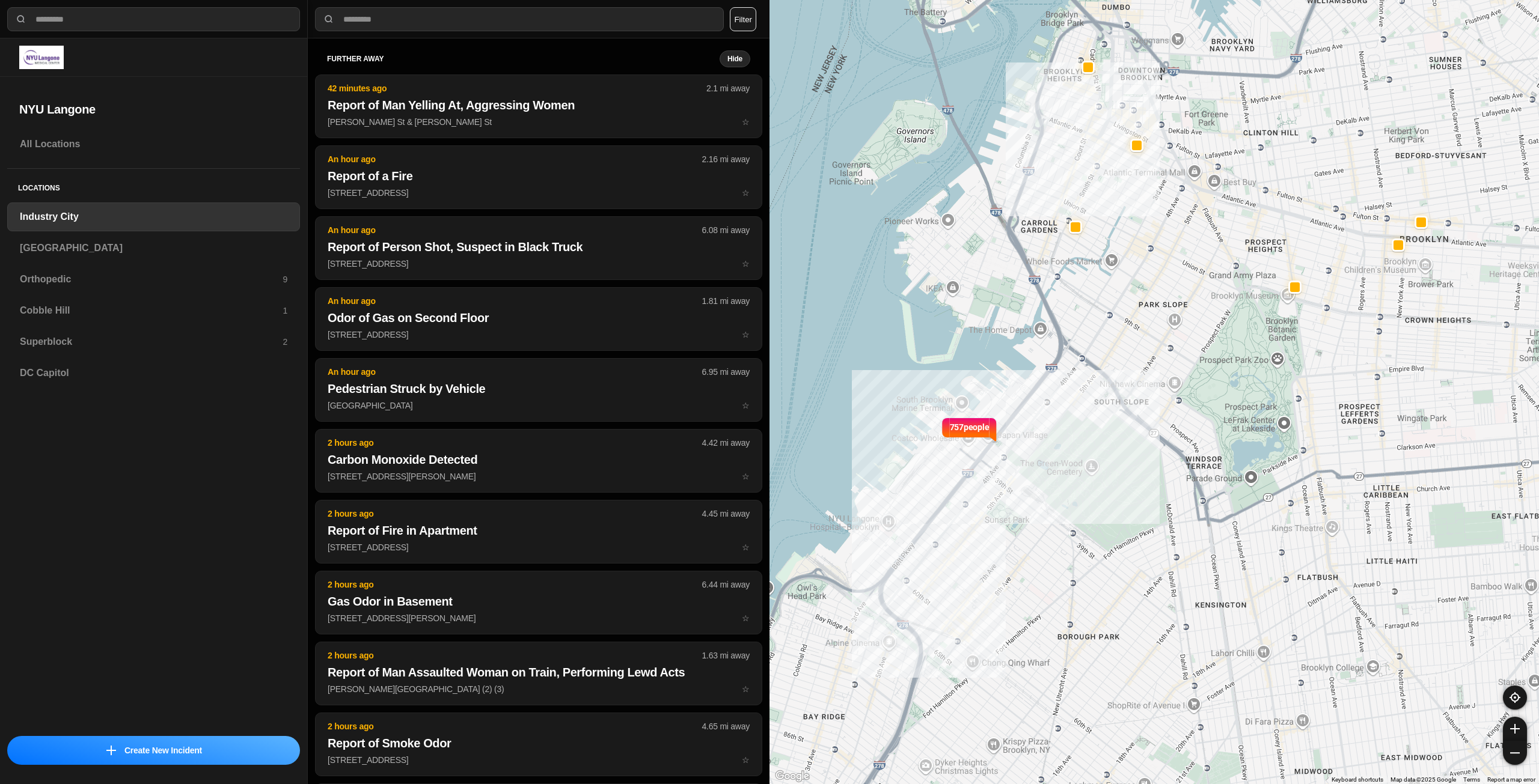
drag, startPoint x: 1295, startPoint y: 424, endPoint x: 1242, endPoint y: 448, distance: 58.2
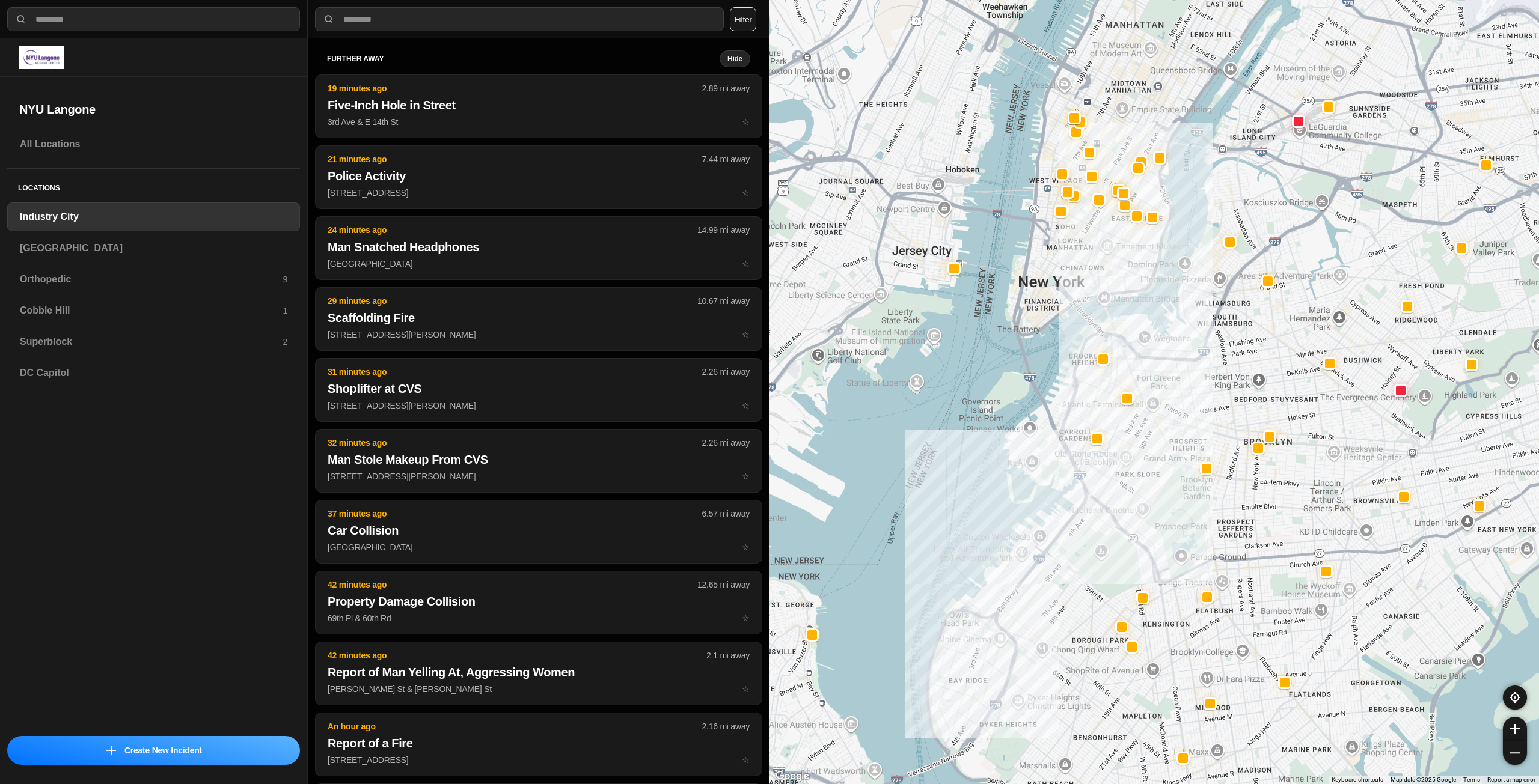
drag, startPoint x: 1297, startPoint y: 291, endPoint x: 1240, endPoint y: 379, distance: 104.8
click at [1240, 379] on div at bounding box center [1154, 392] width 770 height 784
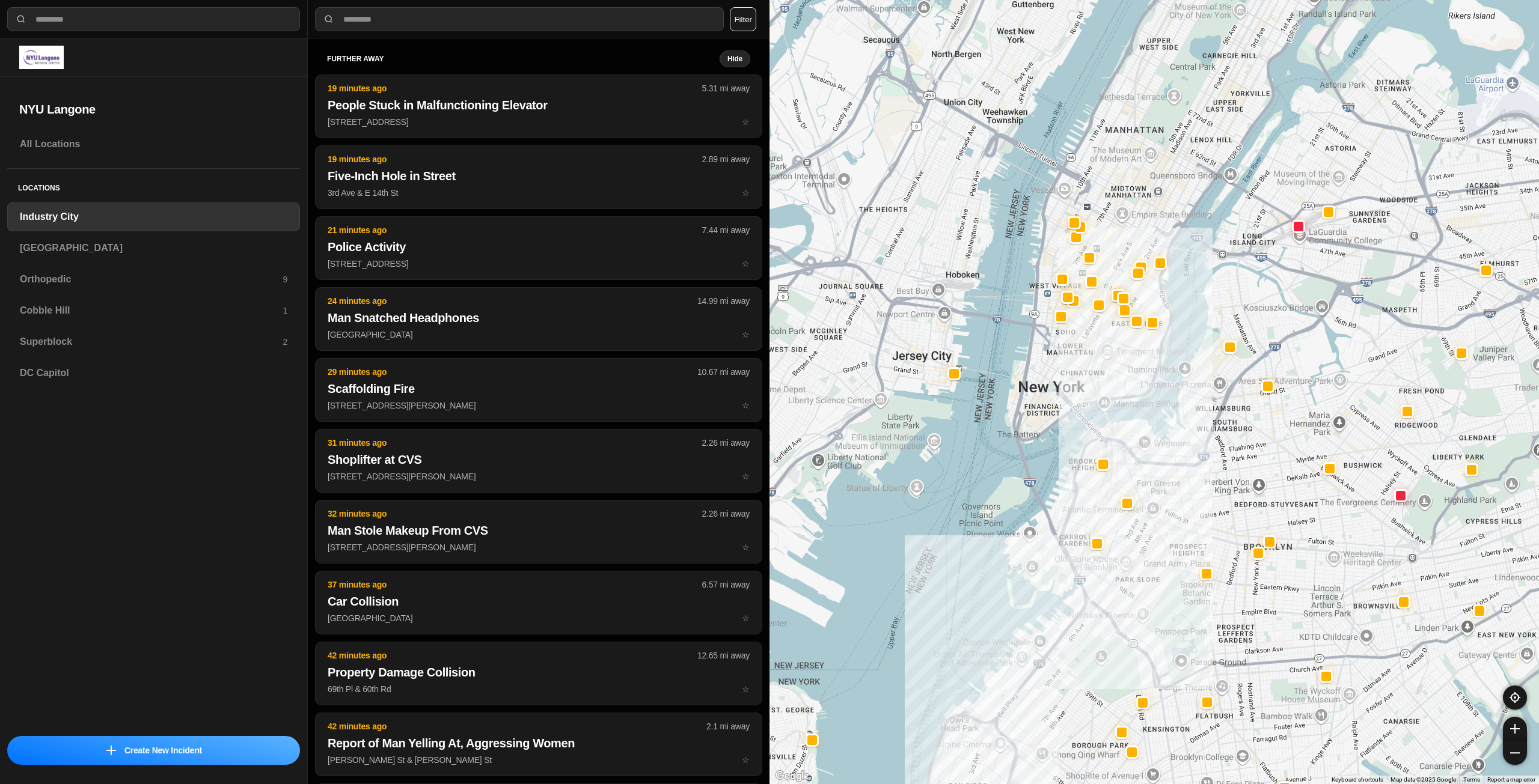
drag, startPoint x: 1098, startPoint y: 231, endPoint x: 1098, endPoint y: 338, distance: 107.0
click at [1098, 338] on div at bounding box center [1154, 392] width 770 height 784
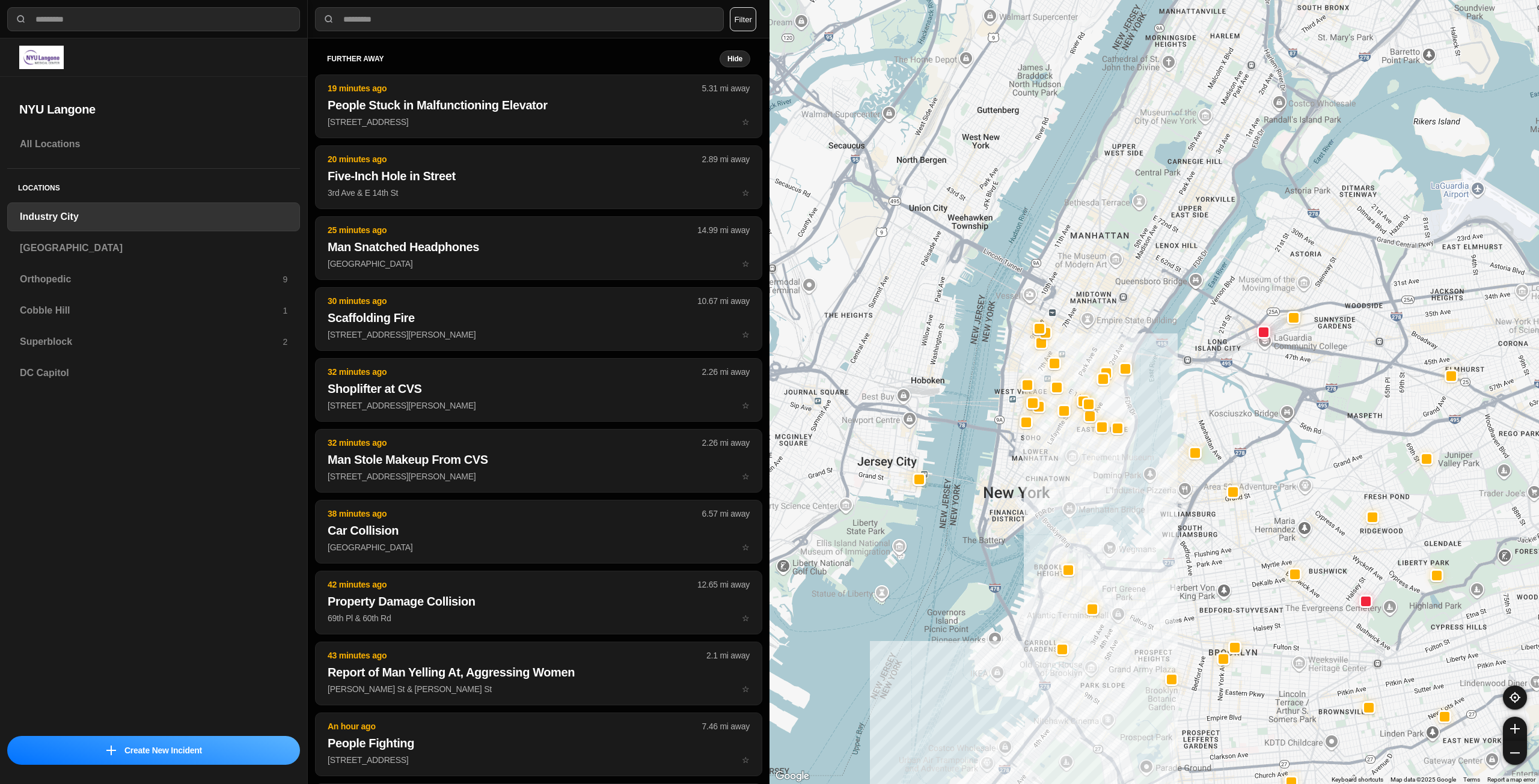
drag, startPoint x: 1076, startPoint y: 339, endPoint x: 1041, endPoint y: 446, distance: 112.6
click at [1041, 446] on div at bounding box center [1154, 392] width 770 height 784
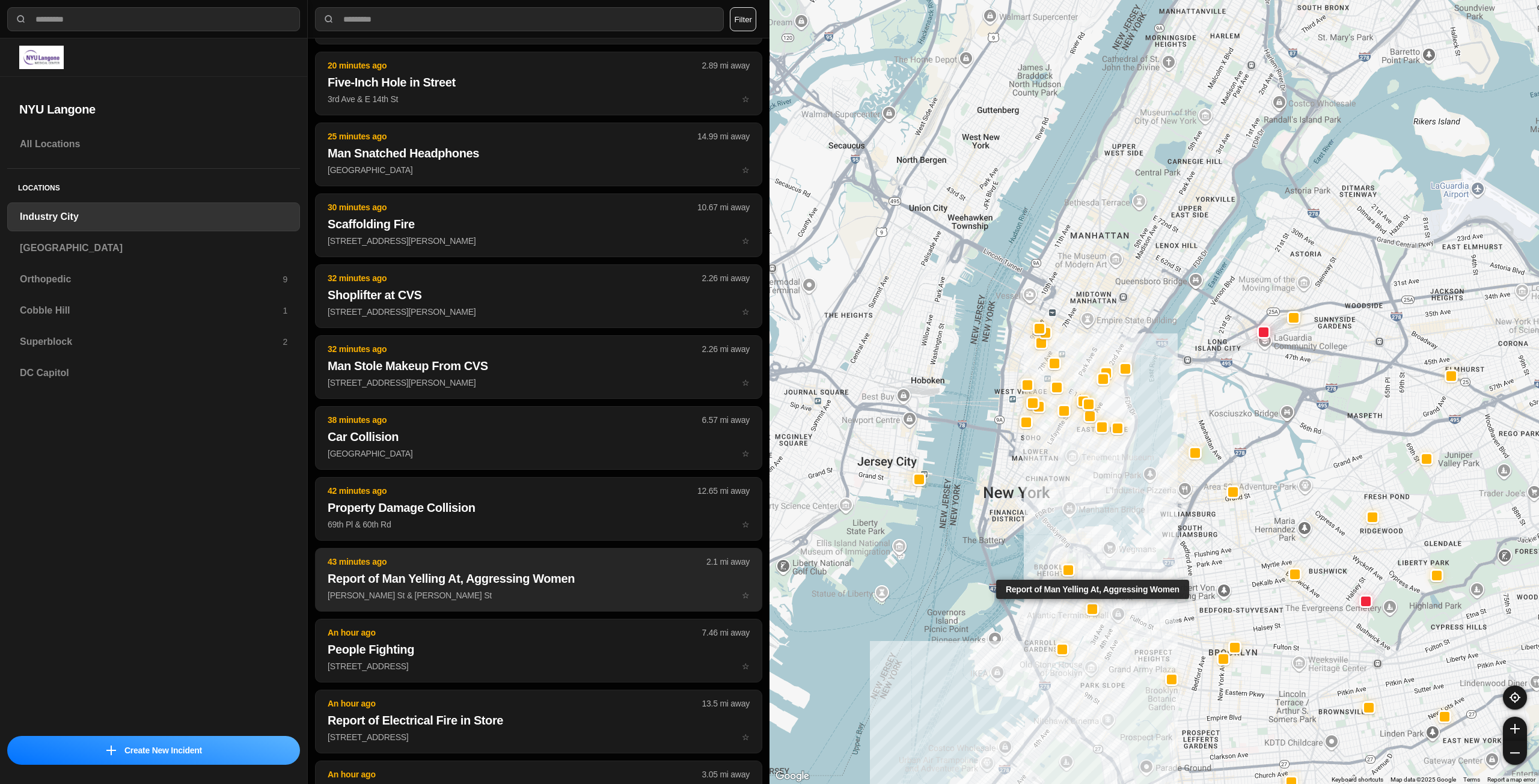
scroll to position [120, 0]
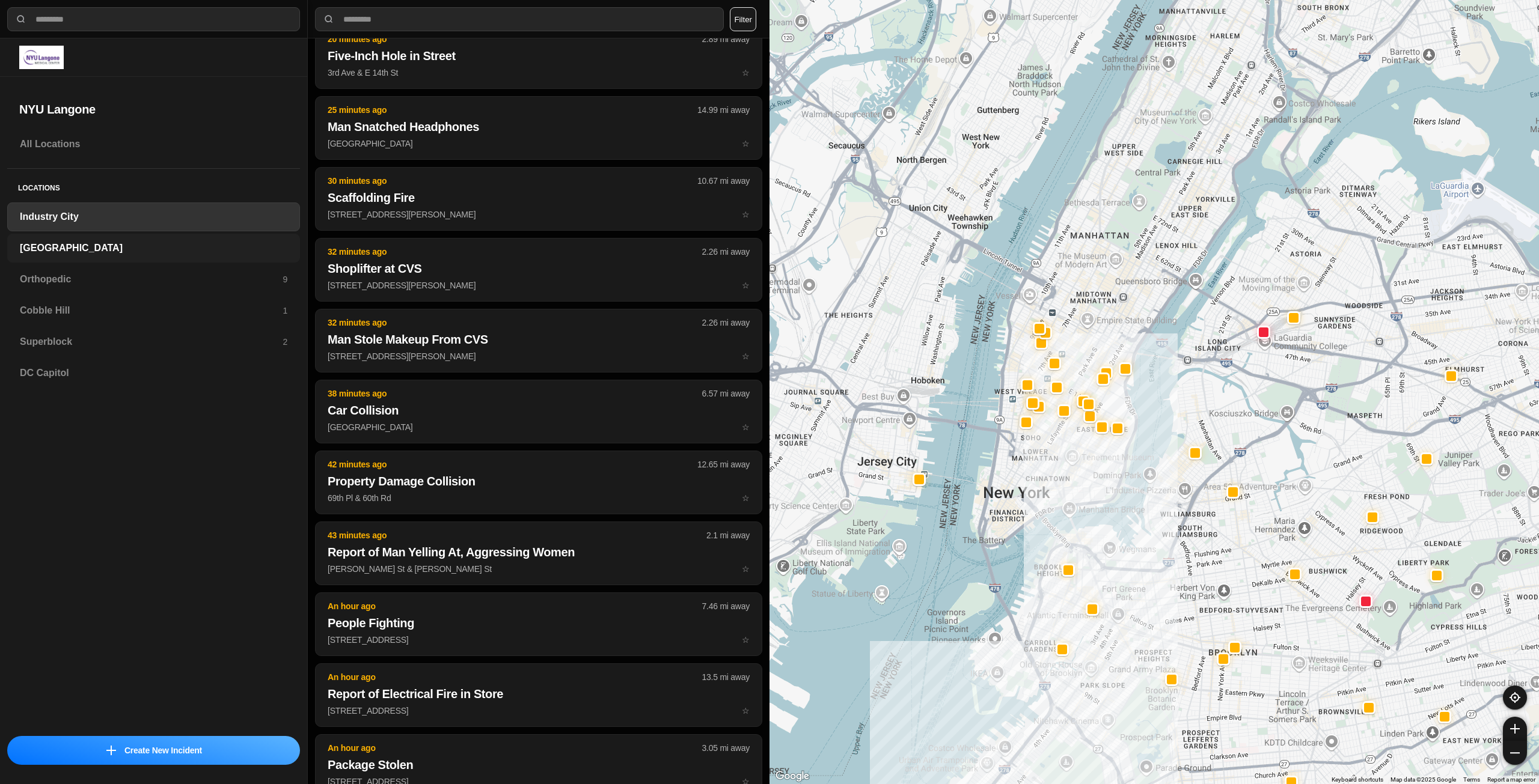
click at [168, 239] on div "[GEOGRAPHIC_DATA]" at bounding box center [153, 248] width 293 height 28
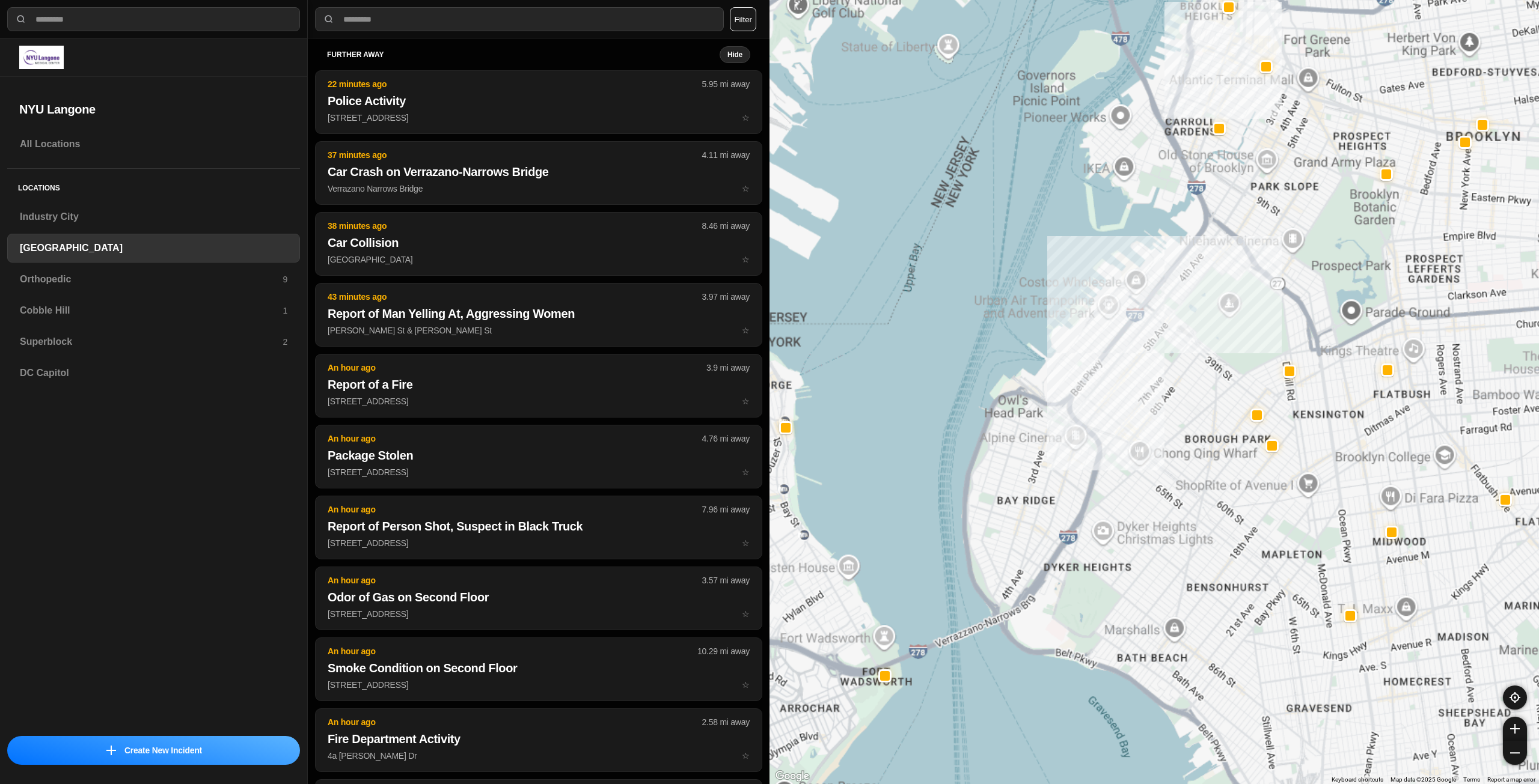
scroll to position [120, 0]
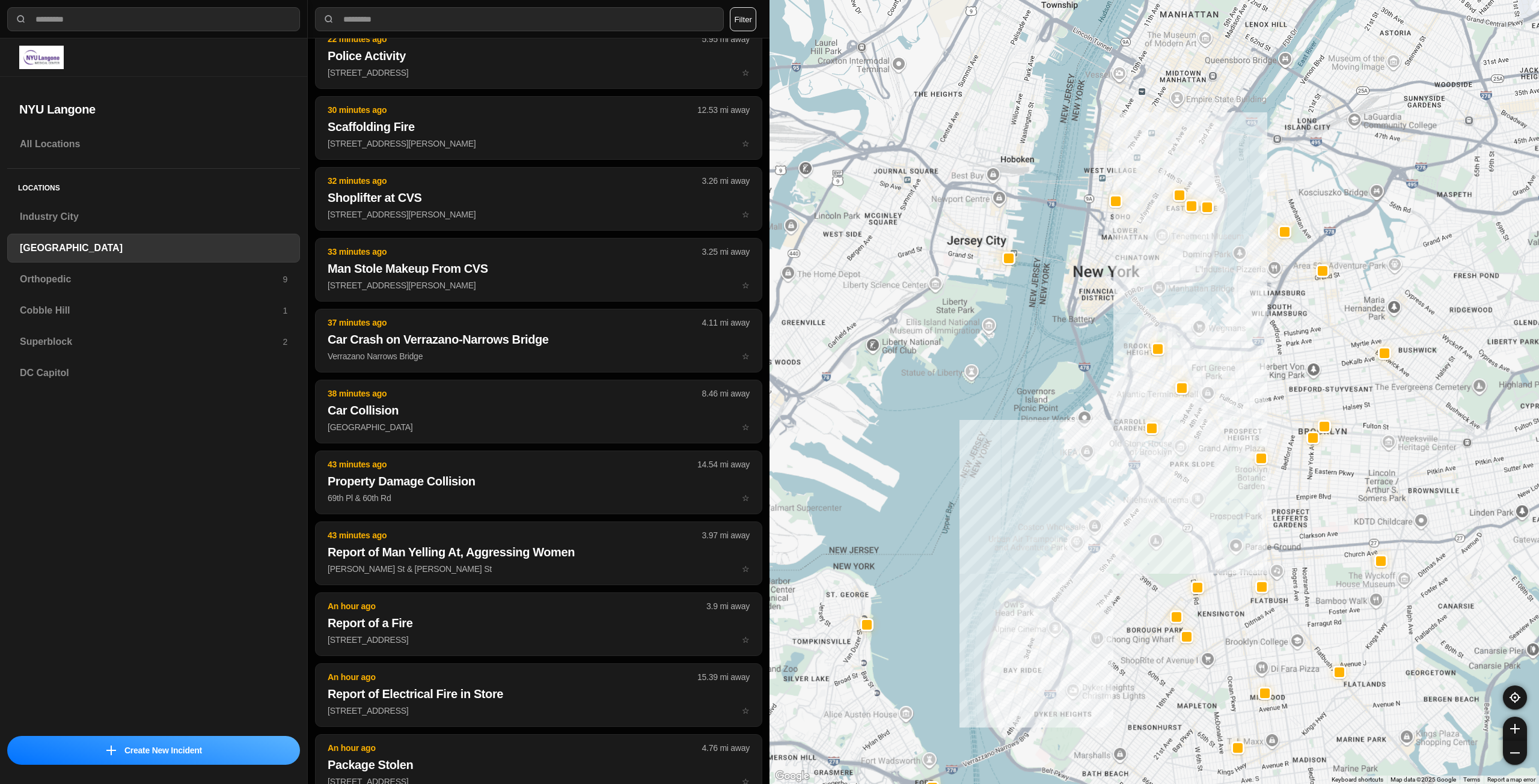
drag, startPoint x: 1348, startPoint y: 342, endPoint x: 1244, endPoint y: 534, distance: 218.4
click at [1244, 534] on div at bounding box center [1154, 392] width 770 height 784
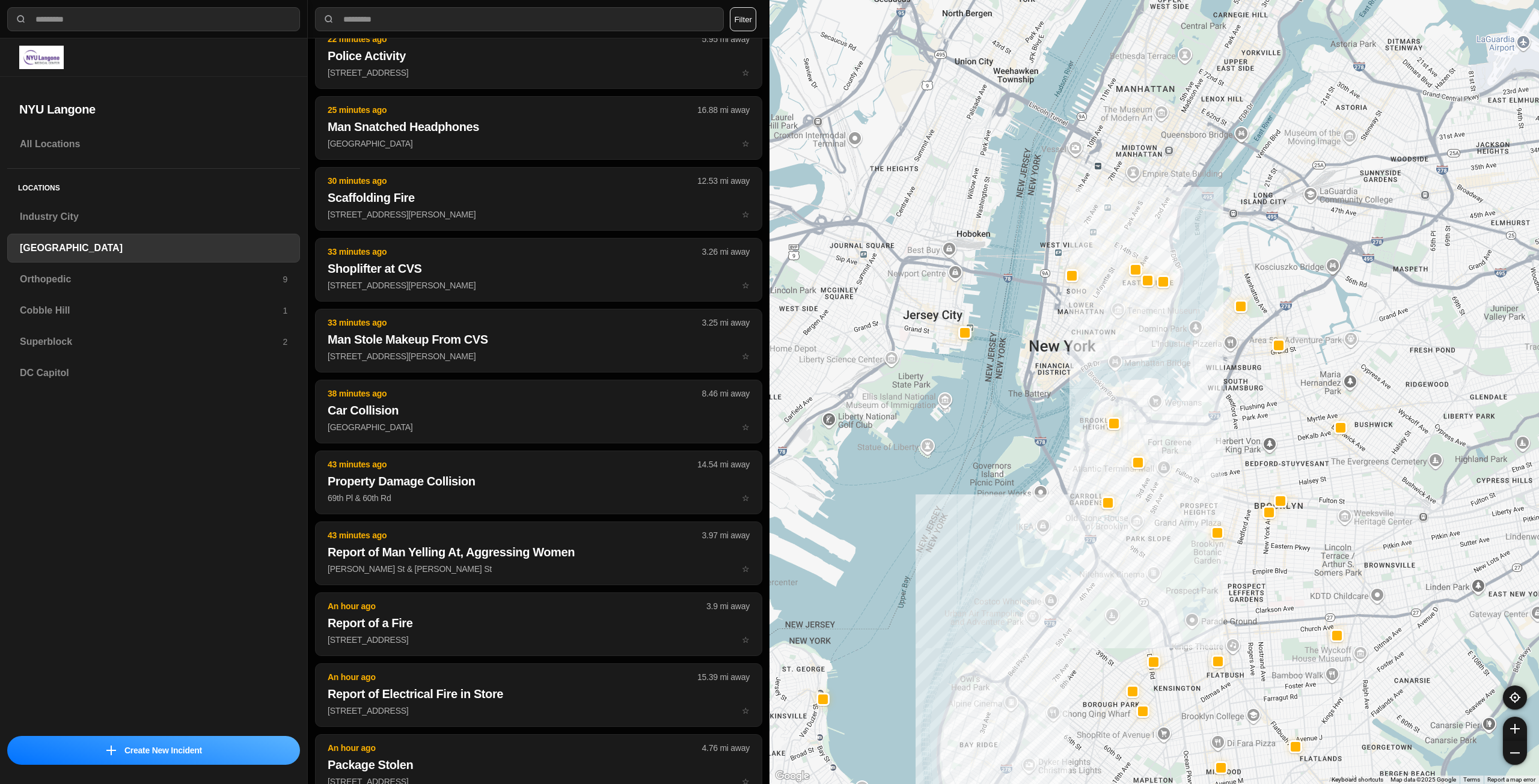
drag, startPoint x: 1171, startPoint y: 248, endPoint x: 1121, endPoint y: 335, distance: 100.3
click at [1124, 333] on div at bounding box center [1154, 392] width 770 height 784
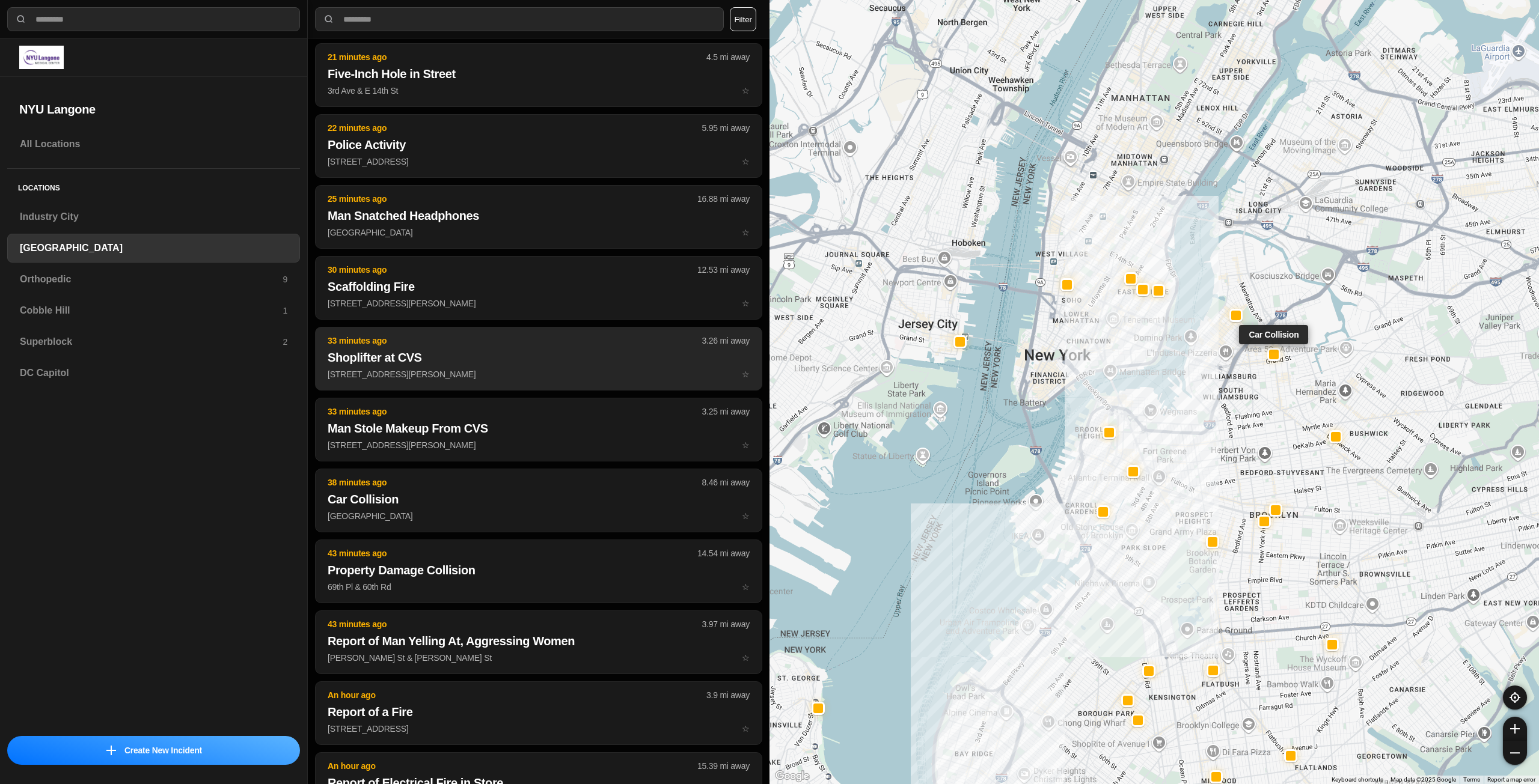
scroll to position [0, 0]
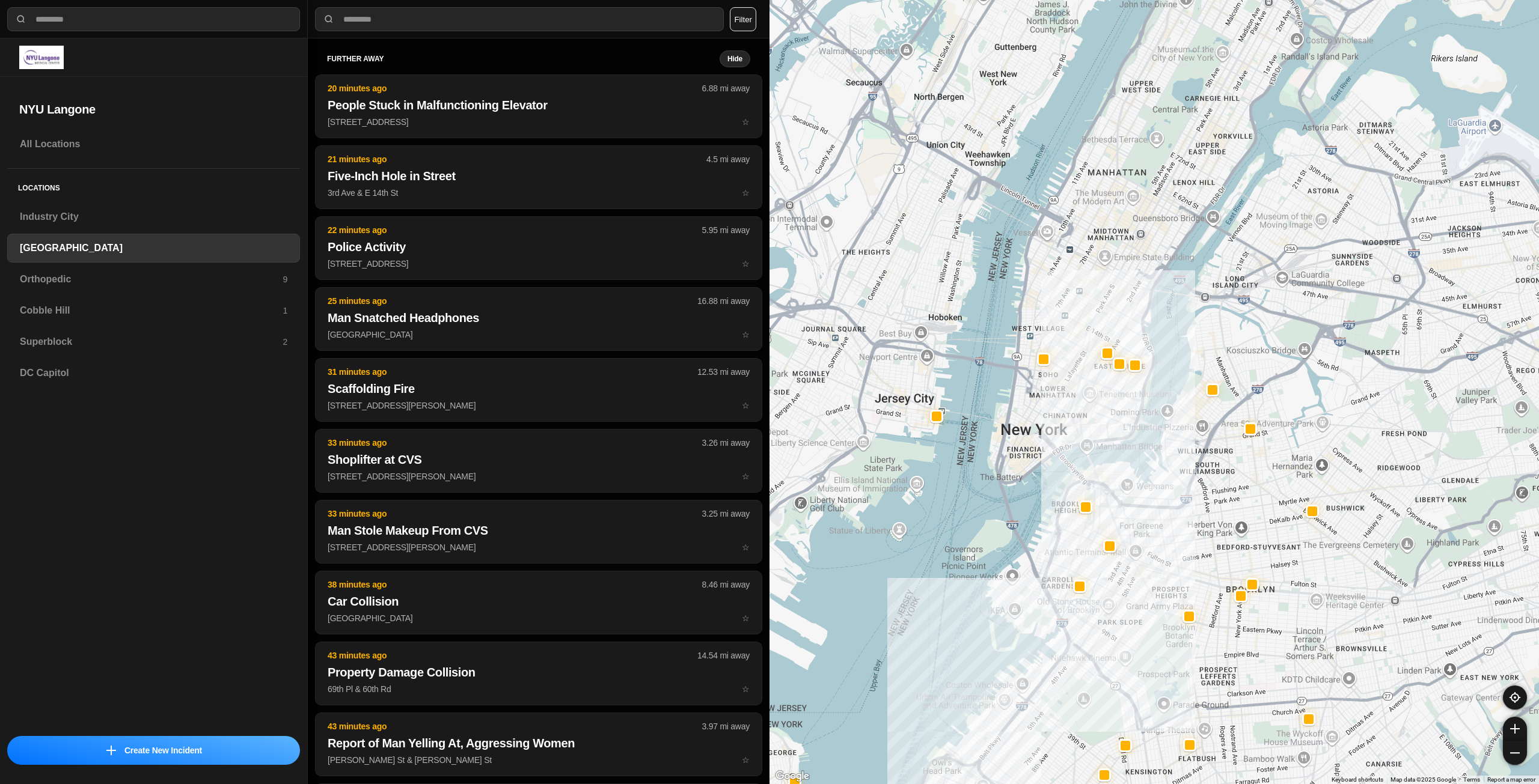
drag, startPoint x: 1116, startPoint y: 335, endPoint x: 1087, endPoint y: 424, distance: 93.6
click at [1087, 429] on div at bounding box center [1154, 392] width 770 height 784
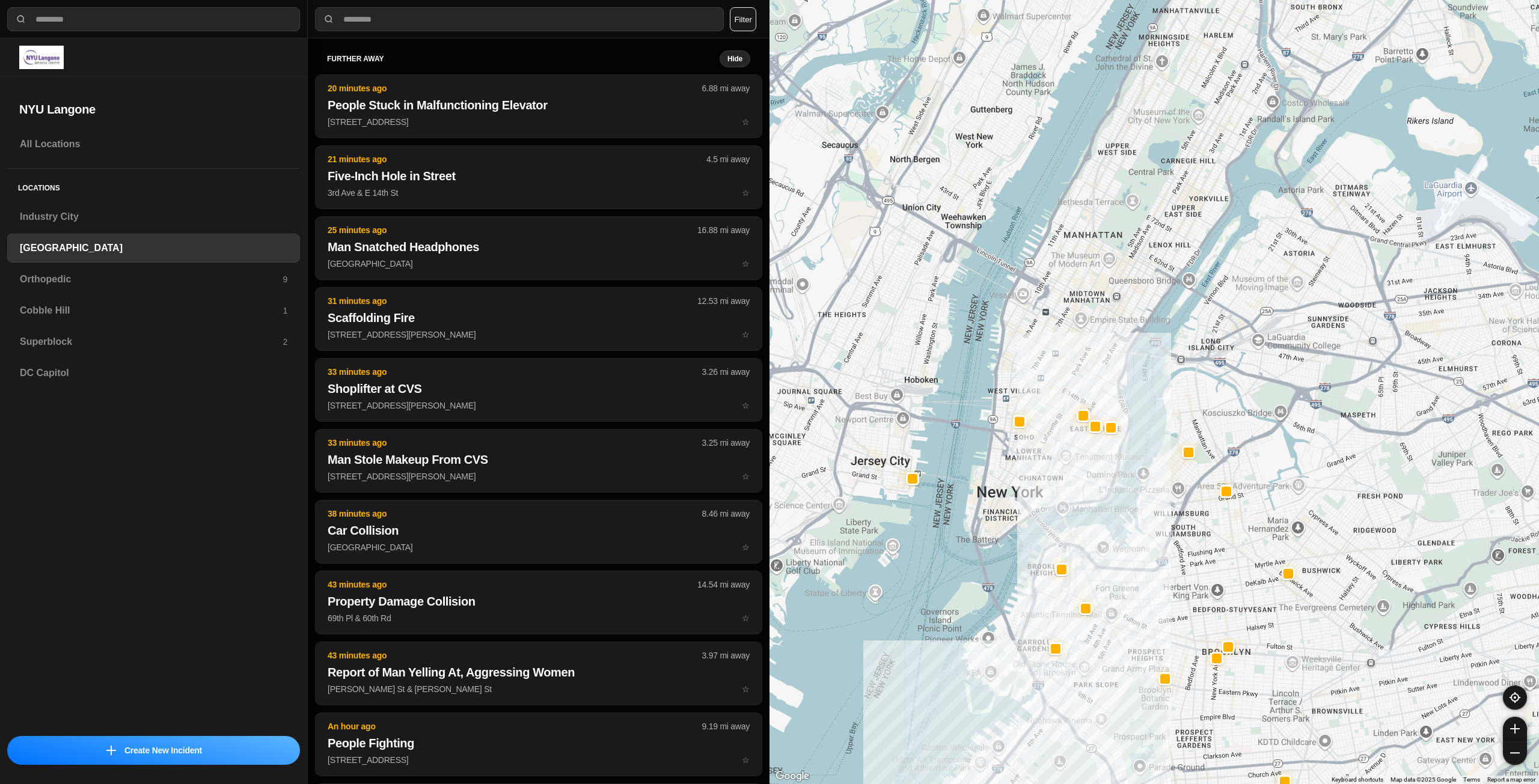
drag, startPoint x: 1072, startPoint y: 413, endPoint x: 1052, endPoint y: 450, distance: 42.1
click at [1052, 450] on div at bounding box center [1154, 392] width 770 height 784
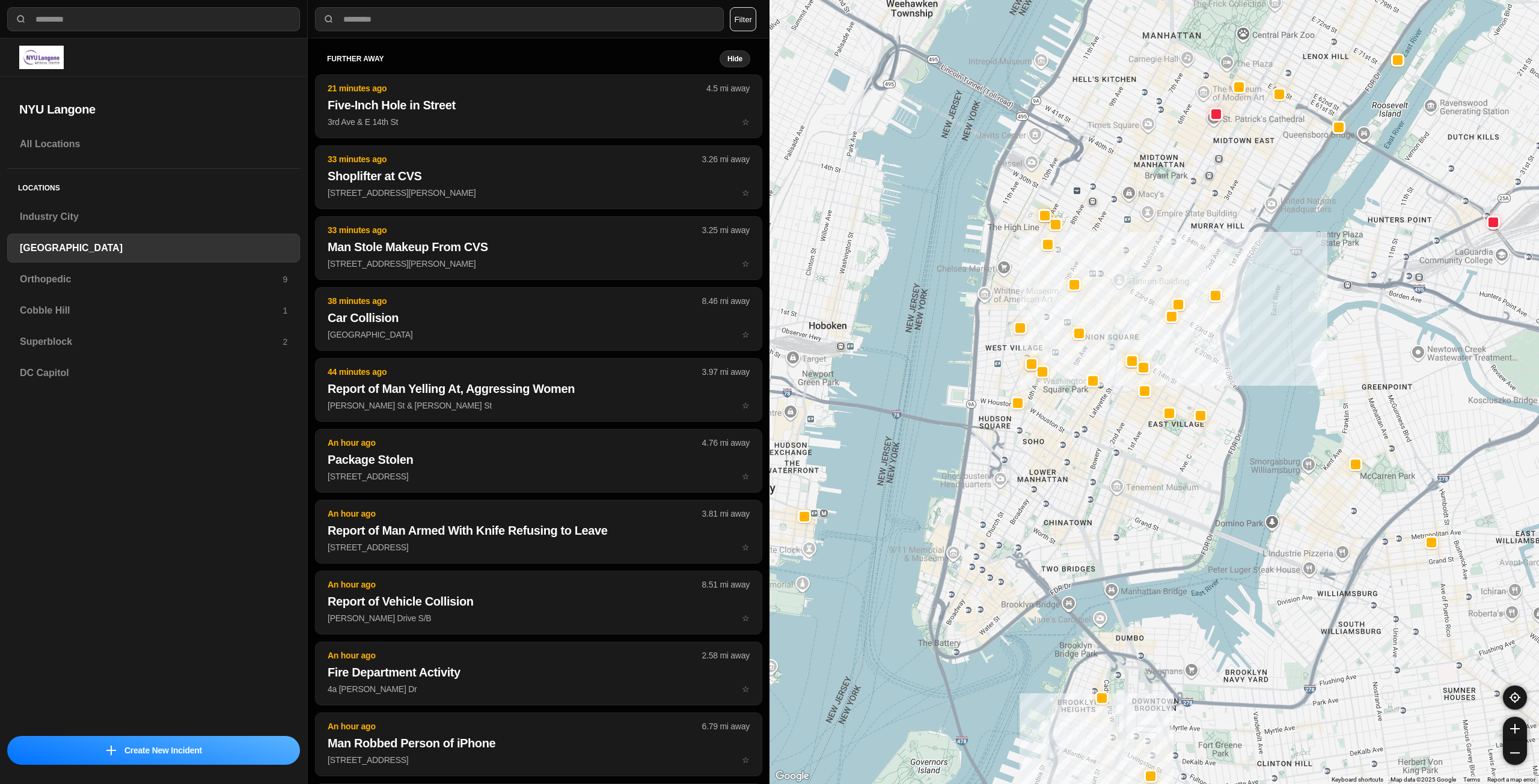
drag, startPoint x: 1045, startPoint y: 441, endPoint x: 1050, endPoint y: 418, distance: 23.5
click at [1050, 418] on div "421 people" at bounding box center [1154, 392] width 770 height 784
drag, startPoint x: 1206, startPoint y: 647, endPoint x: 1178, endPoint y: 586, distance: 67.1
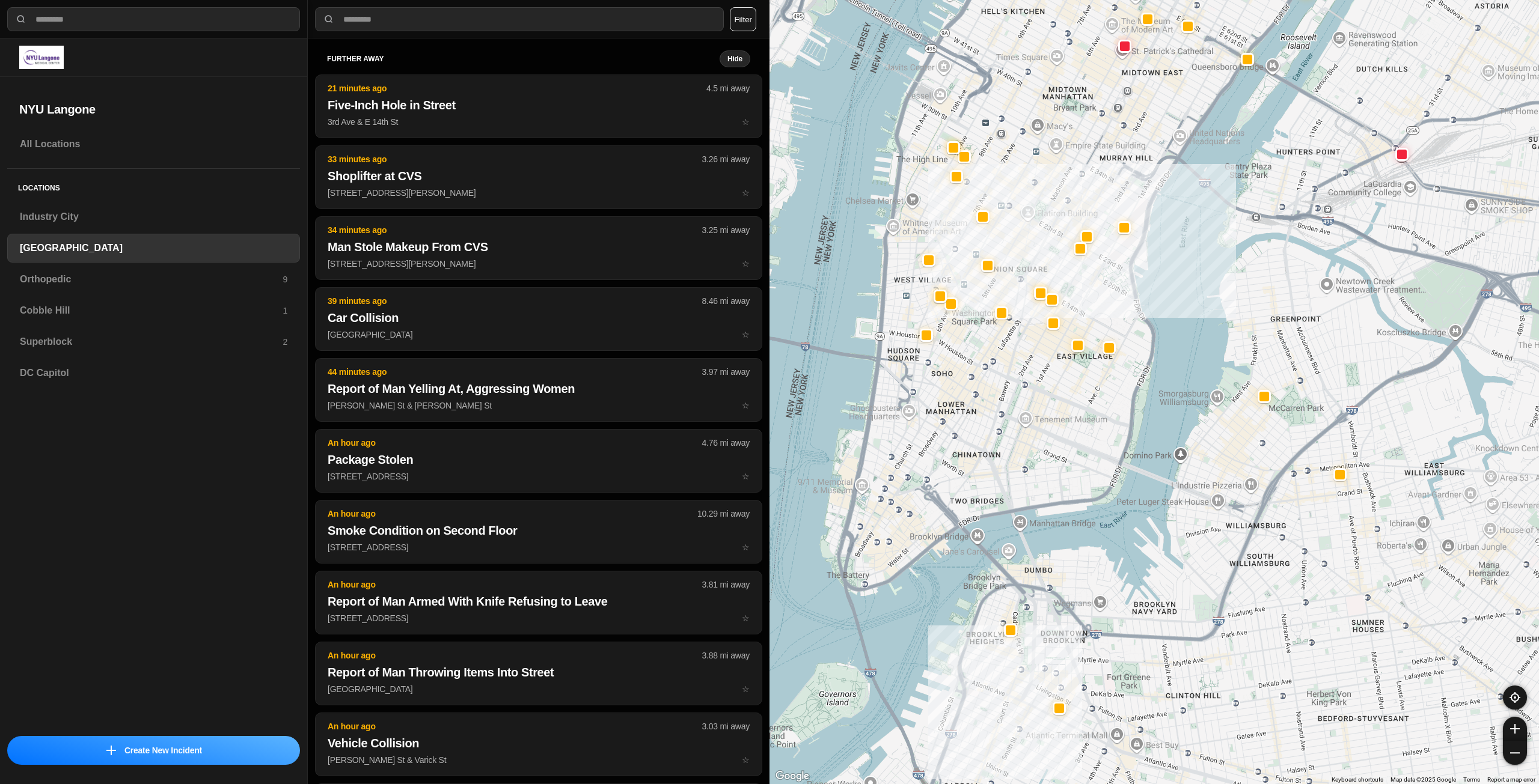
drag, startPoint x: 1077, startPoint y: 387, endPoint x: 1048, endPoint y: 450, distance: 69.4
click at [1048, 450] on div "421 people" at bounding box center [1154, 392] width 770 height 784
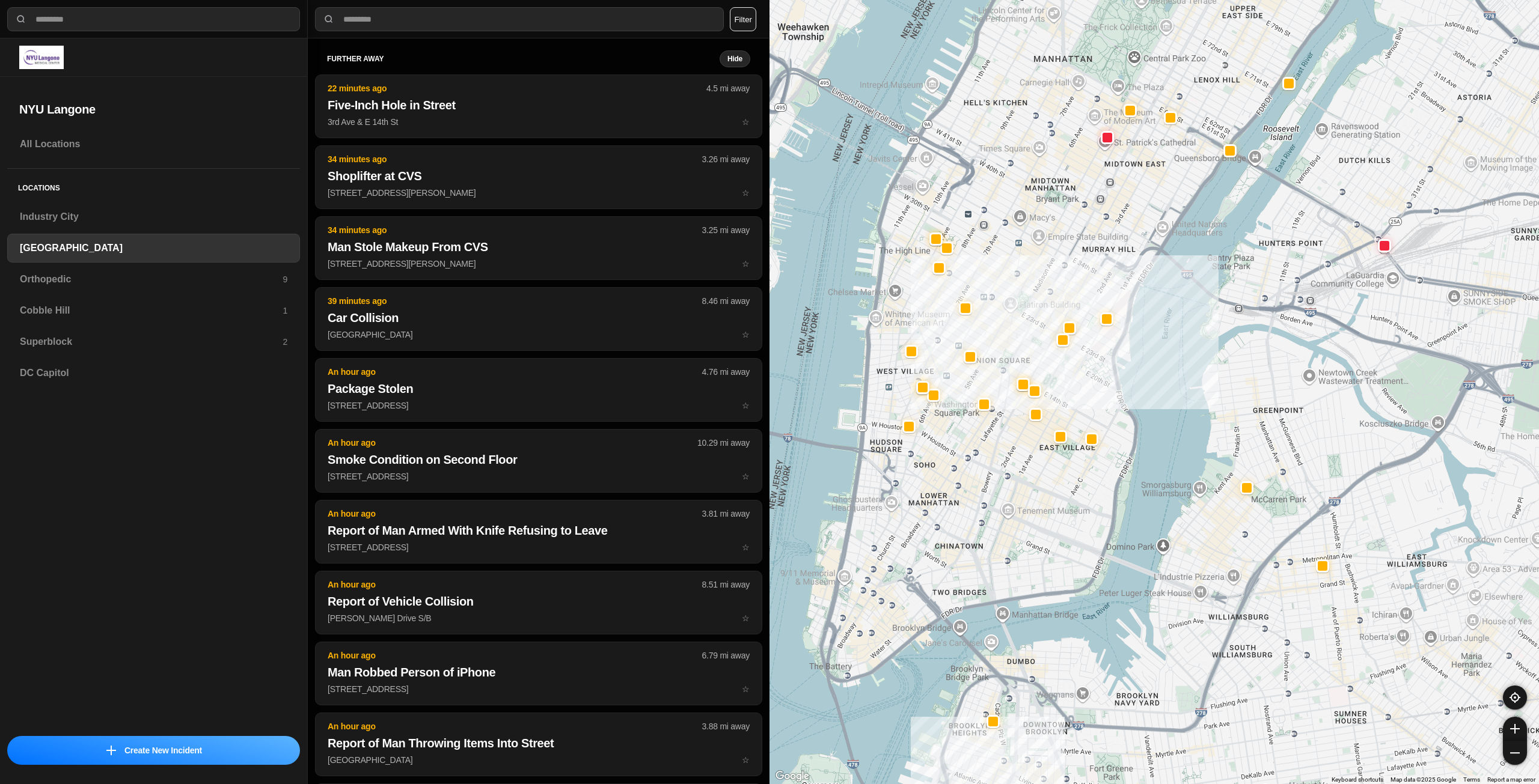
drag, startPoint x: 1010, startPoint y: 441, endPoint x: 1002, endPoint y: 484, distance: 43.7
click at [1002, 484] on div "421 people" at bounding box center [1154, 392] width 770 height 784
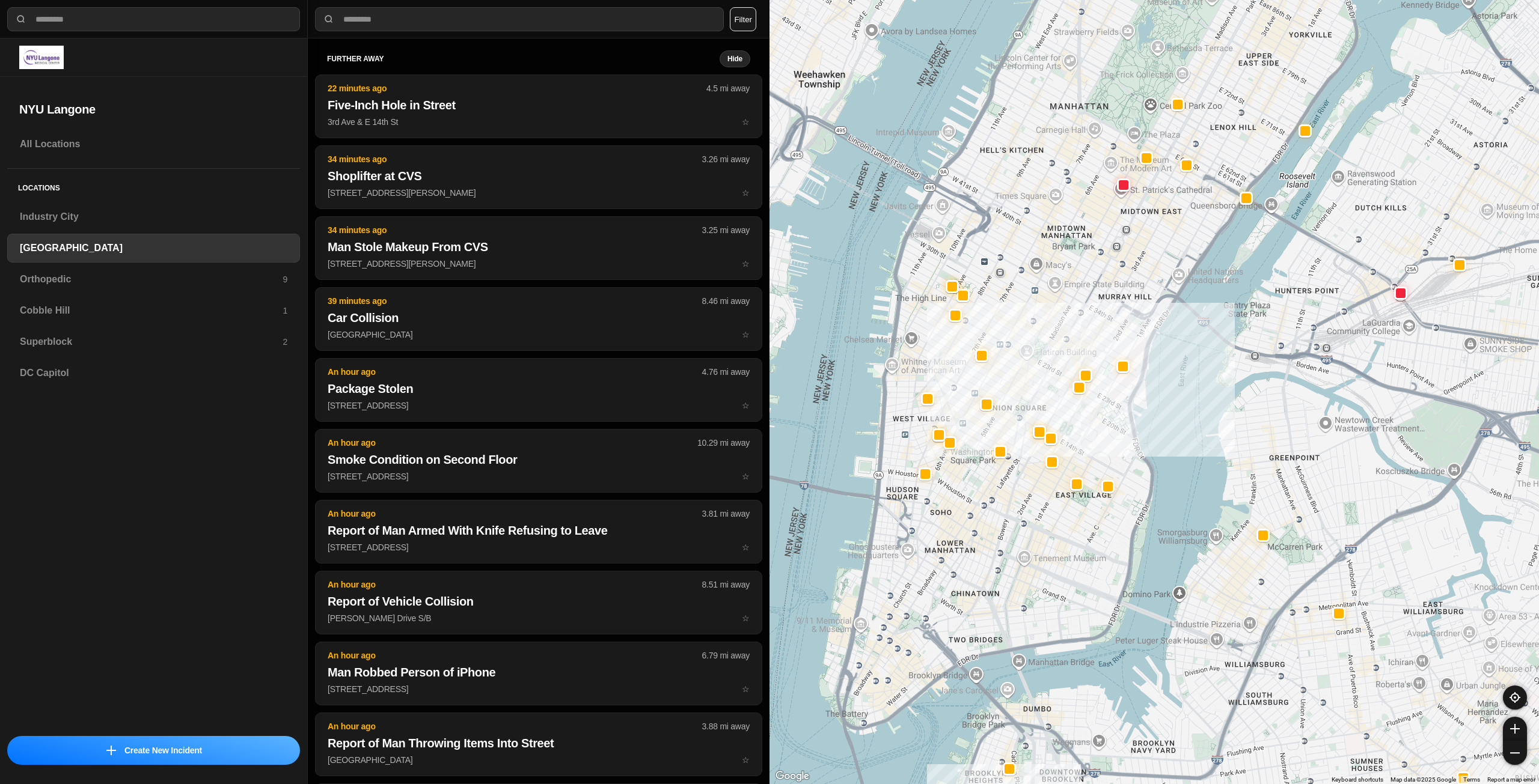
drag, startPoint x: 963, startPoint y: 452, endPoint x: 973, endPoint y: 499, distance: 48.1
click at [973, 499] on div "421 people" at bounding box center [1154, 392] width 770 height 784
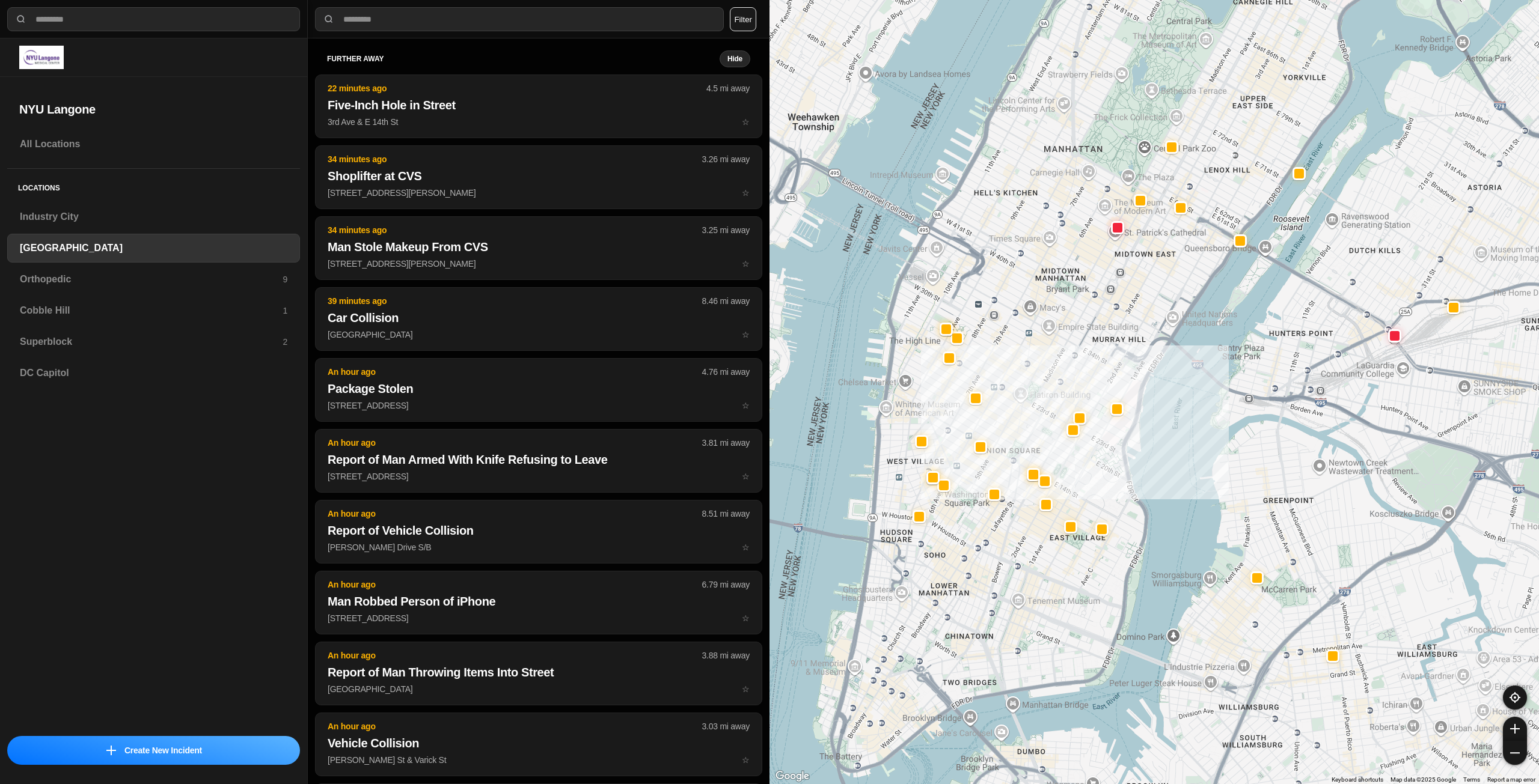
drag, startPoint x: 1086, startPoint y: 303, endPoint x: 1077, endPoint y: 331, distance: 29.4
click at [1079, 335] on div "421 people" at bounding box center [1154, 392] width 770 height 784
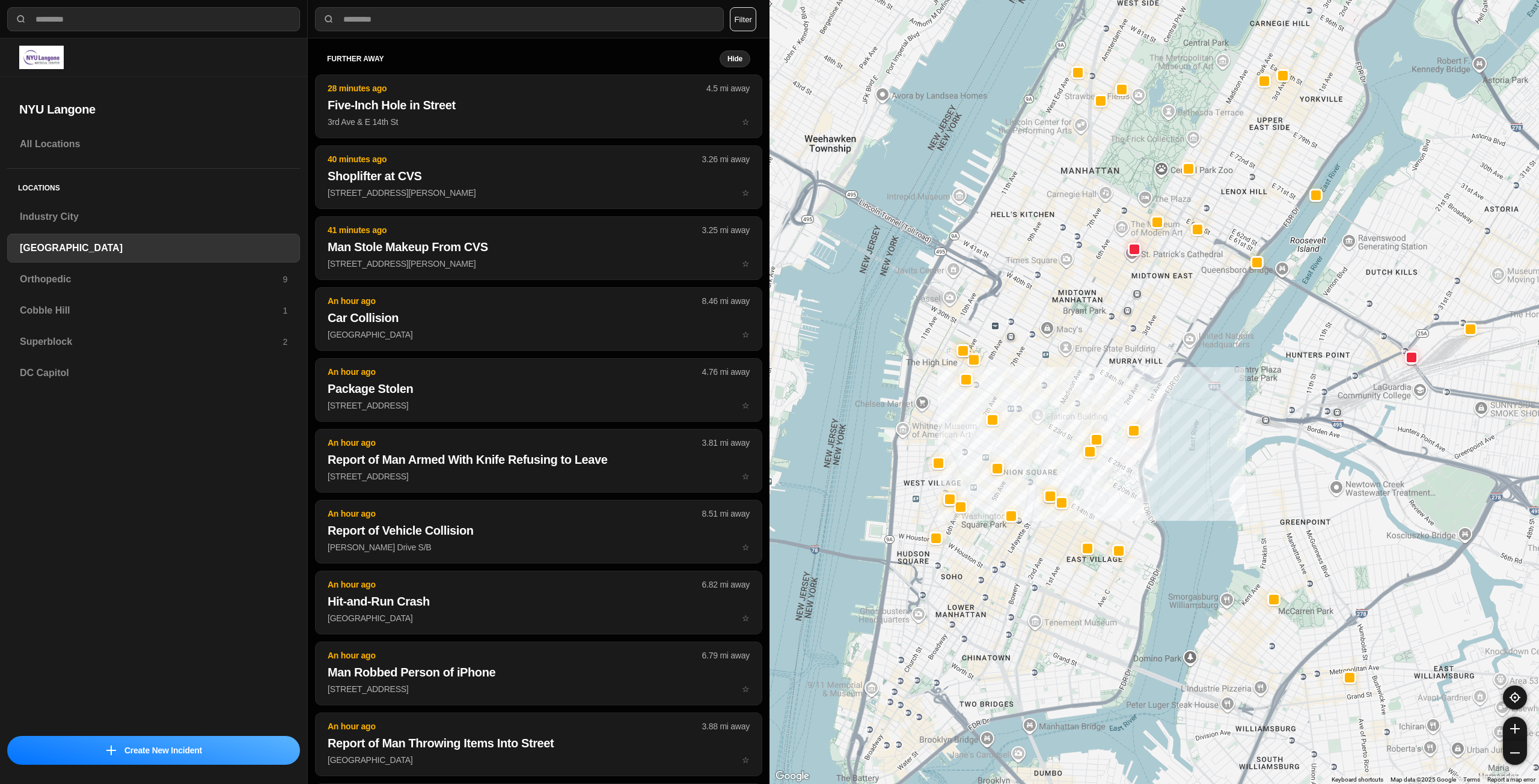
drag, startPoint x: 1066, startPoint y: 292, endPoint x: 1075, endPoint y: 317, distance: 26.6
click at [1075, 317] on div "421 people" at bounding box center [1154, 392] width 770 height 784
click at [86, 281] on h3 "Orthopedic" at bounding box center [151, 279] width 263 height 14
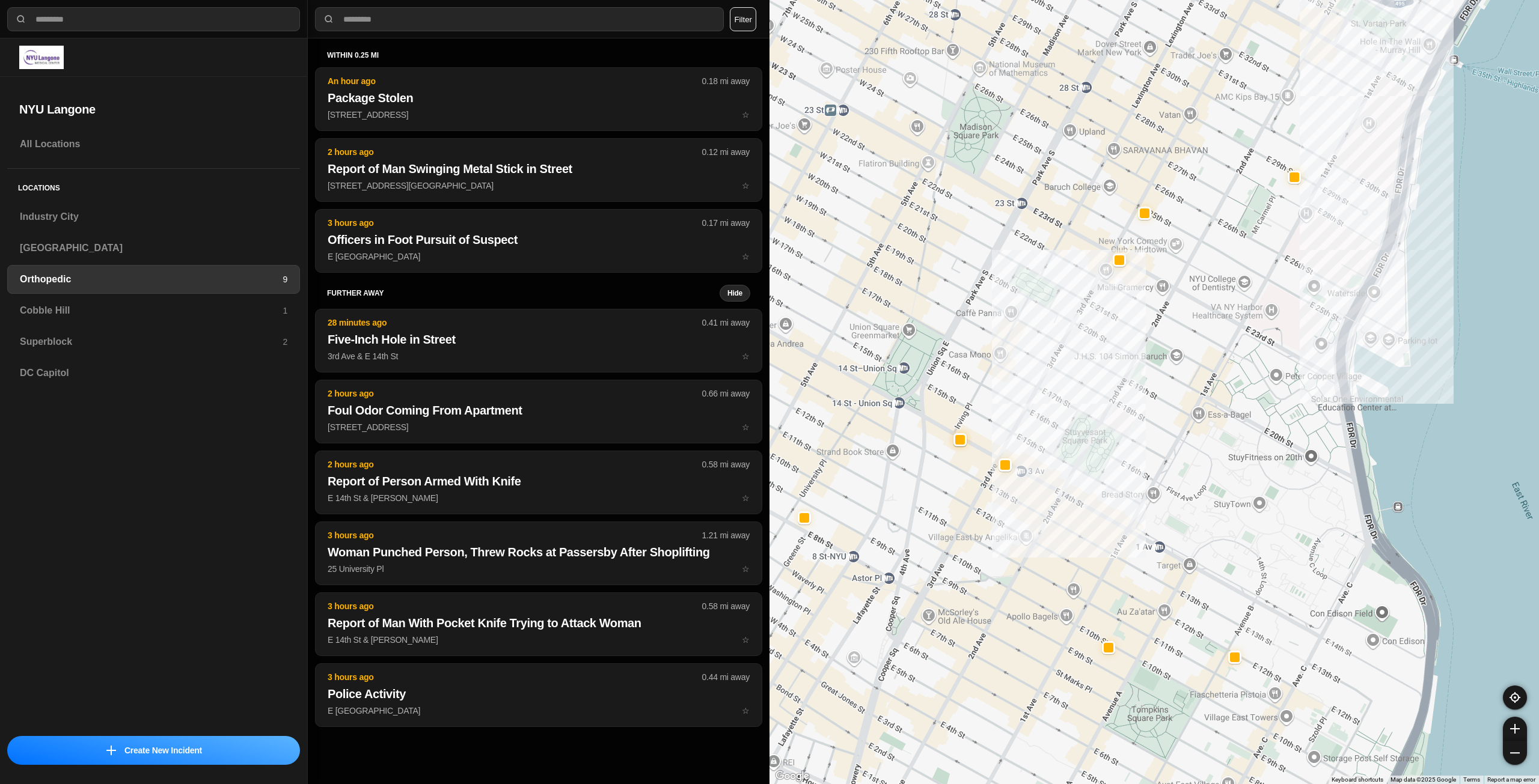
drag, startPoint x: 1040, startPoint y: 359, endPoint x: 1062, endPoint y: 382, distance: 31.8
click at [1062, 382] on div at bounding box center [1154, 392] width 770 height 784
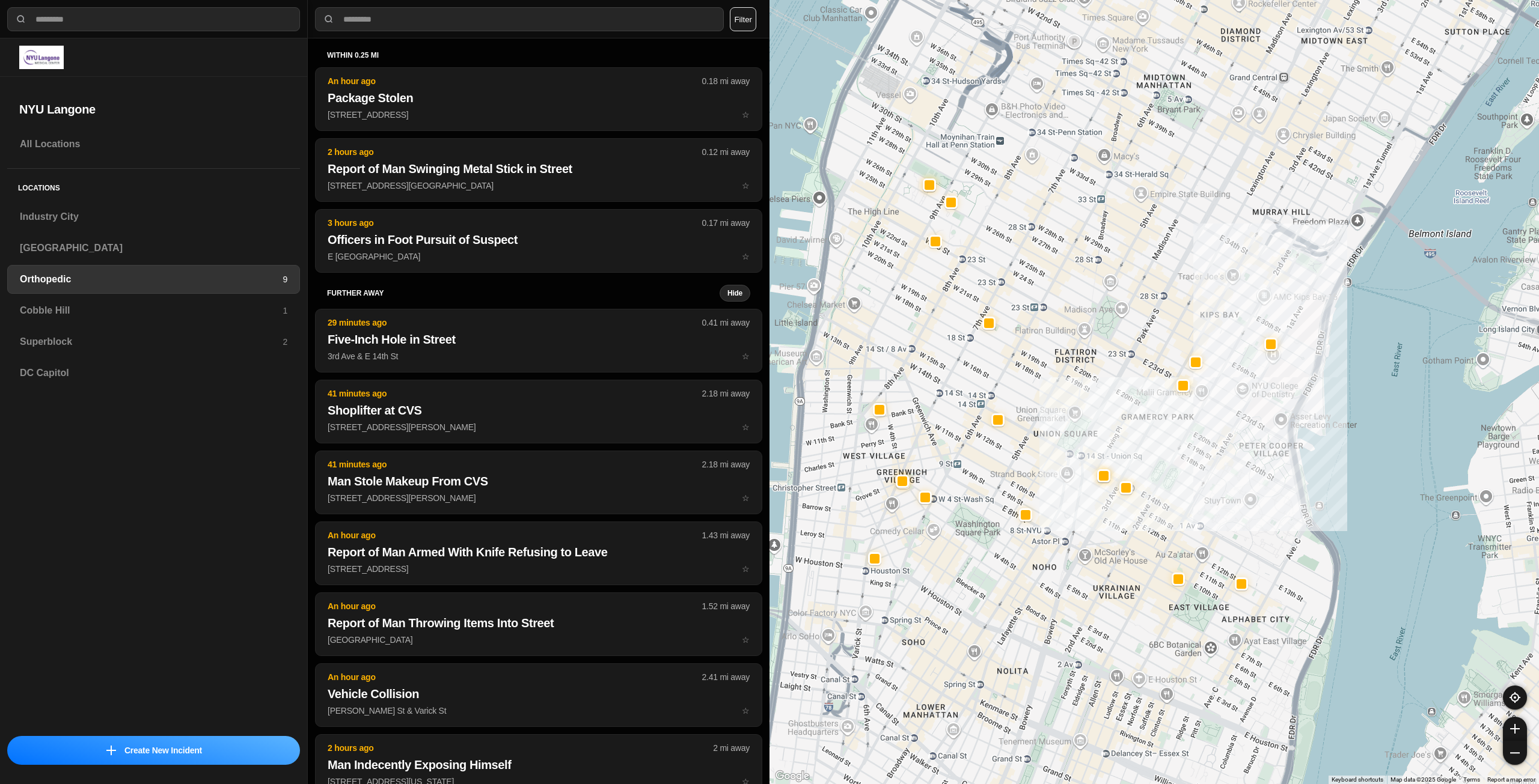
drag, startPoint x: 1003, startPoint y: 249, endPoint x: 1089, endPoint y: 313, distance: 107.2
click at [1089, 313] on div at bounding box center [1154, 392] width 770 height 784
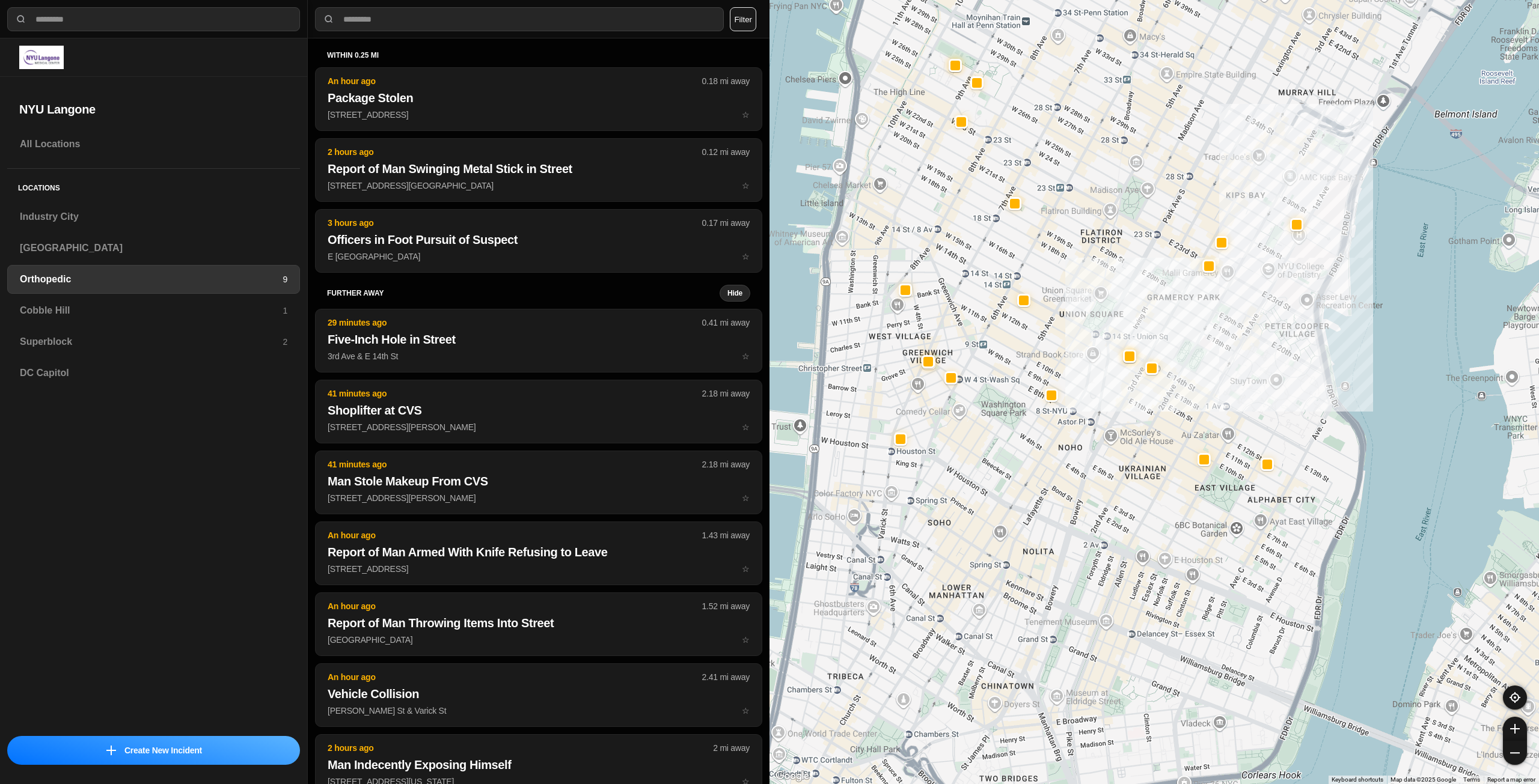
drag, startPoint x: 1082, startPoint y: 340, endPoint x: 1106, endPoint y: 220, distance: 122.4
click at [1106, 220] on div at bounding box center [1154, 392] width 770 height 784
